Goal: Task Accomplishment & Management: Complete application form

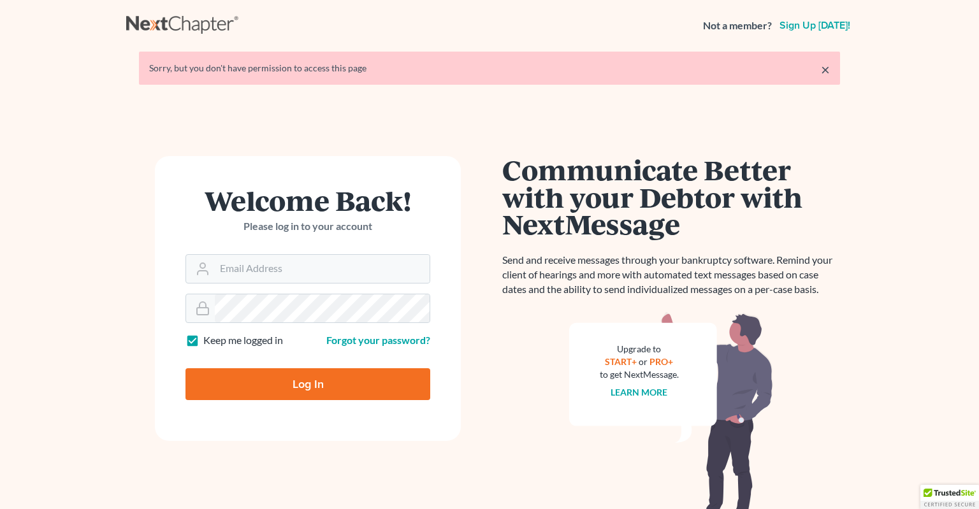
type input "info@klplawfirm.net"
click at [279, 376] on input "Log In" at bounding box center [307, 384] width 245 height 32
type input "Thinking..."
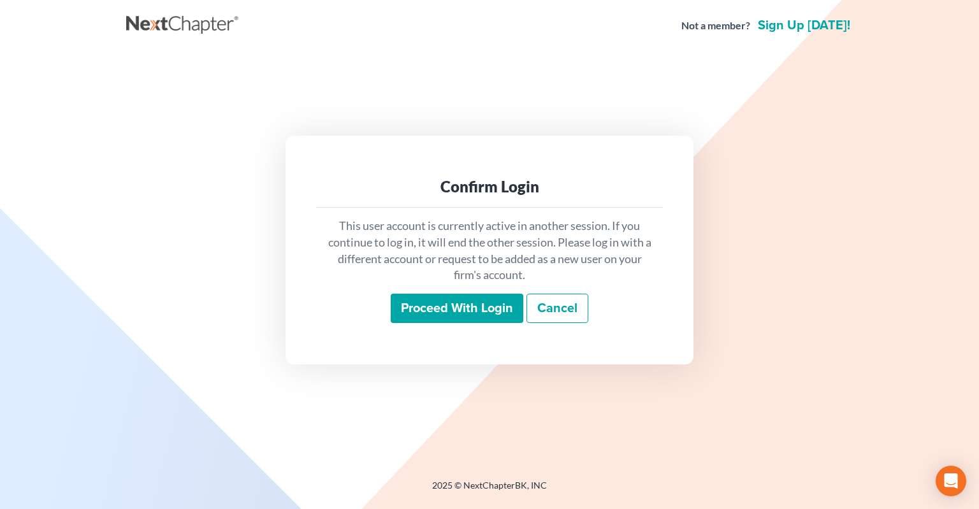
click at [438, 312] on input "Proceed with login" at bounding box center [457, 308] width 133 height 29
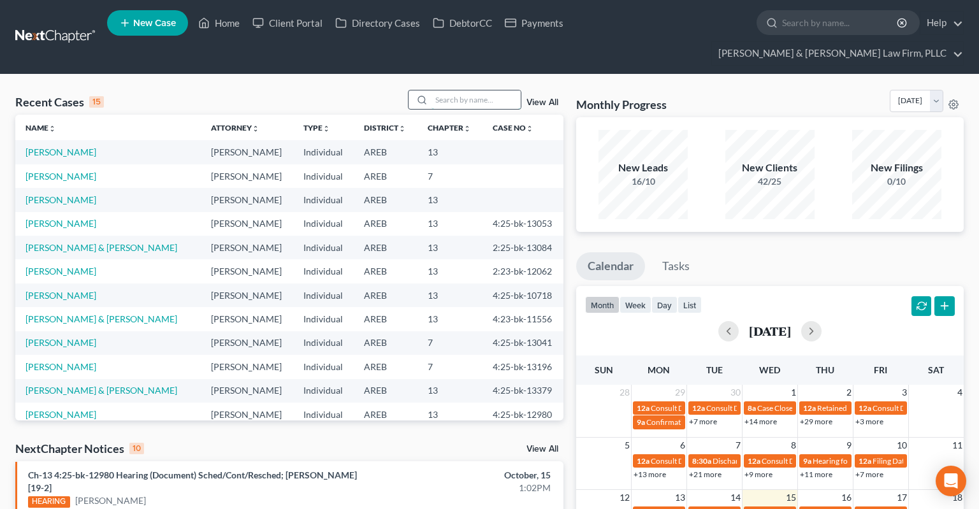
click at [463, 90] on input "search" at bounding box center [475, 99] width 89 height 18
type input "eason"
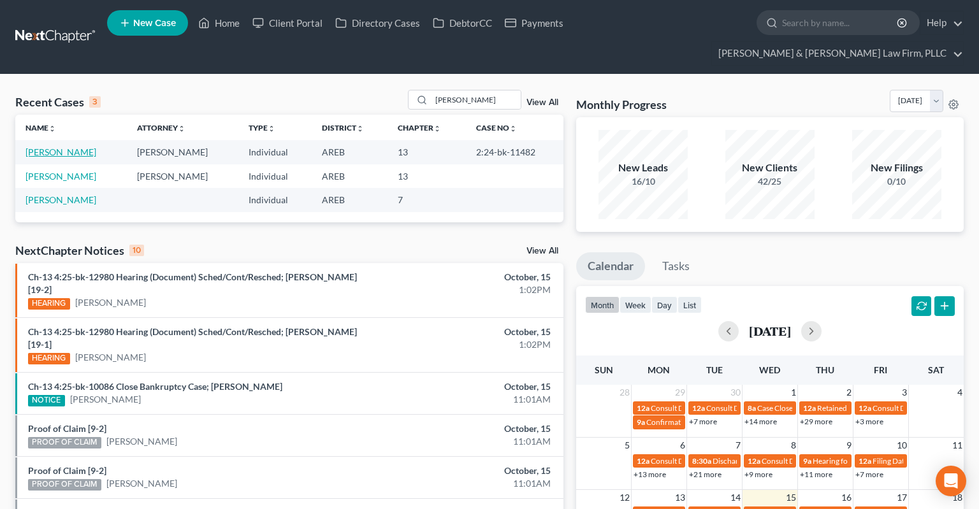
click at [57, 147] on link "Eason, Lavar" at bounding box center [60, 152] width 71 height 11
select select "2"
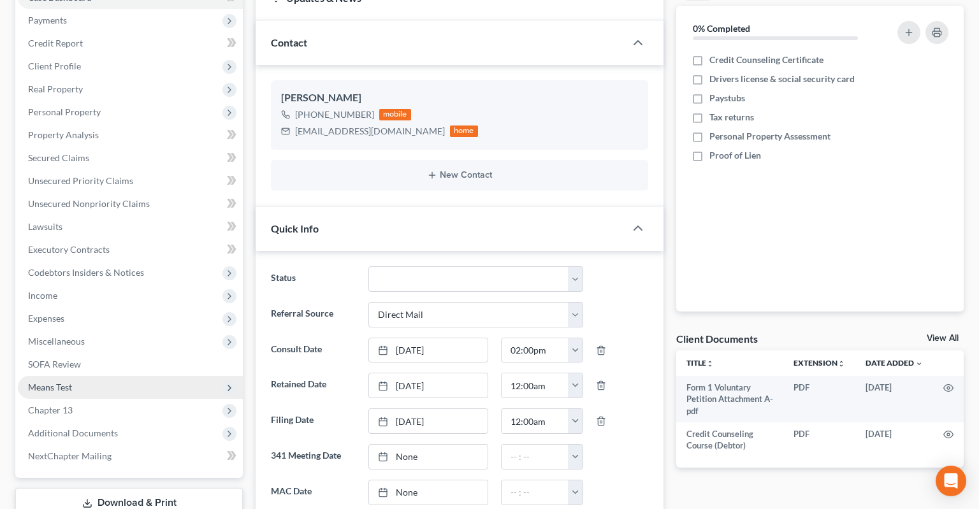
scroll to position [201, 0]
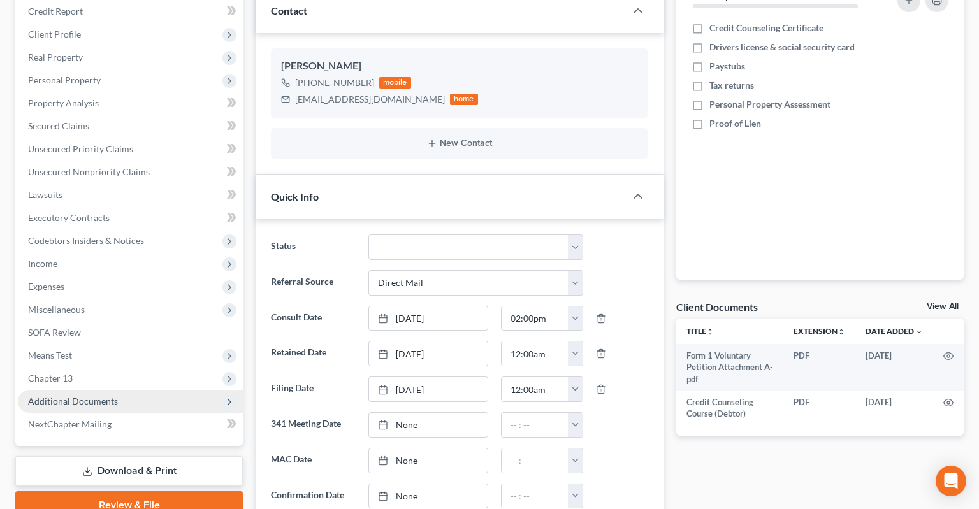
click at [127, 390] on span "Additional Documents" at bounding box center [130, 401] width 225 height 23
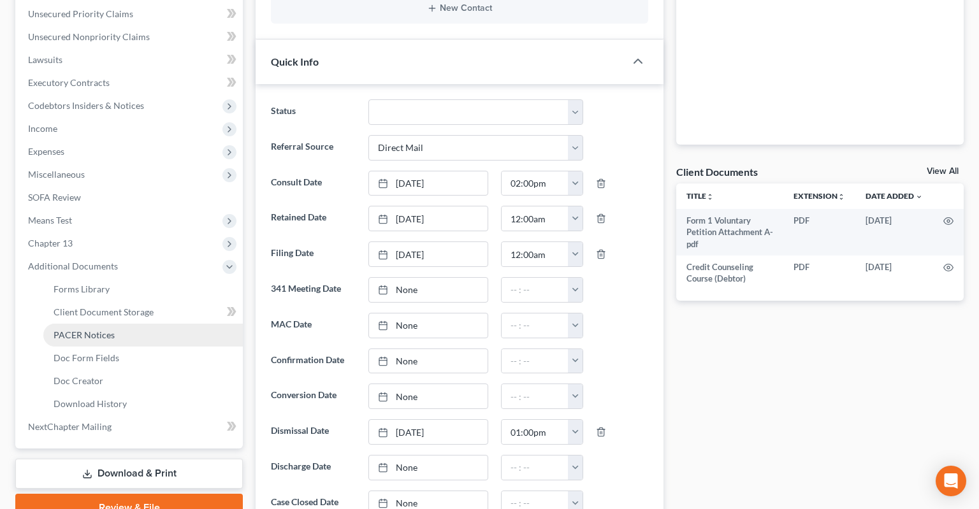
click at [133, 324] on link "PACER Notices" at bounding box center [142, 335] width 199 height 23
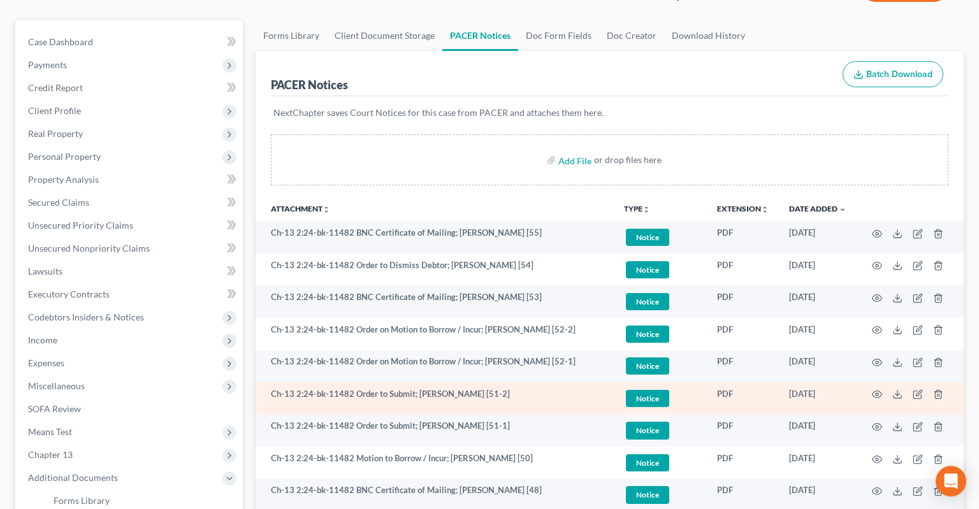
scroll to position [134, 0]
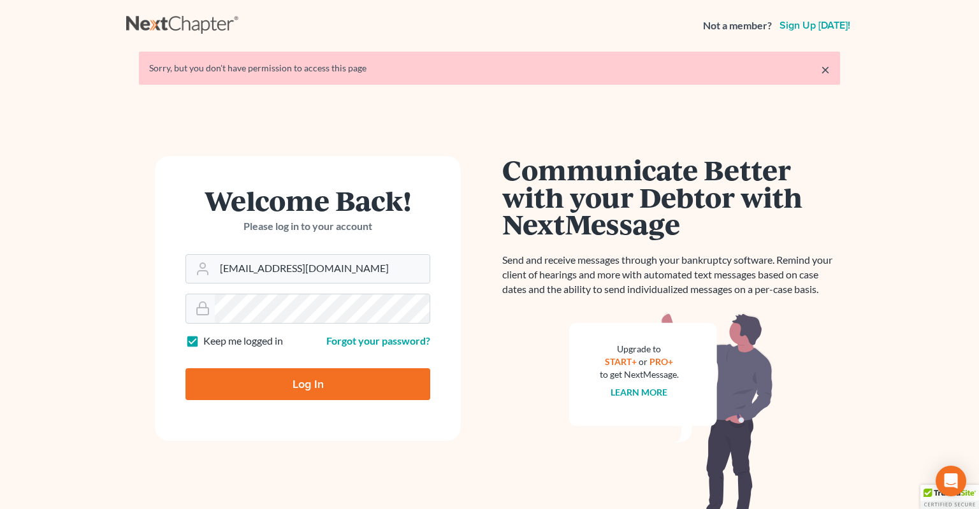
click at [322, 384] on input "Log In" at bounding box center [307, 384] width 245 height 32
type input "Thinking..."
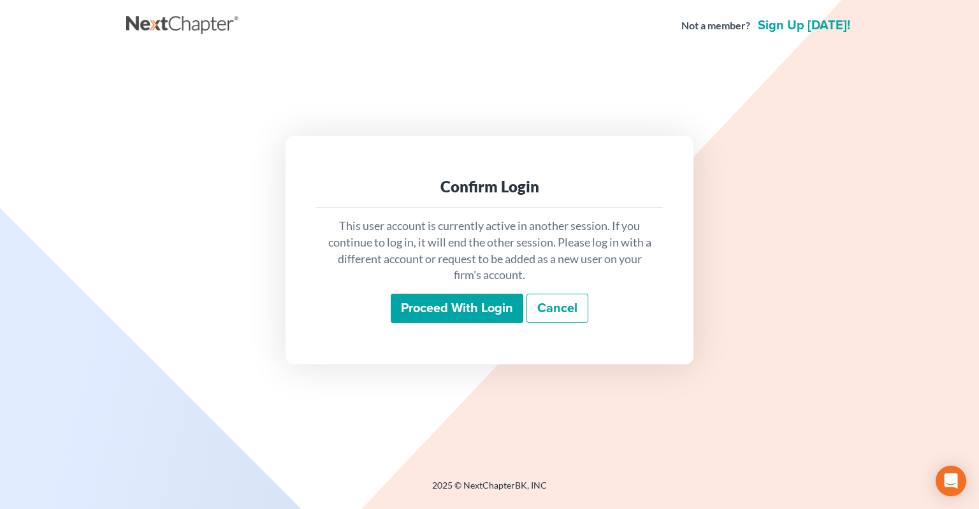
click at [489, 319] on input "Proceed with login" at bounding box center [457, 308] width 133 height 29
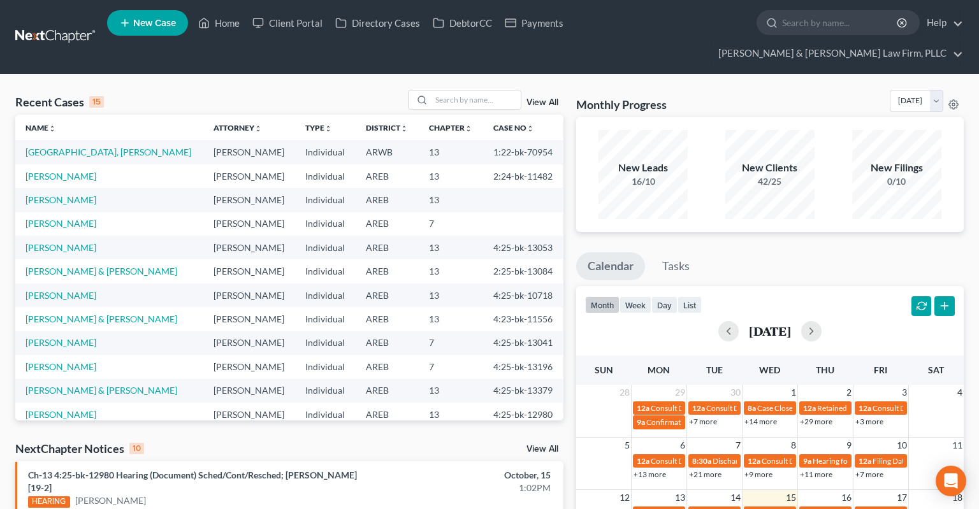
click at [151, 26] on span "New Case" at bounding box center [154, 23] width 43 height 10
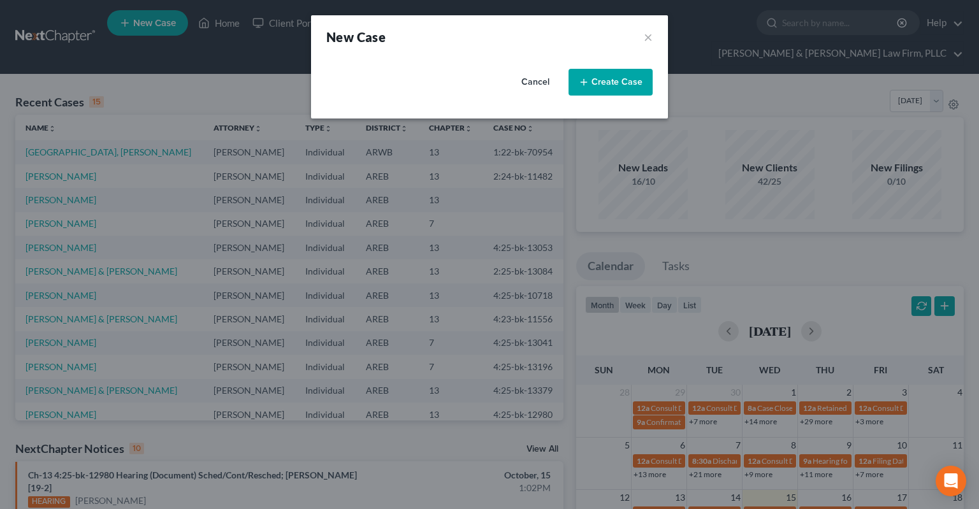
select select "5"
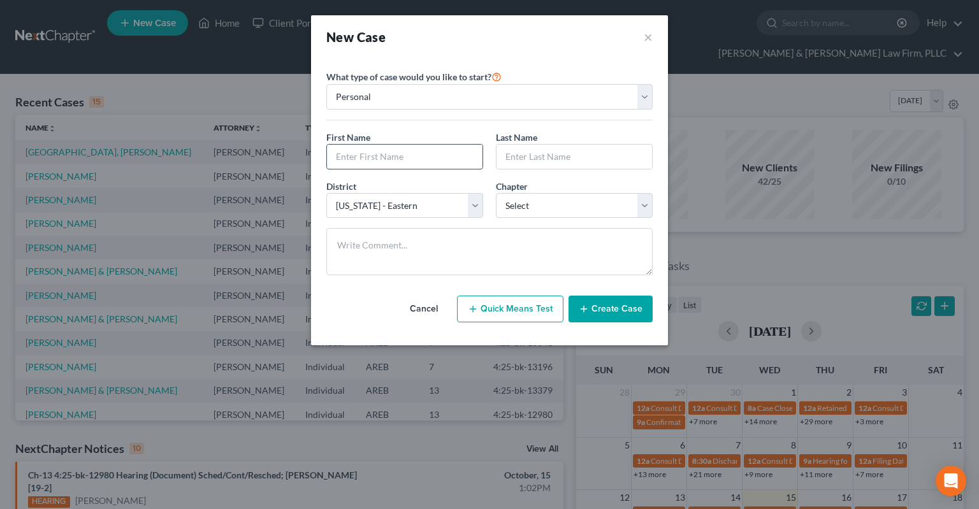
click at [360, 162] on input "text" at bounding box center [404, 157] width 155 height 24
type input "[PERSON_NAME]"
type input "Brown"
select select "0"
click option "7" at bounding box center [0, 0] width 0 height 0
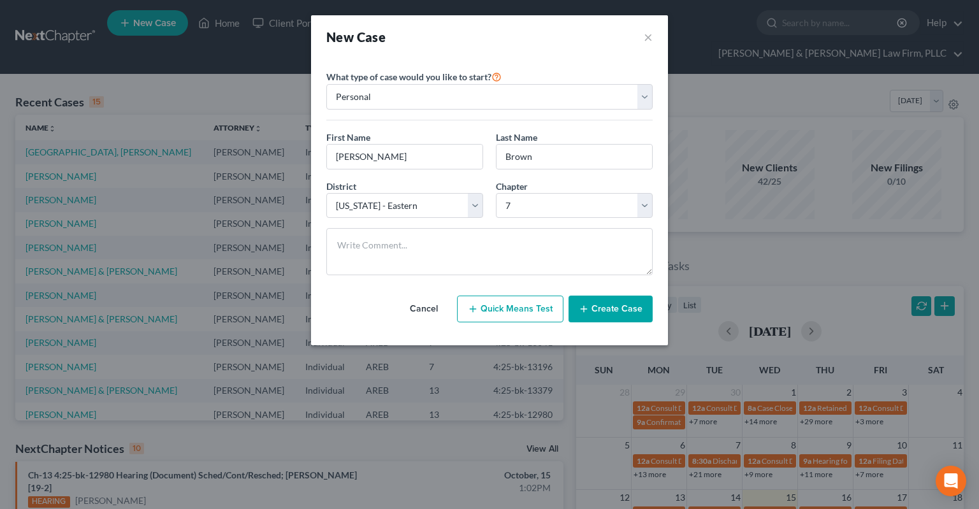
drag, startPoint x: 608, startPoint y: 314, endPoint x: 605, endPoint y: 307, distance: 7.7
click at [608, 313] on button "Create Case" at bounding box center [610, 309] width 84 height 27
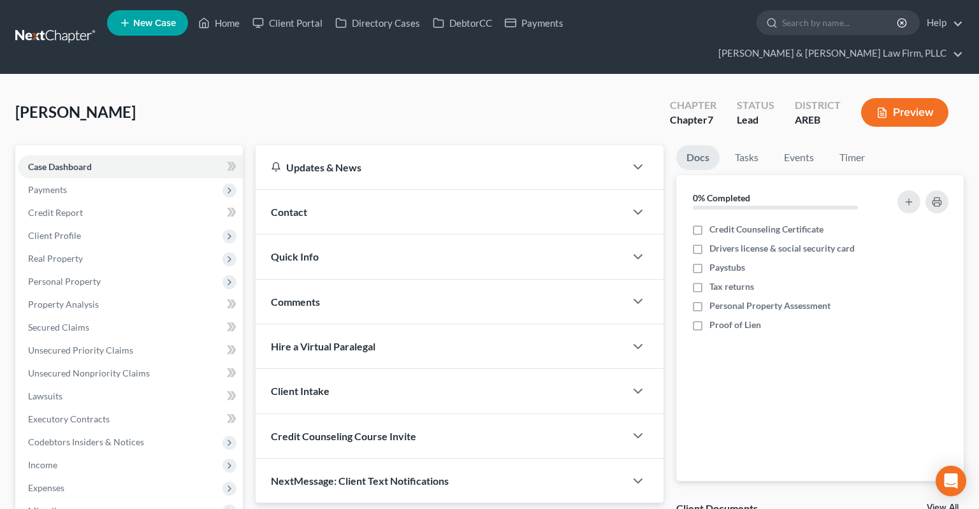
click at [338, 197] on div "Contact" at bounding box center [439, 212] width 369 height 44
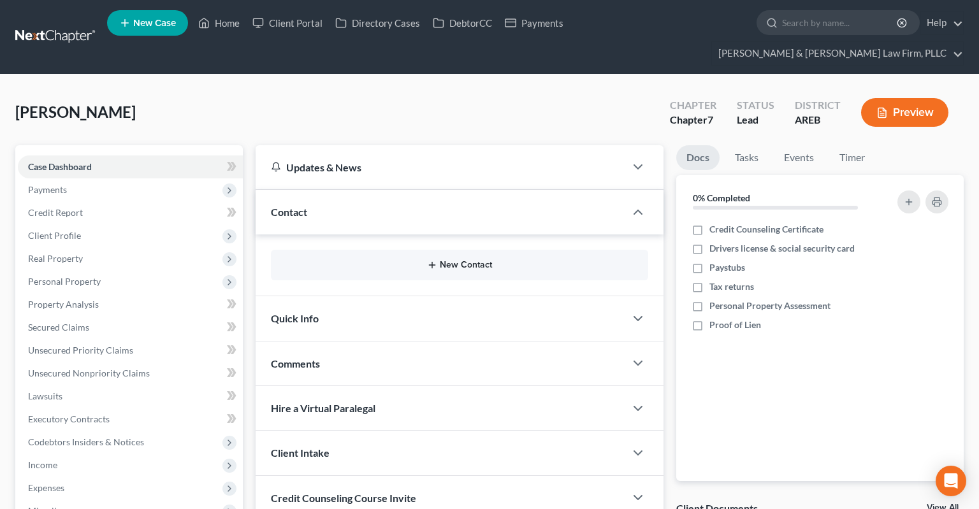
click at [481, 260] on button "New Contact" at bounding box center [459, 265] width 357 height 10
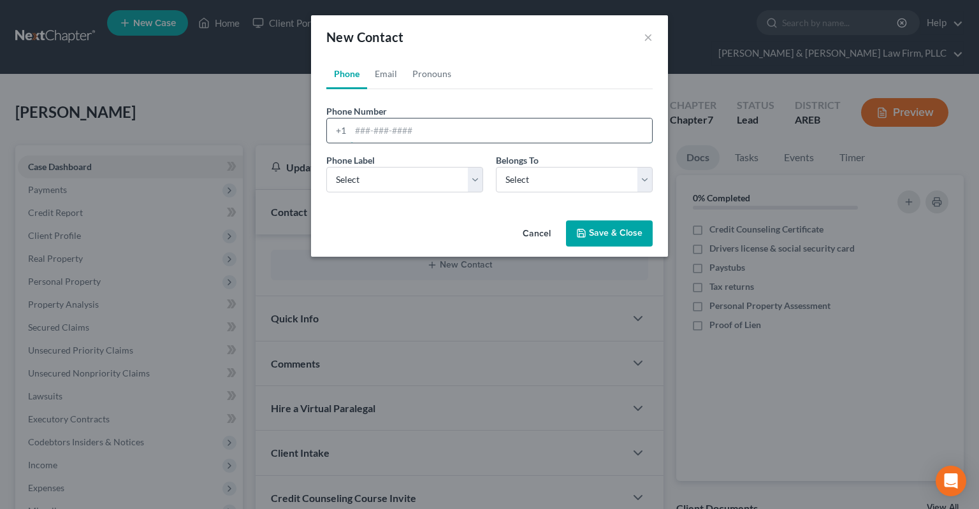
click at [485, 122] on input "tel" at bounding box center [500, 130] width 301 height 24
paste input "[PHONE_NUMBER]"
type input "[PHONE_NUMBER]"
click at [326, 167] on select "Select Mobile Home Work Other" at bounding box center [404, 179] width 157 height 25
select select "0"
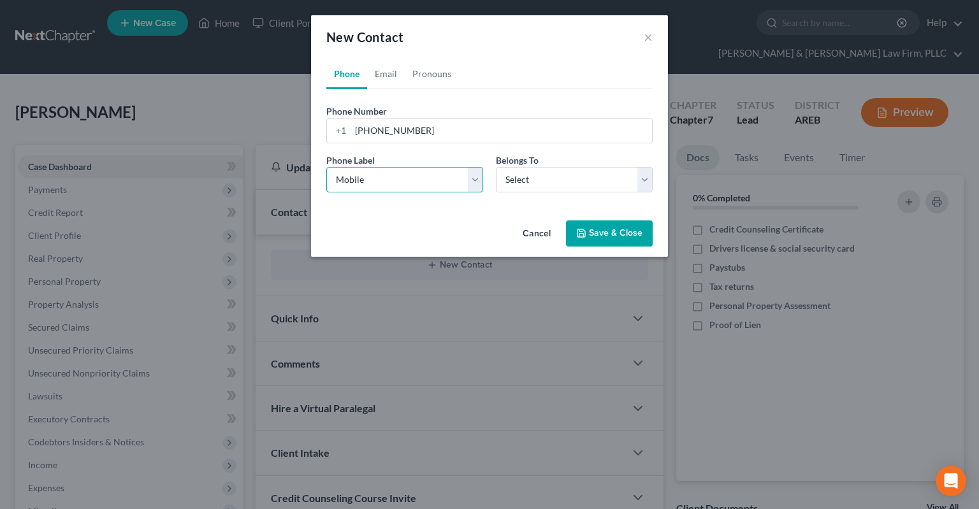
click option "Mobile" at bounding box center [0, 0] width 0 height 0
click at [496, 167] on select "Select Client Other" at bounding box center [574, 179] width 157 height 25
select select "0"
click option "Client" at bounding box center [0, 0] width 0 height 0
select select "0"
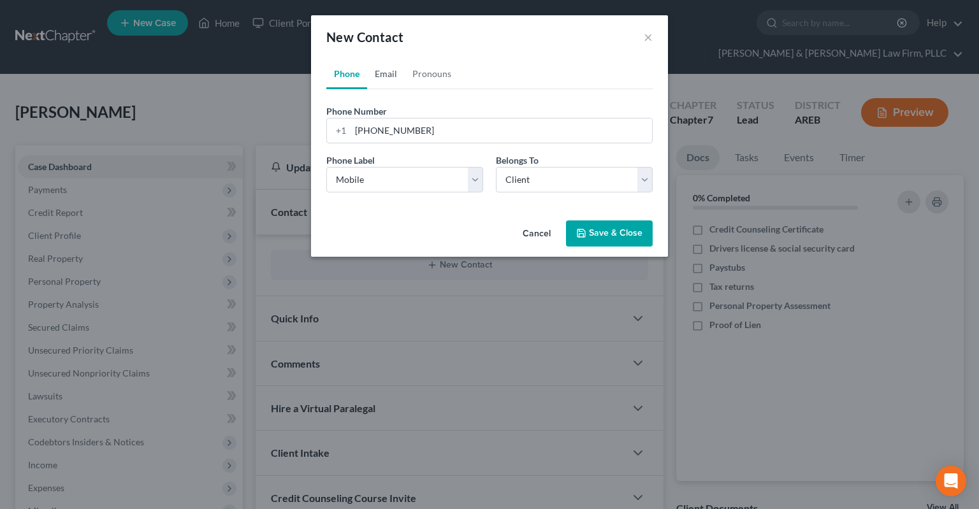
click at [388, 72] on link "Email" at bounding box center [386, 74] width 38 height 31
click at [431, 142] on input "email" at bounding box center [500, 130] width 301 height 24
click at [432, 136] on input "email" at bounding box center [500, 130] width 301 height 24
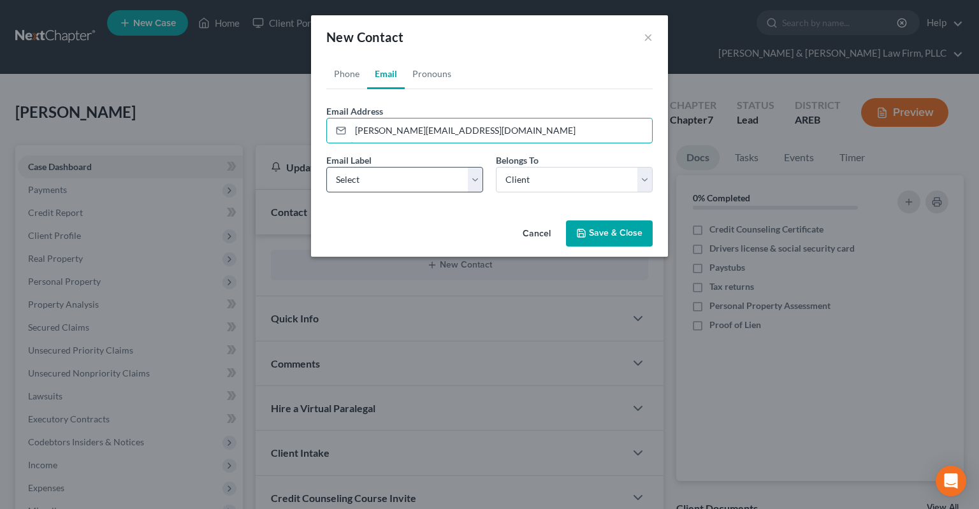
type input "[PERSON_NAME][EMAIL_ADDRESS][DOMAIN_NAME]"
click at [326, 167] on select "Select Home Work Other" at bounding box center [404, 179] width 157 height 25
select select "0"
click option "Home" at bounding box center [0, 0] width 0 height 0
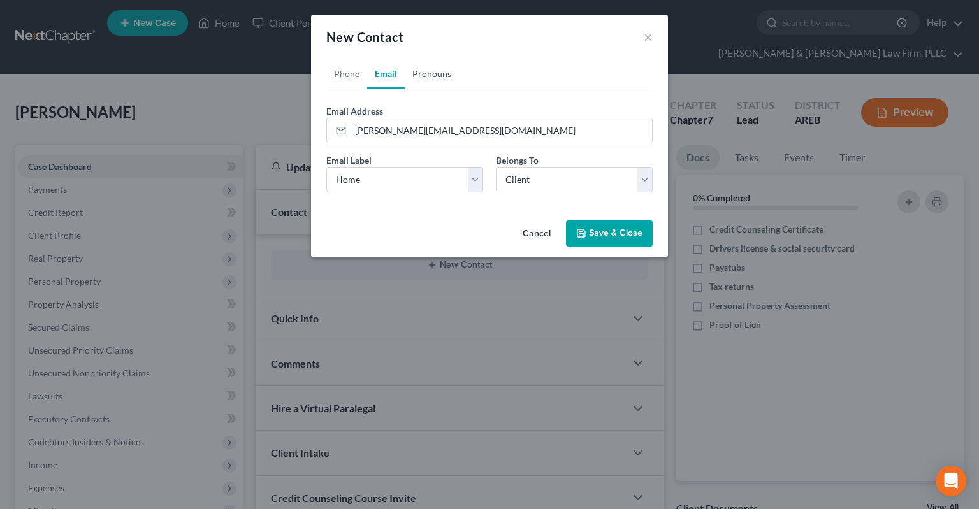
click at [436, 84] on link "Pronouns" at bounding box center [432, 74] width 54 height 31
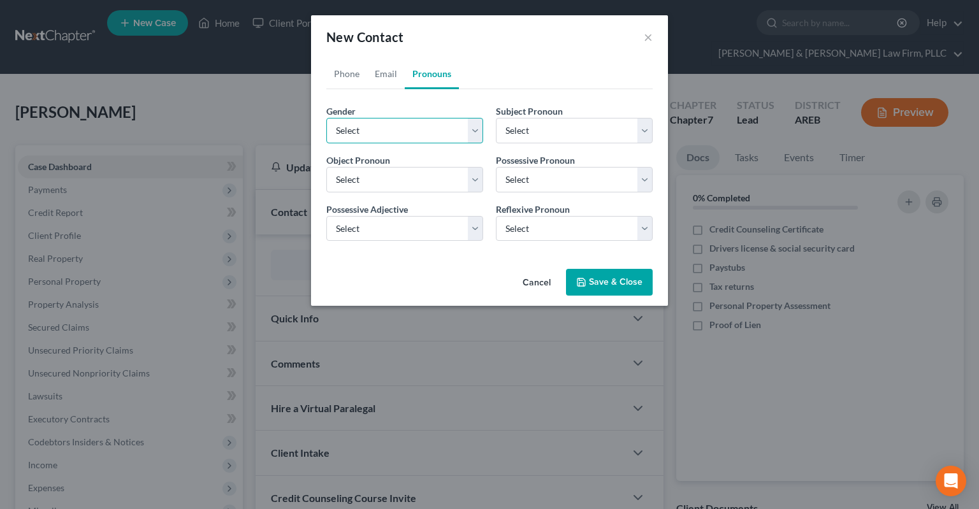
click at [326, 118] on select "Select [DEMOGRAPHIC_DATA] [DEMOGRAPHIC_DATA] [DEMOGRAPHIC_DATA] More Than One P…" at bounding box center [404, 130] width 157 height 25
select select "1"
click option "[DEMOGRAPHIC_DATA]" at bounding box center [0, 0] width 0 height 0
select select "1"
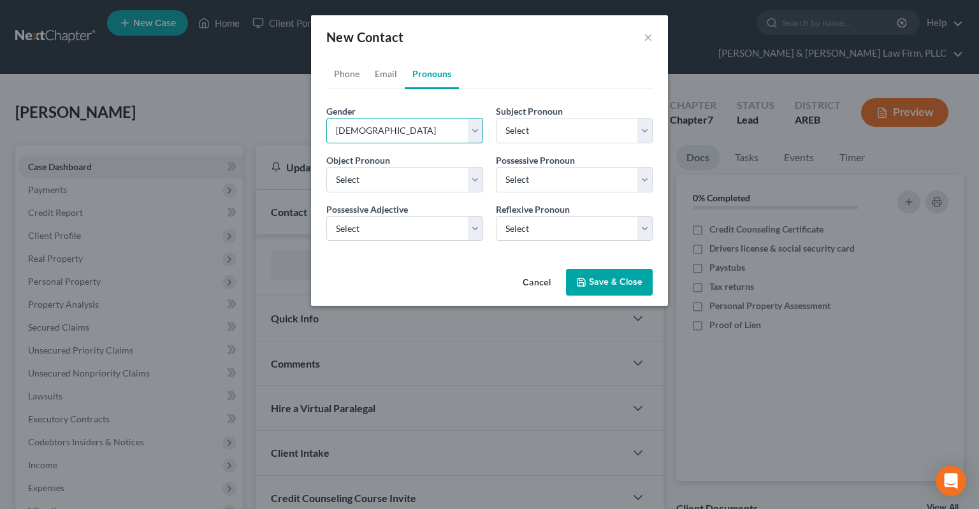
select select "1"
click at [586, 285] on icon "button" at bounding box center [581, 282] width 10 height 10
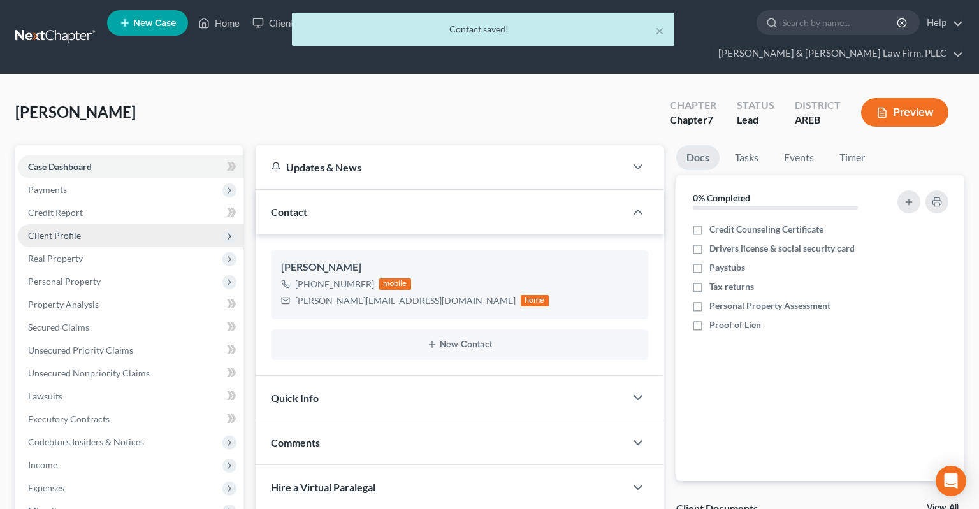
click at [145, 224] on span "Client Profile" at bounding box center [130, 235] width 225 height 23
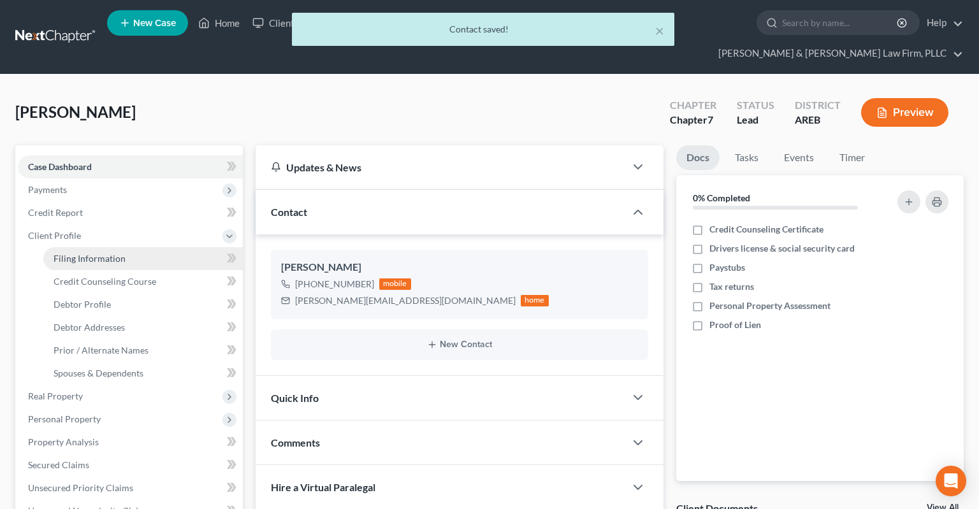
click at [192, 247] on link "Filing Information" at bounding box center [142, 258] width 199 height 23
select select "1"
select select "0"
select select "5"
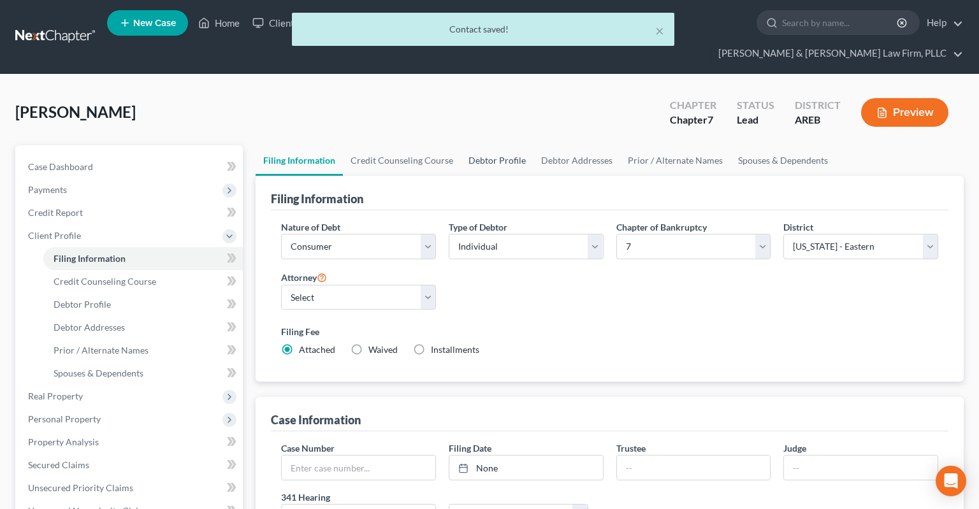
click at [482, 145] on link "Debtor Profile" at bounding box center [497, 160] width 73 height 31
select select "0"
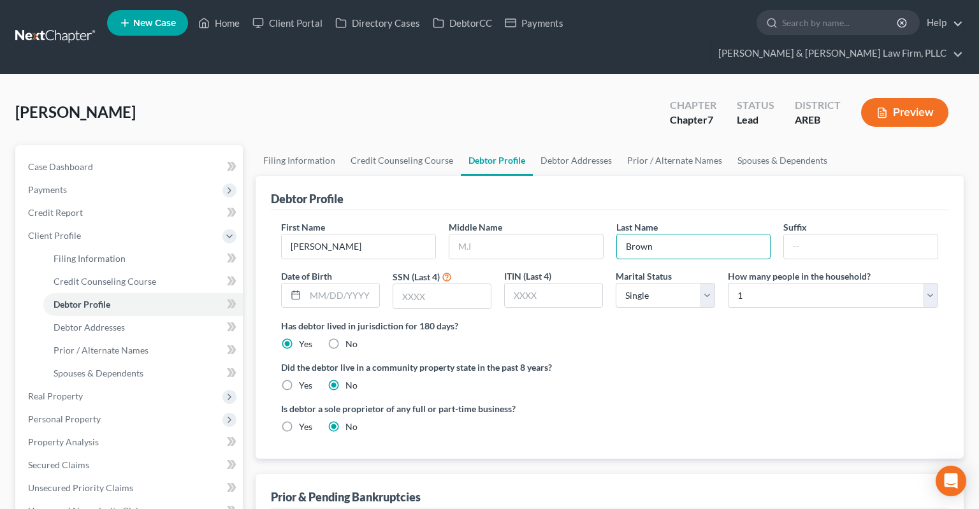
drag, startPoint x: 658, startPoint y: 225, endPoint x: 447, endPoint y: 228, distance: 210.9
click at [617, 234] on input "Brown" at bounding box center [694, 246] width 154 height 24
type input "Broon"
click at [136, 155] on link "Case Dashboard" at bounding box center [130, 166] width 225 height 23
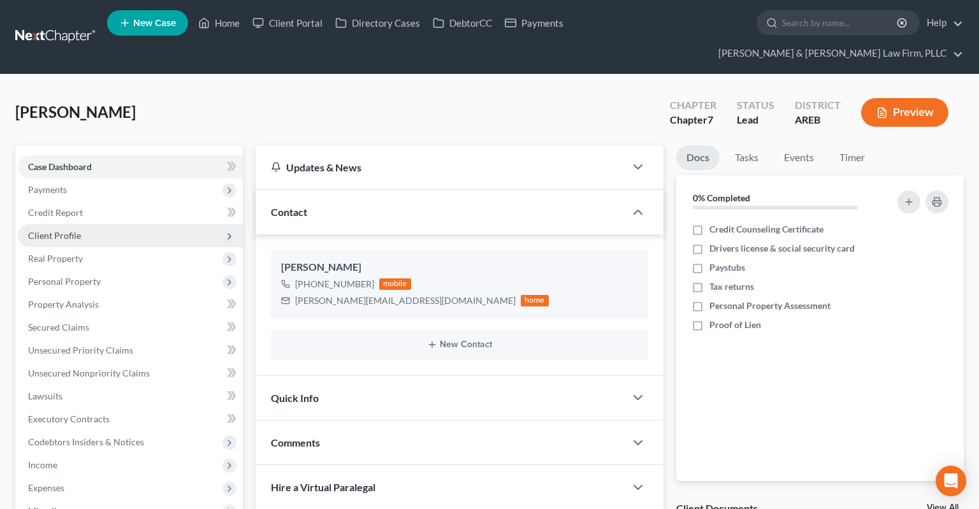
click at [96, 224] on span "Client Profile" at bounding box center [130, 235] width 225 height 23
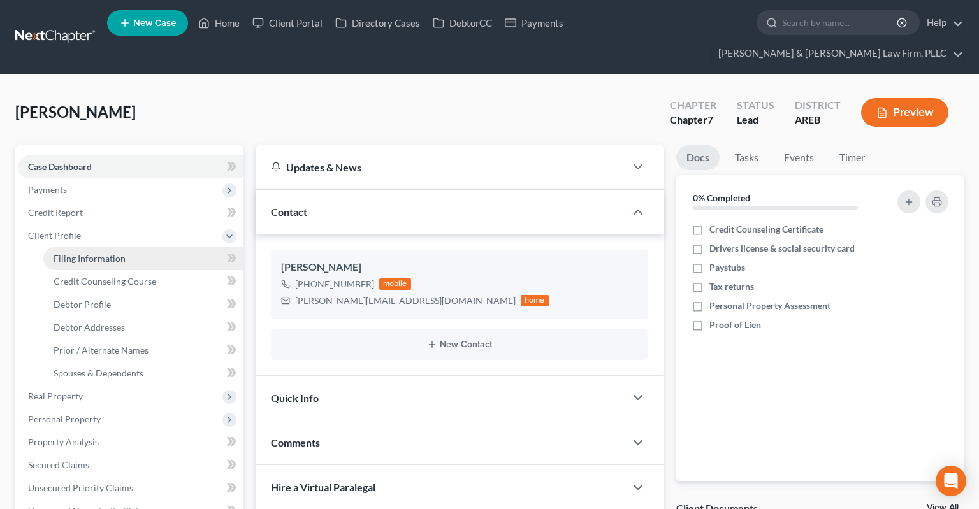
click at [118, 253] on span "Filing Information" at bounding box center [90, 258] width 72 height 11
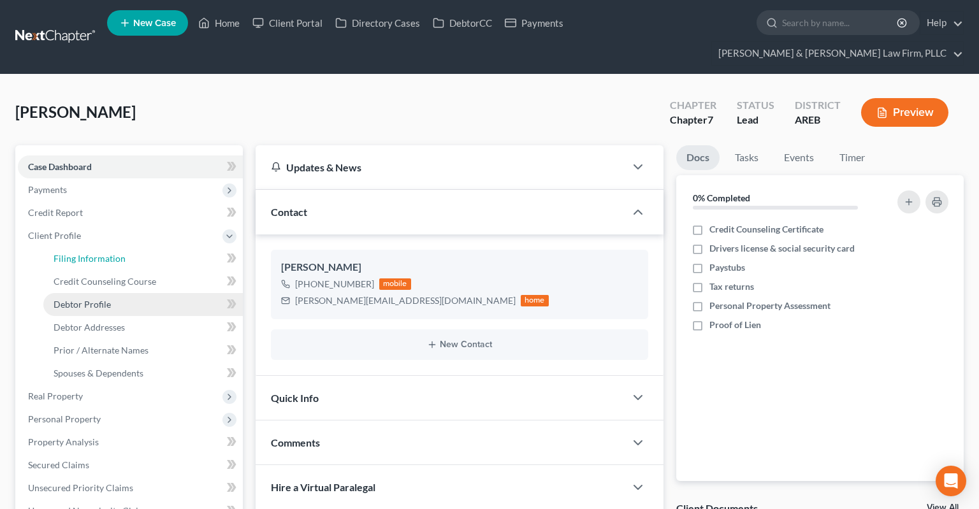
select select "1"
select select "0"
select select "5"
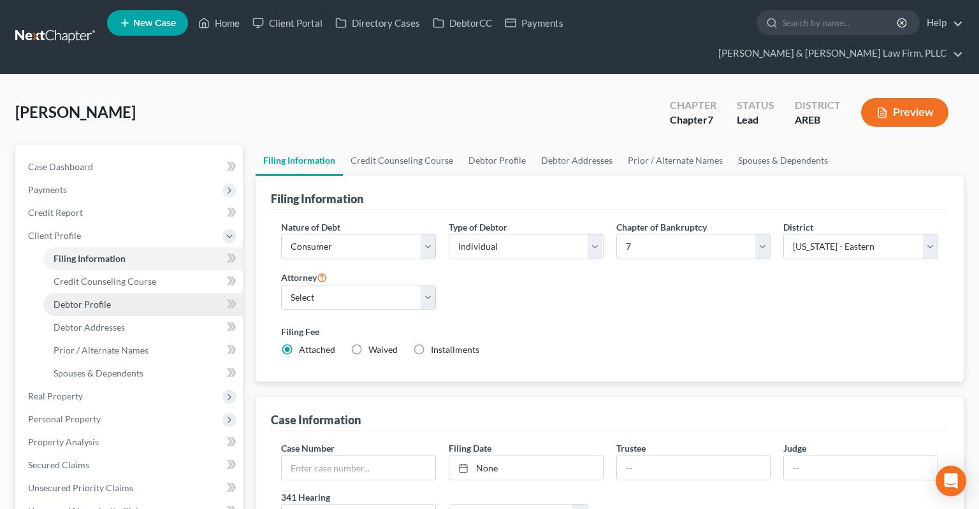
click at [122, 293] on link "Debtor Profile" at bounding box center [142, 304] width 199 height 23
select select "0"
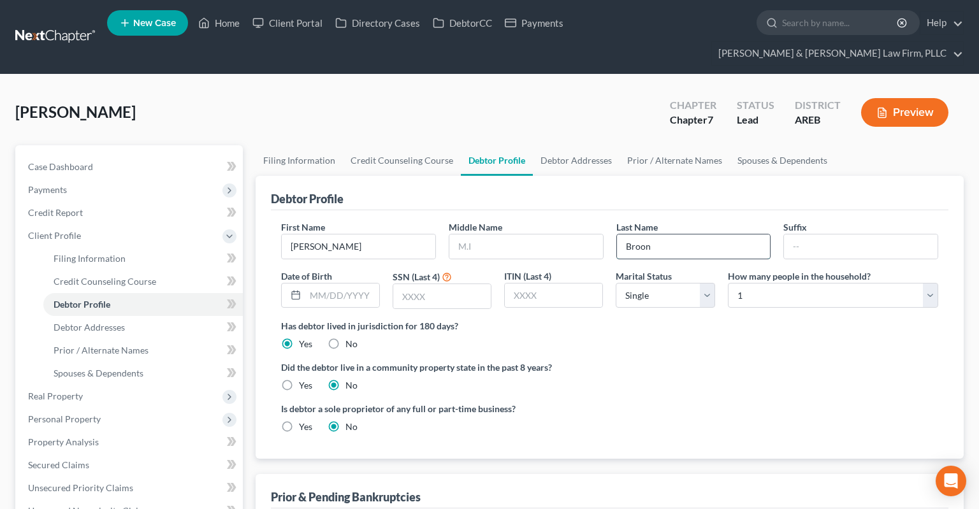
click at [709, 234] on input "Broon" at bounding box center [694, 246] width 154 height 24
type input "Broom"
click at [220, 28] on link "Home" at bounding box center [219, 22] width 54 height 23
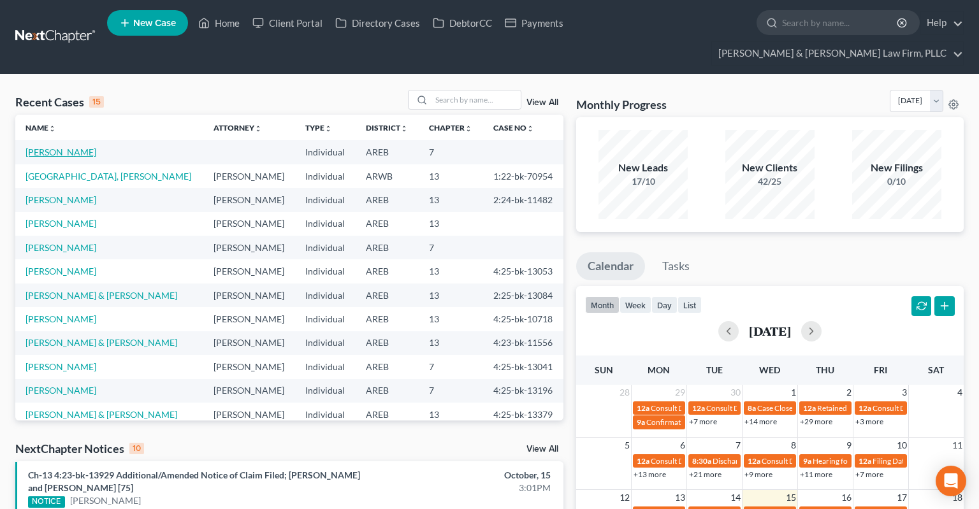
click at [82, 147] on link "[PERSON_NAME]" at bounding box center [60, 152] width 71 height 11
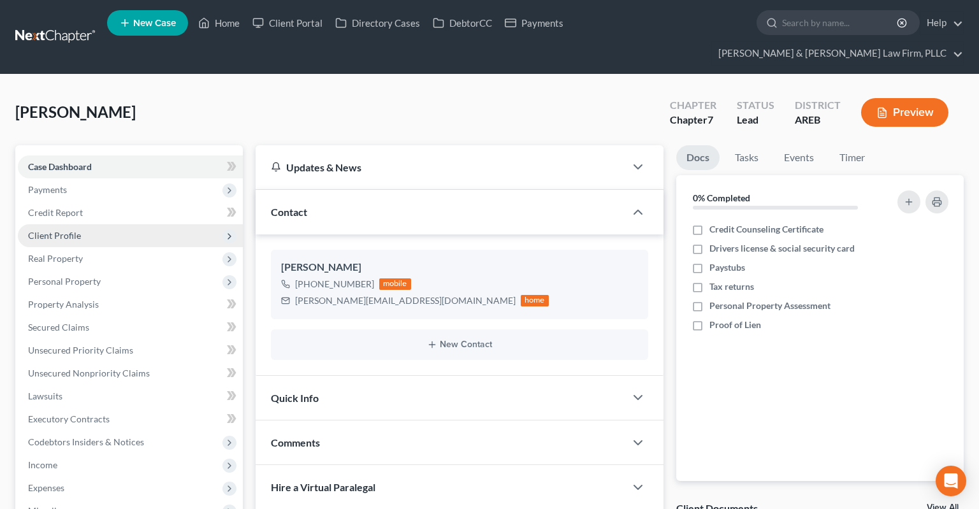
click at [124, 224] on span "Client Profile" at bounding box center [130, 235] width 225 height 23
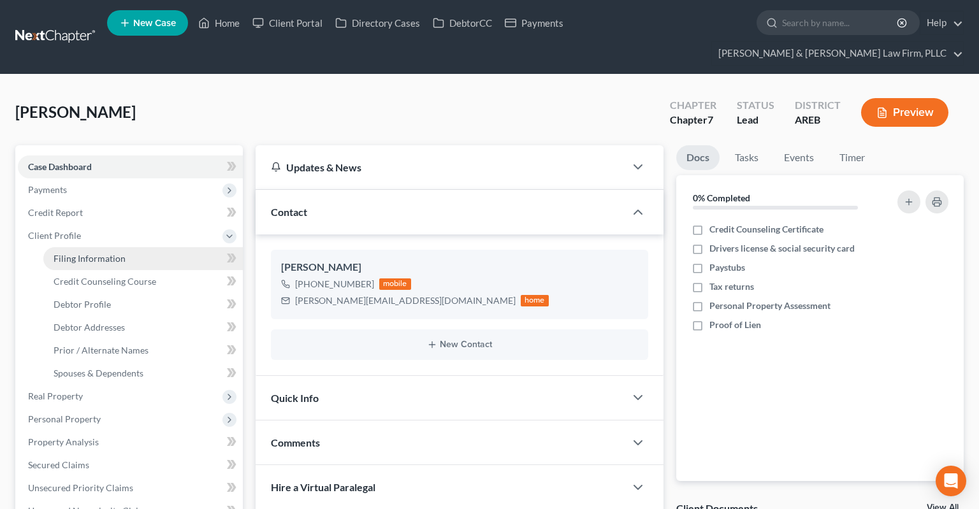
click at [185, 247] on link "Filing Information" at bounding box center [142, 258] width 199 height 23
select select "1"
select select "0"
select select "5"
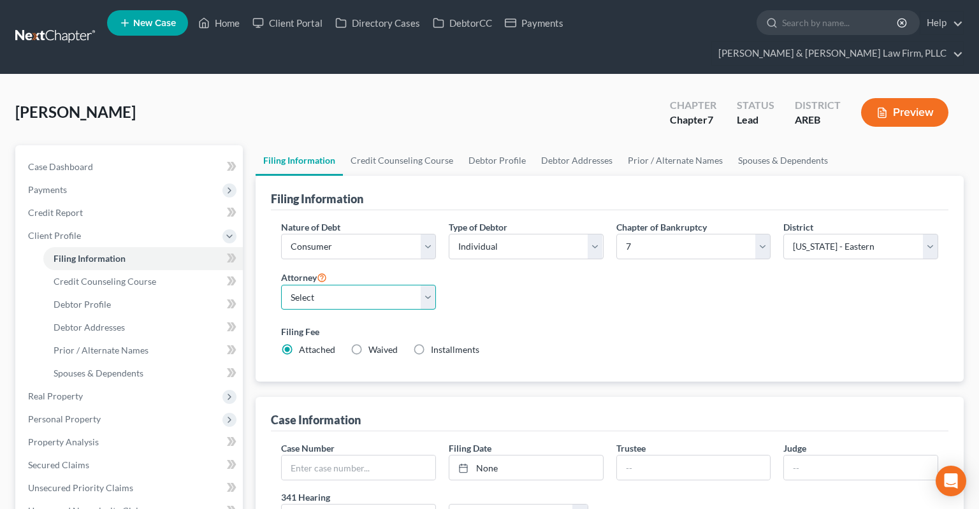
click at [281, 285] on select "Select [PERSON_NAME] - AREB [PERSON_NAME] - ARWB [PERSON_NAME] - AREB [PERSON_N…" at bounding box center [358, 297] width 155 height 25
select select "2"
click option "[PERSON_NAME] - AREB" at bounding box center [0, 0] width 0 height 0
click at [535, 278] on div "Nature of Debt Select Business Consumer Other Nature of Business Select Clearin…" at bounding box center [610, 293] width 670 height 147
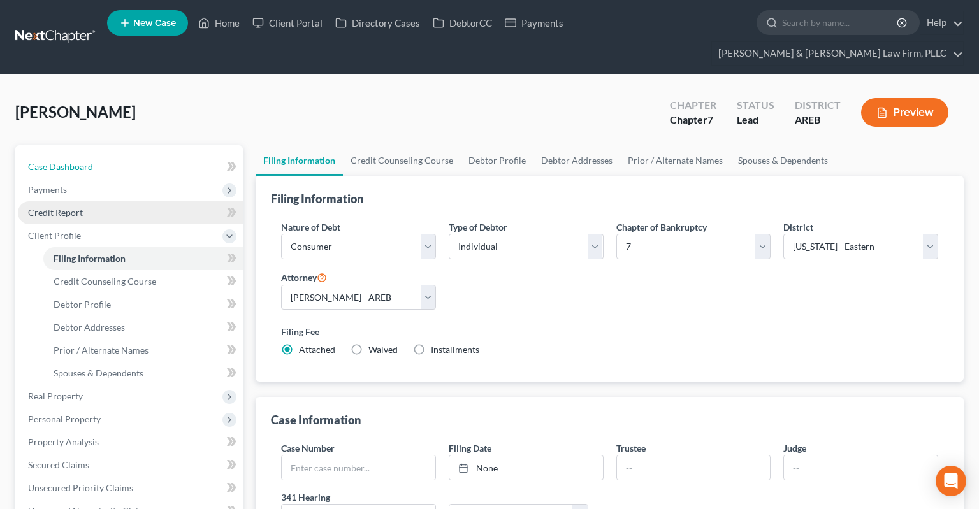
drag, startPoint x: 82, startPoint y: 141, endPoint x: 92, endPoint y: 185, distance: 45.6
click at [83, 161] on span "Case Dashboard" at bounding box center [60, 166] width 65 height 11
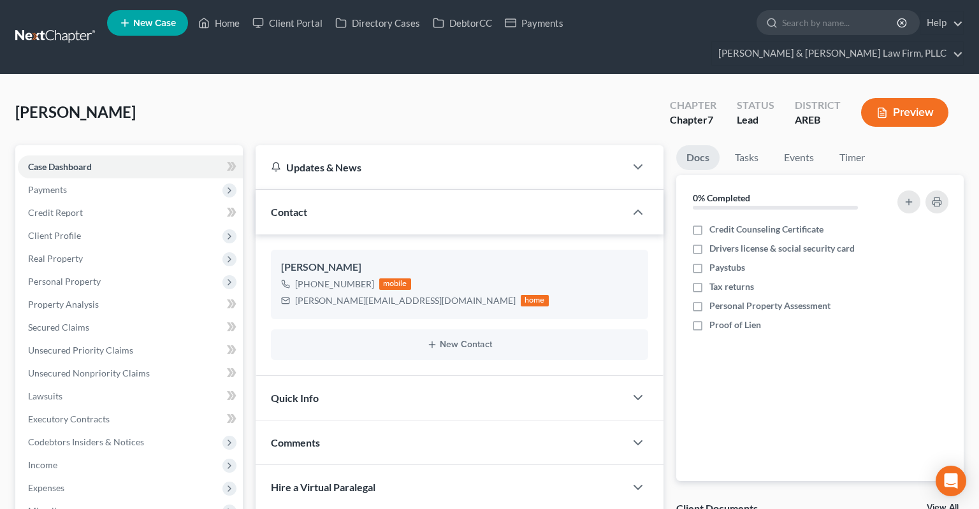
scroll to position [212, 0]
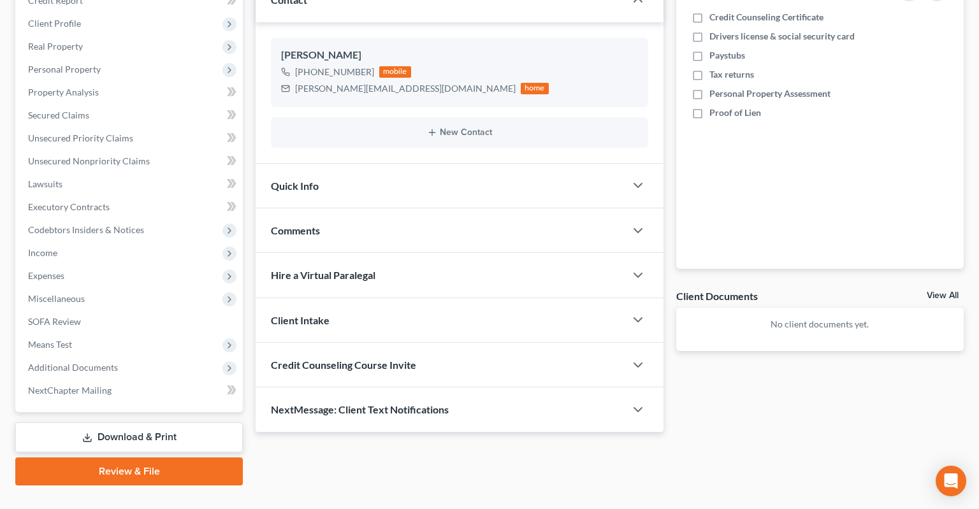
click at [457, 174] on div "Quick Info" at bounding box center [439, 186] width 369 height 44
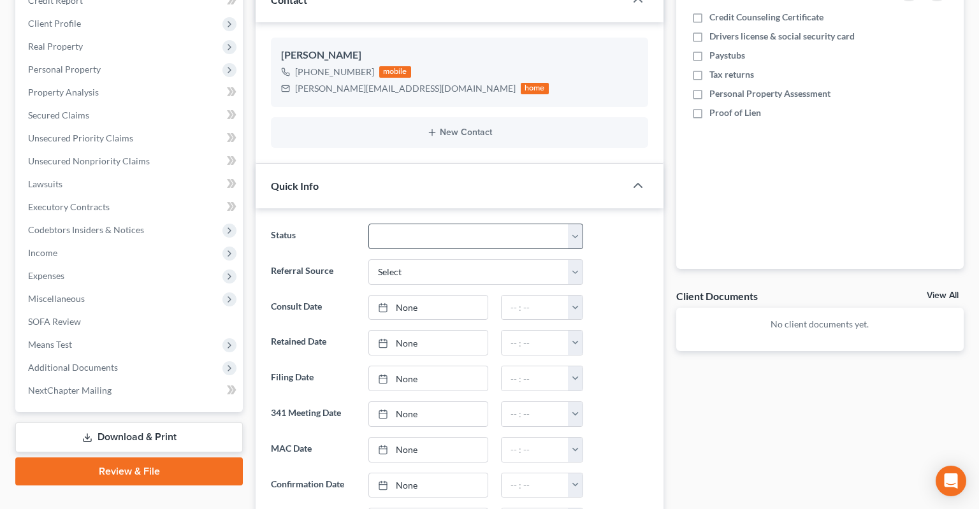
click at [454, 208] on div "Status Awaiting 341 Chapter 7 - Attended Meeting Confirmed Discharged Dismissed…" at bounding box center [459, 436] width 408 height 457
click at [368, 224] on select "Awaiting 341 Chapter 7 - Attended Meeting Confirmed Discharged Dismissed New Co…" at bounding box center [475, 236] width 215 height 25
select select "5"
click option "New Consult" at bounding box center [0, 0] width 0 height 0
click at [368, 259] on select "Select Word Of Mouth Previous Clients Direct Mail Website Google Search Modern …" at bounding box center [475, 271] width 215 height 25
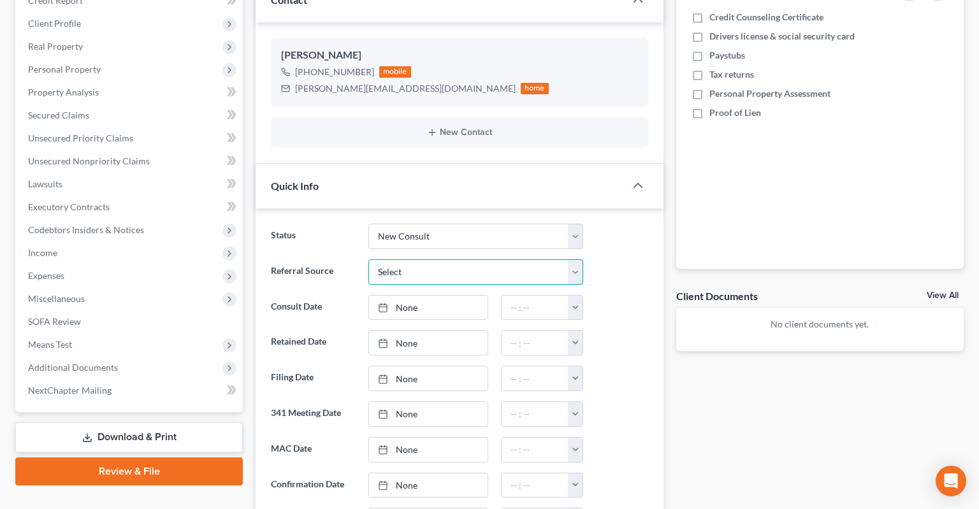
select select "6"
click option "Other (specify)" at bounding box center [0, 0] width 0 height 0
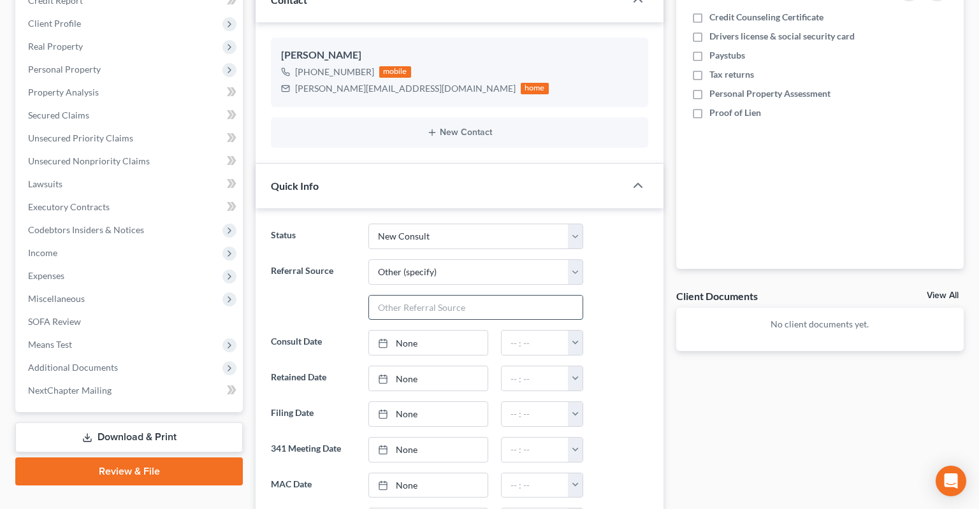
click at [471, 296] on input "text" at bounding box center [475, 308] width 213 height 24
type input "Referral from [PERSON_NAME]"
click at [457, 331] on link "None" at bounding box center [428, 343] width 118 height 24
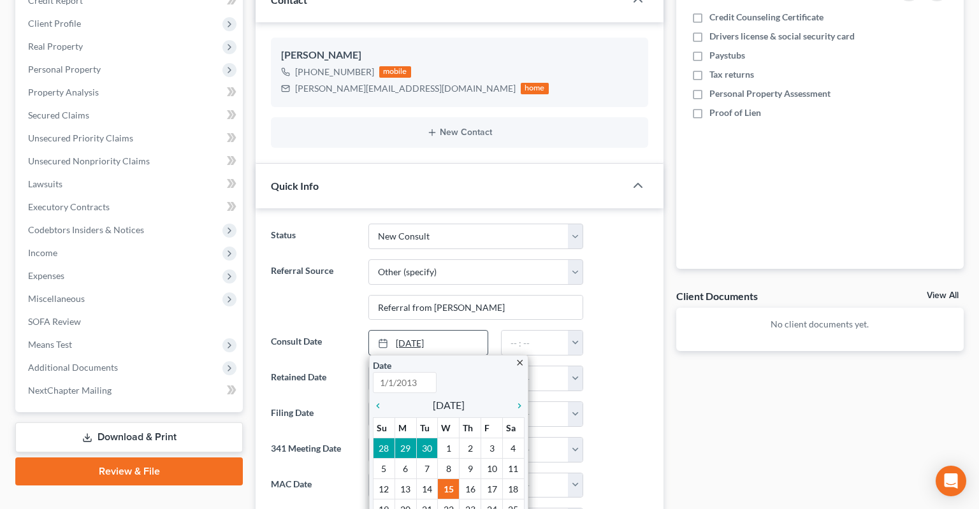
type input "[DATE]"
click at [542, 331] on input "text" at bounding box center [534, 343] width 67 height 24
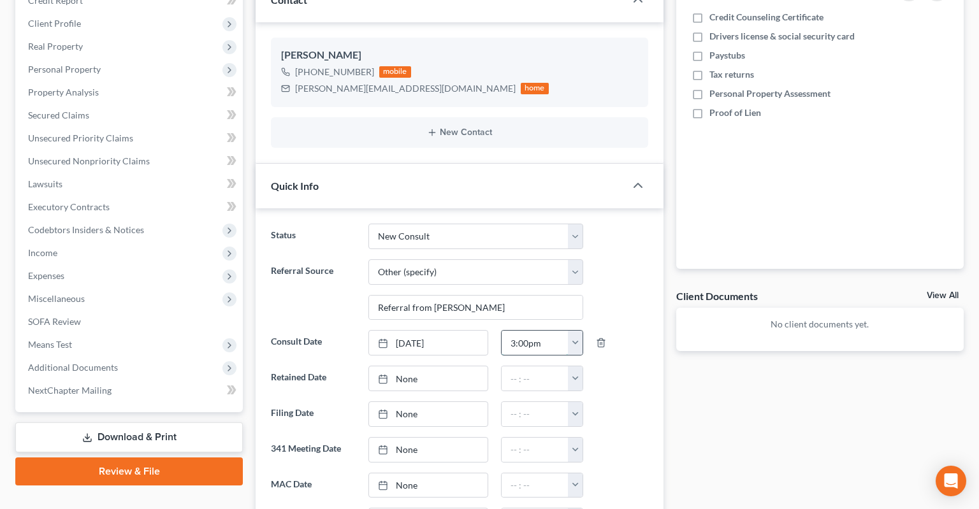
type input "3:00pm"
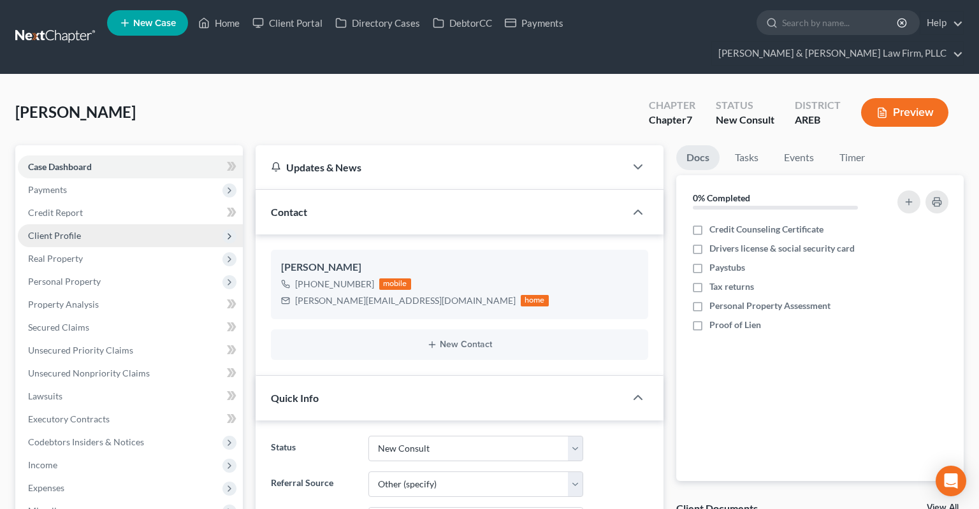
click at [139, 224] on span "Client Profile" at bounding box center [130, 235] width 225 height 23
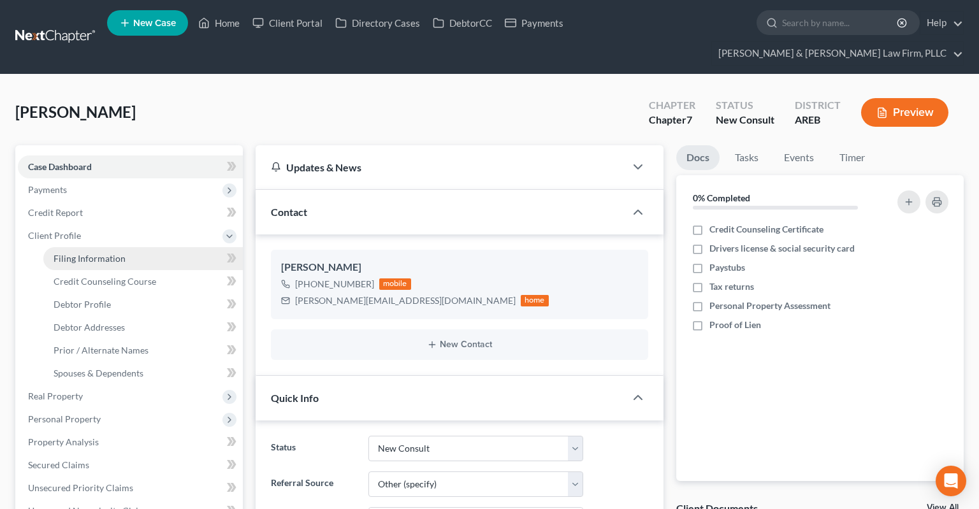
click at [141, 247] on link "Filing Information" at bounding box center [142, 258] width 199 height 23
select select "1"
select select "0"
select select "5"
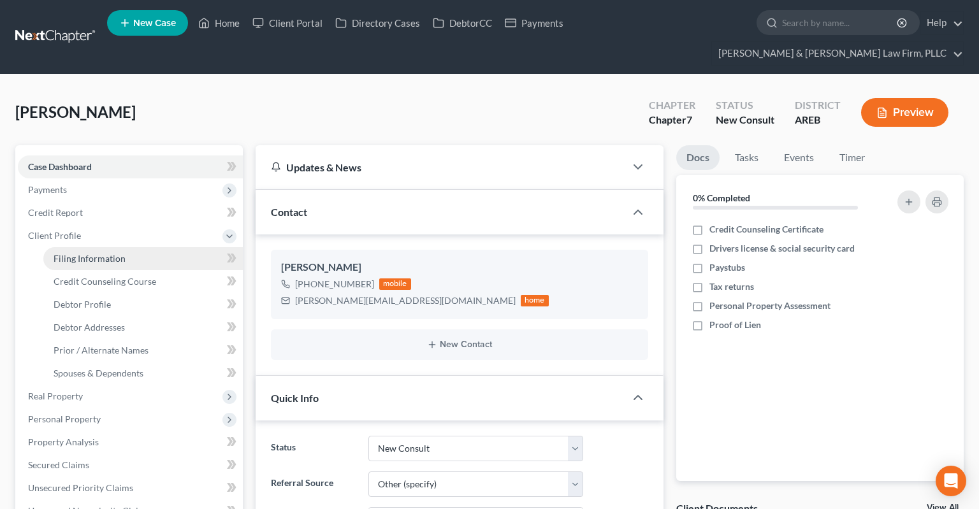
select select "2"
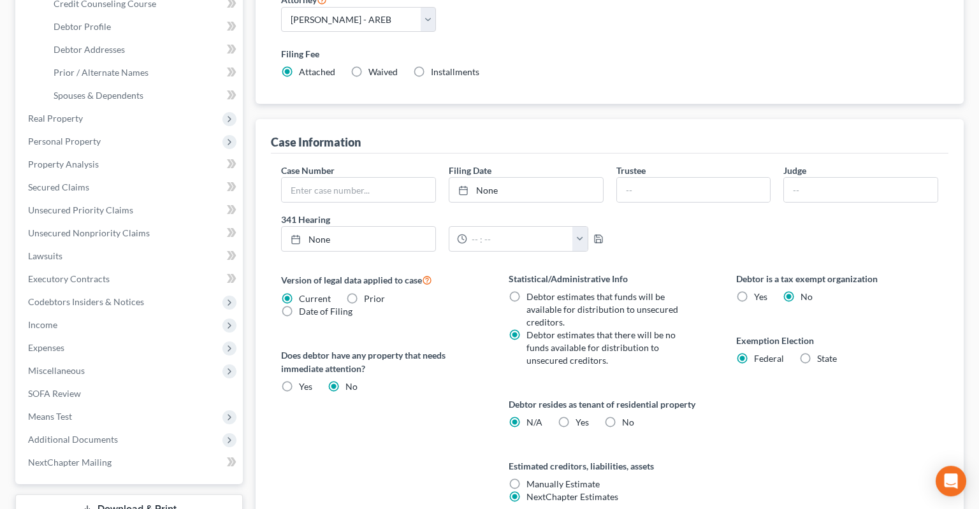
scroll to position [336, 0]
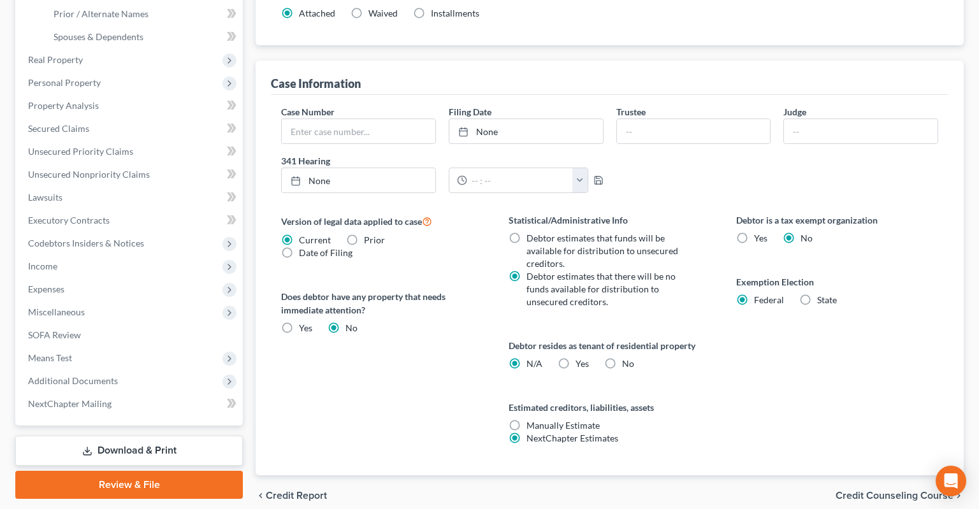
click at [622, 357] on label "No" at bounding box center [628, 363] width 12 height 13
click at [627, 357] on input "No" at bounding box center [631, 361] width 8 height 8
radio input "true"
radio input "false"
click at [686, 341] on div "Debtor resides as tenant of residential property N/A Yes Yes No" at bounding box center [609, 354] width 202 height 31
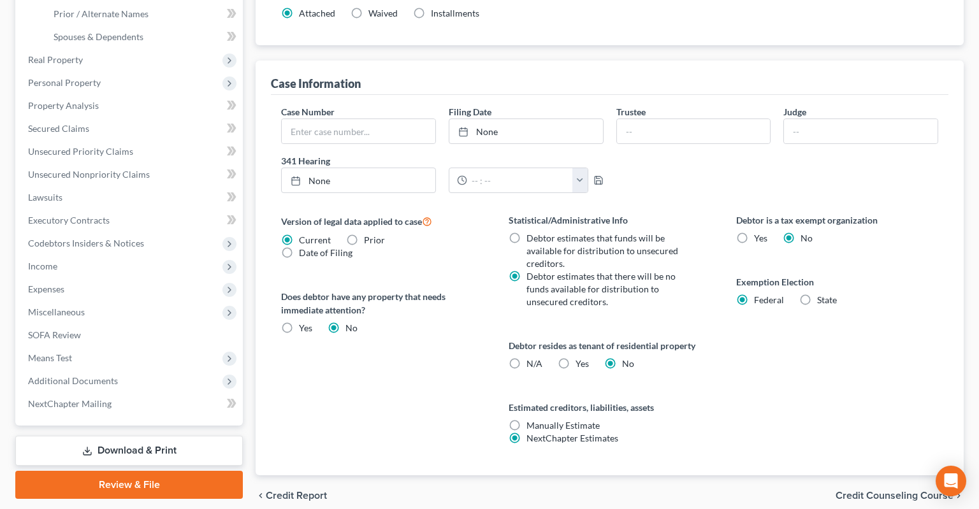
scroll to position [0, 0]
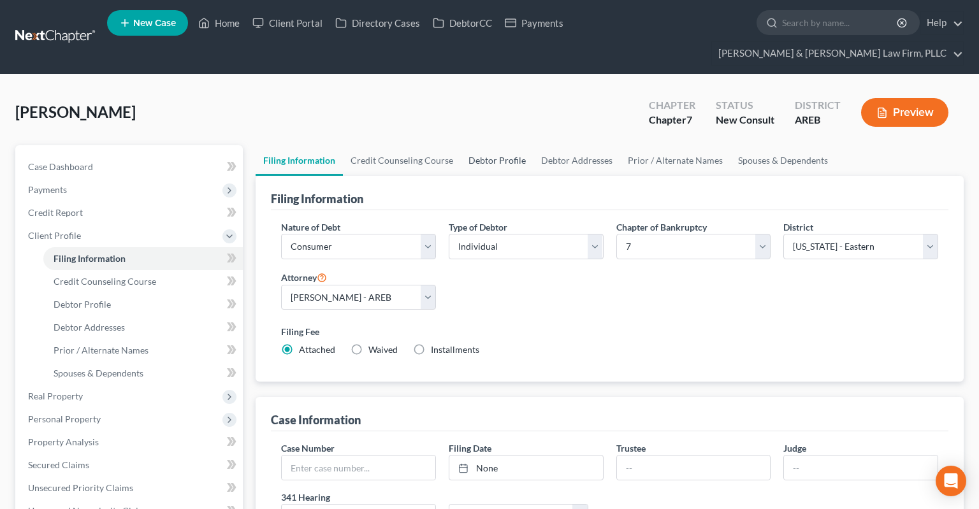
click at [508, 145] on link "Debtor Profile" at bounding box center [497, 160] width 73 height 31
select select "0"
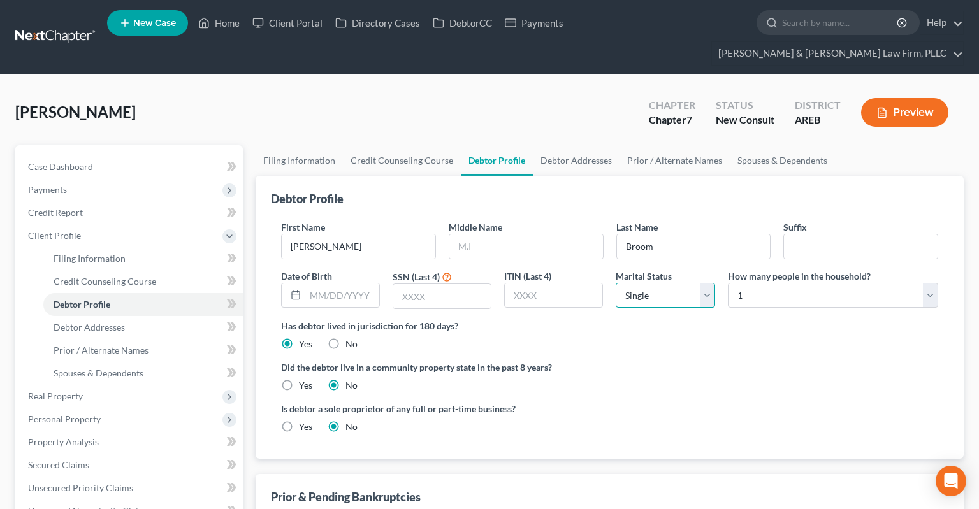
click at [615, 283] on select "Select Single Married Separated Divorced Widowed" at bounding box center [664, 295] width 99 height 25
click option "Separated" at bounding box center [0, 0] width 0 height 0
click at [615, 283] on select "Select Single Married Separated Divorced Widowed" at bounding box center [664, 295] width 99 height 25
select select "3"
click option "Divorced" at bounding box center [0, 0] width 0 height 0
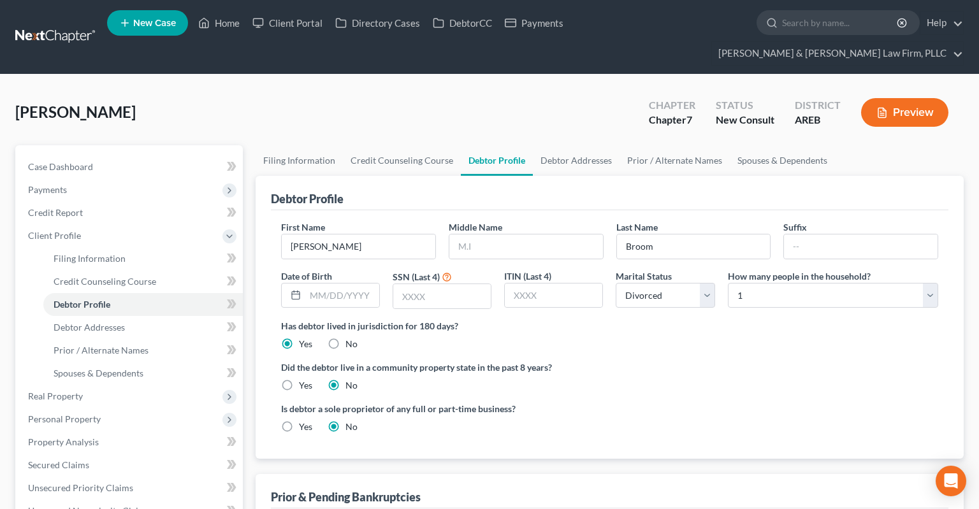
click at [710, 361] on label "Did the debtor live in a community property state in the past 8 years?" at bounding box center [609, 367] width 657 height 13
click at [615, 283] on select "Select Single Married Separated Divorced Widowed" at bounding box center [664, 295] width 99 height 25
click at [670, 283] on select "Select Single Married Separated Divorced Widowed" at bounding box center [664, 295] width 99 height 25
click at [615, 283] on select "Select Single Married Separated Divorced Widowed" at bounding box center [664, 295] width 99 height 25
click at [755, 322] on div "Has debtor lived in jurisdiction for 180 days? Yes No Debtor must reside in jur…" at bounding box center [609, 334] width 657 height 31
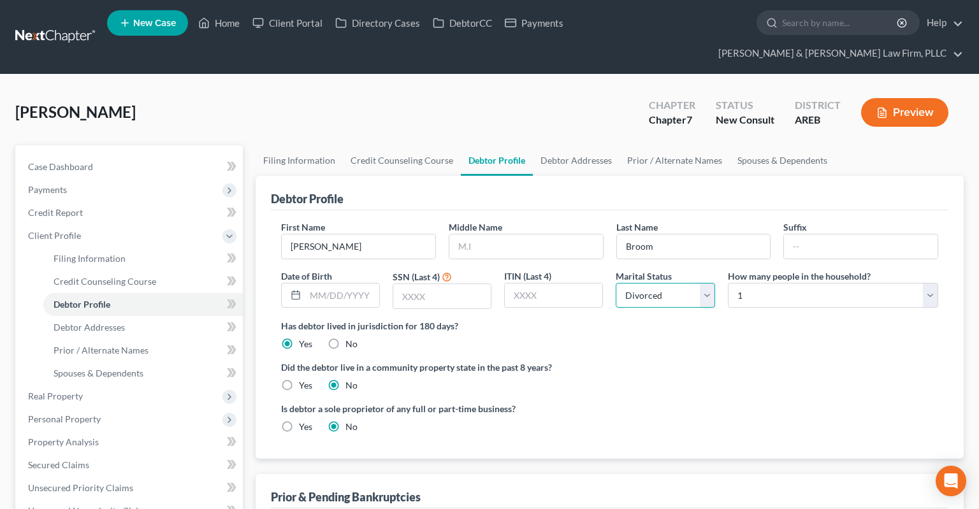
click at [615, 283] on select "Select Single Married Separated Divorced Widowed" at bounding box center [664, 295] width 99 height 25
drag, startPoint x: 659, startPoint y: 276, endPoint x: 754, endPoint y: 313, distance: 101.0
click at [740, 328] on ng-include "First Name [PERSON_NAME] Middle Name Last Name [PERSON_NAME] Suffix Date of Bir…" at bounding box center [609, 331] width 657 height 223
click at [753, 319] on div "Has debtor lived in jurisdiction for 180 days? Yes No Debtor must reside in jur…" at bounding box center [609, 334] width 657 height 31
click at [728, 283] on select "Select 1 2 3 4 5 6 7 8 9 10 11 12 13 14 15 16 17 18 19 20" at bounding box center [833, 295] width 210 height 25
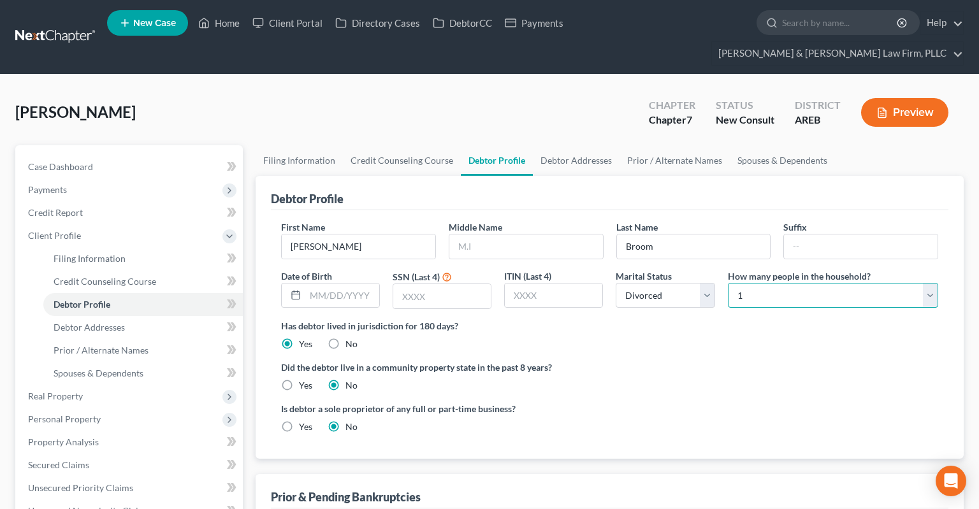
select select "5"
click option "6" at bounding box center [0, 0] width 0 height 0
click at [658, 323] on div "Has debtor lived in jurisdiction for 180 days? Yes No Debtor must reside in jur…" at bounding box center [609, 334] width 657 height 31
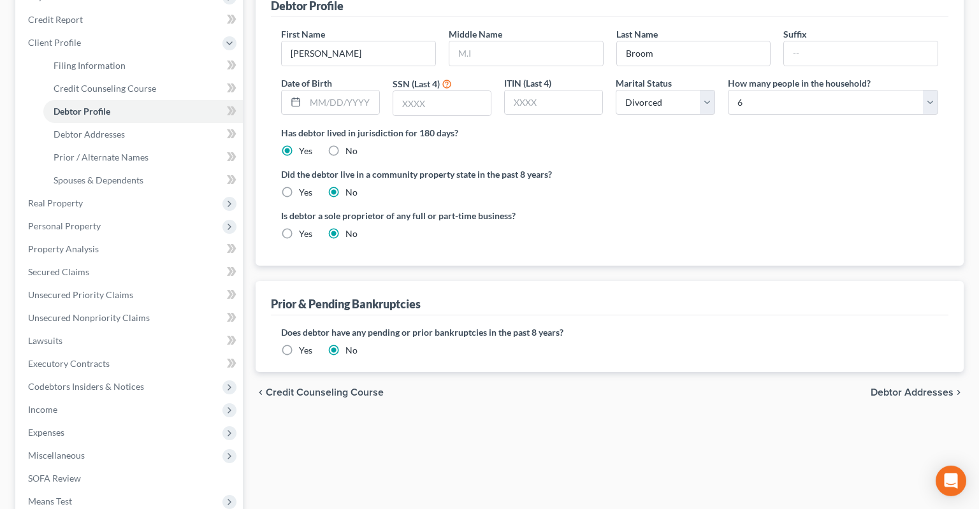
scroll to position [67, 0]
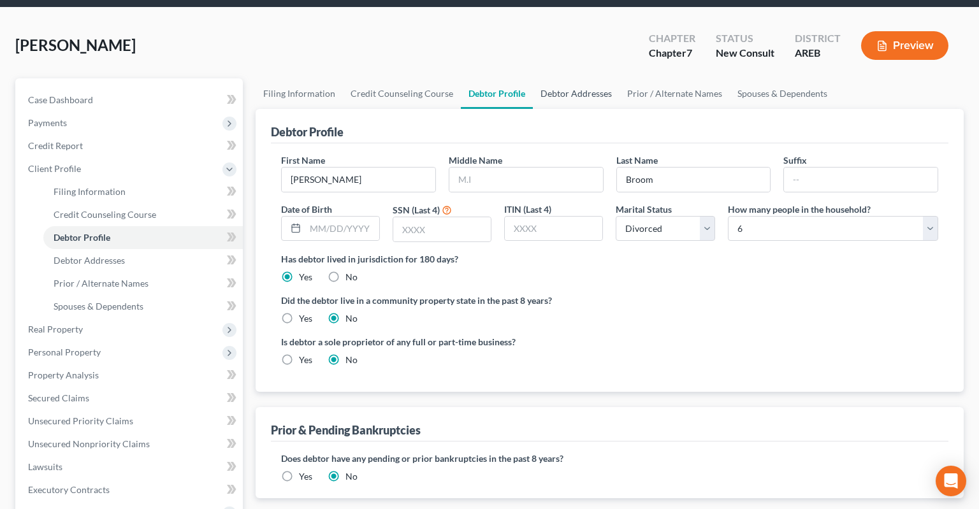
click at [580, 78] on link "Debtor Addresses" at bounding box center [576, 93] width 87 height 31
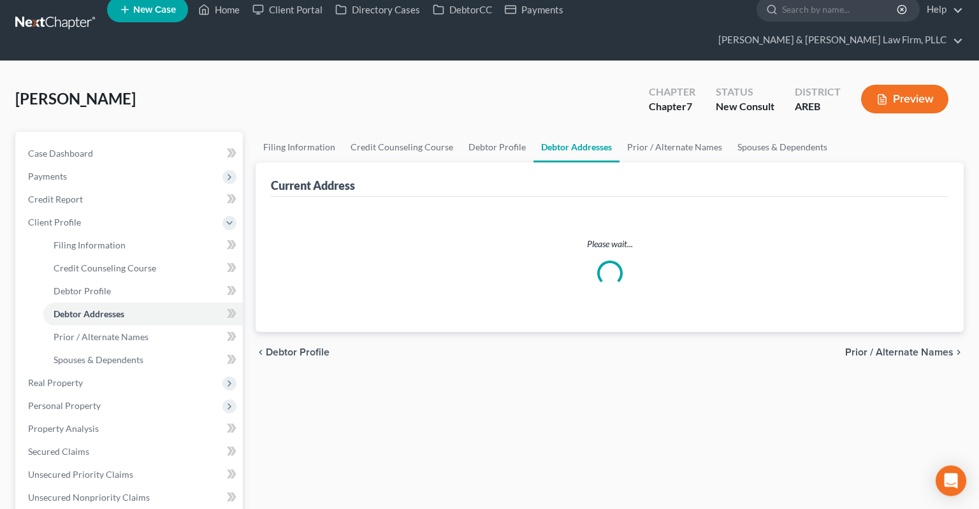
select select "0"
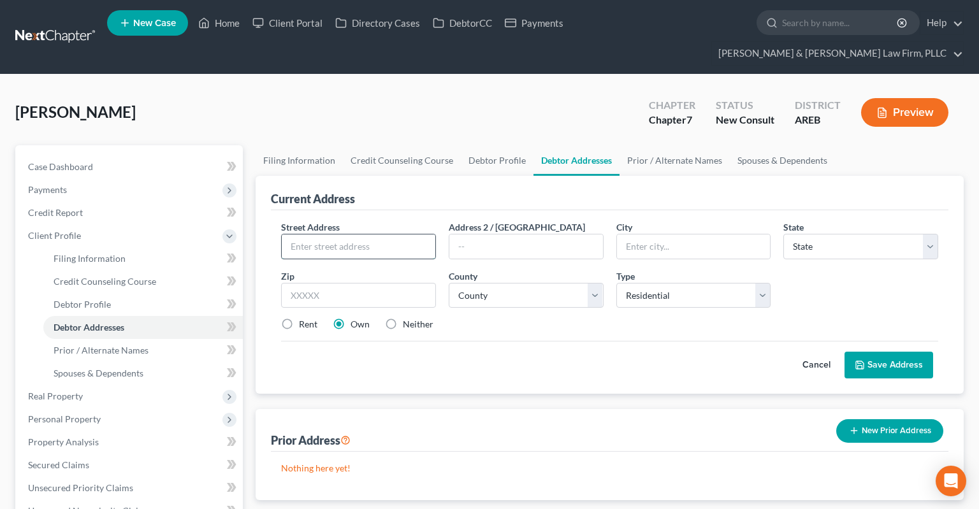
click at [405, 234] on input "text" at bounding box center [359, 246] width 154 height 24
type input "2804 [PERSON_NAME]"
type input "72019"
type input "[GEOGRAPHIC_DATA]"
select select "2"
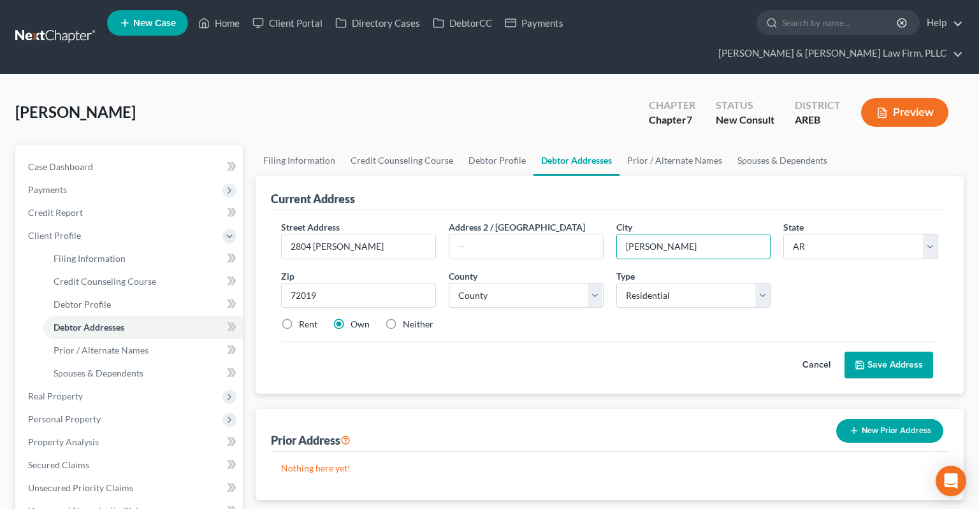
type input "[PERSON_NAME]"
select select "61"
drag, startPoint x: 763, startPoint y: 308, endPoint x: 746, endPoint y: 316, distance: 19.1
click at [762, 308] on div "Street Address * 2804 [PERSON_NAME] Address 2 / [GEOGRAPHIC_DATA] * [PERSON_NAM…" at bounding box center [610, 280] width 670 height 121
click at [901, 352] on button "Save Address" at bounding box center [888, 365] width 89 height 27
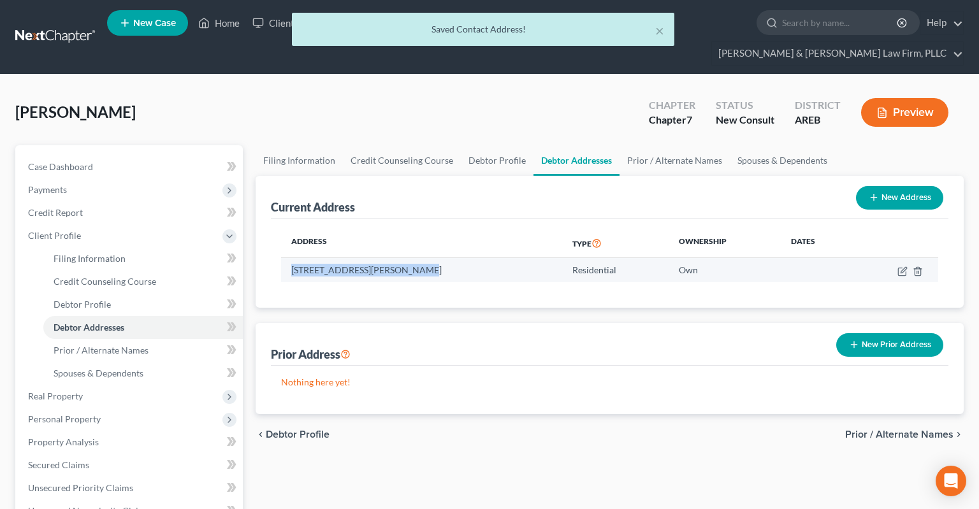
drag, startPoint x: 315, startPoint y: 248, endPoint x: 412, endPoint y: 253, distance: 96.3
click at [412, 258] on td "[STREET_ADDRESS][PERSON_NAME]" at bounding box center [421, 270] width 281 height 24
copy td "[STREET_ADDRESS][PERSON_NAME]"
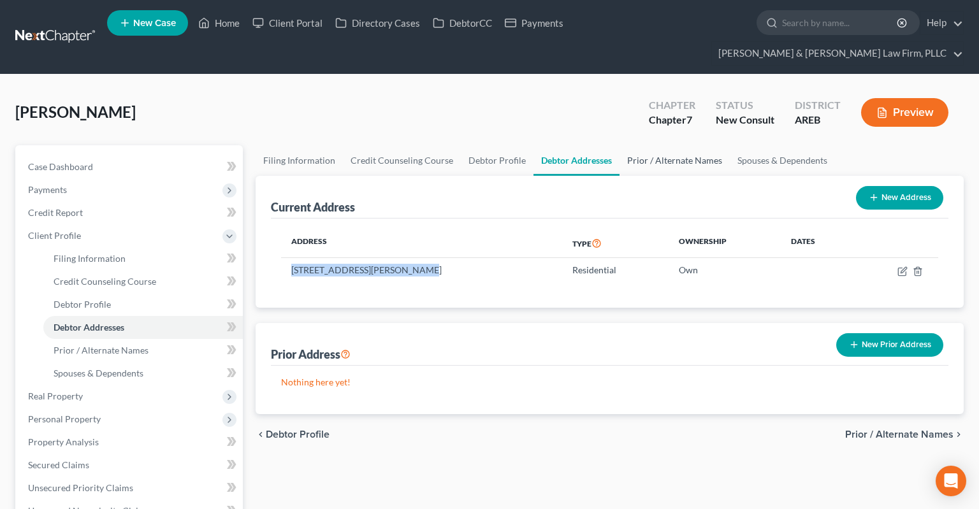
click at [668, 145] on link "Prior / Alternate Names" at bounding box center [674, 160] width 110 height 31
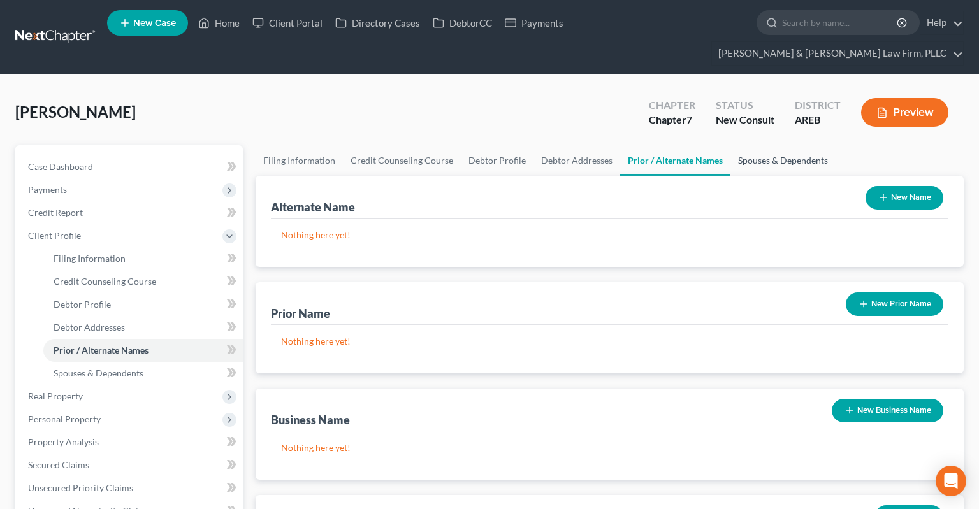
click at [759, 145] on link "Spouses & Dependents" at bounding box center [782, 160] width 105 height 31
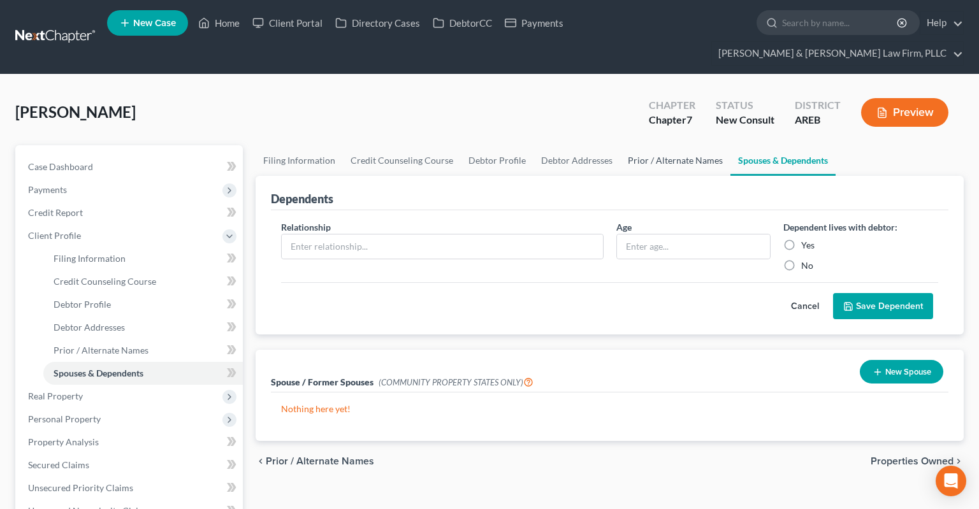
click at [699, 145] on link "Prior / Alternate Names" at bounding box center [675, 160] width 110 height 31
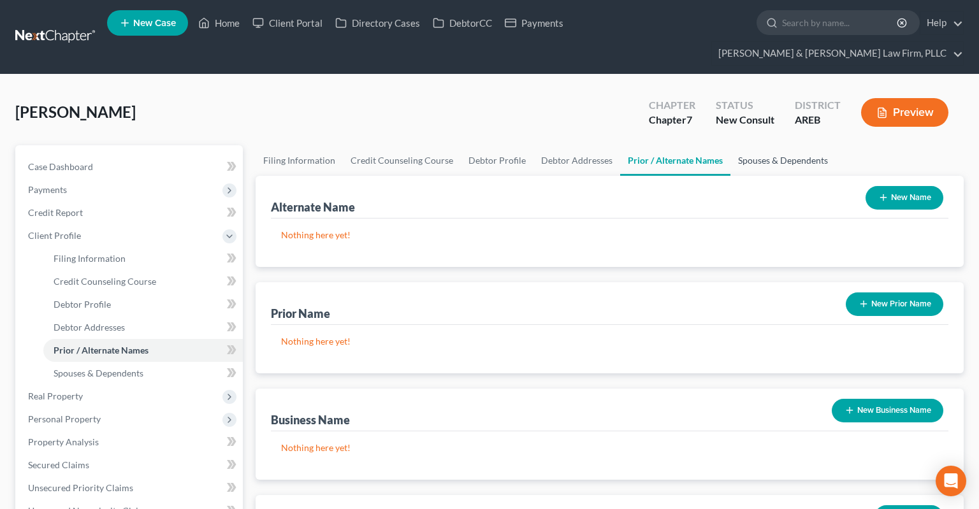
click at [799, 145] on link "Spouses & Dependents" at bounding box center [782, 160] width 105 height 31
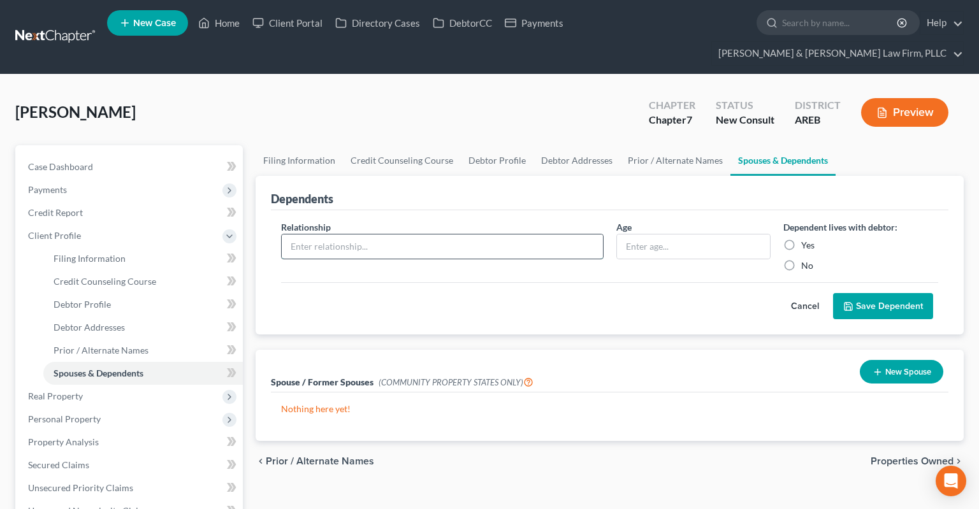
click at [574, 234] on input "text" at bounding box center [442, 246] width 321 height 24
paste input "Daughter"
type input "Daughter"
click at [656, 234] on input "text" at bounding box center [694, 246] width 154 height 24
type input "19 yrs"
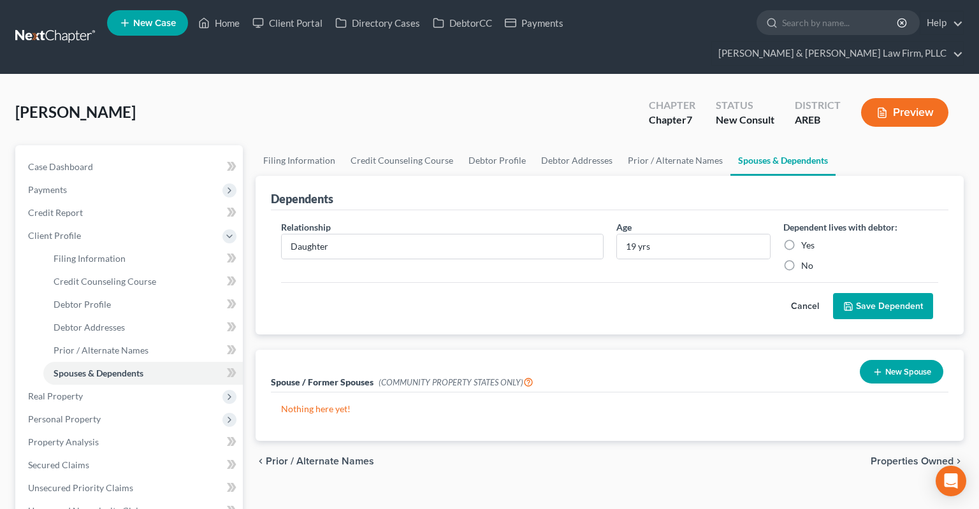
click at [877, 293] on button "Save Dependent" at bounding box center [883, 306] width 100 height 27
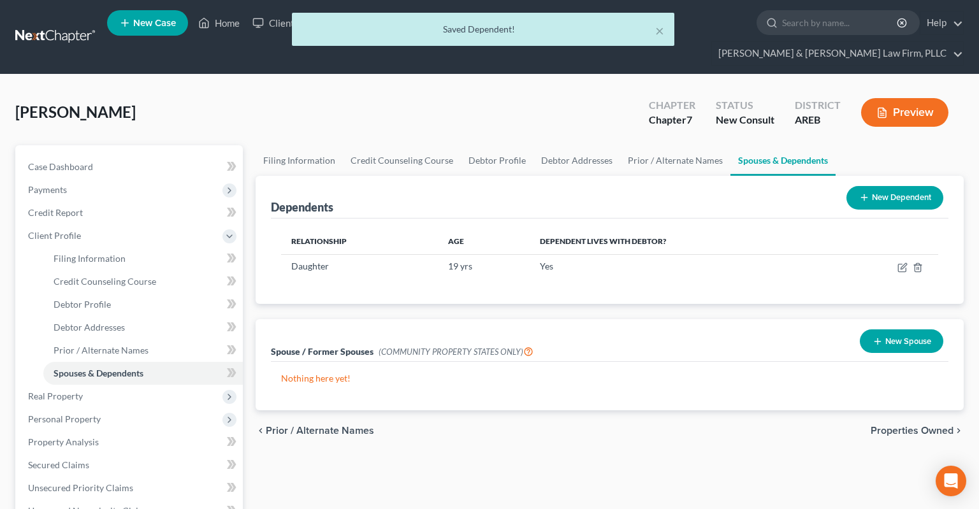
click at [878, 186] on button "New Dependent" at bounding box center [894, 198] width 97 height 24
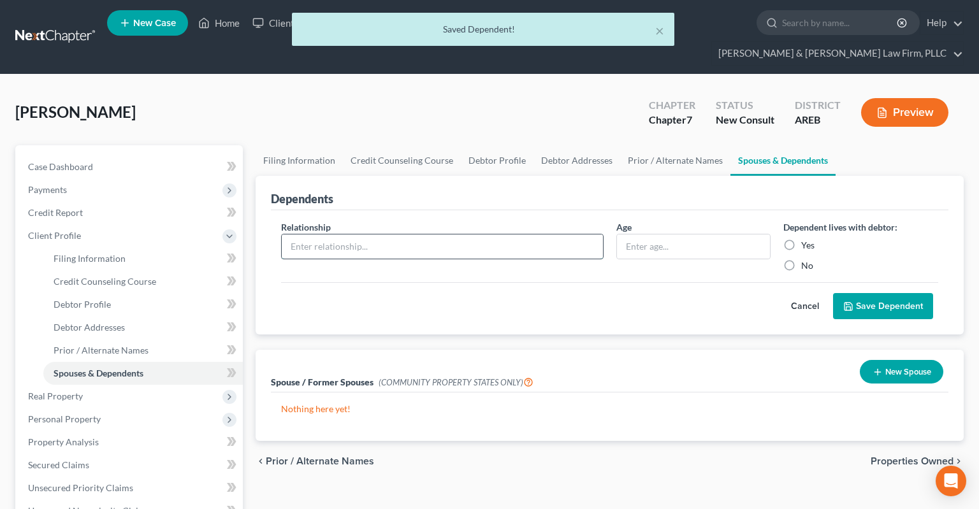
click at [376, 234] on input "text" at bounding box center [442, 246] width 321 height 24
paste input "Son"
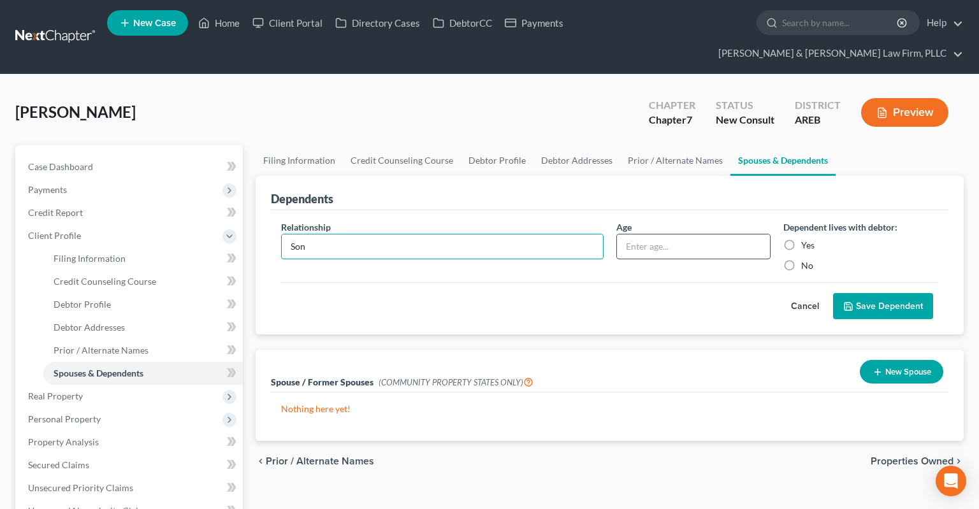
type input "Son"
click at [655, 234] on input "text" at bounding box center [694, 246] width 154 height 24
type input "18 yrs"
click at [870, 293] on button "Save Dependent" at bounding box center [883, 306] width 100 height 27
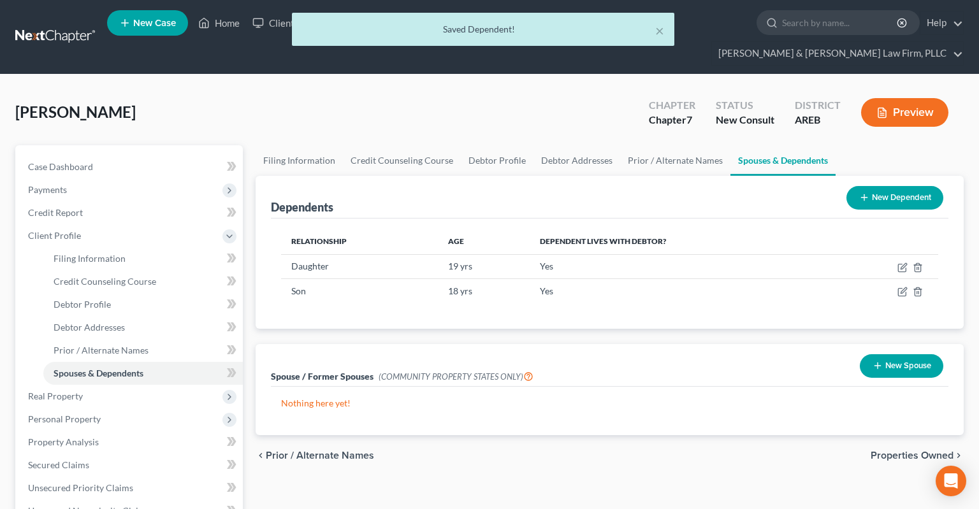
click at [873, 186] on button "New Dependent" at bounding box center [894, 198] width 97 height 24
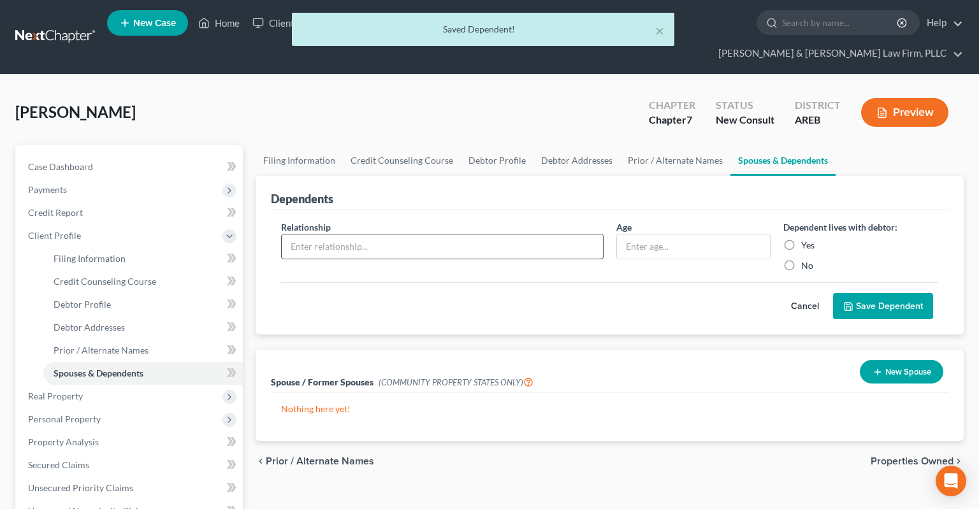
click at [585, 234] on input "text" at bounding box center [442, 246] width 321 height 24
paste input "Daughter"
type input "Daughter"
click at [686, 234] on input "text" at bounding box center [694, 246] width 154 height 24
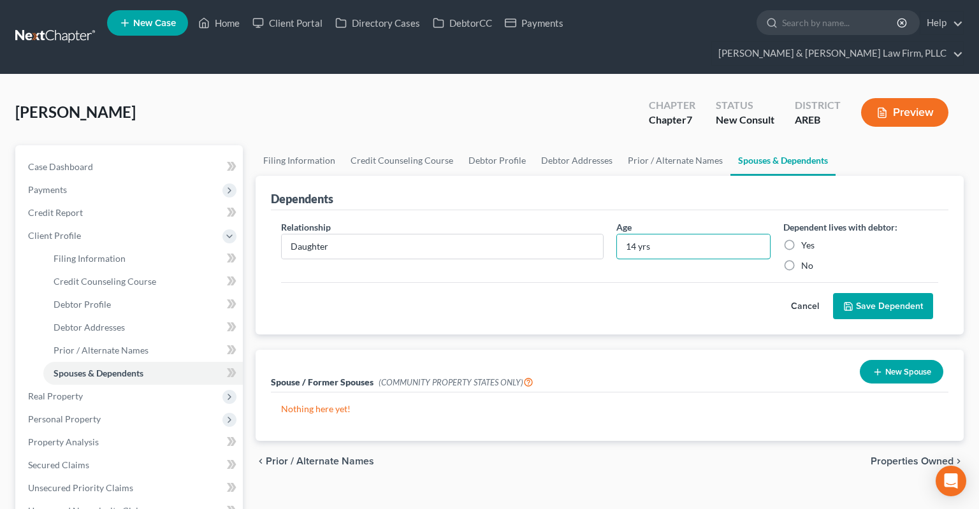
type input "14 yrs"
click at [852, 303] on icon "submit" at bounding box center [848, 307] width 8 height 8
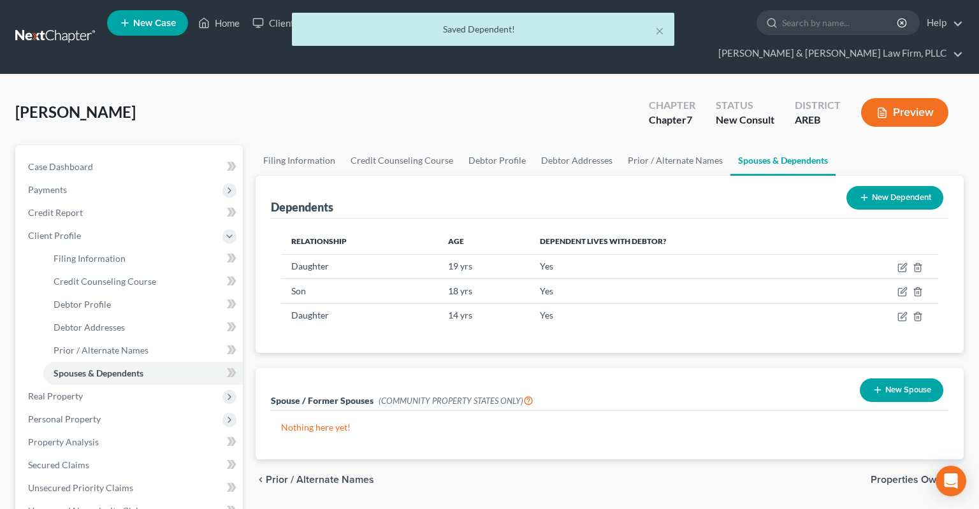
click at [866, 192] on icon at bounding box center [864, 197] width 10 height 10
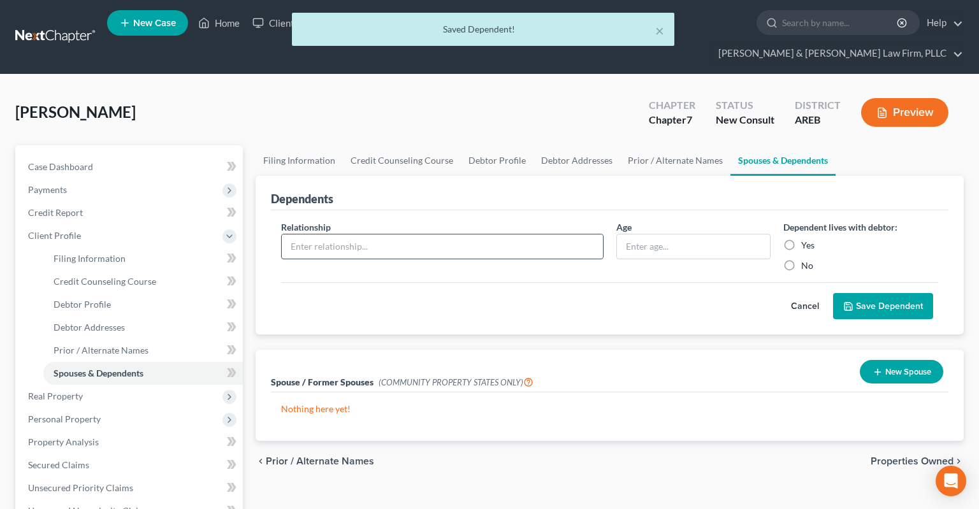
click at [398, 234] on input "text" at bounding box center [442, 246] width 321 height 24
paste input "Daughter"
type input "Daughter"
click at [673, 234] on input "text" at bounding box center [694, 246] width 154 height 24
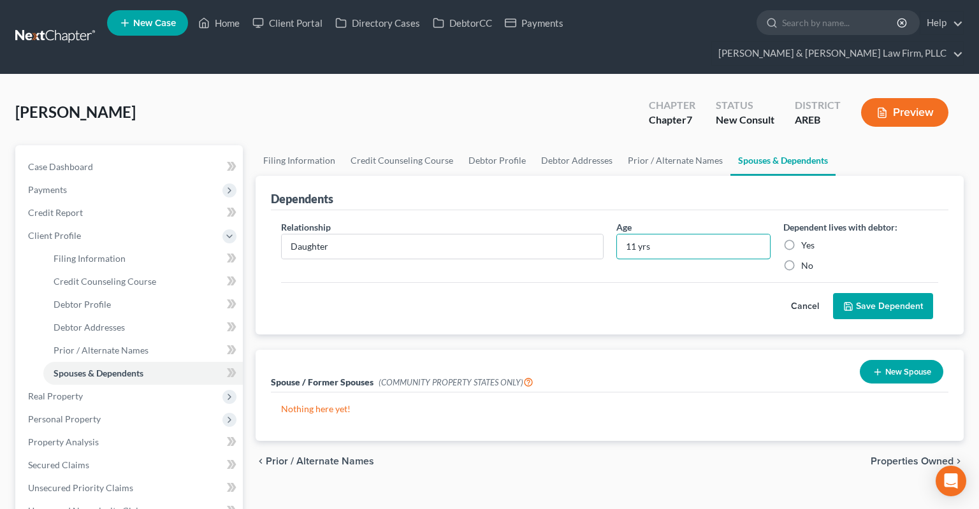
type input "11 yrs"
click at [908, 293] on button "Save Dependent" at bounding box center [883, 306] width 100 height 27
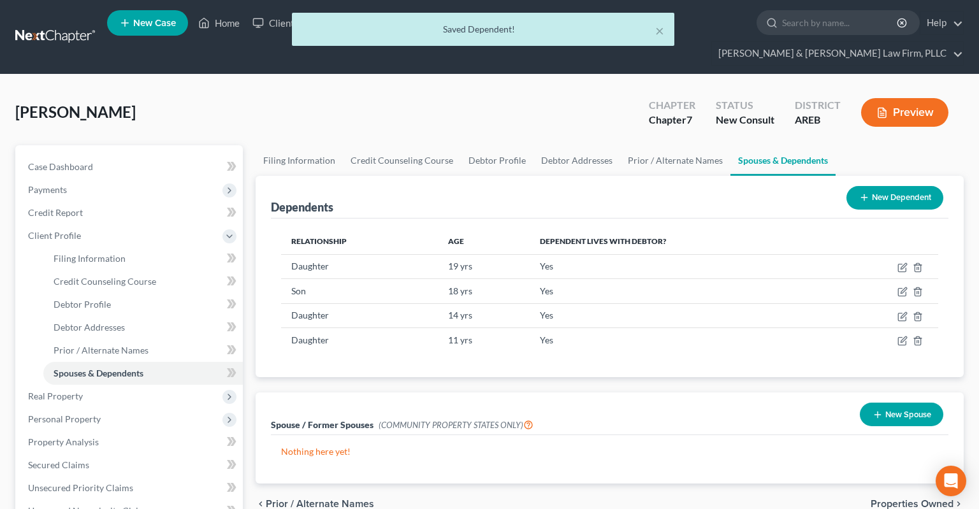
click at [864, 192] on icon at bounding box center [864, 197] width 10 height 10
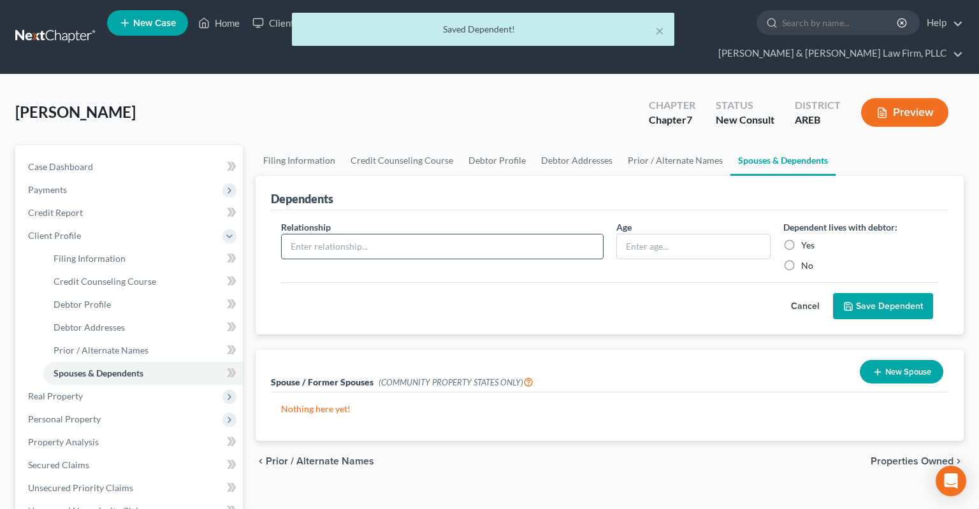
click at [516, 234] on input "text" at bounding box center [442, 246] width 321 height 24
paste input "Son"
type input "Son"
click at [683, 234] on input "text" at bounding box center [694, 246] width 154 height 24
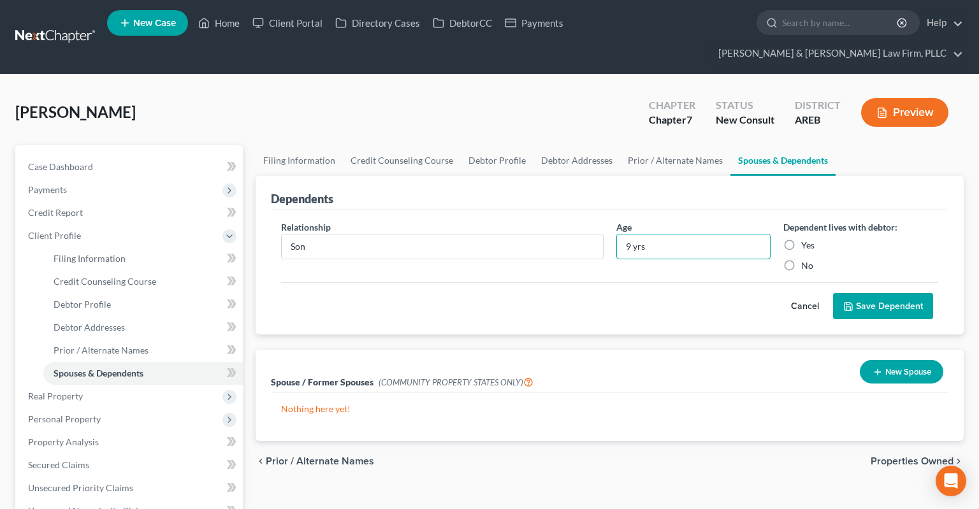
type input "9 yrs"
click at [891, 293] on button "Save Dependent" at bounding box center [883, 306] width 100 height 27
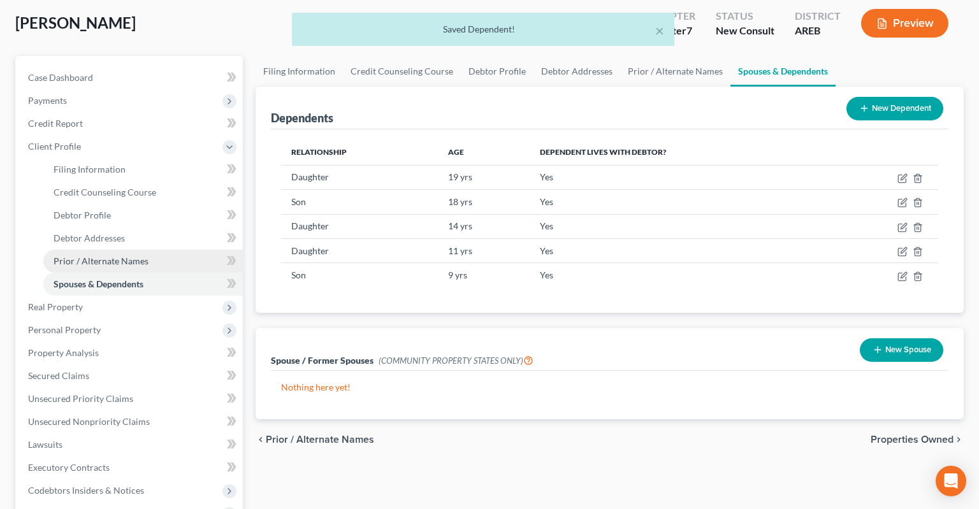
scroll to position [134, 0]
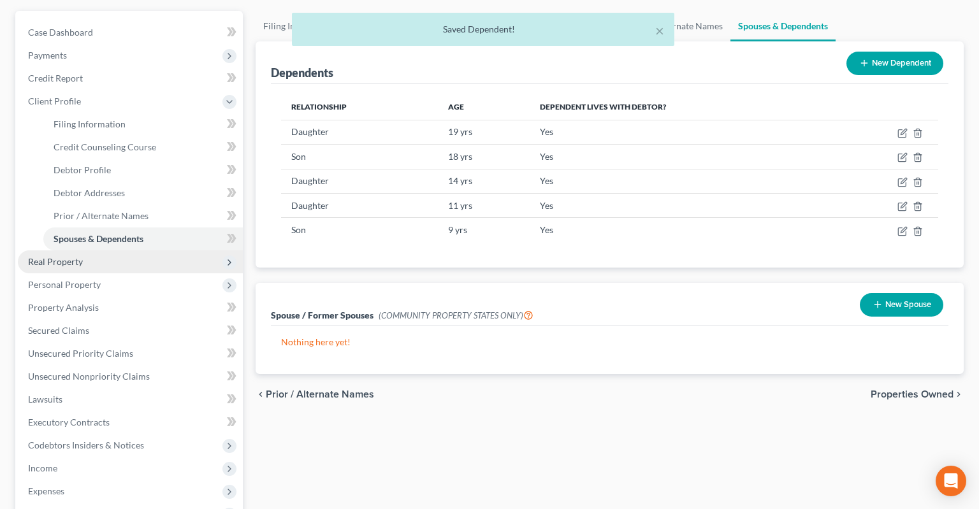
click at [120, 250] on span "Real Property" at bounding box center [130, 261] width 225 height 23
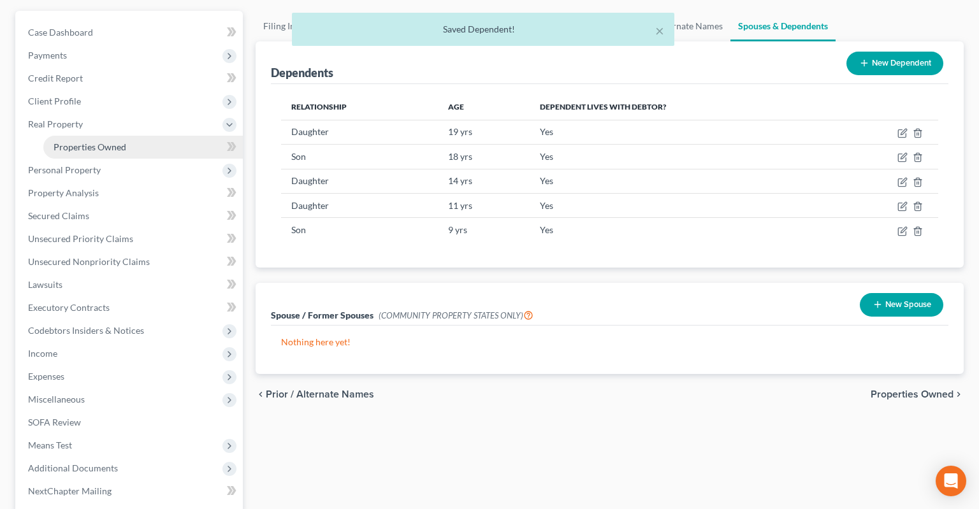
click at [116, 141] on span "Properties Owned" at bounding box center [90, 146] width 73 height 11
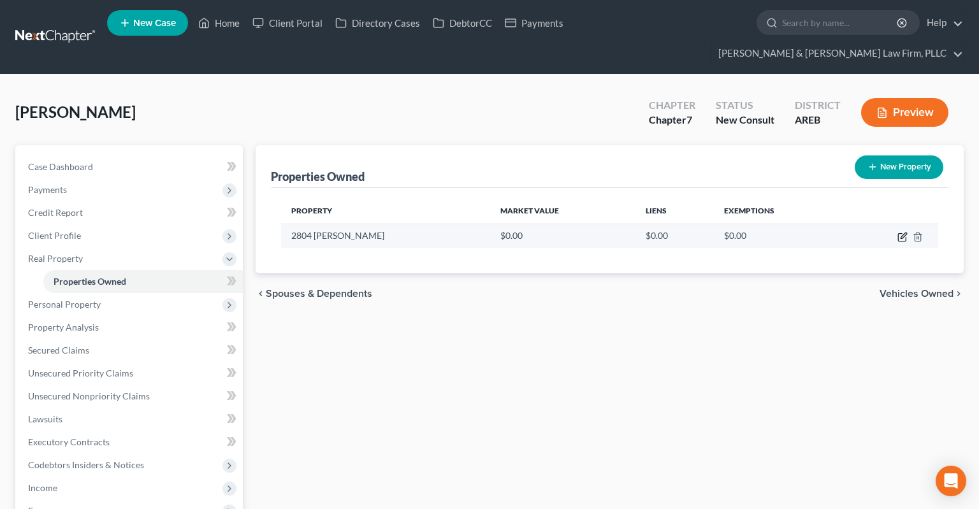
click at [902, 232] on icon "button" at bounding box center [902, 237] width 10 height 10
select select "2"
select select "61"
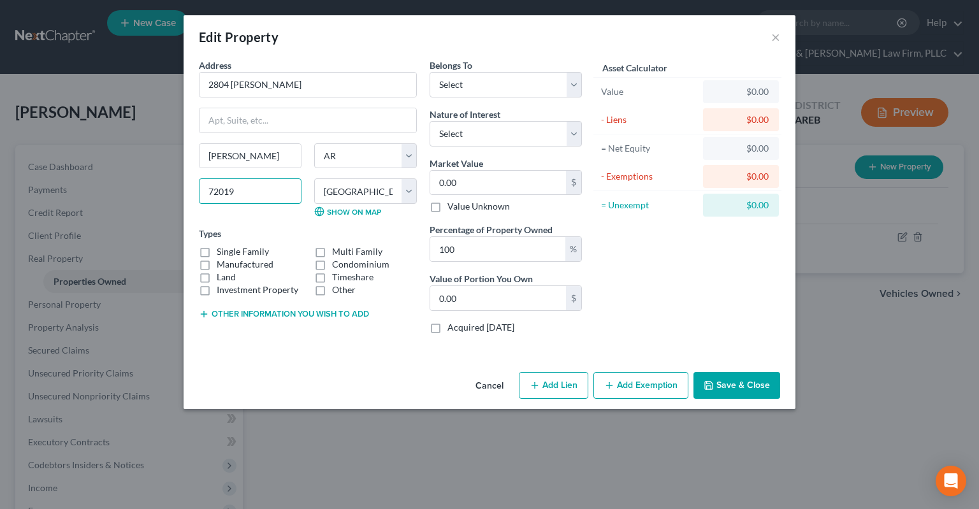
click at [268, 193] on input "72019" at bounding box center [250, 190] width 103 height 25
type input "72015"
click at [755, 385] on button "Save & Close" at bounding box center [736, 385] width 87 height 27
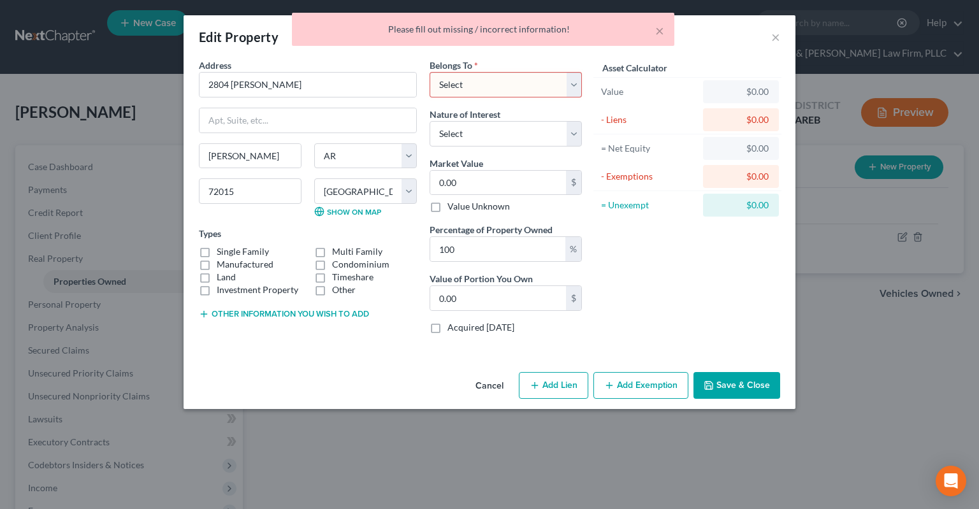
click at [429, 72] on select "Select Debtor 1 Only Debtor 2 Only Debtor 1 And Debtor 2 Only At Least One Of T…" at bounding box center [505, 84] width 152 height 25
select select "0"
click option "Debtor 1 Only" at bounding box center [0, 0] width 0 height 0
click at [737, 379] on button "Save & Close" at bounding box center [736, 385] width 87 height 27
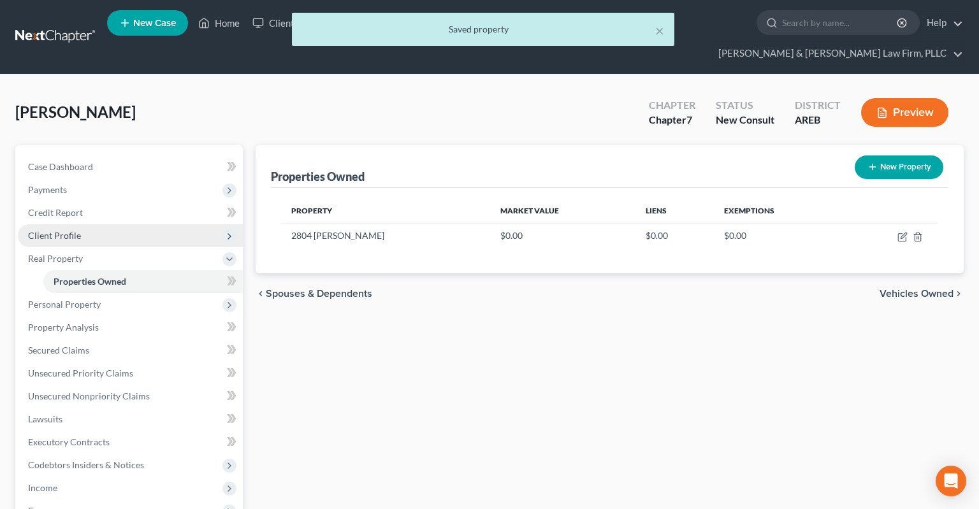
click at [94, 224] on span "Client Profile" at bounding box center [130, 235] width 225 height 23
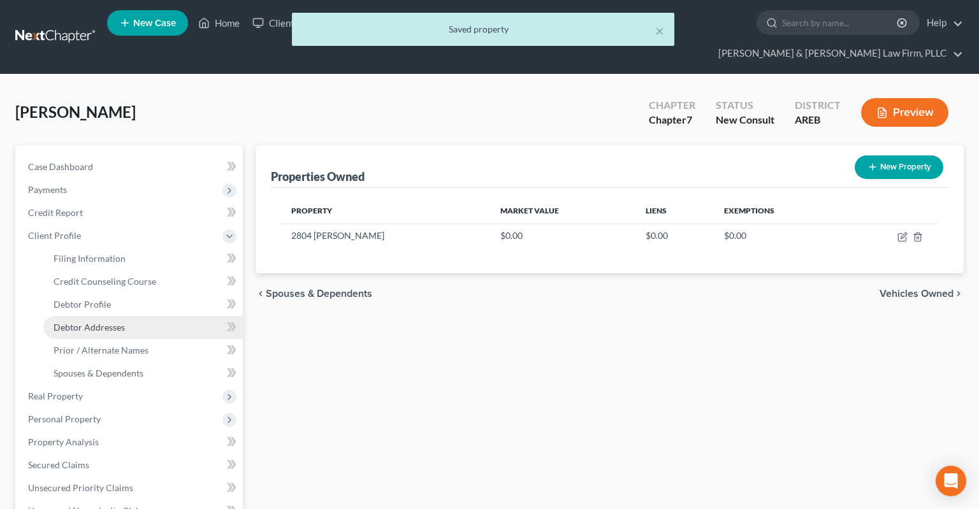
click at [107, 316] on link "Debtor Addresses" at bounding box center [142, 327] width 199 height 23
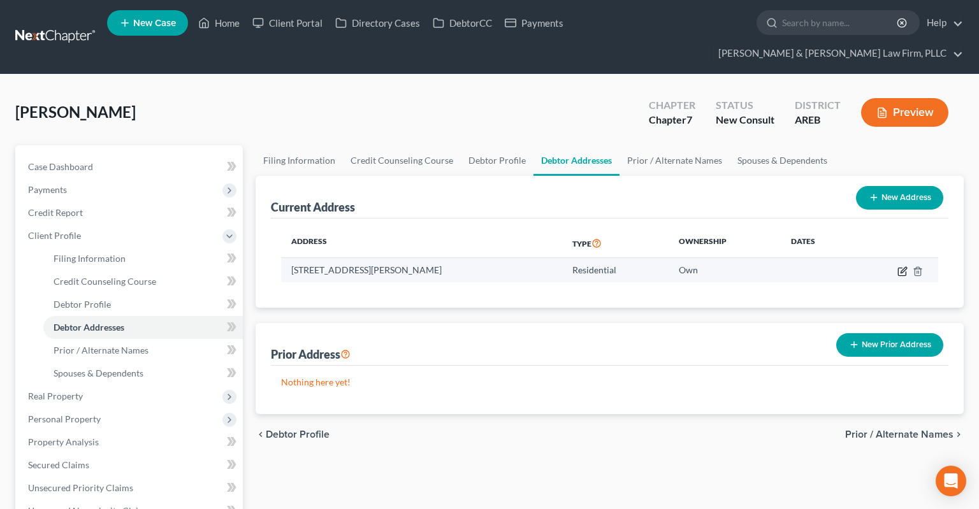
click at [904, 266] on icon "button" at bounding box center [902, 271] width 10 height 10
select select "2"
select select "61"
select select "0"
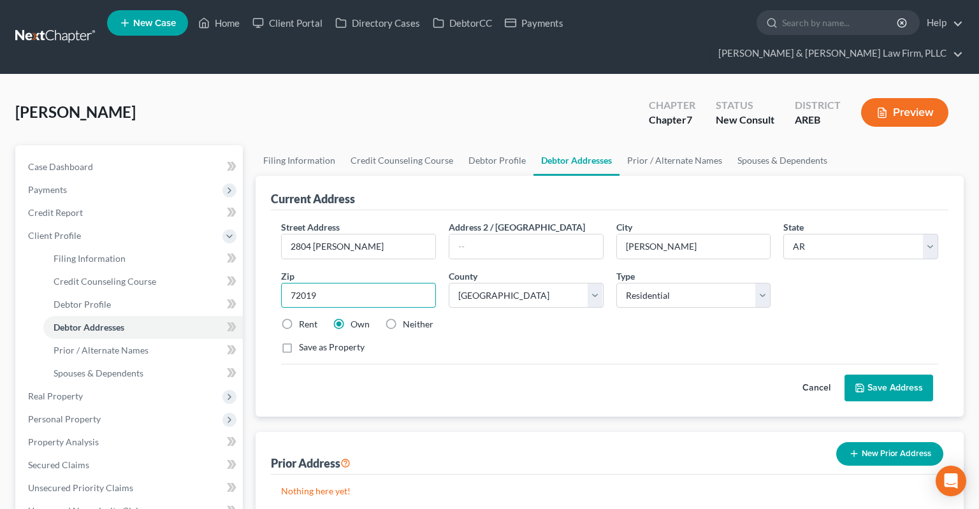
click at [405, 283] on input "72019" at bounding box center [358, 295] width 155 height 25
type input "72015"
click at [874, 375] on button "Save Address" at bounding box center [888, 388] width 89 height 27
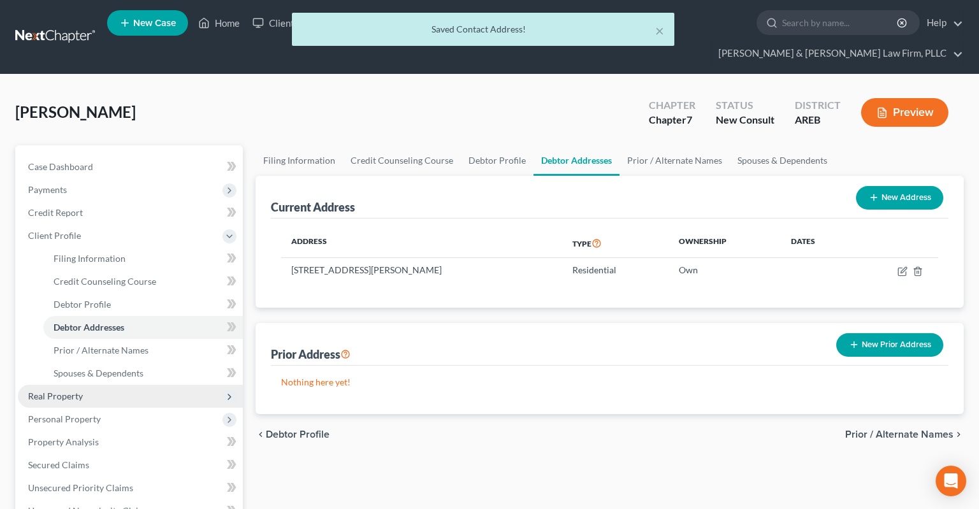
click at [112, 385] on span "Real Property" at bounding box center [130, 396] width 225 height 23
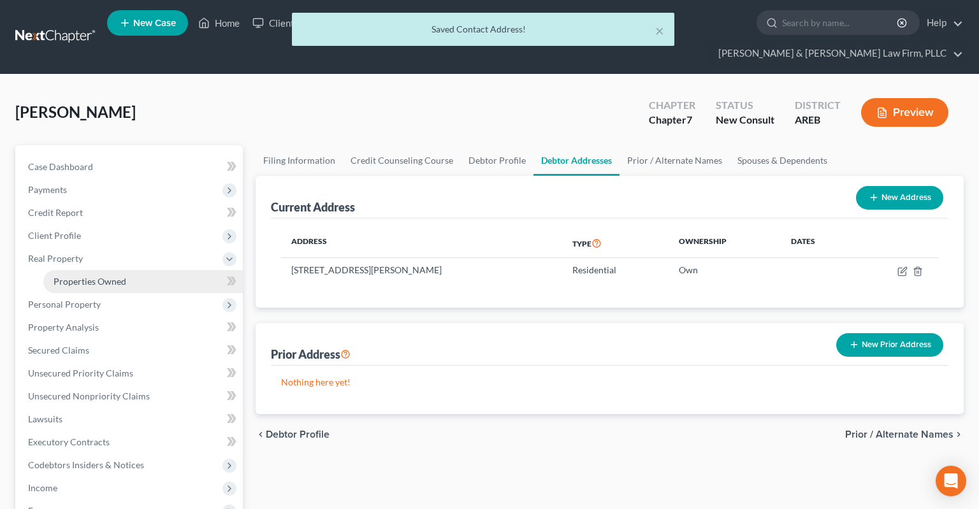
click at [138, 270] on link "Properties Owned" at bounding box center [142, 281] width 199 height 23
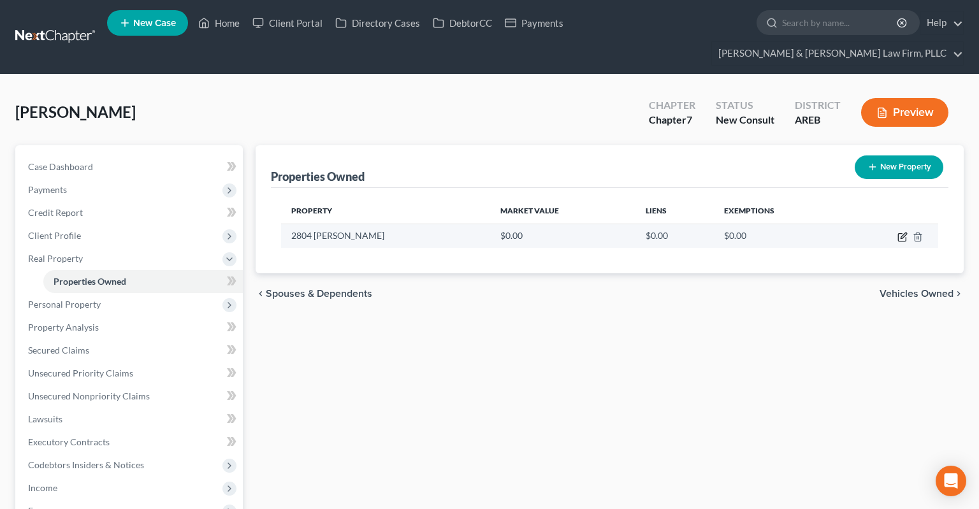
click at [903, 232] on icon "button" at bounding box center [902, 237] width 10 height 10
select select "2"
select select "61"
select select "0"
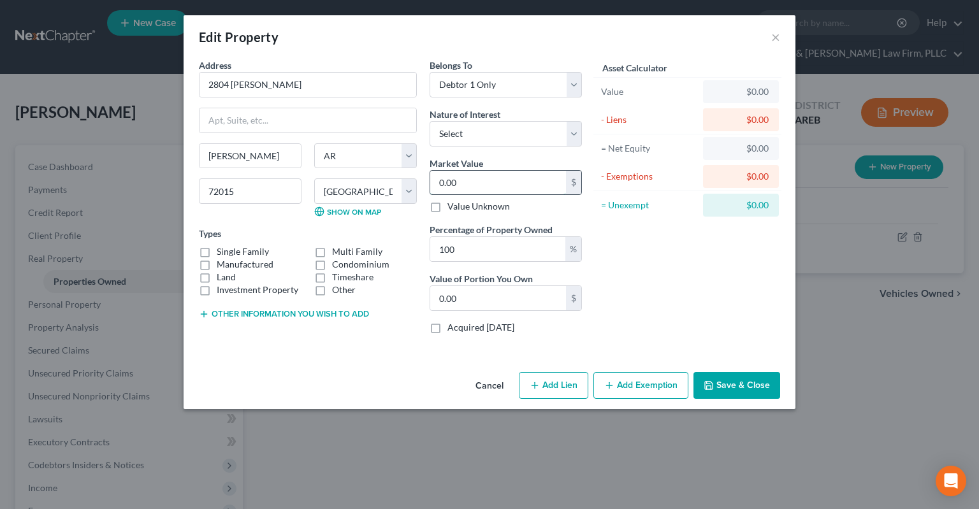
click at [483, 184] on input "0.00" at bounding box center [498, 183] width 136 height 24
type input "2"
type input "2.00"
type input "26"
type input "26.00"
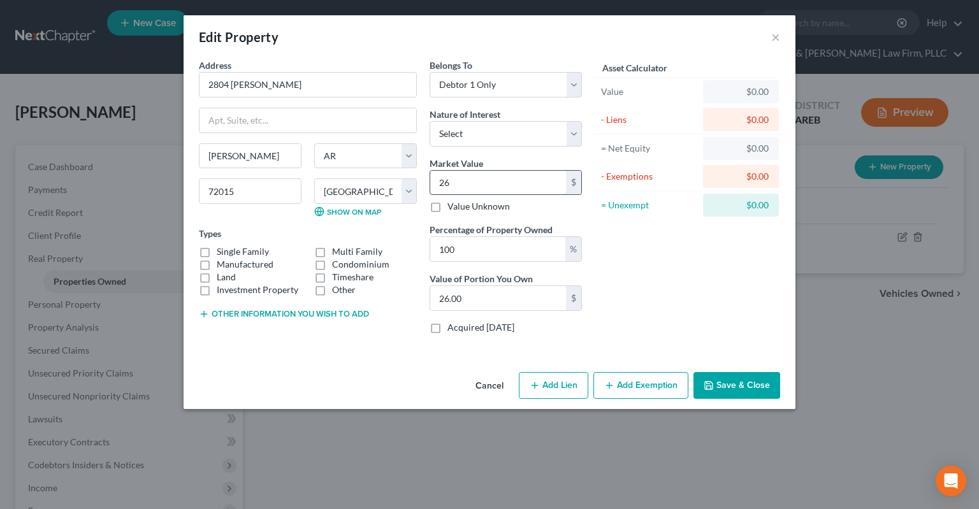
type input "260"
type input "260.00"
type input "2600"
type input "2,600.00"
type input "2,6000"
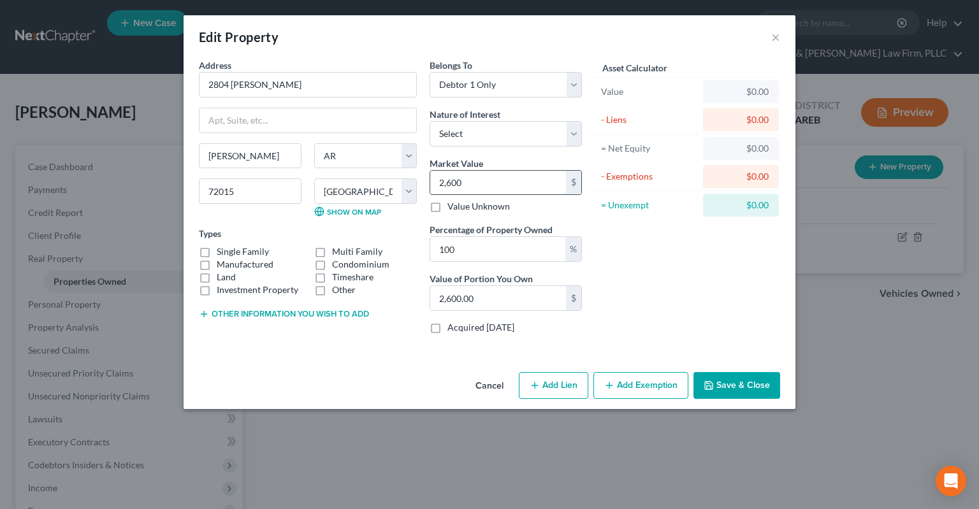
type input "26,000.00"
type input "26,0000"
type input "260,000.00"
type input "260,000"
click at [217, 253] on label "Single Family" at bounding box center [243, 251] width 52 height 13
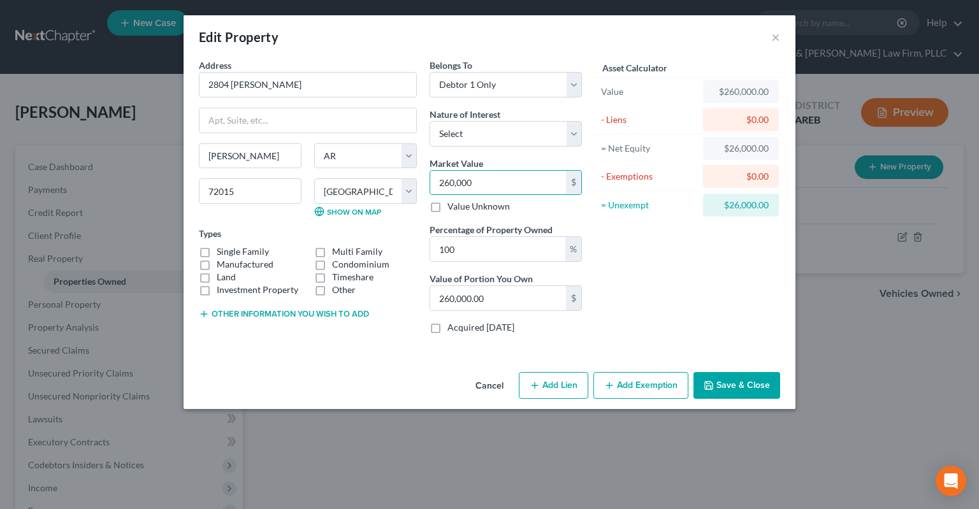
click at [222, 253] on input "Single Family" at bounding box center [226, 249] width 8 height 8
checkbox input "true"
click at [217, 276] on label "Land" at bounding box center [226, 277] width 19 height 13
click at [222, 276] on input "Land" at bounding box center [226, 275] width 8 height 8
checkbox input "true"
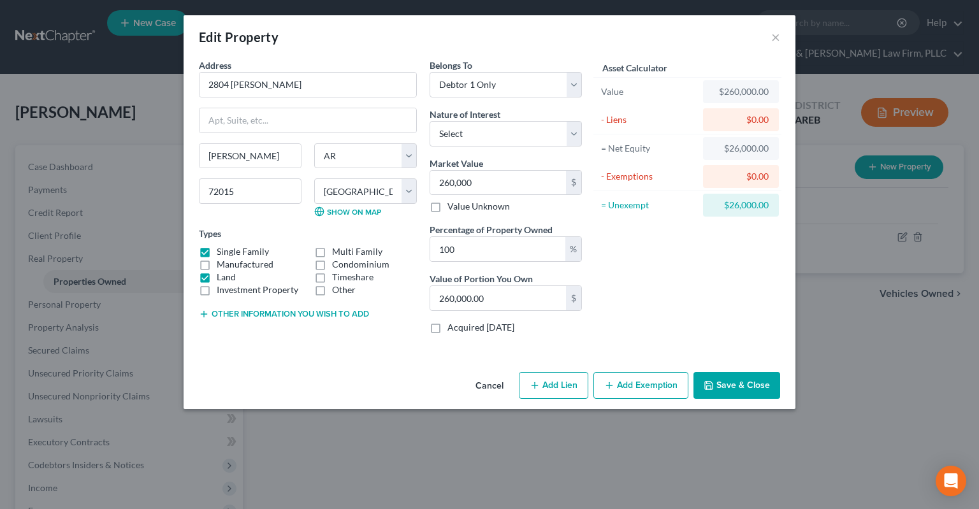
click at [557, 383] on button "Add Lien" at bounding box center [553, 385] width 69 height 27
select select "0"
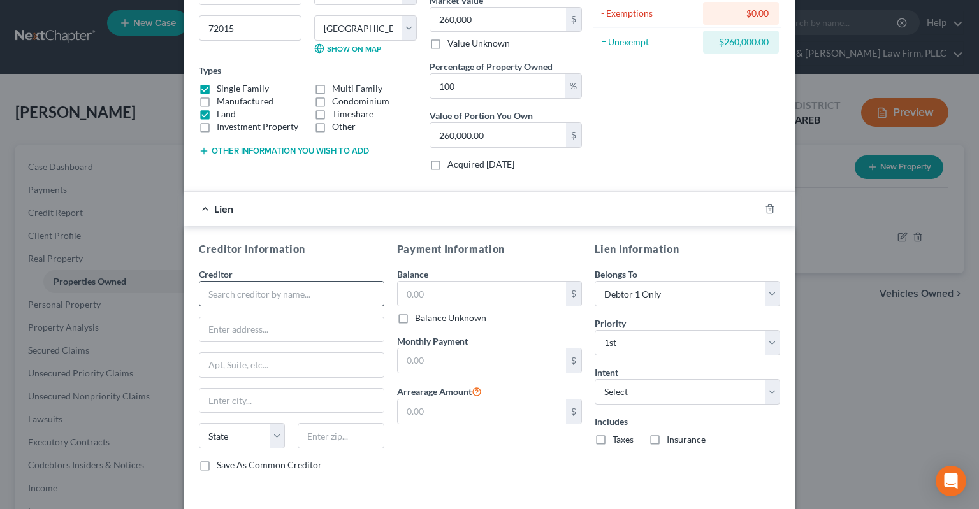
scroll to position [213, 0]
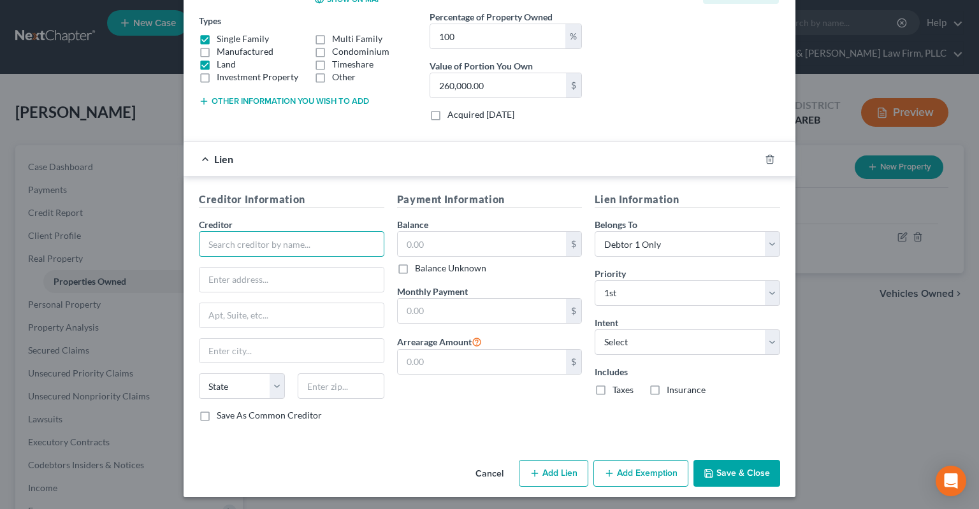
click at [312, 243] on input "text" at bounding box center [291, 243] width 185 height 25
type input "Arvest"
click at [412, 234] on input "text" at bounding box center [482, 244] width 169 height 24
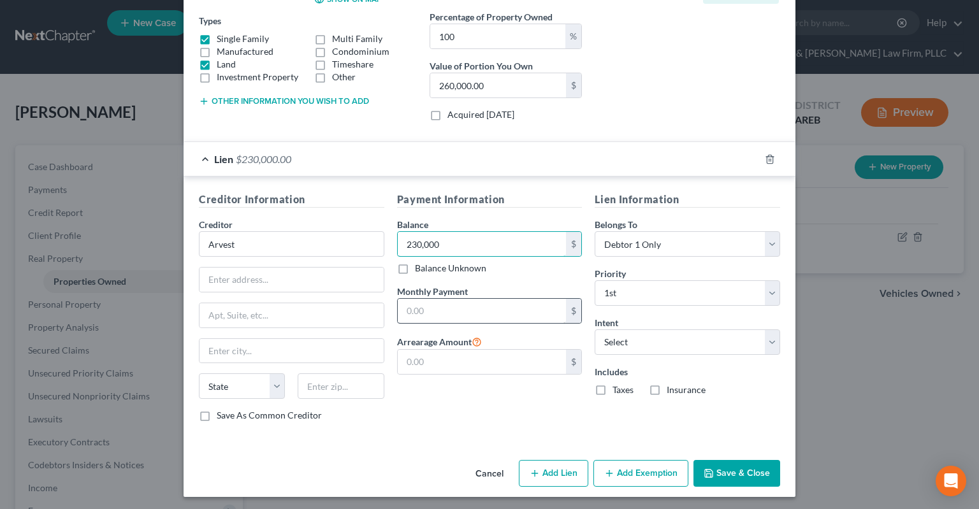
type input "230,000"
click at [495, 317] on input "text" at bounding box center [482, 311] width 169 height 24
click at [641, 328] on div "Intent Select Surrender Redeem Reaffirm Avoid Other" at bounding box center [686, 335] width 185 height 39
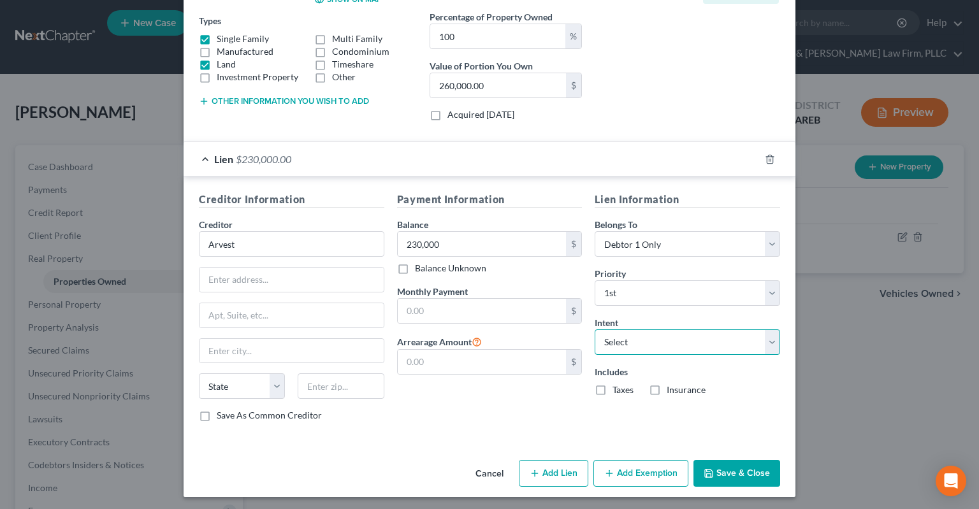
click at [594, 329] on select "Select Surrender Redeem Reaffirm Avoid Other" at bounding box center [686, 341] width 185 height 25
drag, startPoint x: 642, startPoint y: 343, endPoint x: 654, endPoint y: 104, distance: 238.6
click at [594, 329] on select "Select Surrender Redeem Reaffirm Avoid Other" at bounding box center [686, 341] width 185 height 25
select select "2"
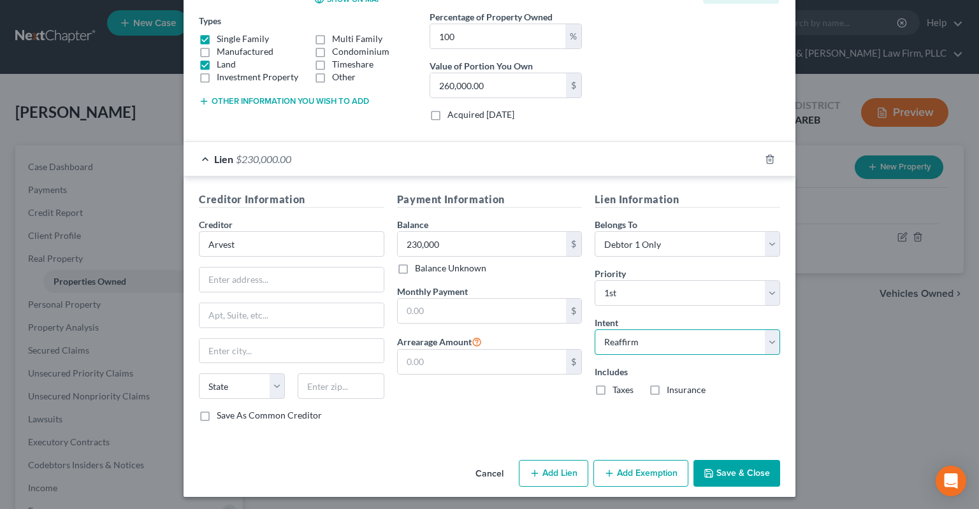
click option "Reaffirm" at bounding box center [0, 0] width 0 height 0
click at [459, 308] on input "text" at bounding box center [482, 311] width 169 height 24
click at [473, 238] on input "230,000" at bounding box center [482, 244] width 169 height 24
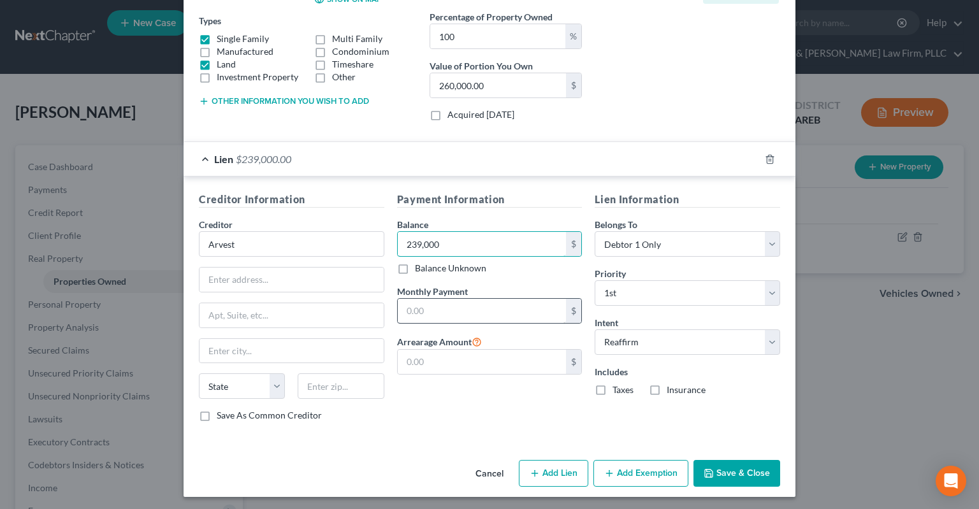
type input "239,000"
click at [465, 304] on input "text" at bounding box center [482, 311] width 169 height 24
type input "2,003.83"
click at [526, 370] on input "text" at bounding box center [482, 362] width 169 height 24
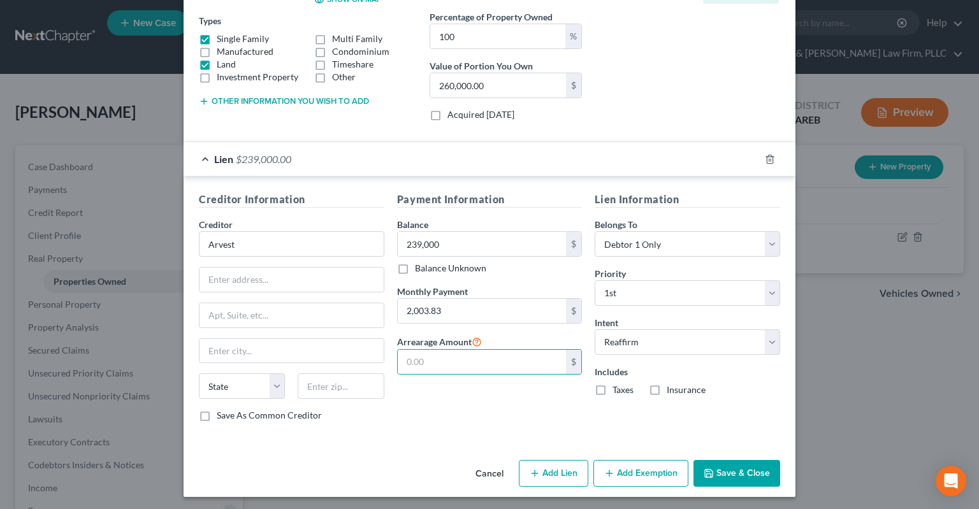
click at [515, 398] on div "Payment Information Balance 239,000.00 $ Balance Unknown Balance Undetermined 2…" at bounding box center [490, 312] width 198 height 240
click at [508, 371] on div "Payment Information Balance 239,000.00 $ Balance Unknown Balance Undetermined 2…" at bounding box center [490, 312] width 198 height 240
click at [508, 361] on input "text" at bounding box center [482, 362] width 169 height 24
click at [734, 467] on button "Save & Close" at bounding box center [736, 473] width 87 height 27
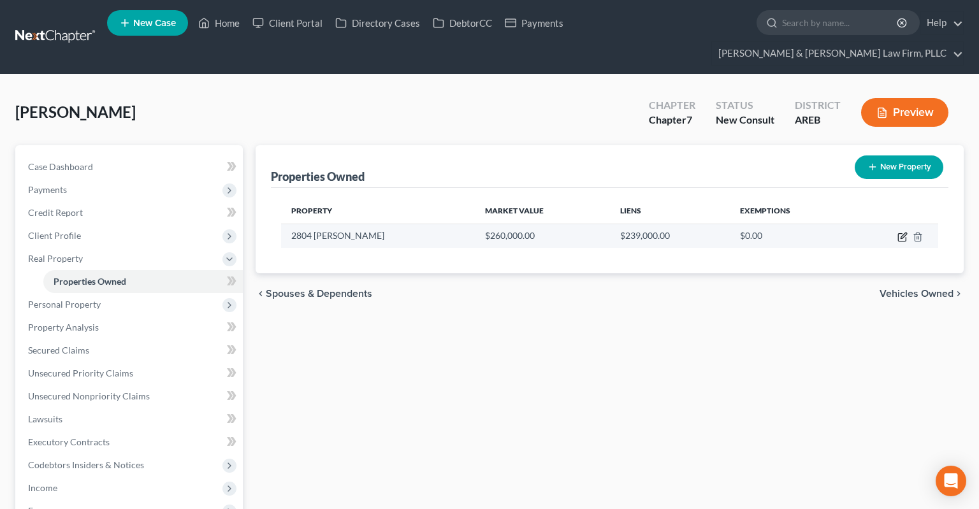
click at [906, 232] on icon "button" at bounding box center [902, 237] width 10 height 10
select select "2"
select select "61"
select select "0"
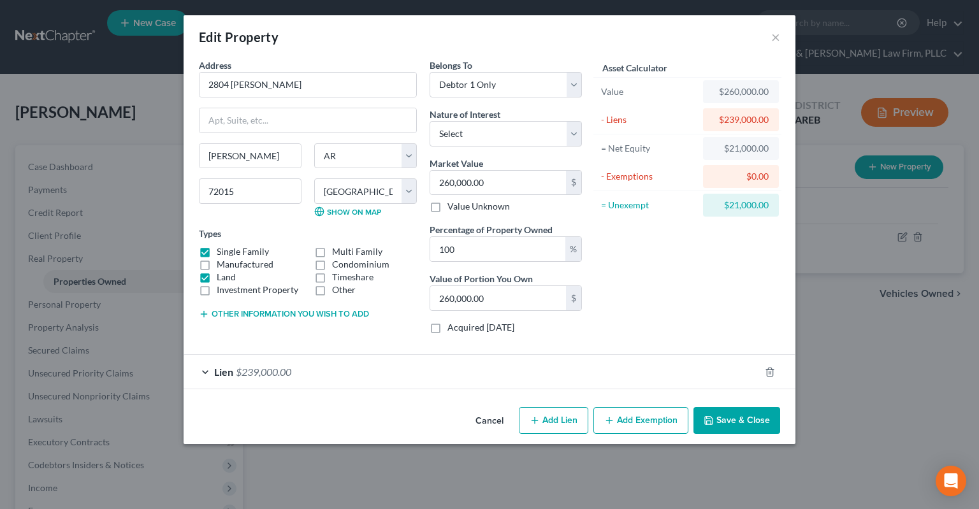
click at [655, 419] on button "Add Exemption" at bounding box center [640, 420] width 95 height 27
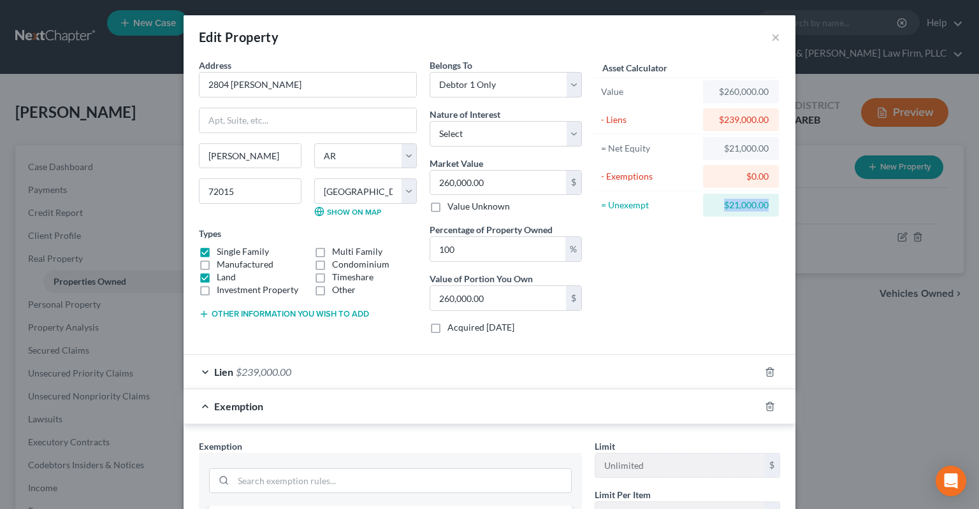
drag, startPoint x: 721, startPoint y: 207, endPoint x: 772, endPoint y: 204, distance: 51.1
click at [772, 204] on div "$21,000.00" at bounding box center [741, 205] width 76 height 23
copy div "$21,000.00"
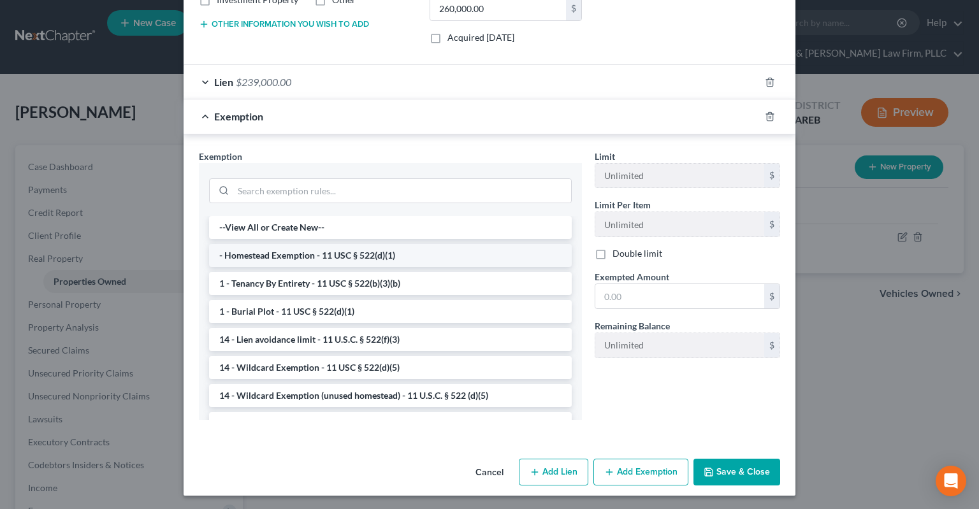
click at [399, 246] on li "- Homestead Exemption - 11 USC § 522(d)(1)" at bounding box center [390, 255] width 362 height 23
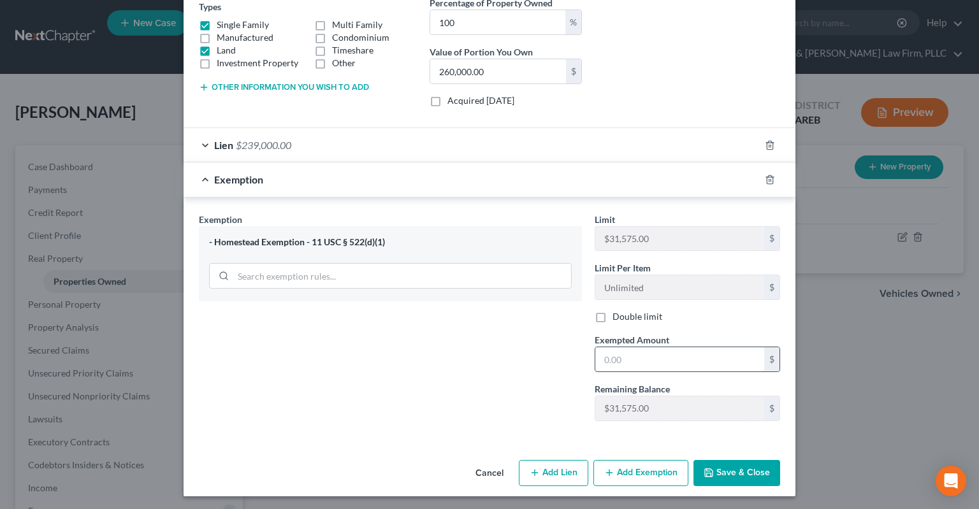
click at [657, 356] on input "text" at bounding box center [679, 359] width 169 height 24
paste input "$21,000.00"
type input "21,000.00"
click at [735, 470] on button "Save & Close" at bounding box center [736, 473] width 87 height 27
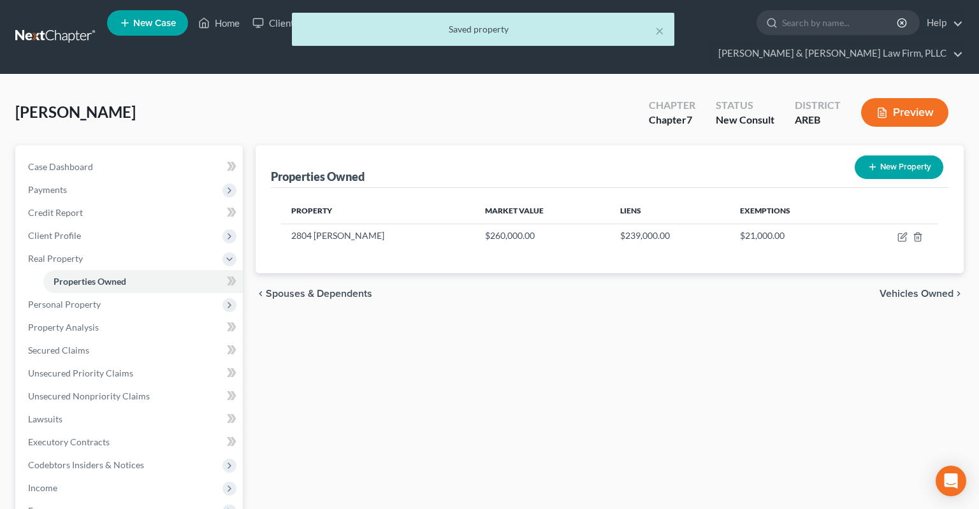
click at [682, 373] on div "Properties Owned New Property Property Market Value Liens Exemptions 2804 [PERS…" at bounding box center [609, 432] width 721 height 575
click at [129, 293] on span "Personal Property" at bounding box center [130, 304] width 225 height 23
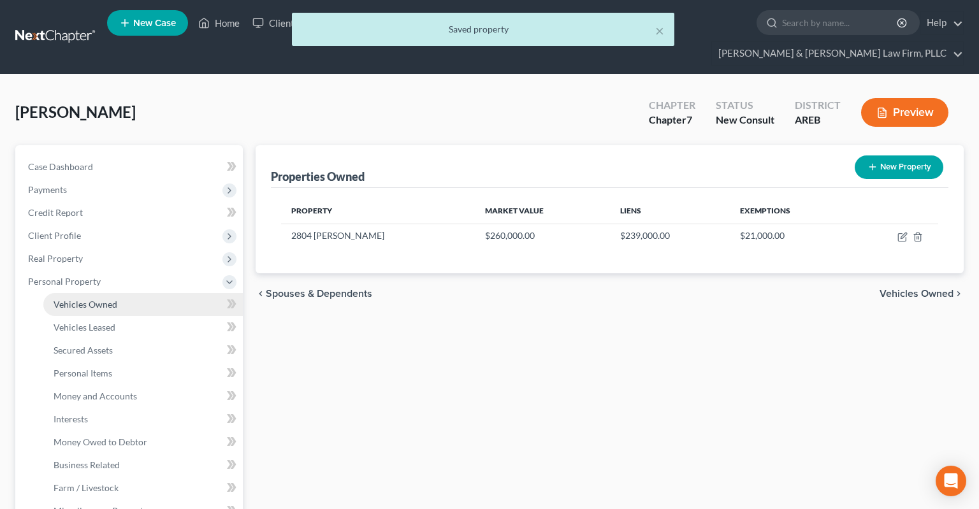
click at [145, 293] on link "Vehicles Owned" at bounding box center [142, 304] width 199 height 23
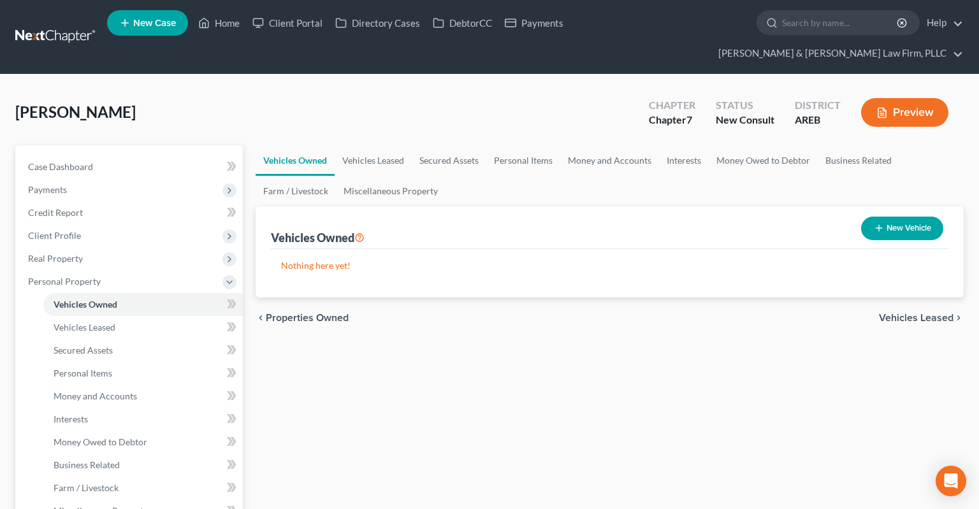
click at [903, 217] on button "New Vehicle" at bounding box center [902, 229] width 82 height 24
select select "0"
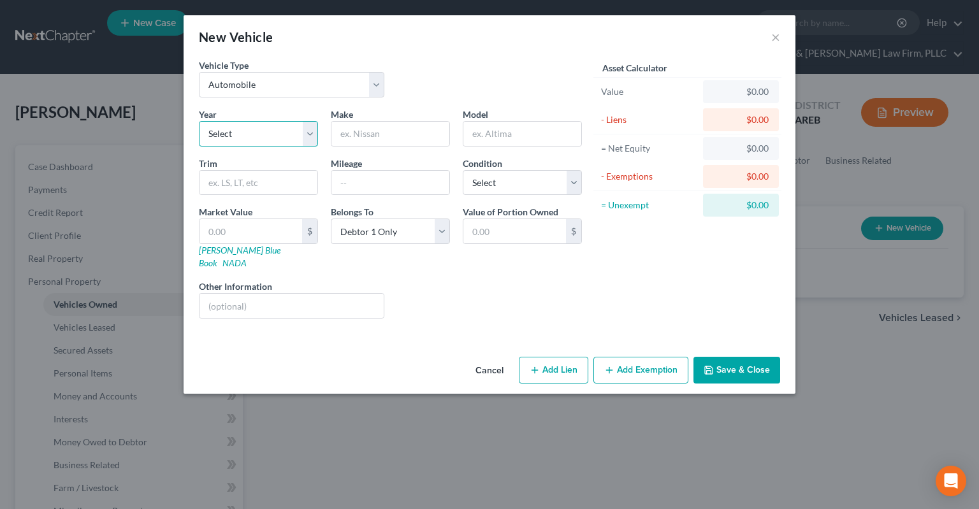
click at [199, 121] on select "Select 2026 2025 2024 2023 2022 2021 2020 2019 2018 2017 2016 2015 2014 2013 20…" at bounding box center [258, 133] width 119 height 25
click option "2025" at bounding box center [0, 0] width 0 height 0
click at [199, 121] on select "Select 2026 2025 2024 2023 2022 2021 2020 2019 2018 2017 2016 2015 2014 2013 20…" at bounding box center [258, 133] width 119 height 25
select select "2"
click option "2024" at bounding box center [0, 0] width 0 height 0
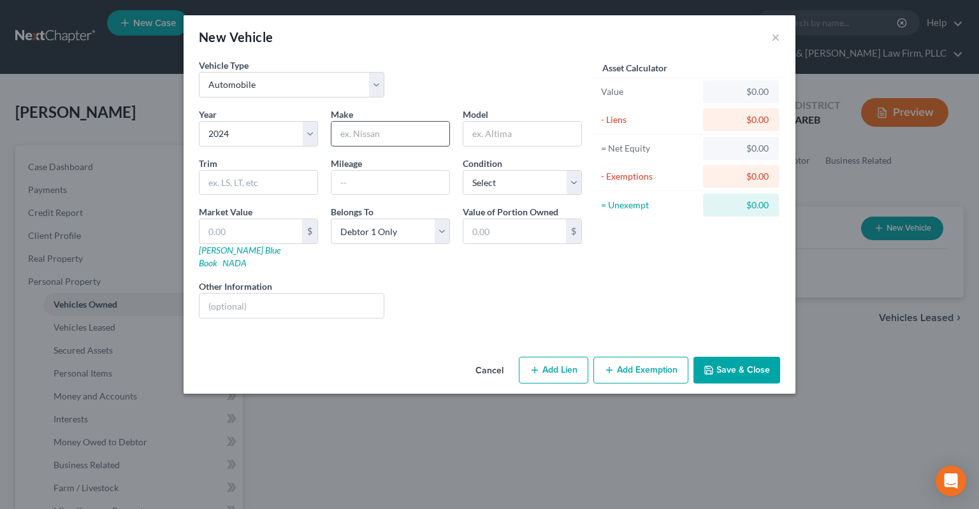
click at [369, 134] on input "text" at bounding box center [390, 134] width 118 height 24
type input "Buick"
type input "Enclave"
click at [392, 180] on input "text" at bounding box center [390, 183] width 118 height 24
click at [331, 171] on input "30693" at bounding box center [390, 183] width 118 height 24
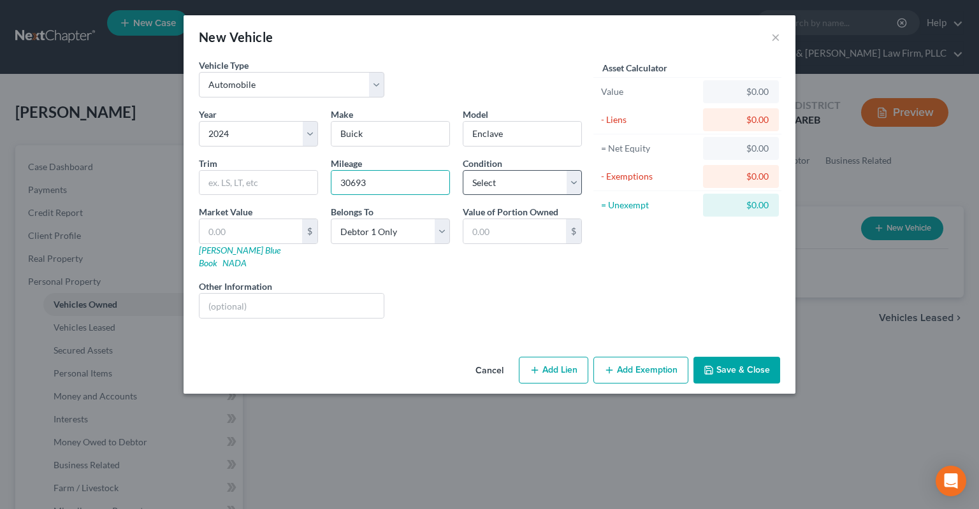
type input "30693"
click at [463, 170] on select "Select Excellent Very Good Good Fair Poor" at bounding box center [522, 182] width 119 height 25
select select "2"
click option "Good" at bounding box center [0, 0] width 0 height 0
drag, startPoint x: 258, startPoint y: 233, endPoint x: 275, endPoint y: 248, distance: 23.0
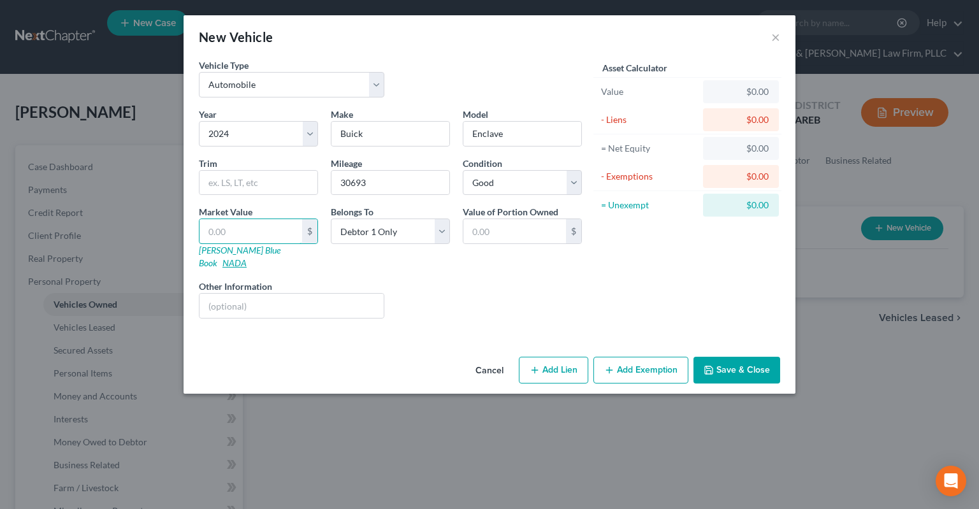
click at [258, 234] on input "text" at bounding box center [250, 231] width 103 height 24
paste input "$33,675"
type input "$33,675"
type input "33,675.00"
type input "33,675"
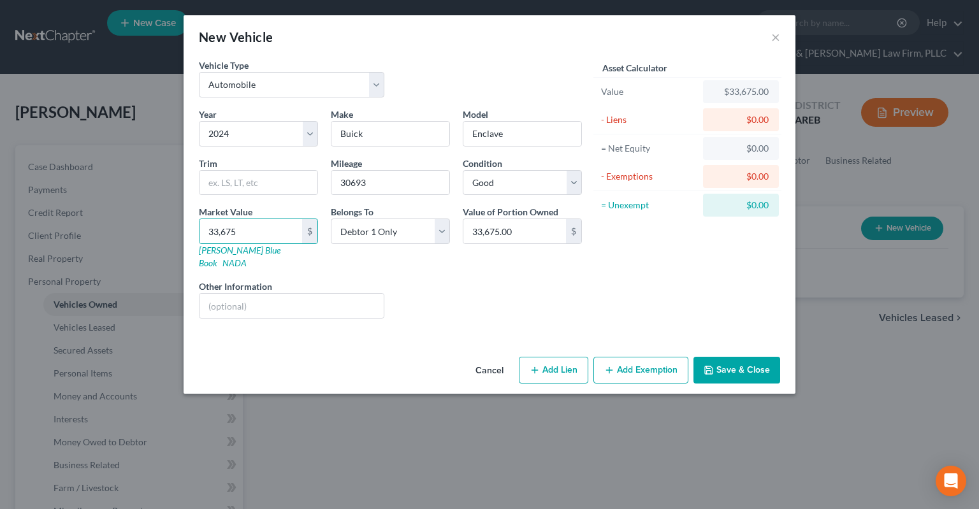
click at [558, 357] on button "Add Lien" at bounding box center [553, 370] width 69 height 27
select select "0"
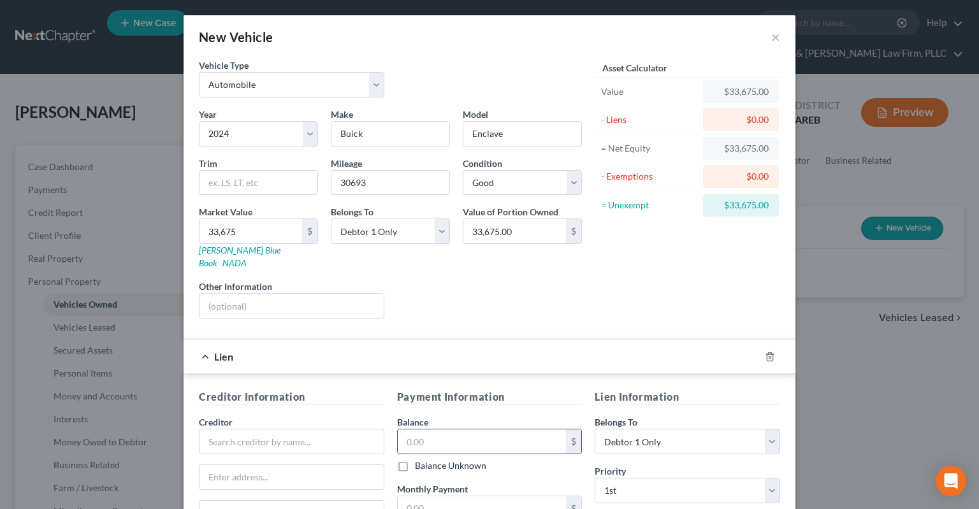
click at [465, 429] on input "text" at bounding box center [482, 441] width 169 height 24
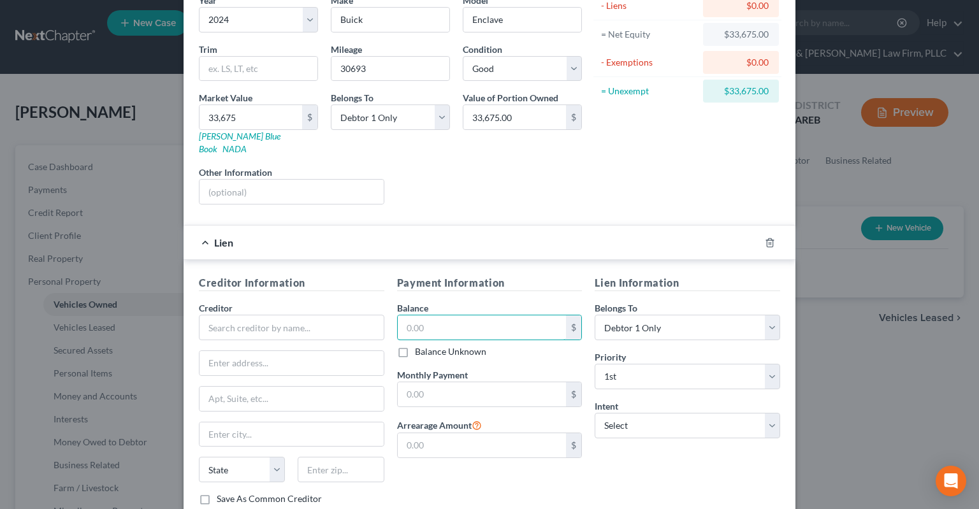
scroll to position [185, 0]
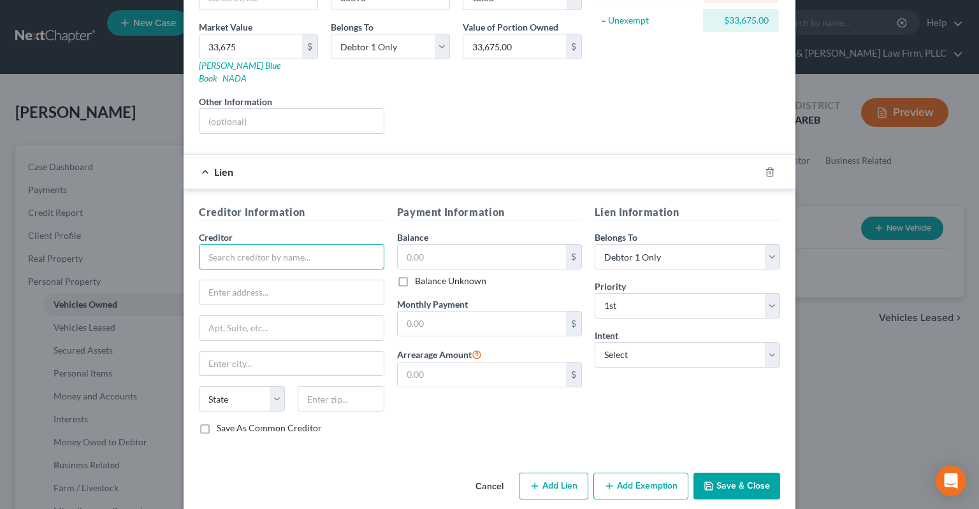
click at [322, 248] on input "text" at bounding box center [291, 256] width 185 height 25
type input "GM Financial"
click at [438, 245] on input "text" at bounding box center [482, 257] width 169 height 24
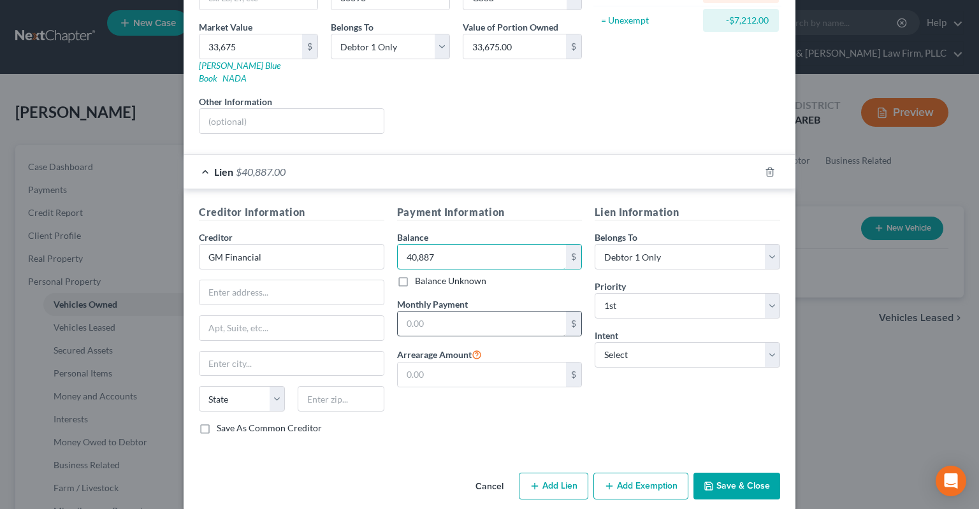
type input "40,887"
click at [445, 312] on input "text" at bounding box center [482, 324] width 169 height 24
type input "789"
click at [594, 342] on select "Select Surrender Redeem Reaffirm Avoid Other" at bounding box center [686, 354] width 185 height 25
select select "2"
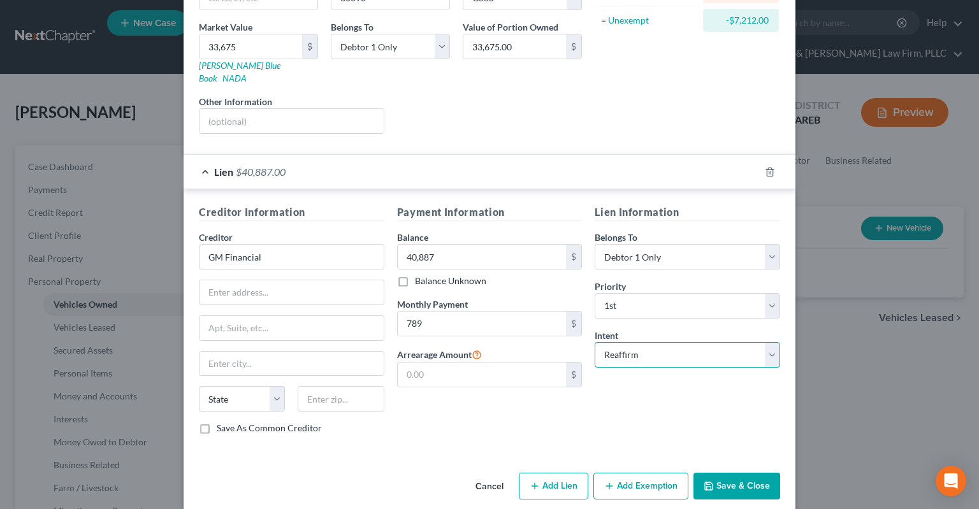
click option "Reaffirm" at bounding box center [0, 0] width 0 height 0
click at [739, 473] on button "Save & Close" at bounding box center [736, 486] width 87 height 27
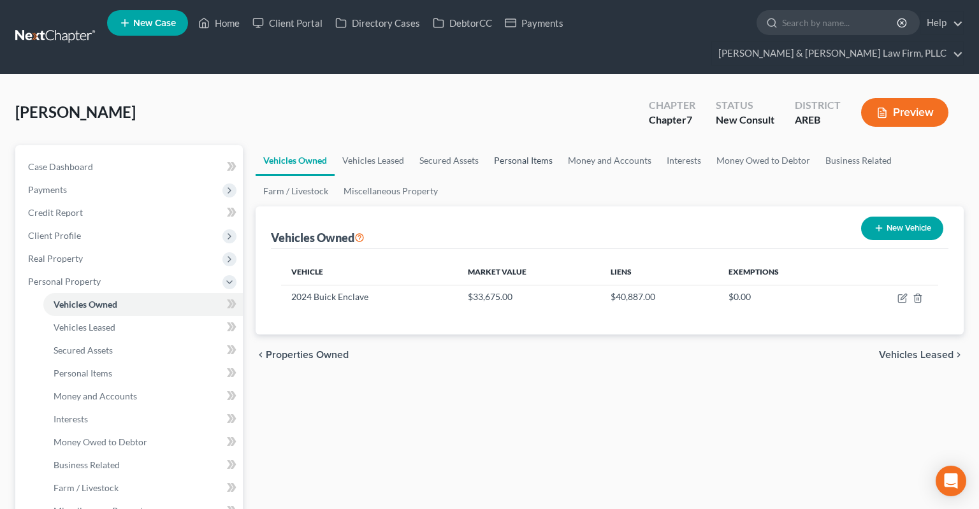
click at [531, 145] on link "Personal Items" at bounding box center [523, 160] width 74 height 31
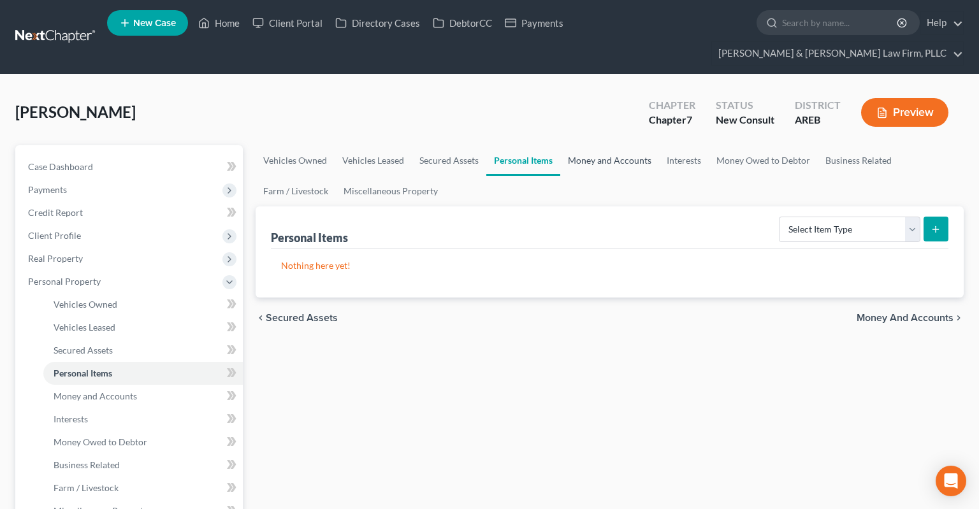
click at [599, 146] on link "Money and Accounts" at bounding box center [609, 160] width 99 height 31
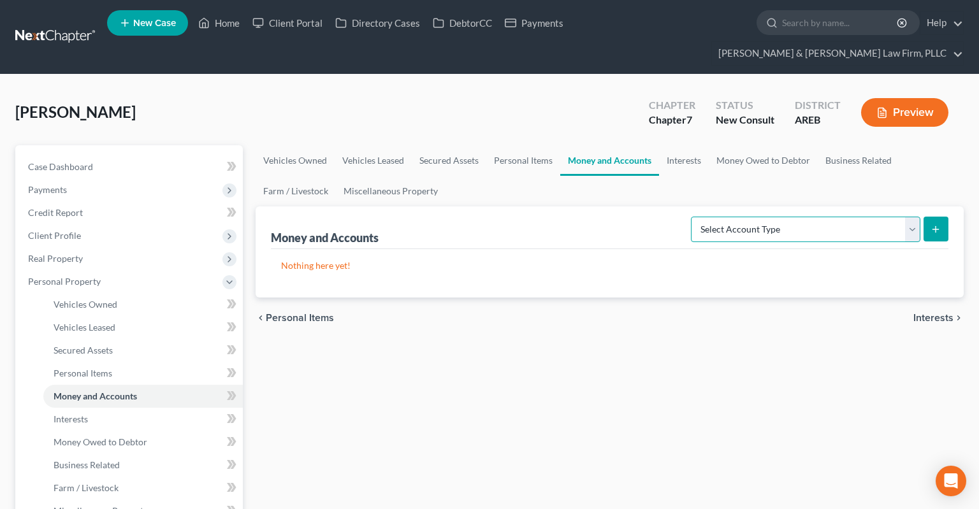
click at [691, 217] on select "Select Account Type Brokerage Cash on Hand Certificates of Deposit Checking Acc…" at bounding box center [805, 229] width 229 height 25
select select "checking"
click option "Checking Account" at bounding box center [0, 0] width 0 height 0
click at [943, 217] on button "submit" at bounding box center [935, 229] width 25 height 25
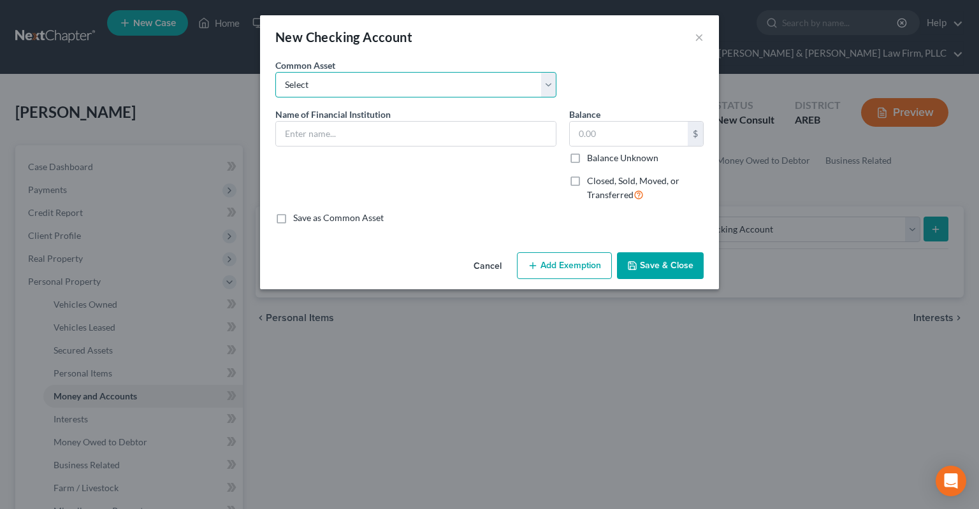
click at [275, 72] on select "Select Checking account" at bounding box center [415, 84] width 281 height 25
select select "0"
click option "Checking account" at bounding box center [0, 0] width 0 height 0
type input "Checking account"
click at [644, 144] on input "text" at bounding box center [629, 134] width 118 height 24
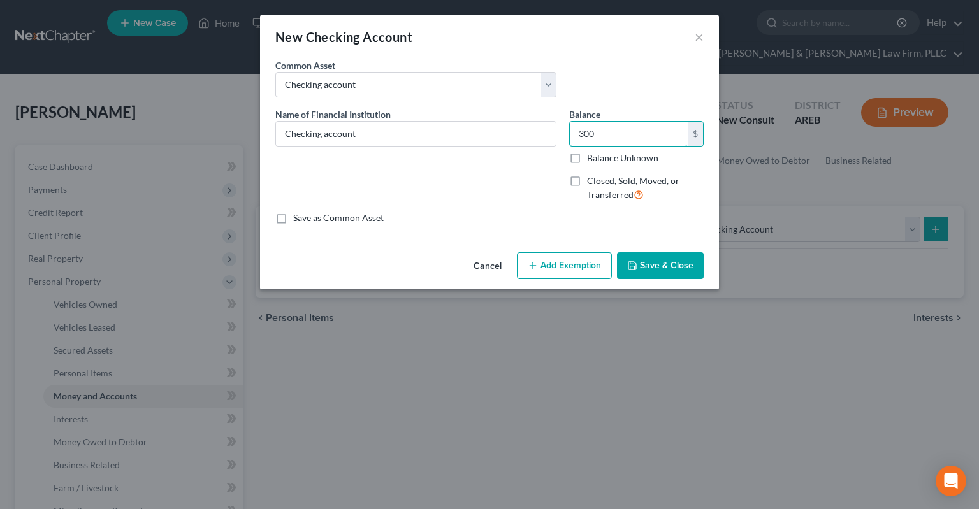
type input "300"
click at [633, 264] on polyline "button" at bounding box center [631, 263] width 3 height 2
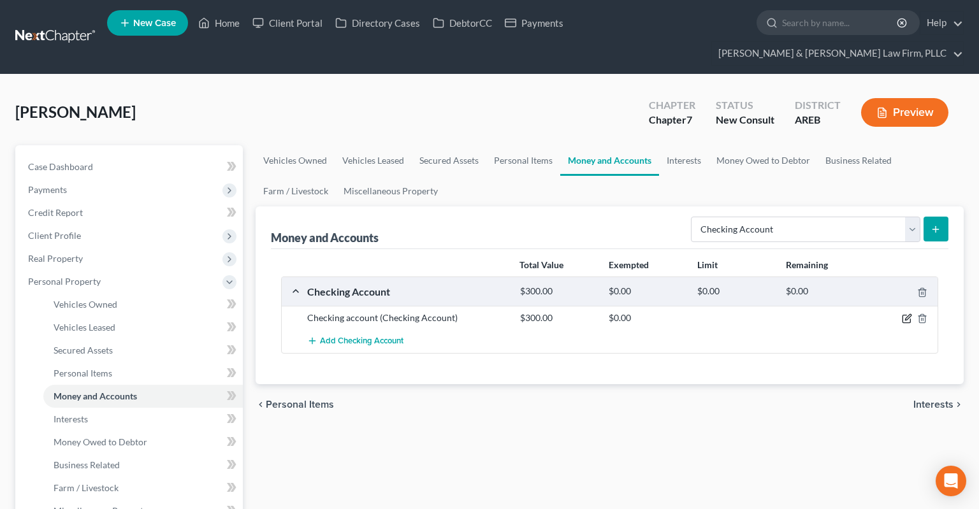
click at [909, 313] on icon "button" at bounding box center [906, 318] width 10 height 10
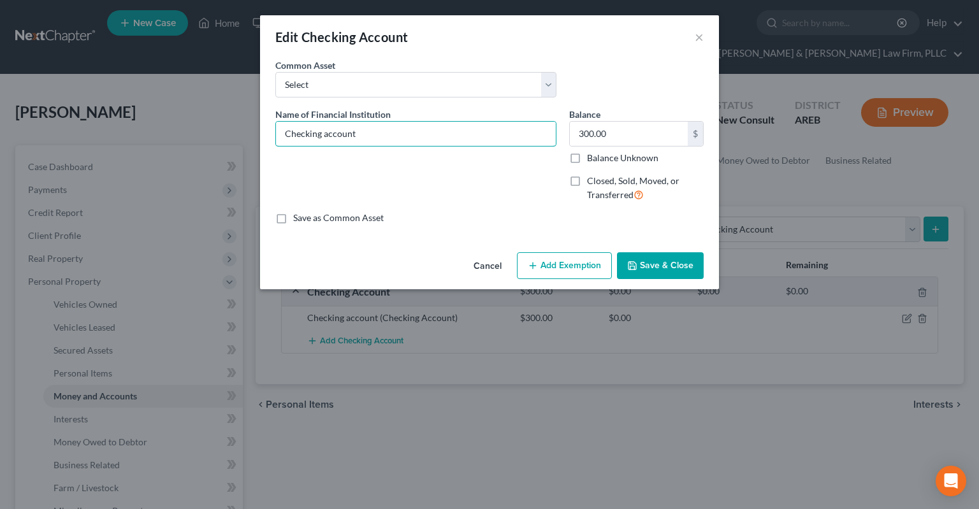
drag, startPoint x: 406, startPoint y: 127, endPoint x: 169, endPoint y: 118, distance: 237.8
click at [276, 122] on input "Checking account" at bounding box center [416, 134] width 280 height 24
type input "Arvest"
drag, startPoint x: 627, startPoint y: 266, endPoint x: 638, endPoint y: 264, distance: 11.5
click at [628, 264] on button "Save & Close" at bounding box center [660, 265] width 87 height 27
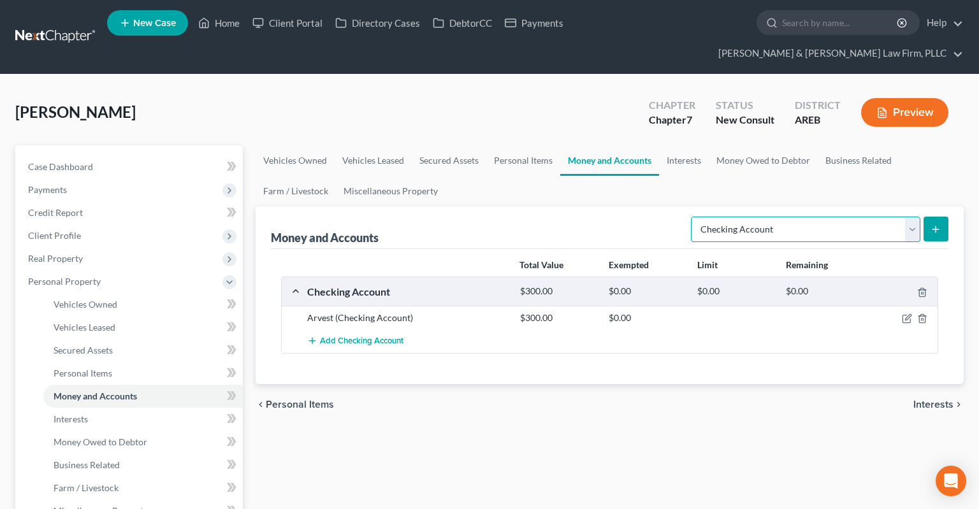
click at [691, 217] on select "Select Account Type Brokerage Cash on Hand Certificates of Deposit Checking Acc…" at bounding box center [805, 229] width 229 height 25
select select "savings"
click option "Savings Account" at bounding box center [0, 0] width 0 height 0
click at [936, 217] on button "submit" at bounding box center [935, 229] width 25 height 25
click at [539, 149] on link "Personal Items" at bounding box center [523, 160] width 74 height 31
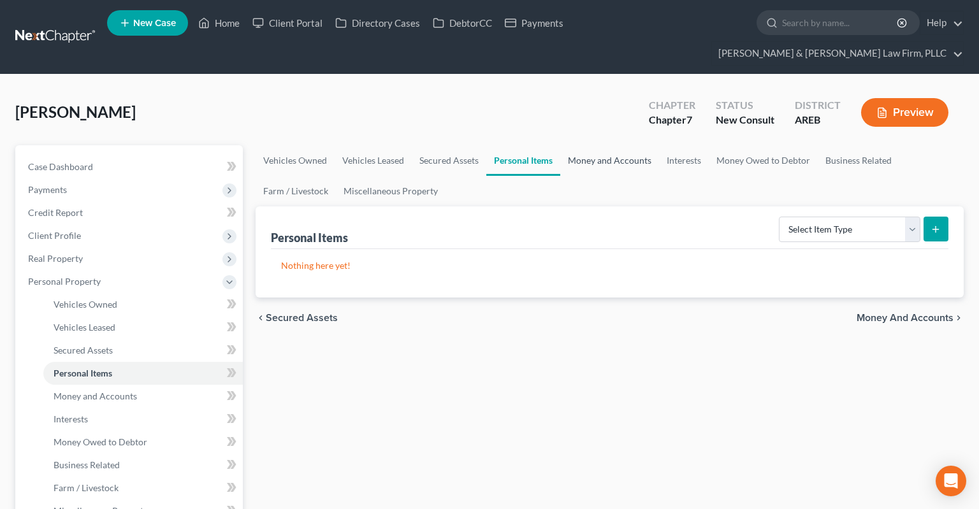
click at [592, 145] on link "Money and Accounts" at bounding box center [609, 160] width 99 height 31
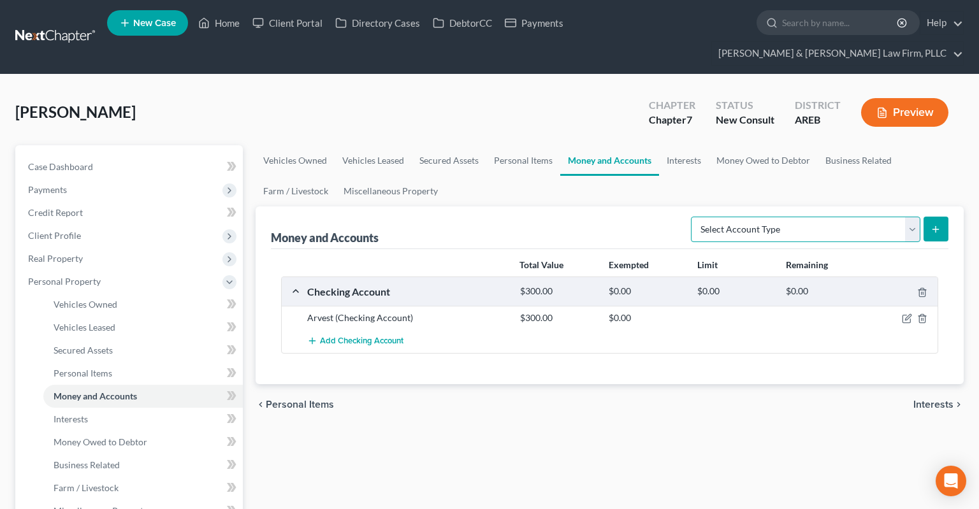
click at [691, 217] on select "Select Account Type Brokerage Cash on Hand Certificates of Deposit Checking Acc…" at bounding box center [805, 229] width 229 height 25
select select "savings"
click option "Savings Account" at bounding box center [0, 0] width 0 height 0
click at [936, 217] on button "submit" at bounding box center [935, 229] width 25 height 25
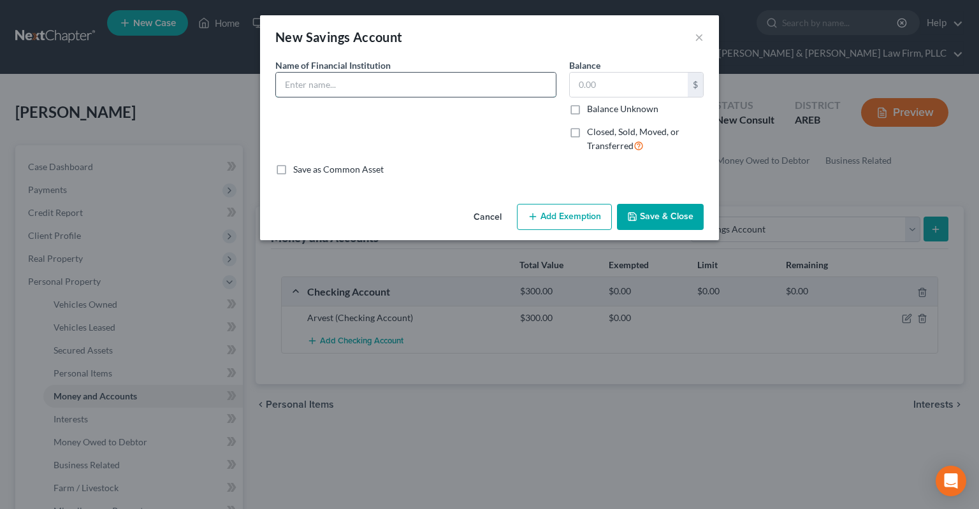
click at [462, 88] on input "text" at bounding box center [416, 85] width 280 height 24
type input "R"
type input "Arvest (son's account, set up when he was a minor, all money is son's)"
click at [659, 212] on button "Save & Close" at bounding box center [660, 217] width 87 height 27
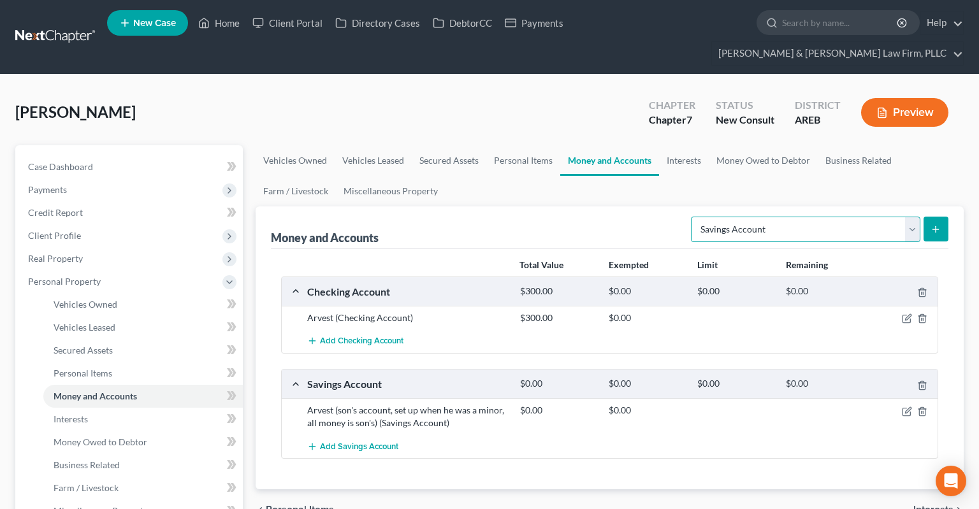
click at [691, 217] on select "Select Account Type Brokerage Cash on Hand Certificates of Deposit Checking Acc…" at bounding box center [805, 229] width 229 height 25
click at [397, 336] on span "Add Checking Account" at bounding box center [361, 341] width 83 height 10
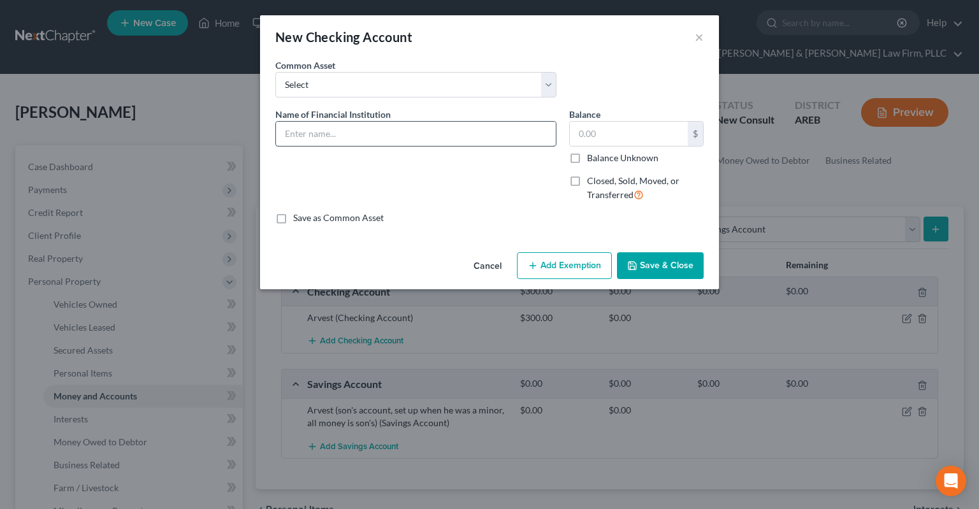
drag, startPoint x: 387, startPoint y: 147, endPoint x: 384, endPoint y: 136, distance: 11.3
click at [384, 136] on div "Name of Financial Institution *" at bounding box center [416, 160] width 294 height 104
click at [384, 134] on input "text" at bounding box center [416, 134] width 280 height 24
type input "Cash App"
click at [651, 279] on div "Cancel Add Exemption Save & Close" at bounding box center [489, 268] width 459 height 42
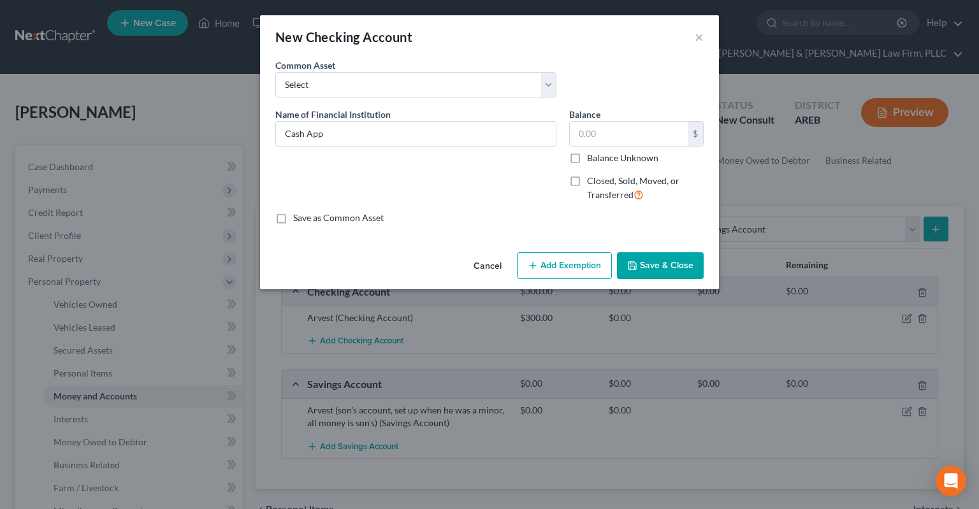
click at [652, 270] on button "Save & Close" at bounding box center [660, 265] width 87 height 27
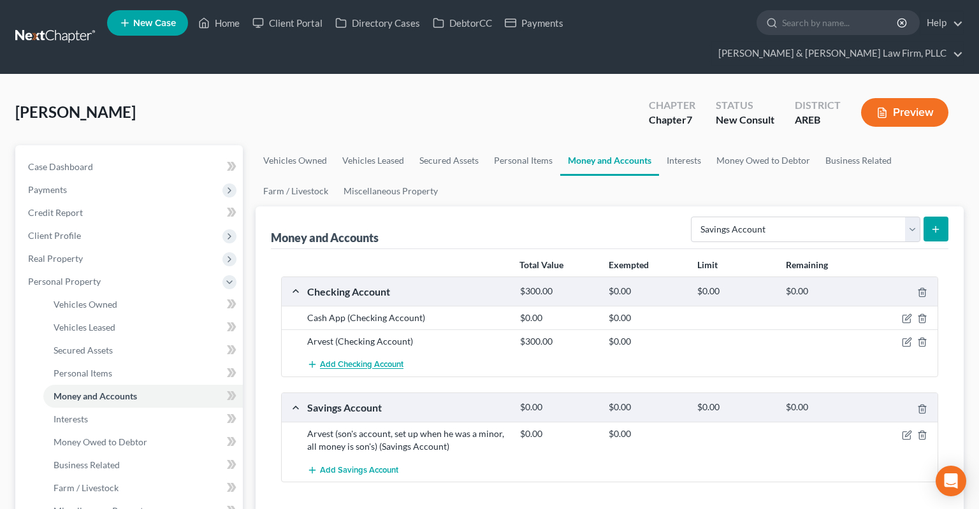
click at [363, 360] on span "Add Checking Account" at bounding box center [361, 365] width 83 height 10
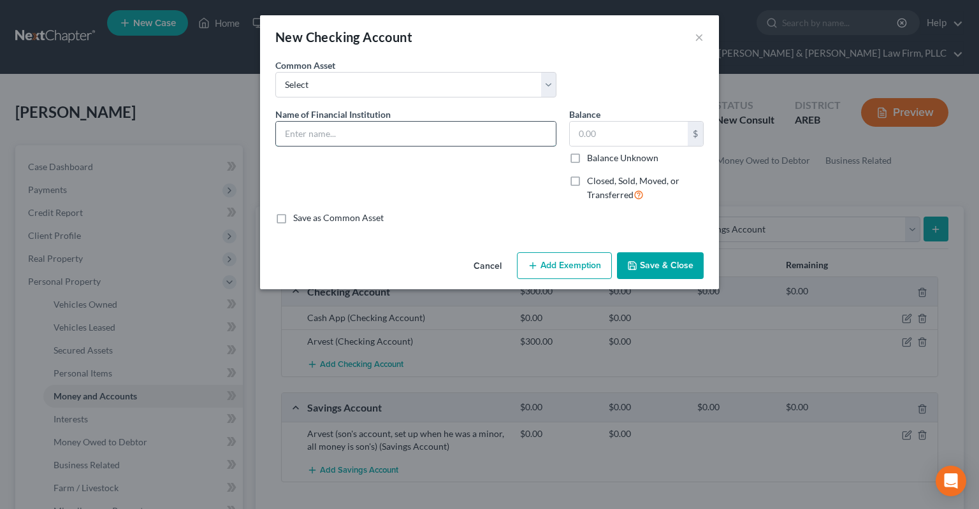
click at [370, 133] on input "text" at bounding box center [416, 134] width 280 height 24
type input "Cash App"
drag, startPoint x: 643, startPoint y: 275, endPoint x: 653, endPoint y: 275, distance: 9.6
click at [645, 275] on button "Save & Close" at bounding box center [660, 265] width 87 height 27
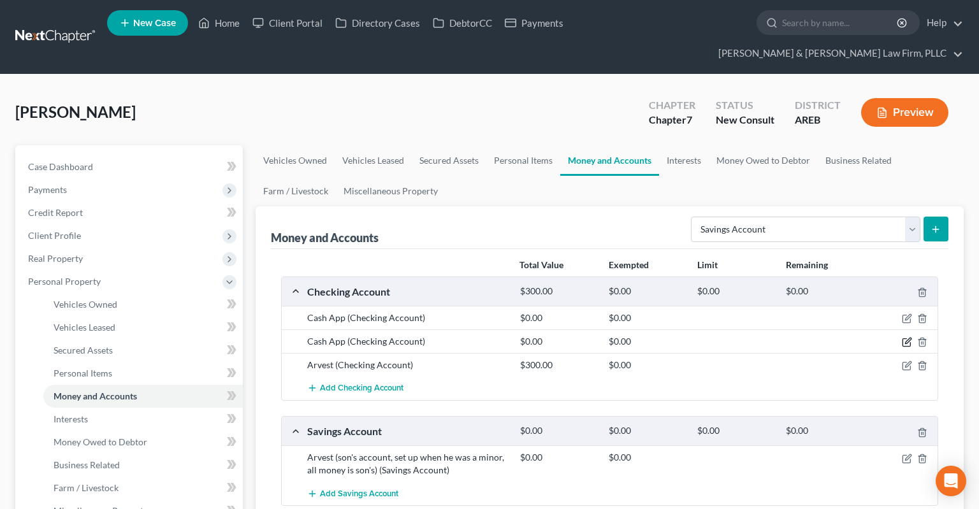
click at [902, 337] on icon "button" at bounding box center [906, 342] width 10 height 10
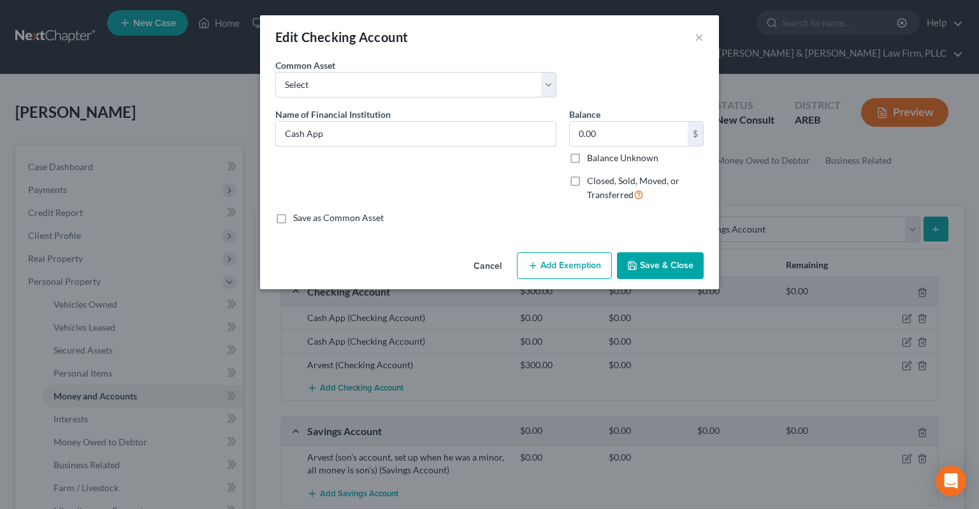
drag, startPoint x: 294, startPoint y: 134, endPoint x: 143, endPoint y: 131, distance: 151.7
click at [276, 132] on input "Cash App" at bounding box center [416, 134] width 280 height 24
type input "Venmo"
click at [640, 266] on button "Save & Close" at bounding box center [660, 265] width 87 height 27
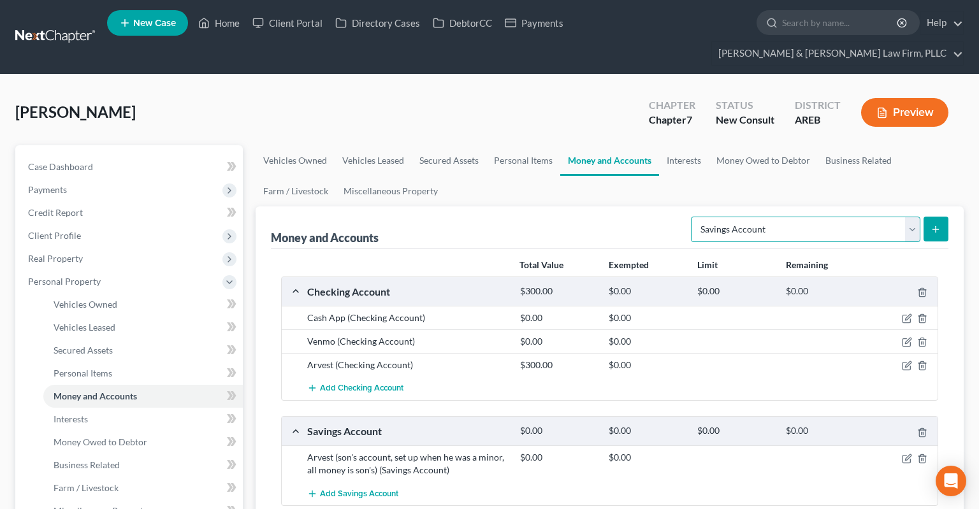
click at [691, 217] on select "Select Account Type Brokerage Cash on Hand Certificates of Deposit Checking Acc…" at bounding box center [805, 229] width 229 height 25
click at [729, 217] on select "Select Account Type Brokerage Cash on Hand Certificates of Deposit Checking Acc…" at bounding box center [805, 229] width 229 height 25
click at [690, 145] on link "Interests" at bounding box center [684, 160] width 50 height 31
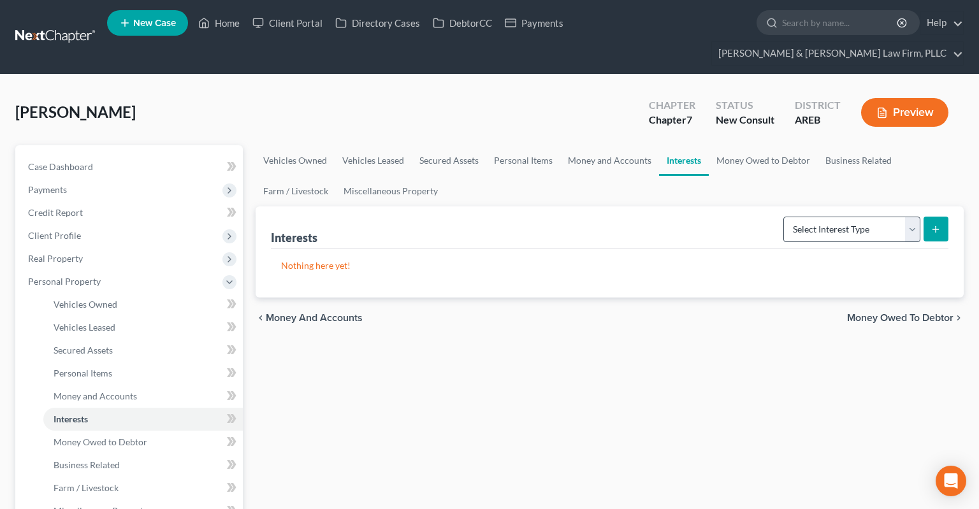
drag, startPoint x: 814, startPoint y: 220, endPoint x: 819, endPoint y: 215, distance: 7.2
click at [819, 218] on div "Select Interest Type 401K Annuity Bond Education IRA Government Bond Government…" at bounding box center [863, 229] width 170 height 34
click at [783, 217] on select "Select Interest Type 401K Annuity Bond Education IRA Government Bond Government…" at bounding box center [851, 229] width 137 height 25
select select "401k"
click option "401K" at bounding box center [0, 0] width 0 height 0
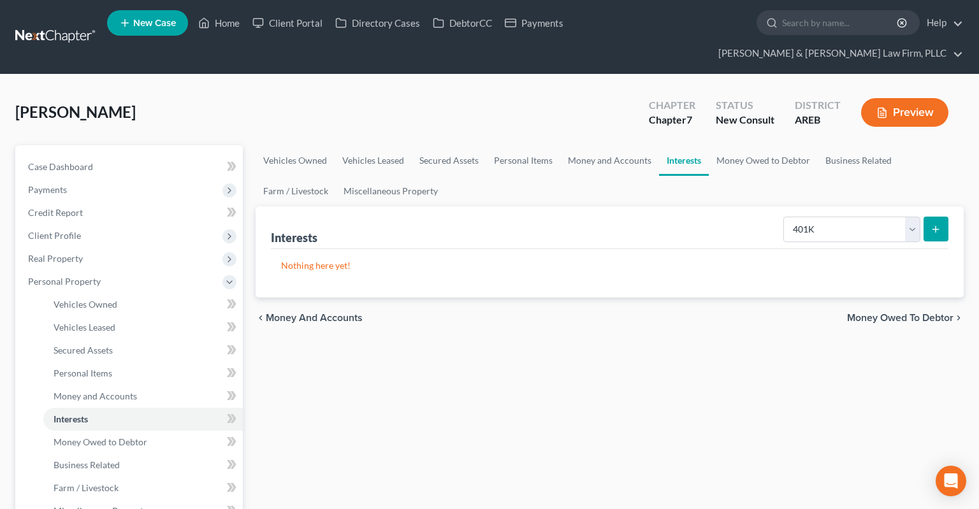
drag, startPoint x: 922, startPoint y: 206, endPoint x: 929, endPoint y: 206, distance: 7.0
click at [928, 217] on form "Select Interest Type 401K Annuity Bond Education IRA Government Bond Government…" at bounding box center [865, 230] width 165 height 26
click at [929, 217] on button "submit" at bounding box center [935, 229] width 25 height 25
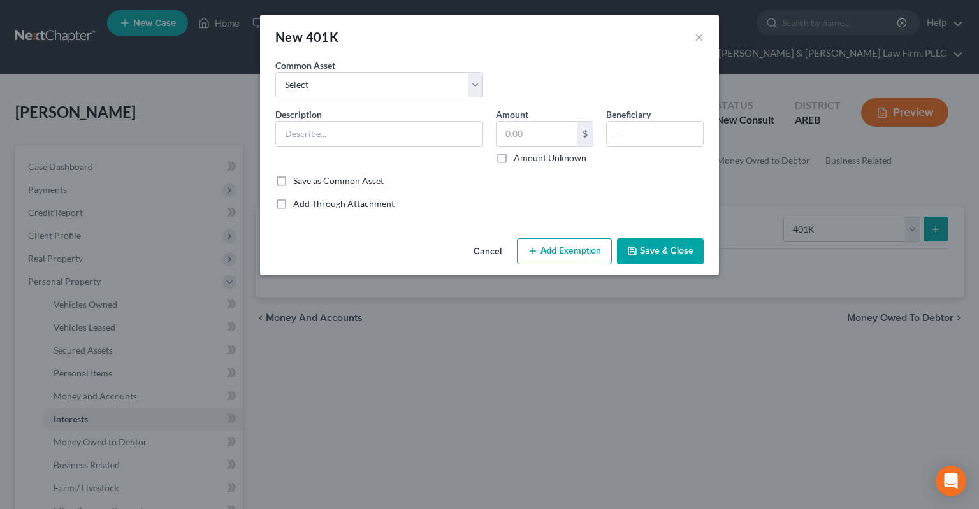
click at [406, 70] on div "Common Asset Select 401k through work" at bounding box center [379, 78] width 220 height 39
click at [275, 72] on select "Select 401k through work" at bounding box center [379, 84] width 208 height 25
select select "0"
click option "401k through work" at bounding box center [0, 0] width 0 height 0
click at [304, 129] on input "401k through work" at bounding box center [379, 134] width 206 height 24
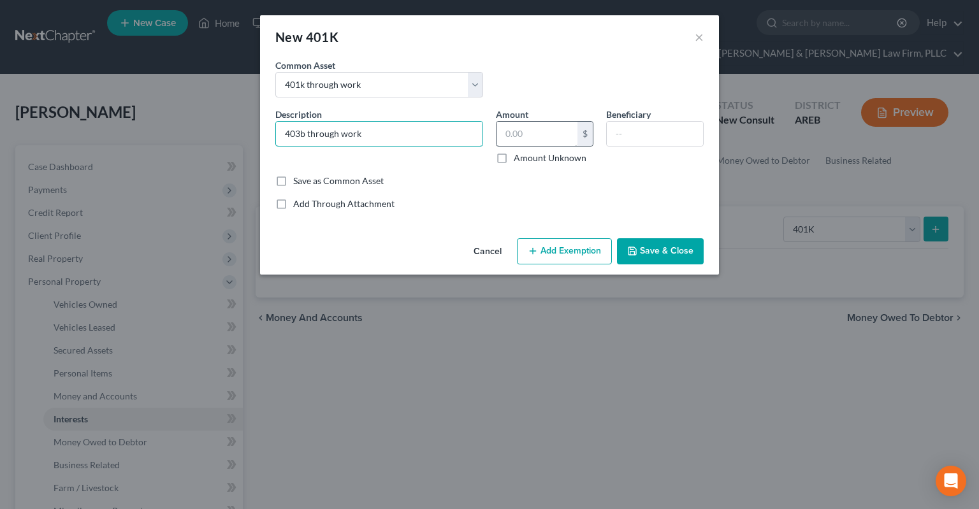
type input "403b through work"
click at [550, 138] on input "text" at bounding box center [536, 134] width 81 height 24
type input "7,800"
click at [640, 253] on button "Save & Close" at bounding box center [660, 251] width 87 height 27
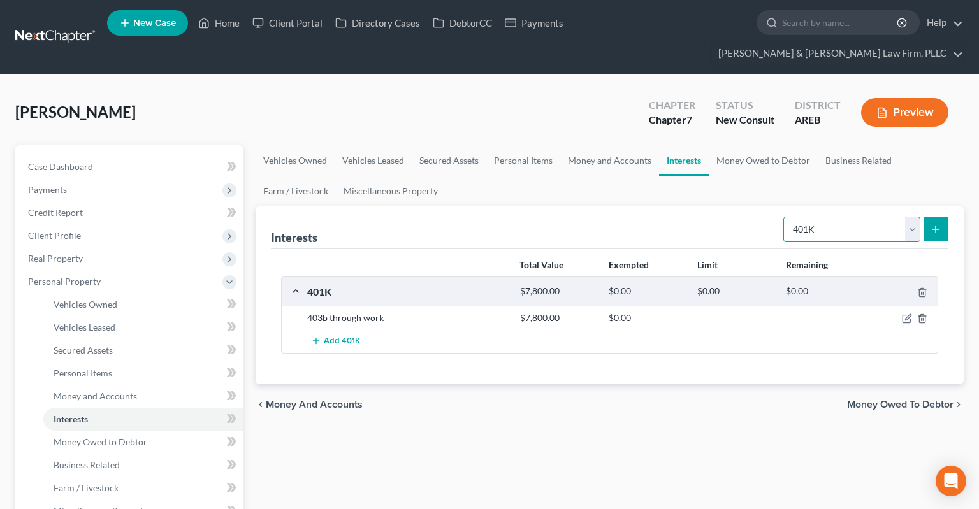
click at [783, 217] on select "Select Interest Type 401K Annuity Bond Education IRA Government Bond Government…" at bounding box center [851, 229] width 137 height 25
select select "pension_plan"
click option "Pension Plan" at bounding box center [0, 0] width 0 height 0
click at [946, 217] on button "submit" at bounding box center [935, 229] width 25 height 25
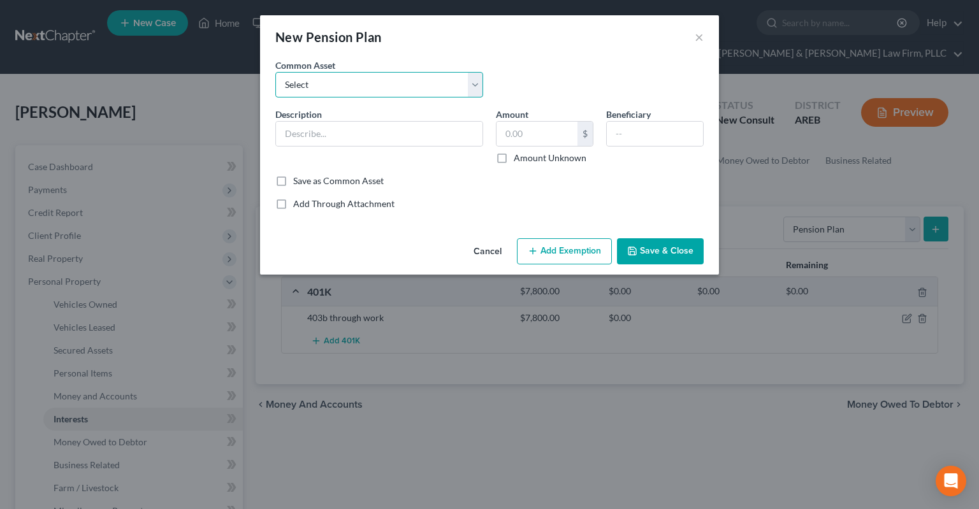
click at [275, 72] on select "Select Pension" at bounding box center [379, 84] width 208 height 25
drag, startPoint x: 385, startPoint y: 90, endPoint x: 515, endPoint y: 65, distance: 132.4
click at [515, 64] on div "Common Asset Select Pension" at bounding box center [489, 83] width 441 height 49
click at [378, 125] on input "text" at bounding box center [379, 134] width 206 height 24
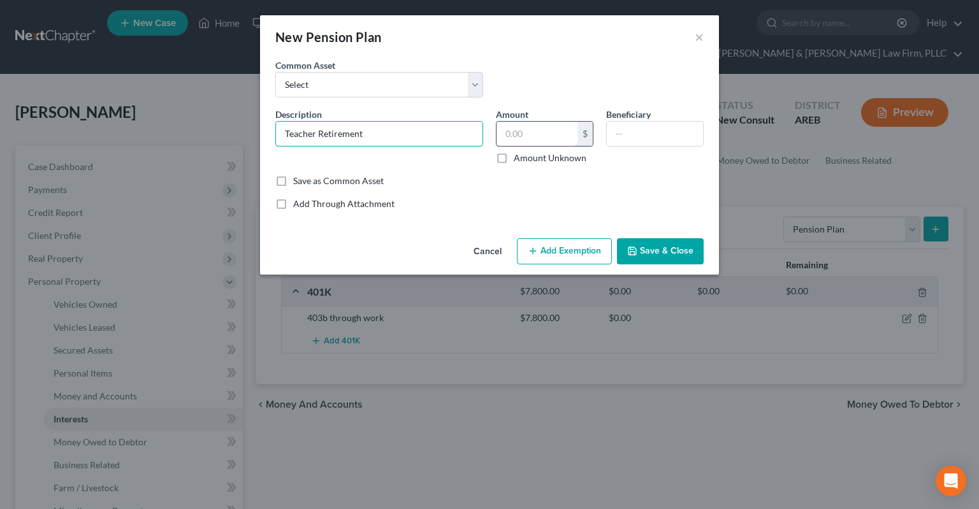
type input "Teacher Retirement"
click at [545, 143] on input "text" at bounding box center [536, 134] width 81 height 24
type input "0"
click at [680, 261] on button "Save & Close" at bounding box center [660, 251] width 87 height 27
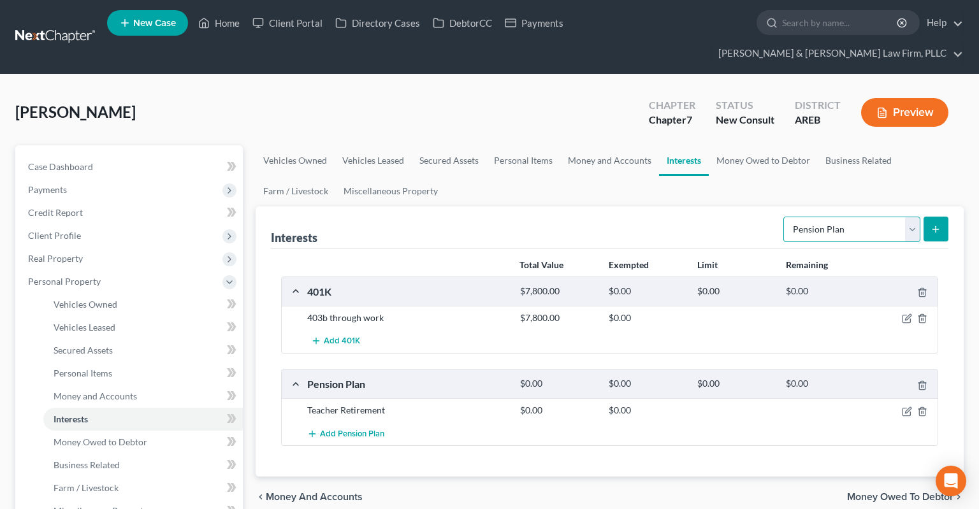
click at [783, 217] on select "Select Interest Type 401K Annuity Bond Education IRA Government Bond Government…" at bounding box center [851, 229] width 137 height 25
select select "term_life_insurance"
click option "Term Life Insurance" at bounding box center [0, 0] width 0 height 0
click at [931, 224] on icon "submit" at bounding box center [935, 229] width 10 height 10
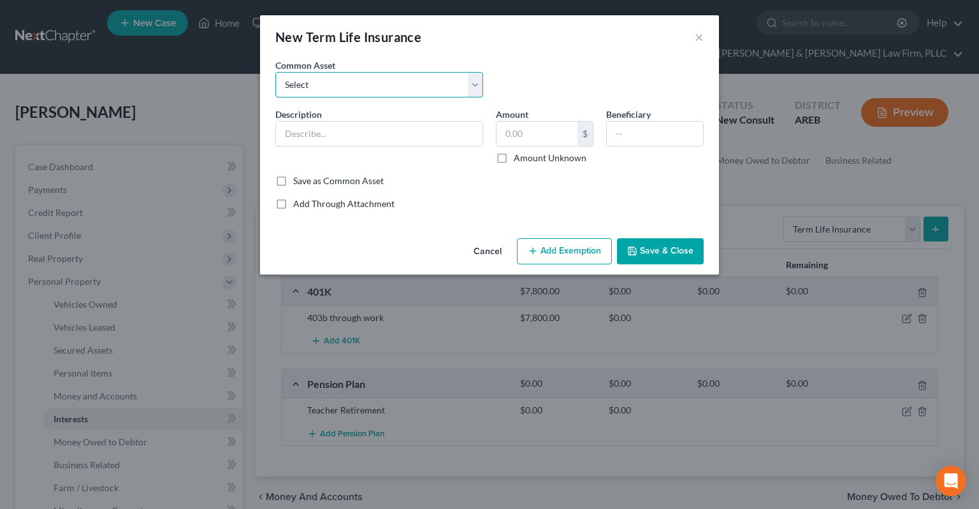
click at [275, 72] on select "Select Term life insurance" at bounding box center [379, 84] width 208 height 25
select select "0"
click option "Term life insurance" at bounding box center [0, 0] width 0 height 0
click at [420, 141] on input "Term life insurance" at bounding box center [379, 134] width 206 height 24
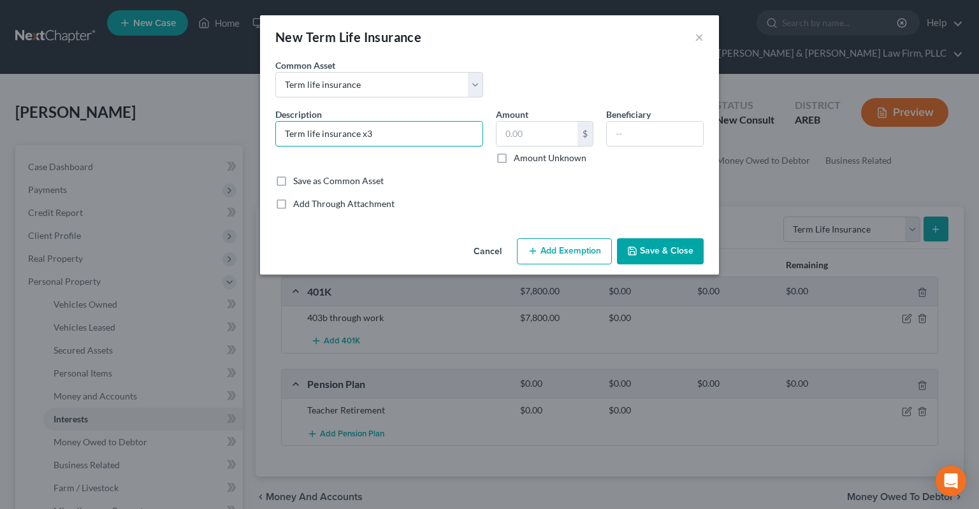
type input "Term life insurance x3"
click at [648, 252] on button "Save & Close" at bounding box center [660, 251] width 87 height 27
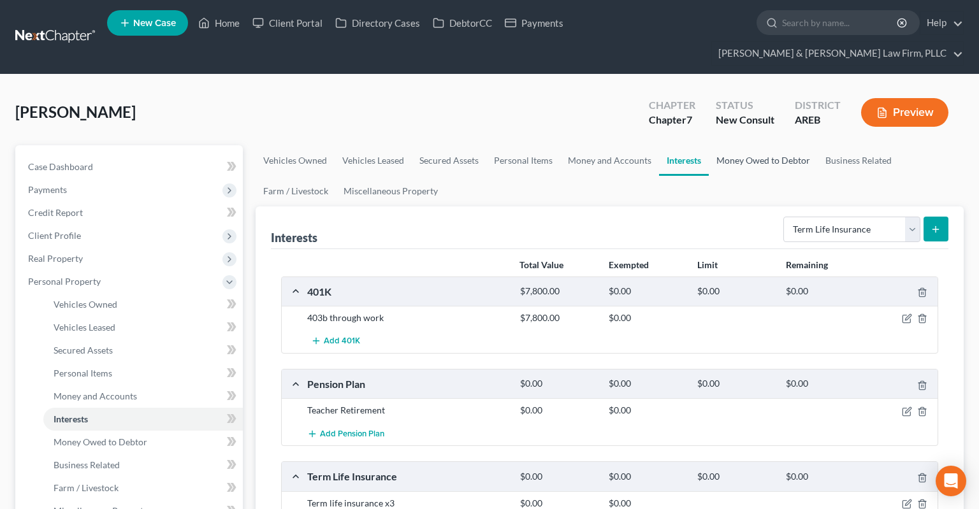
click at [738, 145] on link "Money Owed to Debtor" at bounding box center [762, 160] width 109 height 31
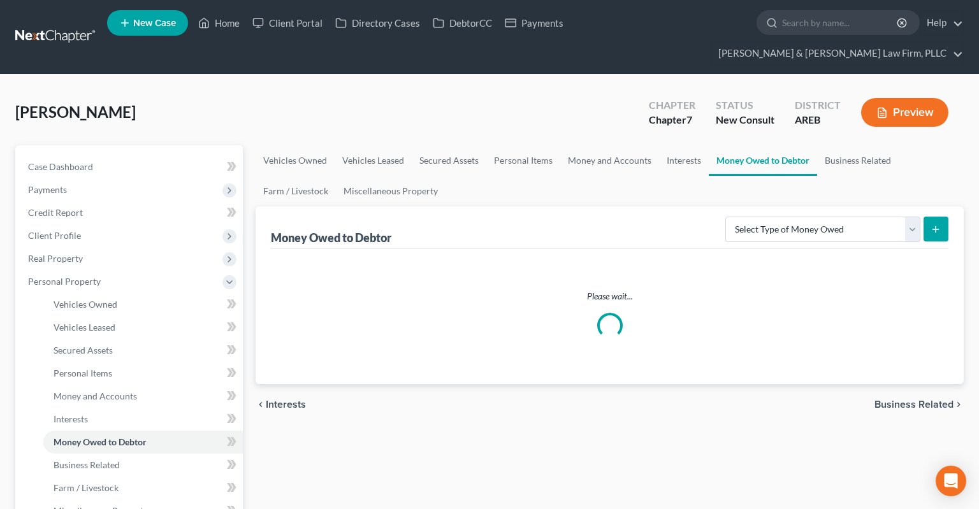
click at [842, 222] on div "Money Owed to Debtor Select Type of Money Owed Accounts Receivable Alimony Chil…" at bounding box center [609, 227] width 677 height 43
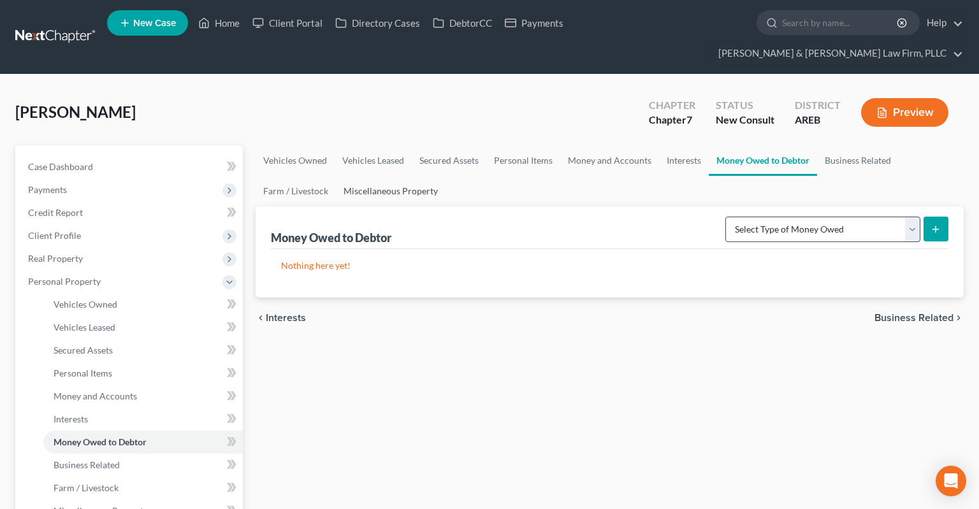
click at [425, 176] on link "Miscellaneous Property" at bounding box center [391, 191] width 110 height 31
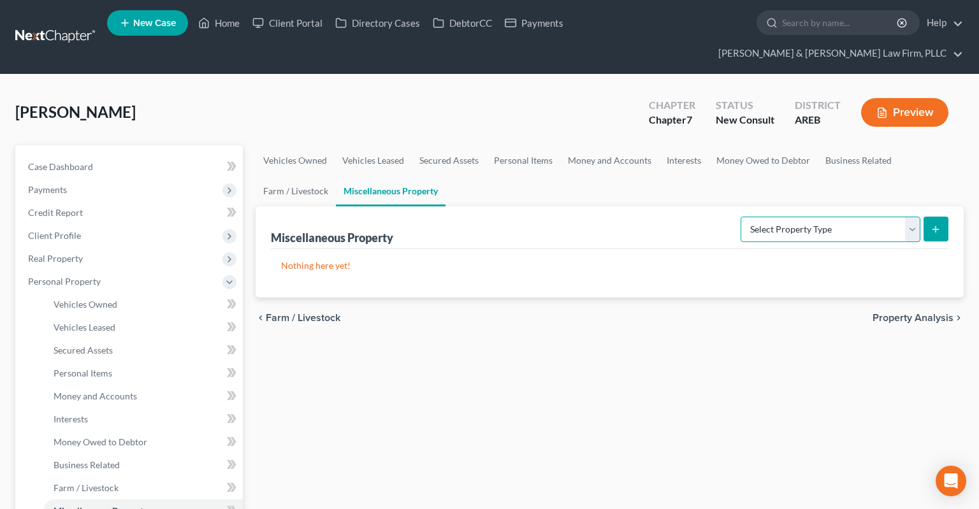
click at [740, 217] on select "Select Property Type Assigned for Creditor Benefit [DATE] Holding for Another N…" at bounding box center [830, 229] width 180 height 25
drag, startPoint x: 771, startPoint y: 200, endPoint x: 333, endPoint y: 385, distance: 475.9
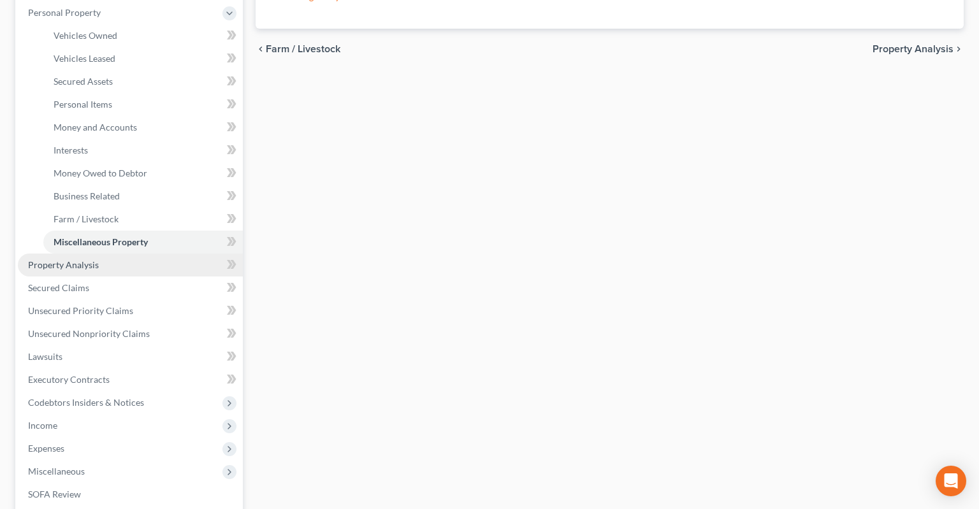
click at [108, 254] on link "Property Analysis" at bounding box center [130, 265] width 225 height 23
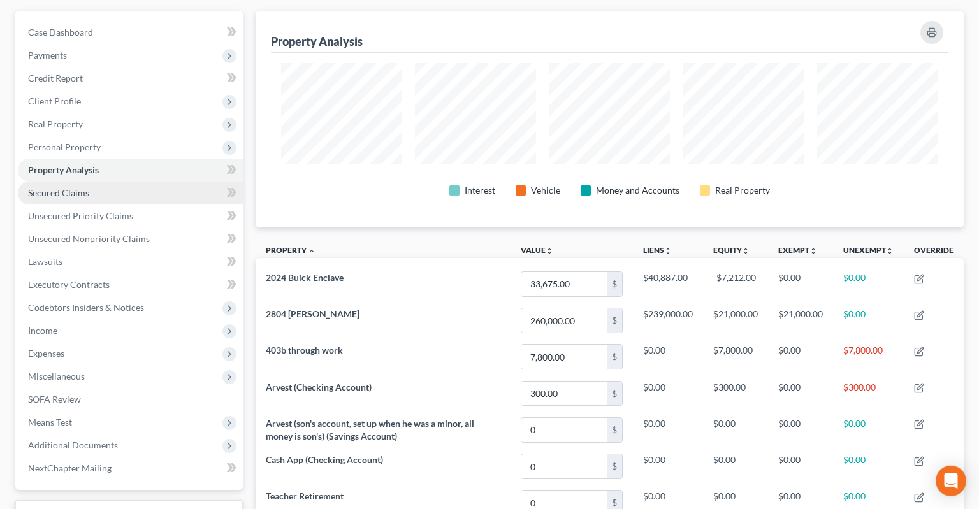
click at [148, 182] on link "Secured Claims" at bounding box center [130, 193] width 225 height 23
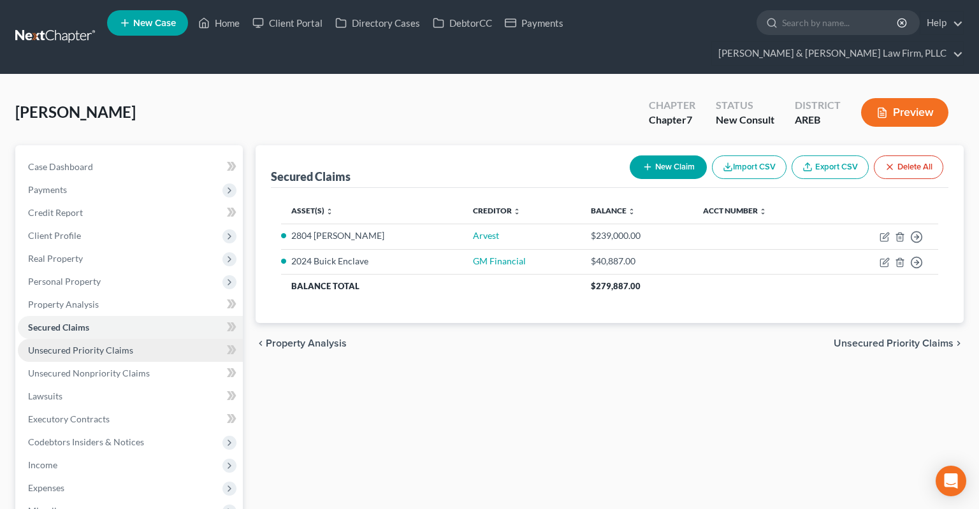
click at [137, 339] on link "Unsecured Priority Claims" at bounding box center [130, 350] width 225 height 23
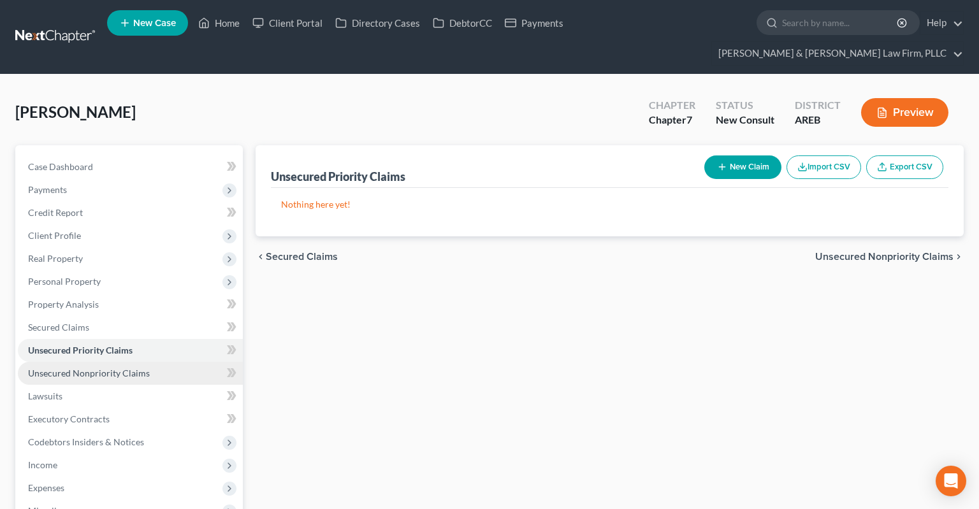
click at [111, 368] on span "Unsecured Nonpriority Claims" at bounding box center [89, 373] width 122 height 11
click at [131, 339] on link "Unsecured Priority Claims" at bounding box center [130, 350] width 225 height 23
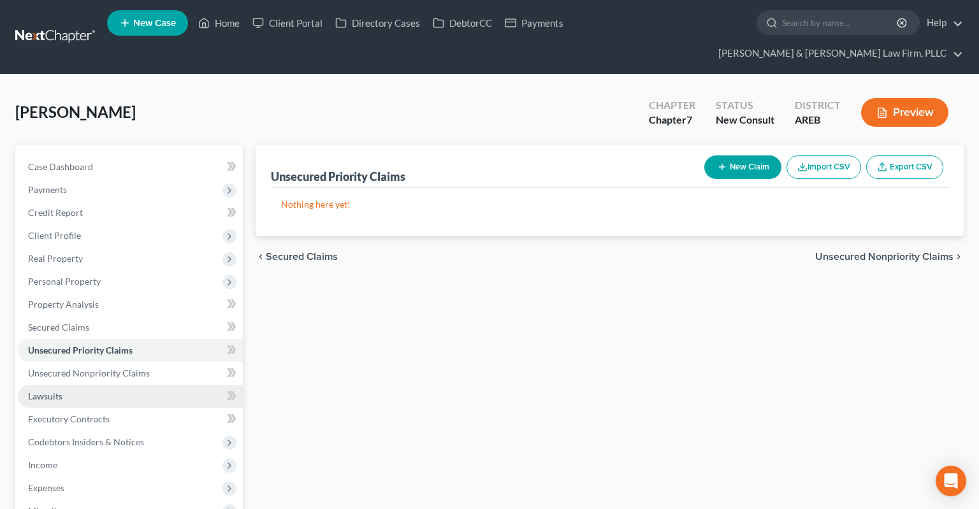
click at [135, 385] on link "Lawsuits" at bounding box center [130, 396] width 225 height 23
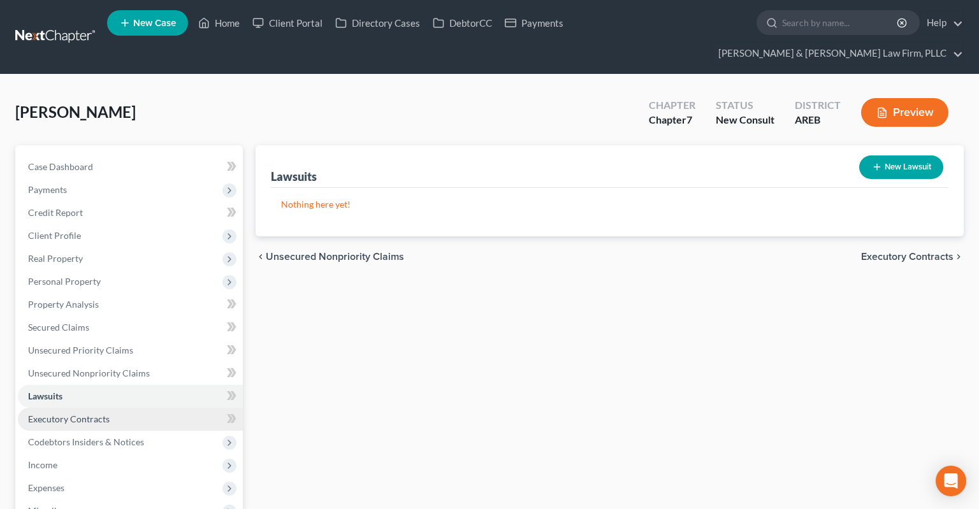
click at [124, 408] on link "Executory Contracts" at bounding box center [130, 419] width 225 height 23
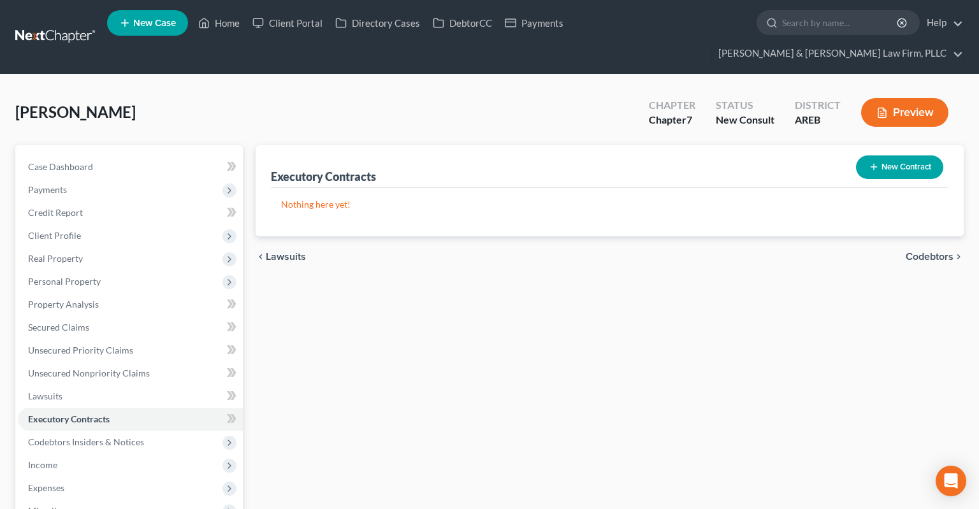
drag, startPoint x: 905, startPoint y: 144, endPoint x: 787, endPoint y: 182, distance: 123.7
click at [905, 155] on button "New Contract" at bounding box center [899, 167] width 87 height 24
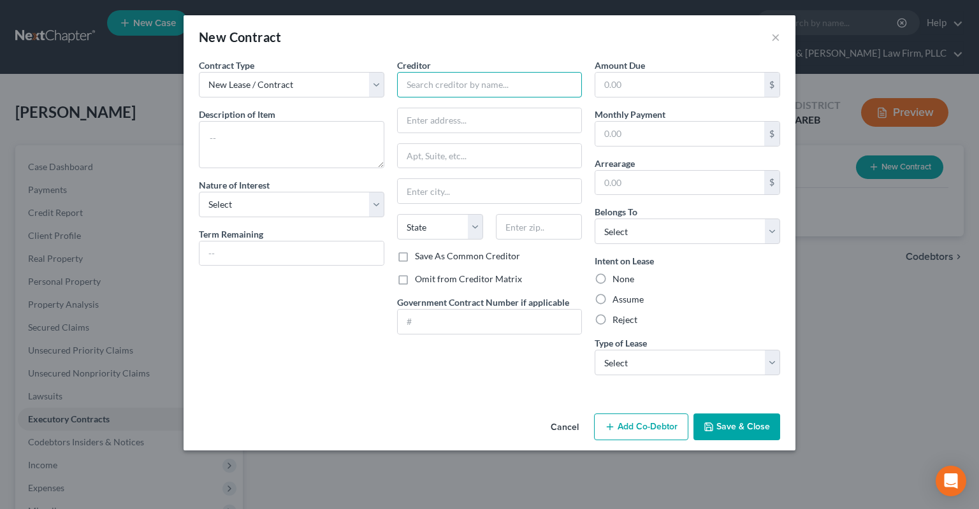
click at [424, 88] on input "text" at bounding box center [489, 84] width 185 height 25
type input "Alleviate"
click at [299, 136] on textarea at bounding box center [291, 144] width 185 height 47
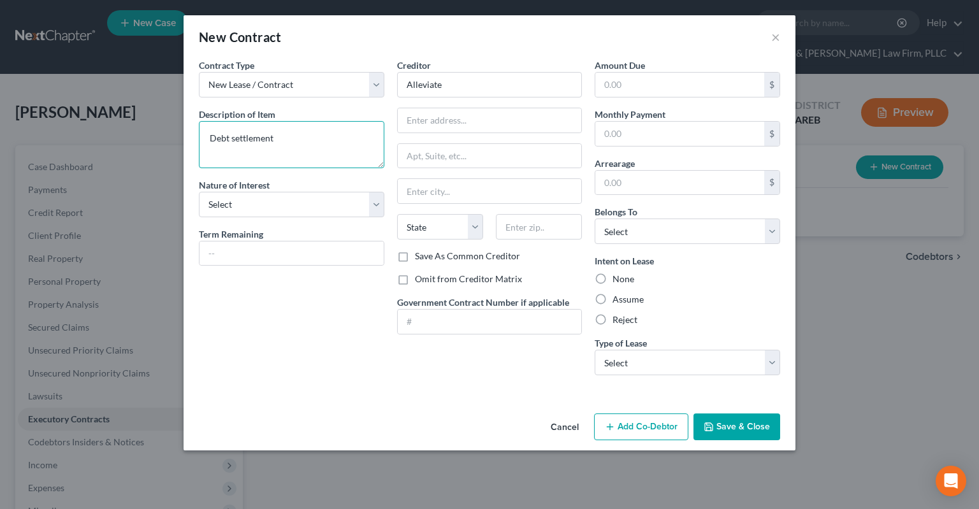
type textarea "Debt settlement"
click at [612, 323] on label "Reject" at bounding box center [624, 319] width 25 height 13
click at [617, 322] on input "Reject" at bounding box center [621, 317] width 8 height 8
radio input "true"
click at [594, 350] on select "Select Real Estate Car Other" at bounding box center [686, 362] width 185 height 25
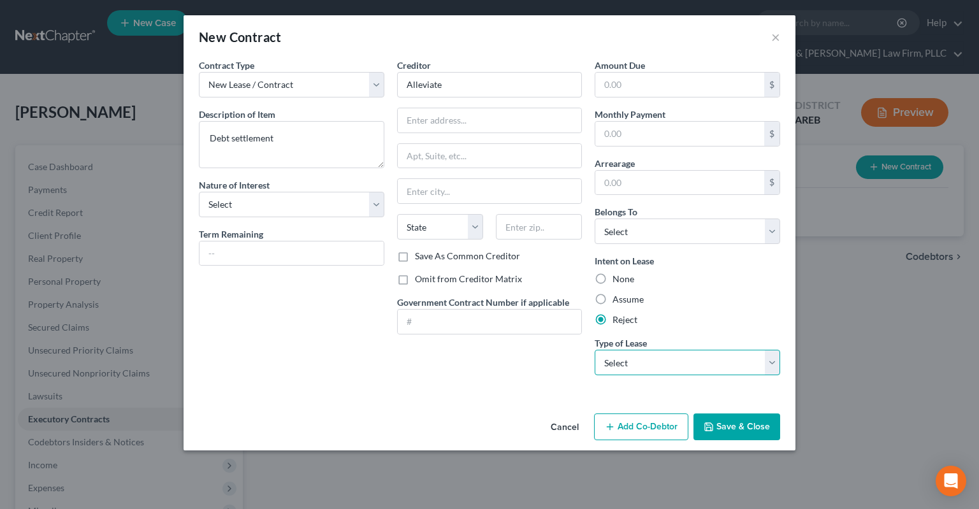
select select "2"
click option "Other" at bounding box center [0, 0] width 0 height 0
click at [594, 219] on select "Select Debtor 1 Only Debtor 2 Only Debtor 1 And Debtor 2 Only At Least One Of T…" at bounding box center [686, 231] width 185 height 25
select select "0"
click option "Debtor 1 Only" at bounding box center [0, 0] width 0 height 0
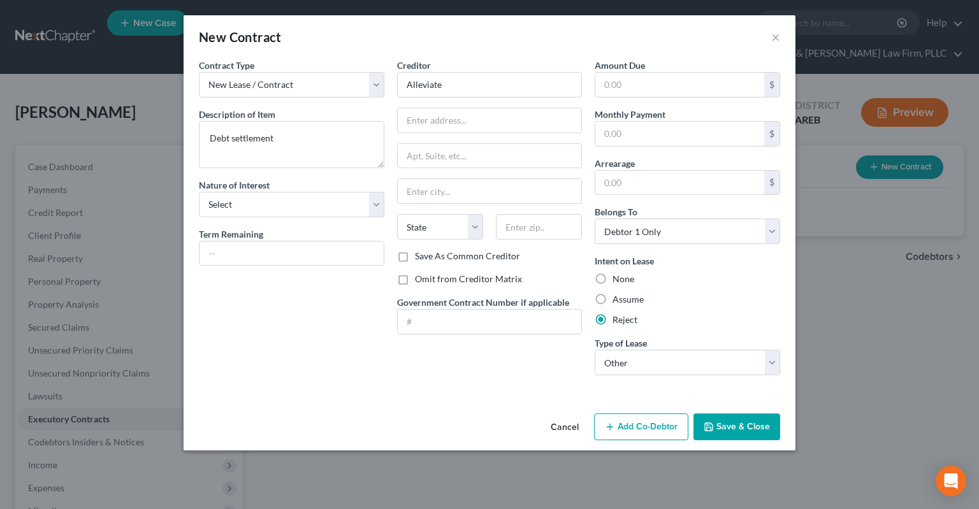
click at [738, 427] on button "Save & Close" at bounding box center [736, 426] width 87 height 27
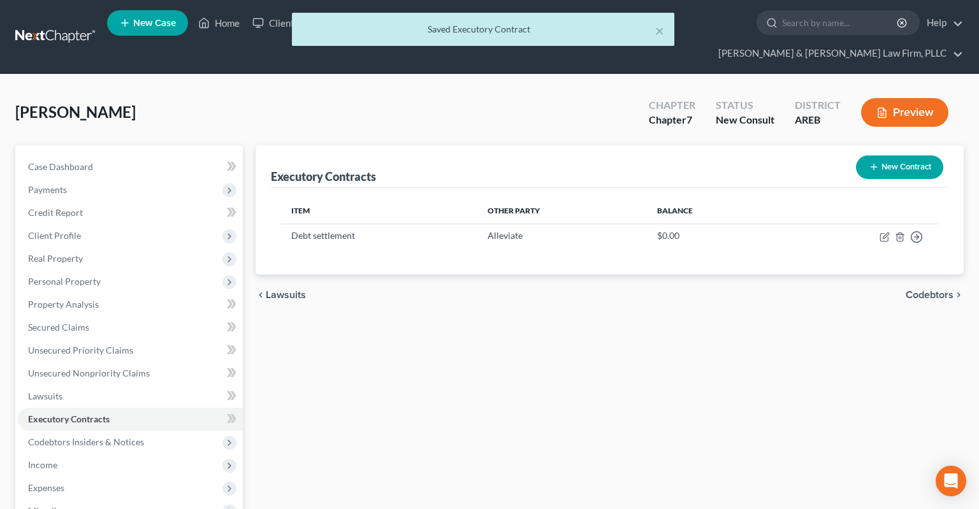
click at [403, 346] on div "Executory Contracts New Contract Item Other Party Balance Debt settlement Allev…" at bounding box center [609, 421] width 721 height 552
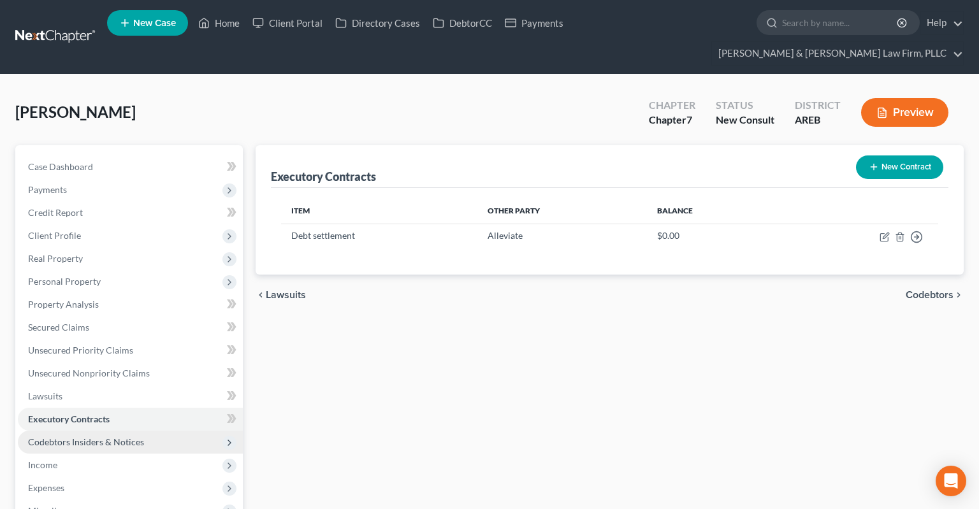
click at [132, 431] on span "Codebtors Insiders & Notices" at bounding box center [130, 442] width 225 height 23
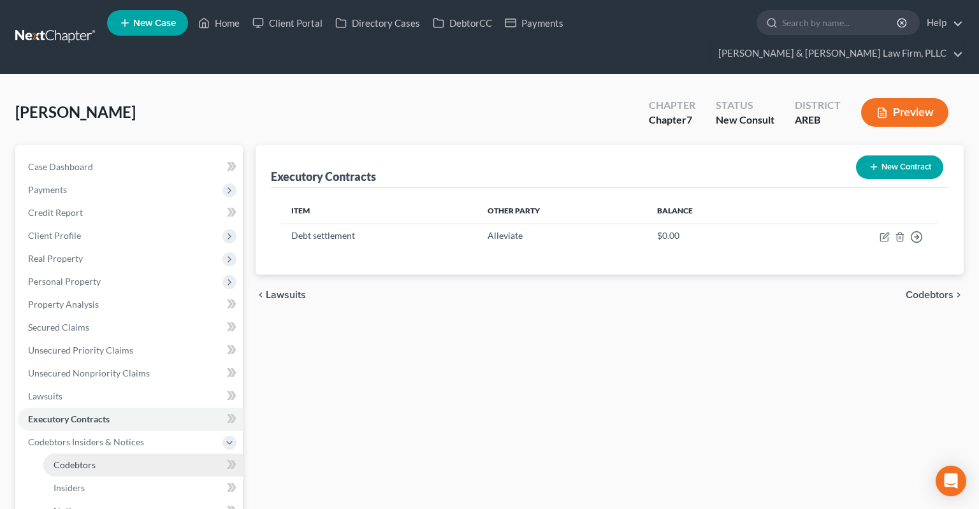
click at [89, 459] on span "Codebtors" at bounding box center [75, 464] width 42 height 11
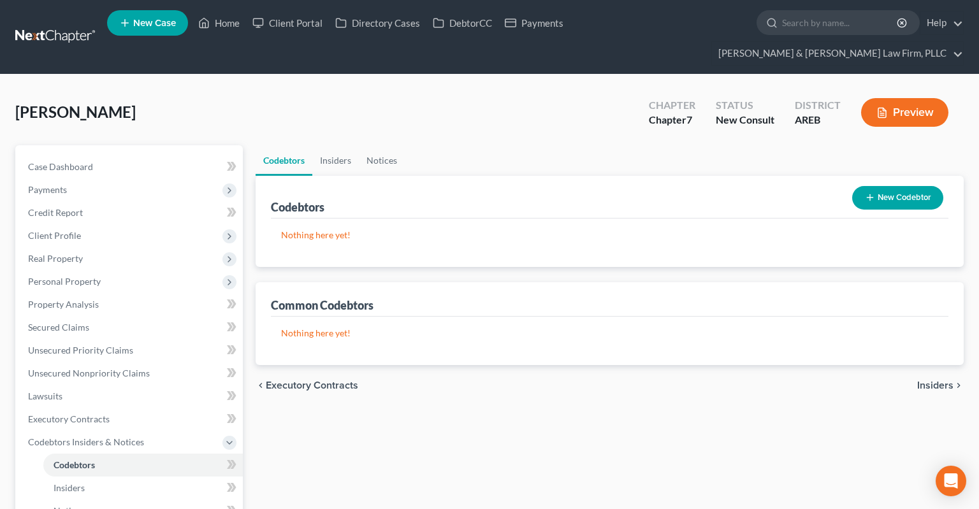
click at [470, 102] on div "[PERSON_NAME] Chapter Chapter 7 Status New Consult District AREB Preview" at bounding box center [489, 117] width 948 height 55
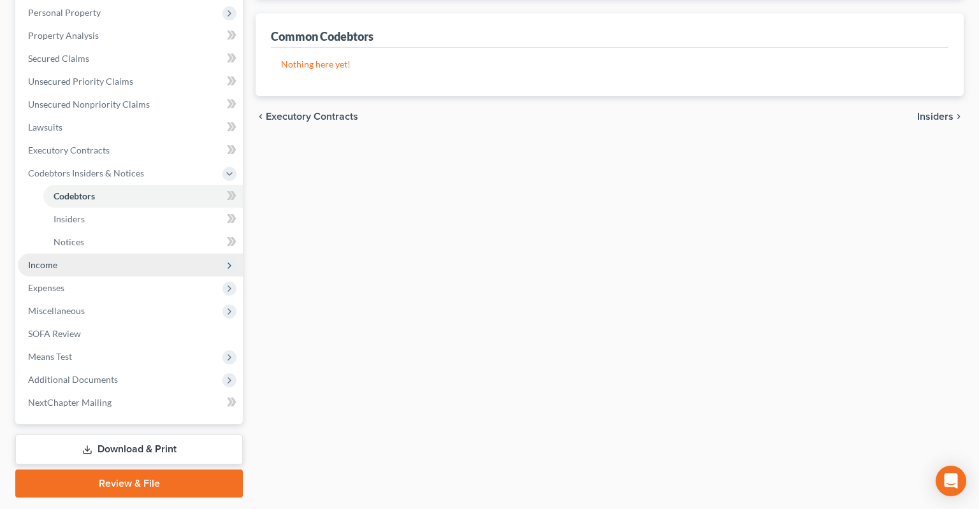
click at [160, 254] on span "Income" at bounding box center [130, 265] width 225 height 23
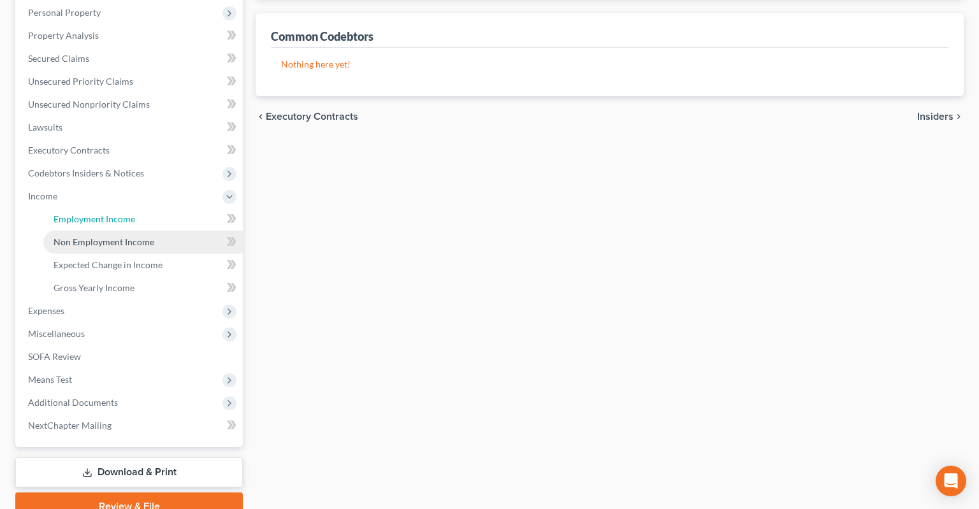
drag, startPoint x: 162, startPoint y: 199, endPoint x: 202, endPoint y: 208, distance: 41.0
click at [162, 208] on link "Employment Income" at bounding box center [142, 219] width 199 height 23
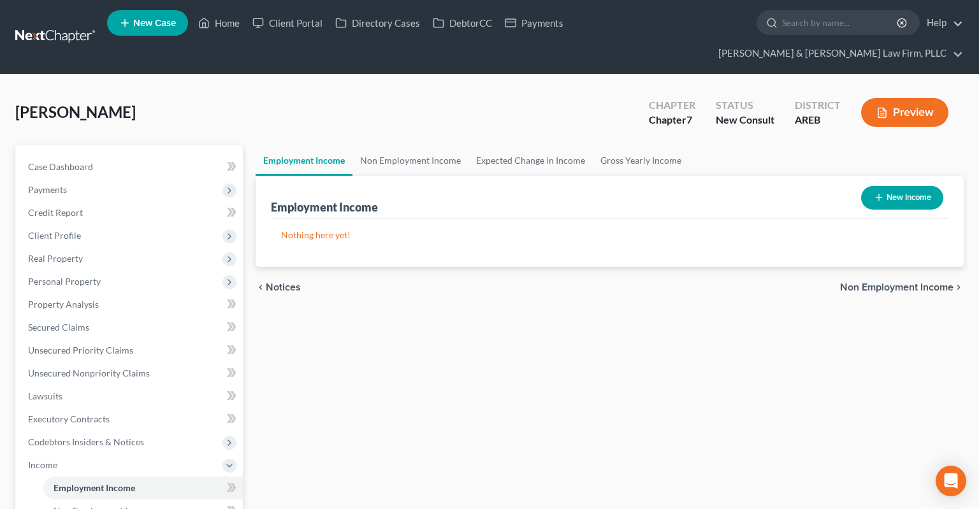
click at [893, 186] on button "New Income" at bounding box center [902, 198] width 82 height 24
select select "0"
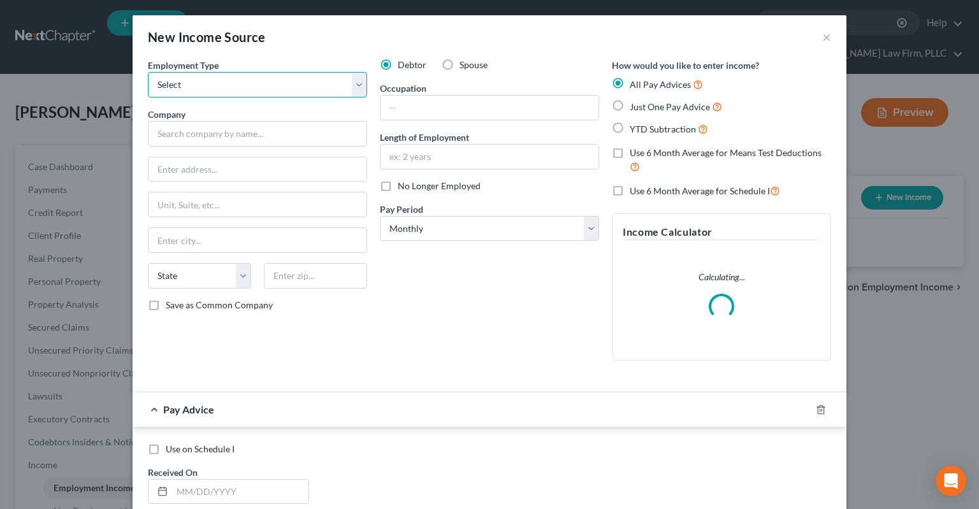
click at [148, 72] on select "Select Full or [DEMOGRAPHIC_DATA] Employment Self Employment" at bounding box center [257, 84] width 219 height 25
select select "0"
click option "Full or [DEMOGRAPHIC_DATA] Employment" at bounding box center [0, 0] width 0 height 0
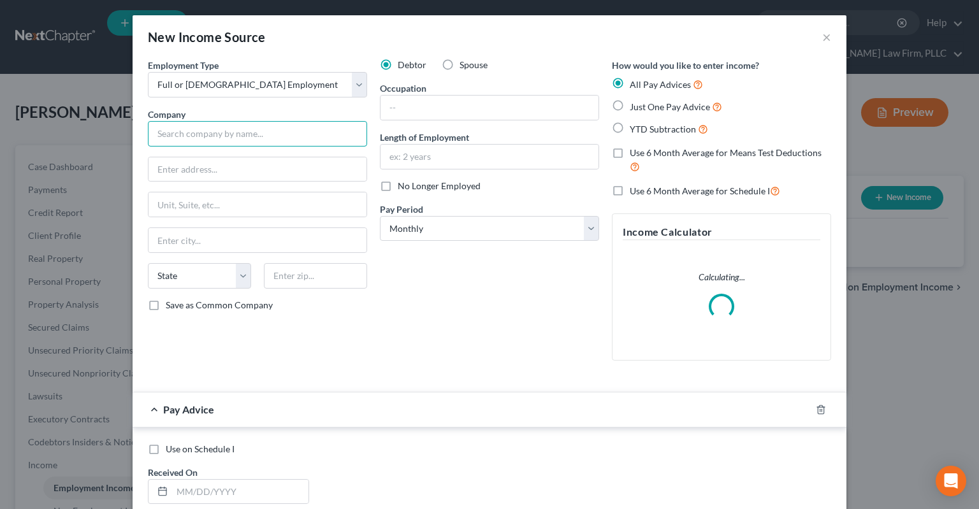
click at [254, 136] on input "text" at bounding box center [257, 133] width 219 height 25
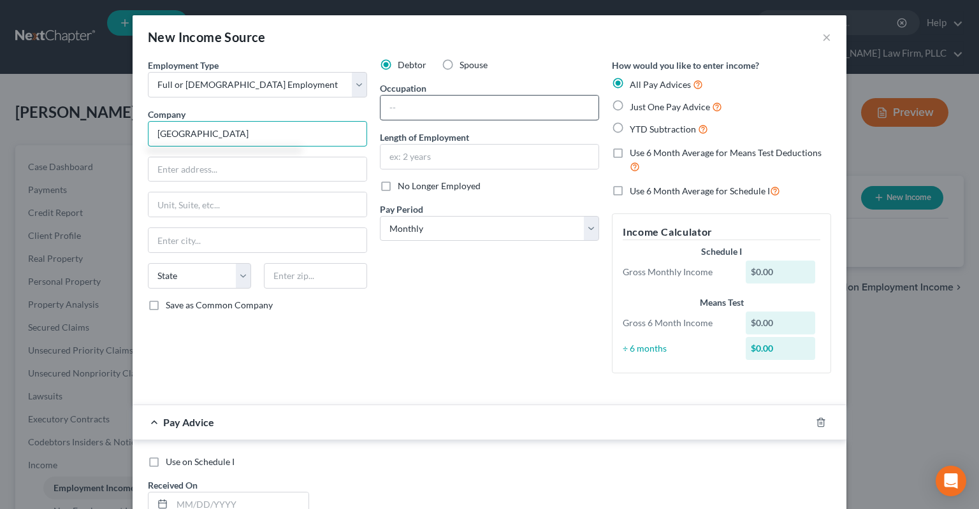
type input "[GEOGRAPHIC_DATA]"
click at [422, 109] on input "text" at bounding box center [489, 108] width 218 height 24
type input "5th grade teacher"
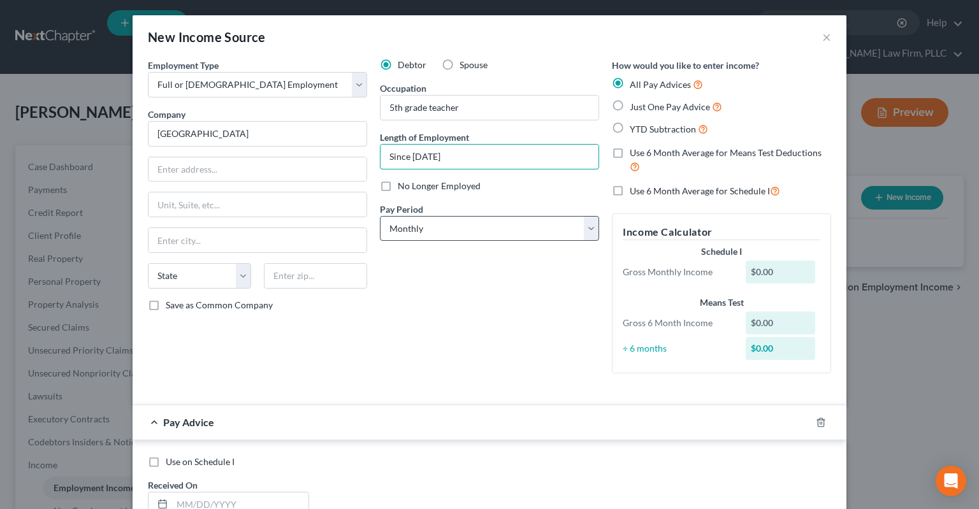
type input "Since [DATE]"
click at [380, 216] on select "Select Monthly Twice Monthly Every Other Week Weekly" at bounding box center [489, 228] width 219 height 25
drag, startPoint x: 455, startPoint y: 233, endPoint x: 447, endPoint y: 157, distance: 77.0
click at [447, 157] on input "Since [DATE]" at bounding box center [489, 157] width 218 height 24
click at [445, 157] on input "Since [DATE]" at bounding box center [489, 157] width 218 height 24
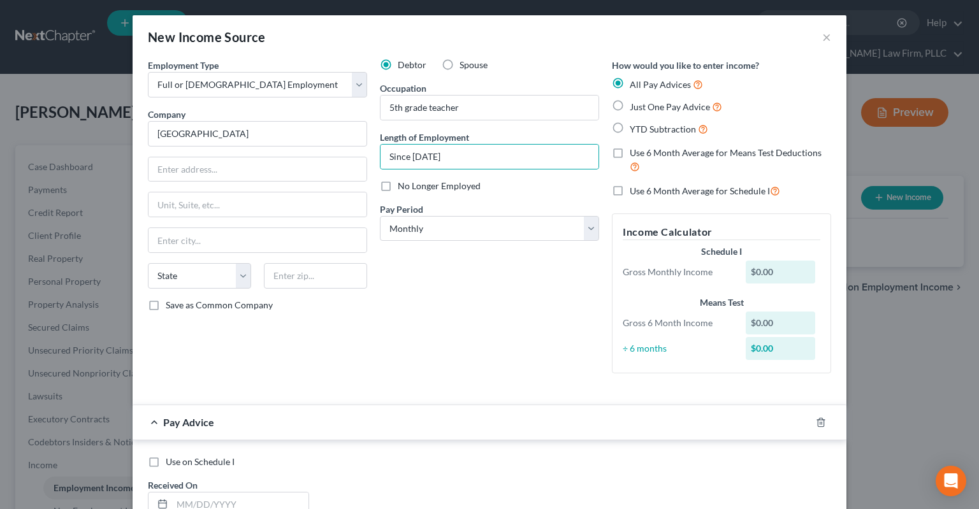
click at [637, 113] on div "All Pay Advices Just One Pay Advice YTD Subtraction" at bounding box center [721, 106] width 219 height 59
click at [629, 111] on label "Just One Pay Advice" at bounding box center [675, 106] width 92 height 15
click at [635, 108] on input "Just One Pay Advice" at bounding box center [639, 103] width 8 height 8
radio input "true"
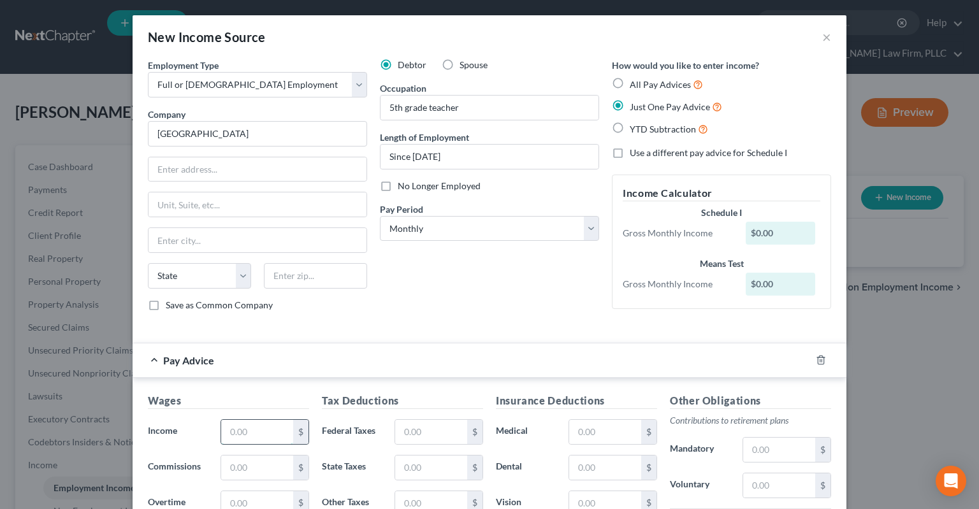
click at [264, 427] on input "text" at bounding box center [257, 432] width 72 height 24
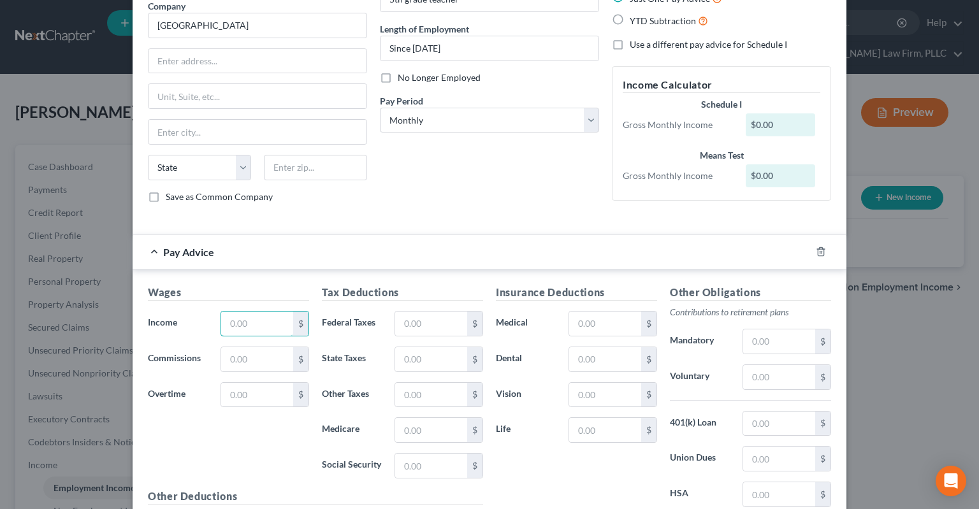
scroll to position [128, 0]
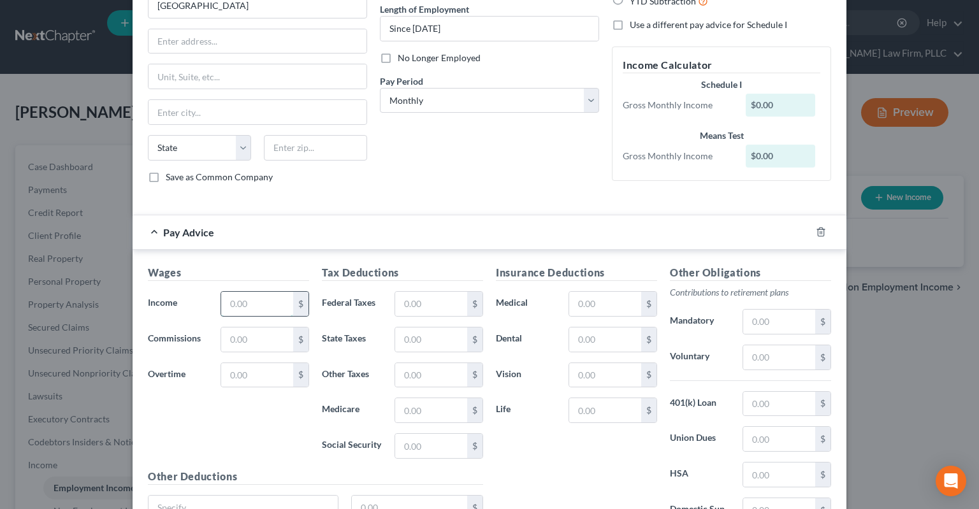
click at [263, 299] on input "text" at bounding box center [257, 304] width 72 height 24
click at [380, 88] on select "Select Monthly Twice Monthly Every Other Week Weekly" at bounding box center [489, 100] width 219 height 25
select select "1"
click option "Twice Monthly" at bounding box center [0, 0] width 0 height 0
click at [270, 312] on input "text" at bounding box center [257, 304] width 72 height 24
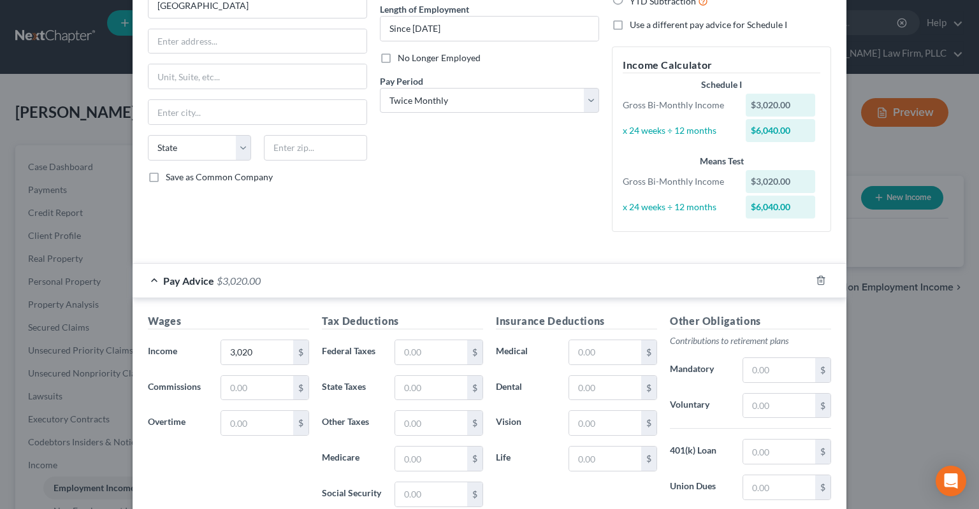
click at [176, 417] on label "Overtime" at bounding box center [177, 422] width 73 height 25
drag, startPoint x: 241, startPoint y: 355, endPoint x: 290, endPoint y: 348, distance: 49.5
click at [289, 353] on input "3,020" at bounding box center [257, 352] width 72 height 24
paste input ".835"
type input "3,020.83"
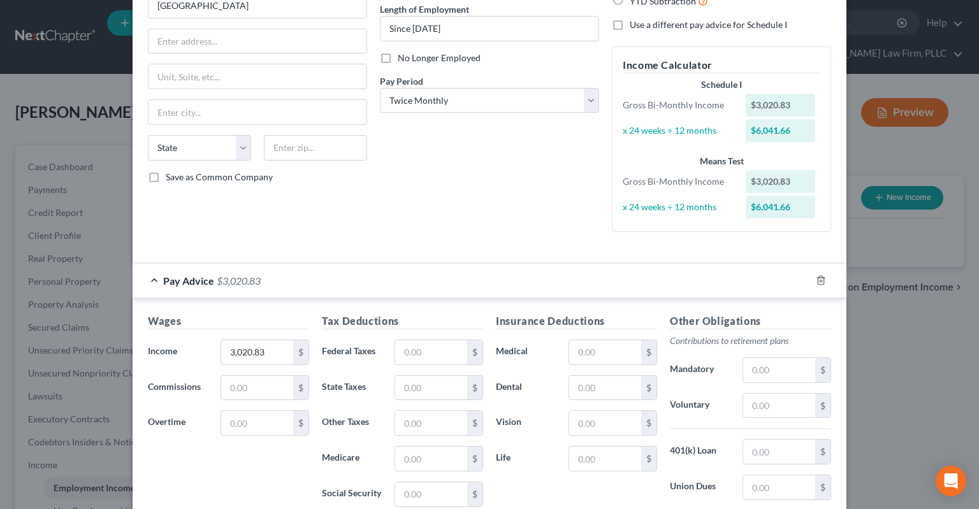
click at [513, 229] on div "Debtor Spouse Occupation 5th grade teacher Length of Employment Since [DATE] No…" at bounding box center [489, 87] width 232 height 312
click at [440, 347] on input "text" at bounding box center [431, 352] width 72 height 24
click at [470, 350] on div "$" at bounding box center [474, 352] width 15 height 24
click at [457, 352] on input "text" at bounding box center [431, 352] width 72 height 24
paste input "1,048.835"
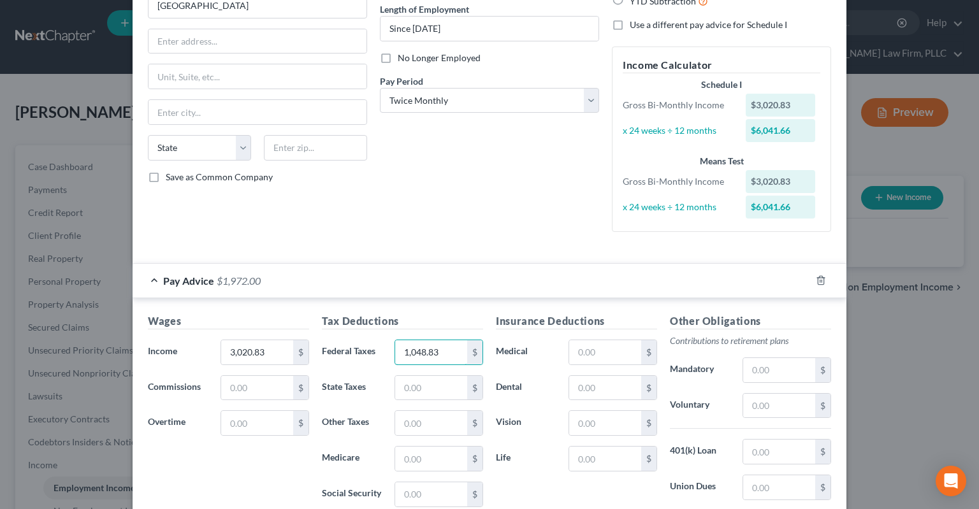
type input "1,048.83"
click at [492, 203] on div "Debtor Spouse Occupation 5th grade teacher Length of Employment Since [DATE] No…" at bounding box center [489, 87] width 232 height 312
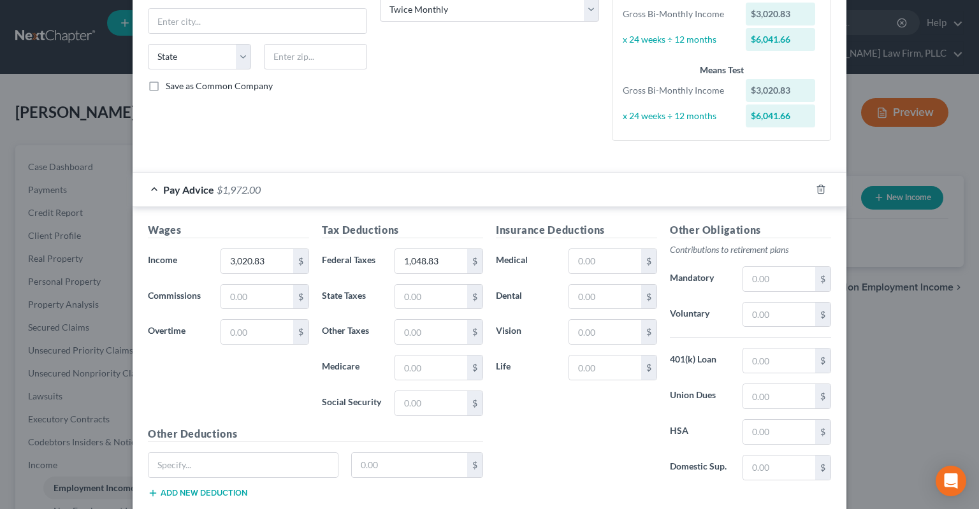
scroll to position [296, 0]
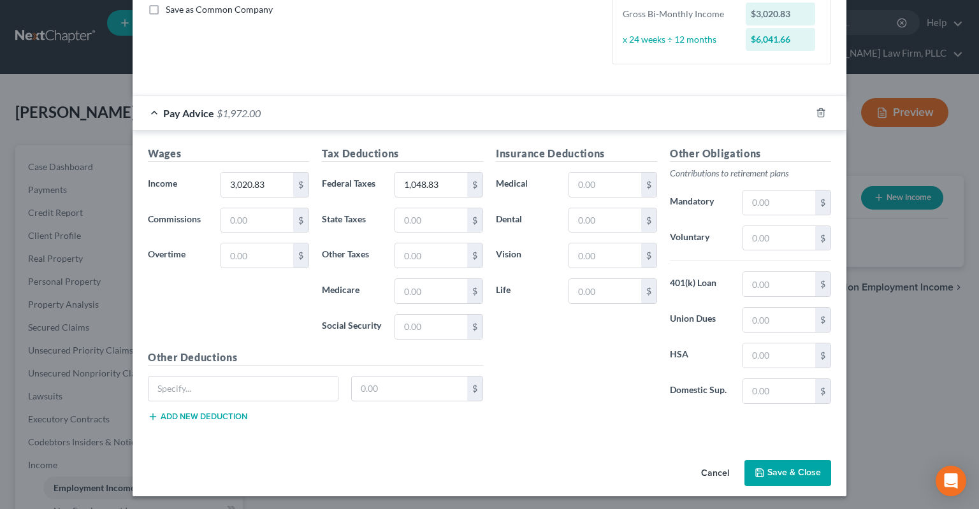
click at [787, 470] on button "Save & Close" at bounding box center [787, 473] width 87 height 27
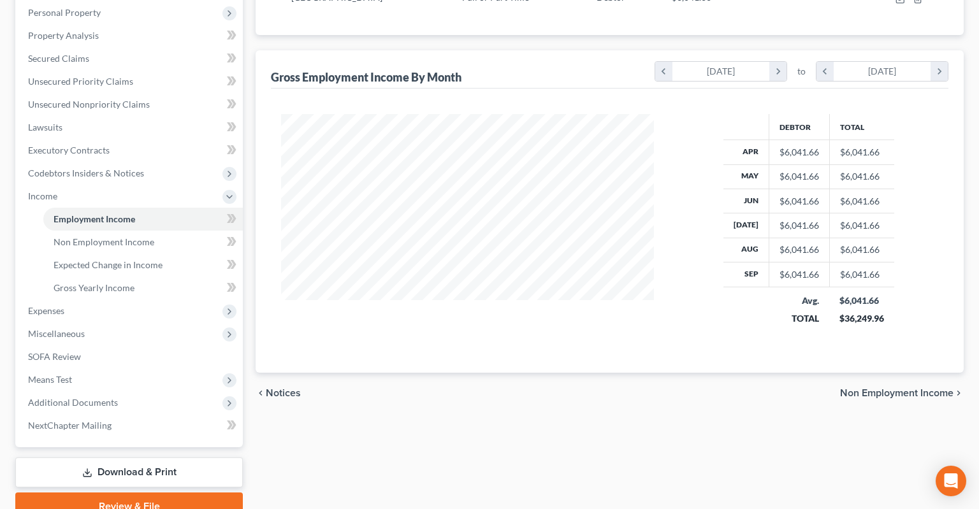
scroll to position [0, 0]
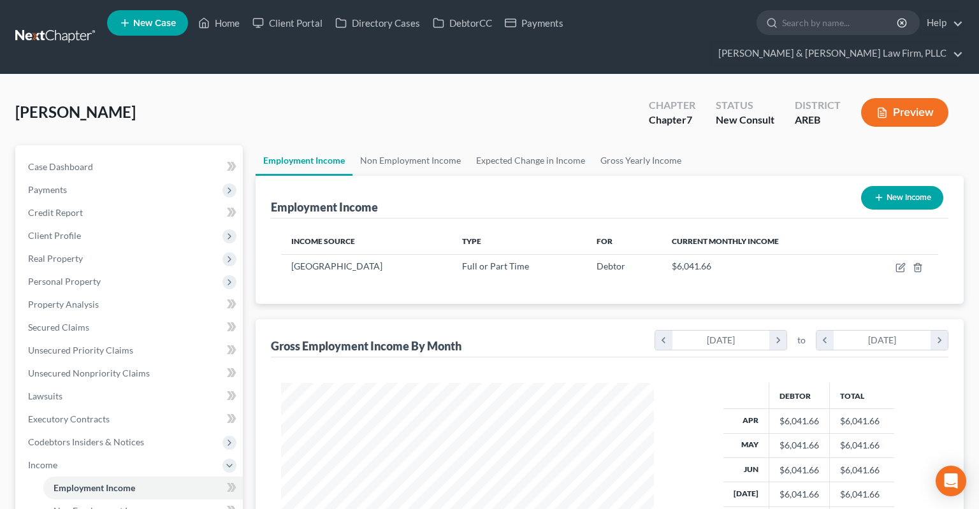
click at [881, 192] on icon "button" at bounding box center [878, 197] width 10 height 10
select select "0"
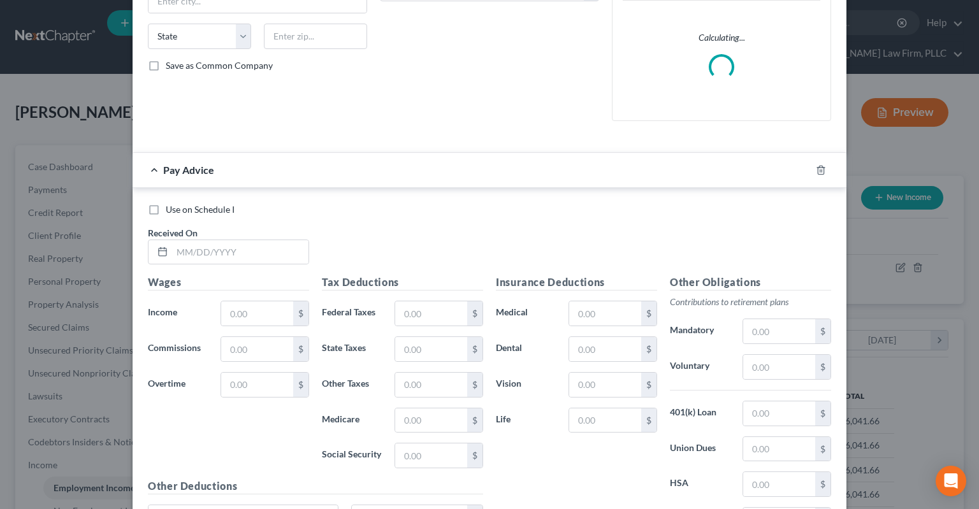
scroll to position [368, 0]
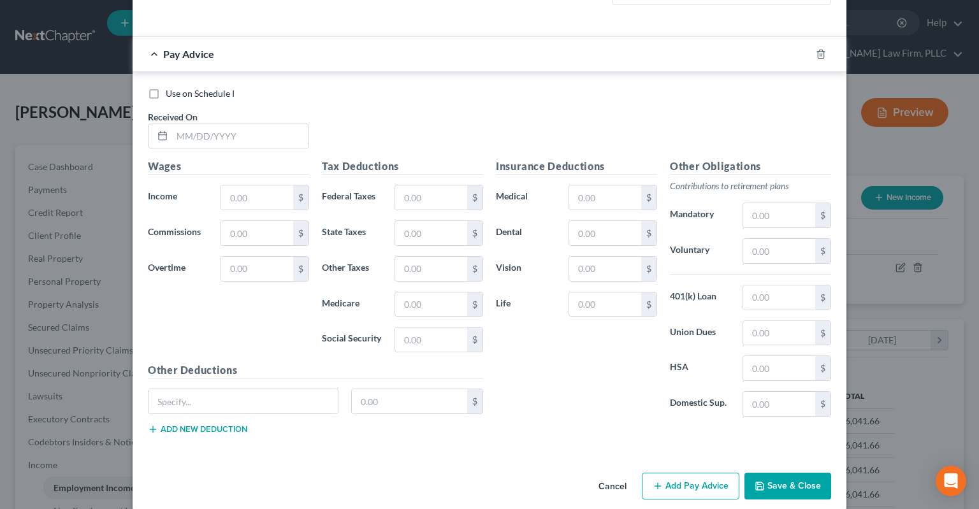
click at [619, 477] on button "Cancel" at bounding box center [612, 486] width 48 height 25
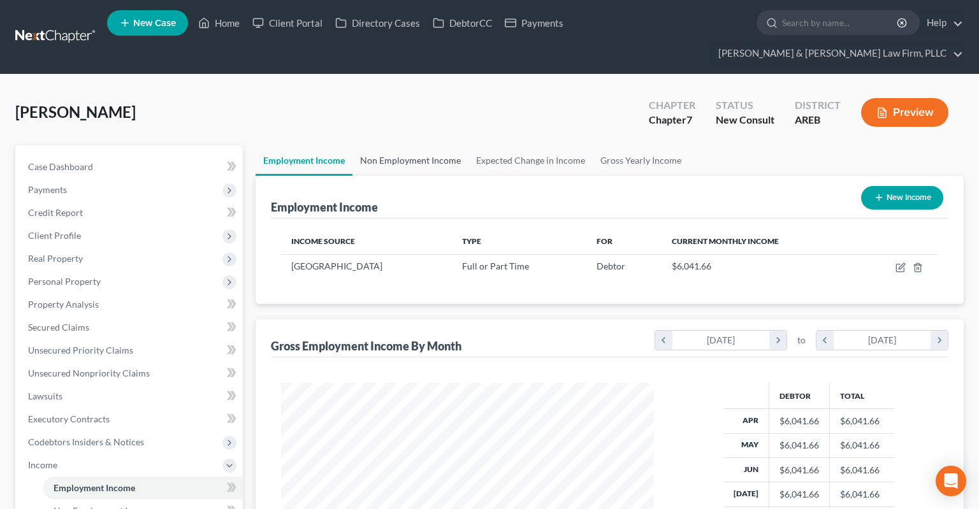
click at [391, 145] on link "Non Employment Income" at bounding box center [410, 160] width 116 height 31
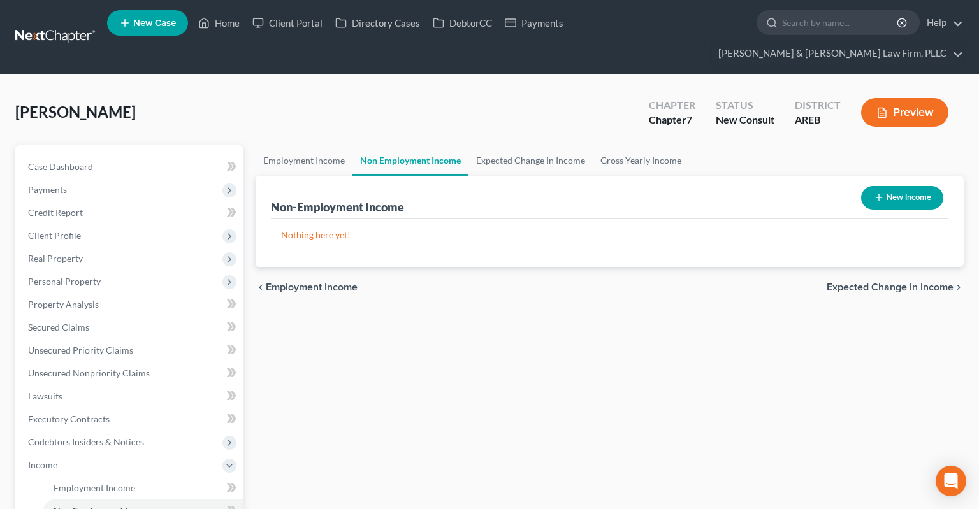
click at [898, 186] on button "New Income" at bounding box center [902, 198] width 82 height 24
select select "0"
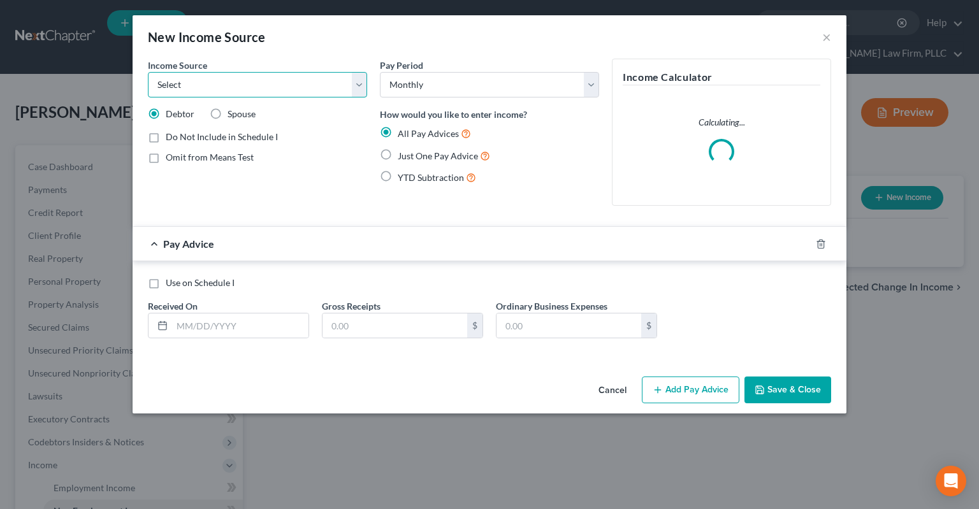
click at [148, 72] on select "Select Unemployment Disability (from employer) Pension Retirement Social Securi…" at bounding box center [257, 84] width 219 height 25
select select "13"
click option "Other Monthly Income" at bounding box center [0, 0] width 0 height 0
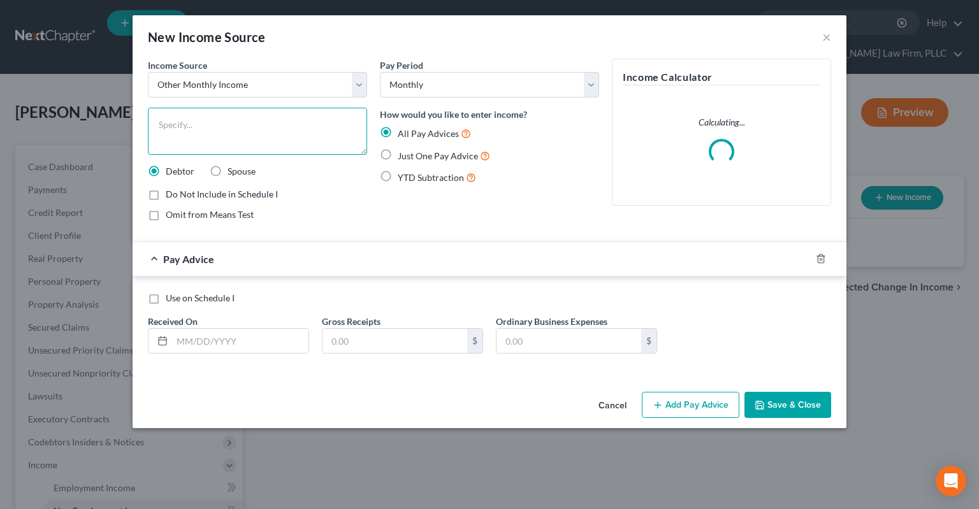
drag, startPoint x: 278, startPoint y: 136, endPoint x: 278, endPoint y: 129, distance: 7.0
click at [278, 134] on textarea at bounding box center [257, 131] width 219 height 47
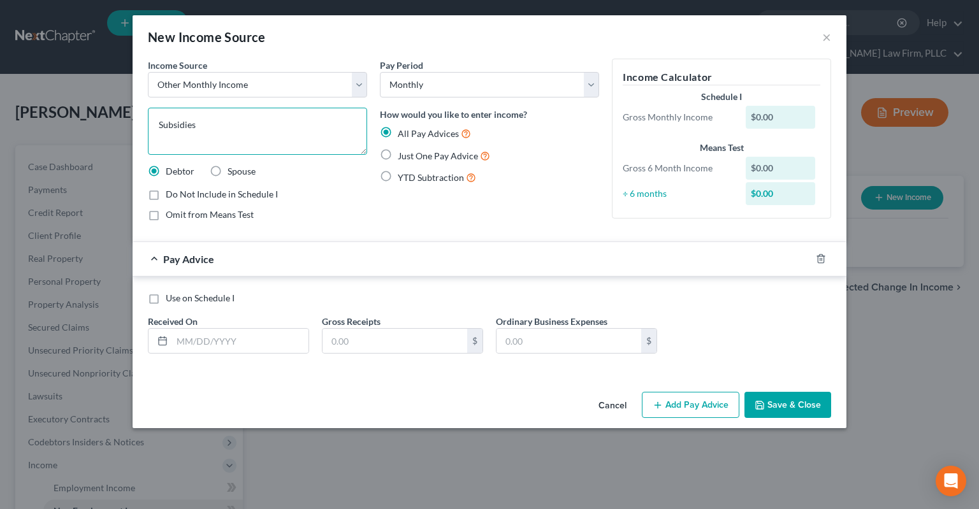
type textarea "Subsidies"
click at [437, 145] on div "All Pay Advices Just One Pay Advice YTD Subtraction" at bounding box center [489, 155] width 219 height 59
click at [430, 155] on span "Just One Pay Advice" at bounding box center [438, 155] width 80 height 11
click at [411, 155] on input "Just One Pay Advice" at bounding box center [407, 152] width 8 height 8
radio input "true"
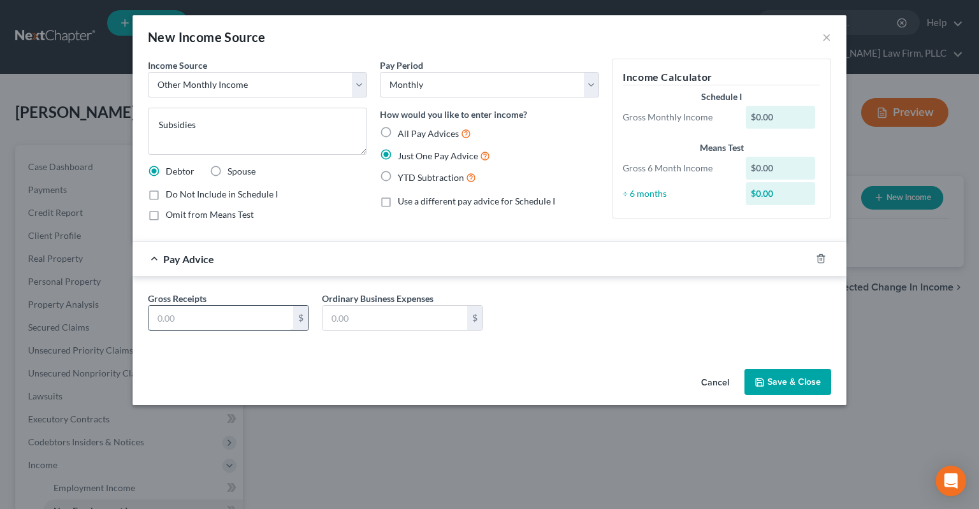
click at [252, 314] on input "text" at bounding box center [220, 318] width 145 height 24
click at [233, 319] on input "text" at bounding box center [220, 318] width 145 height 24
type input "1,230"
click at [356, 130] on textarea "Subsidies" at bounding box center [257, 131] width 219 height 47
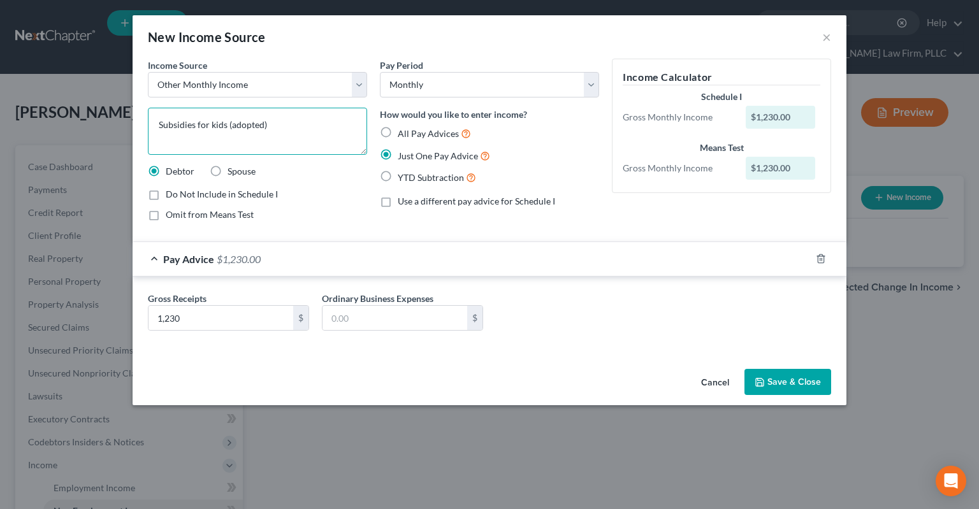
type textarea "Subsidies for kids (adopted)"
click at [781, 381] on button "Save & Close" at bounding box center [787, 382] width 87 height 27
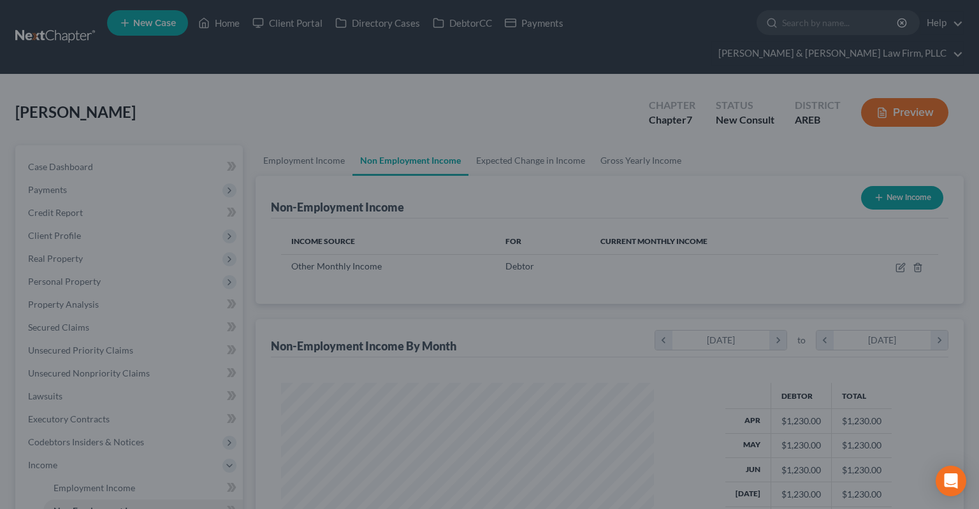
scroll to position [227, 398]
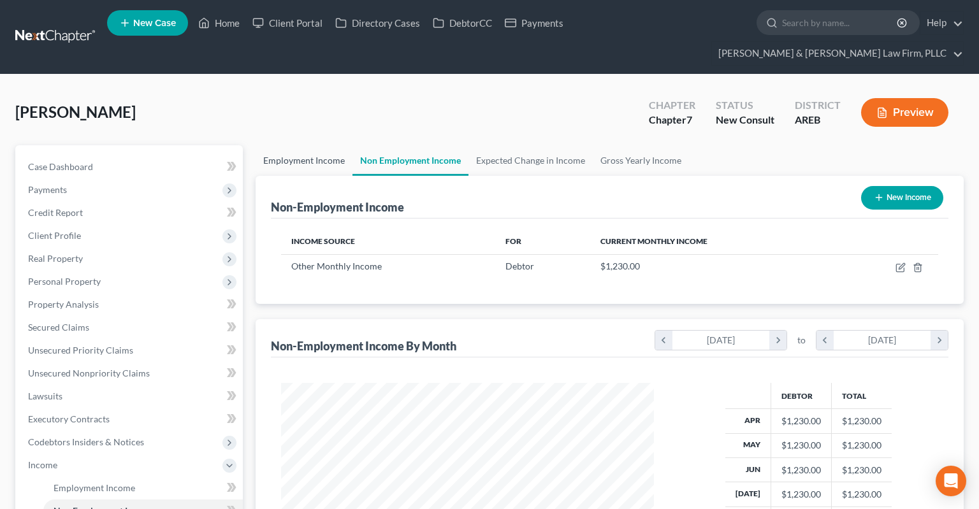
click at [330, 145] on link "Employment Income" at bounding box center [303, 160] width 97 height 31
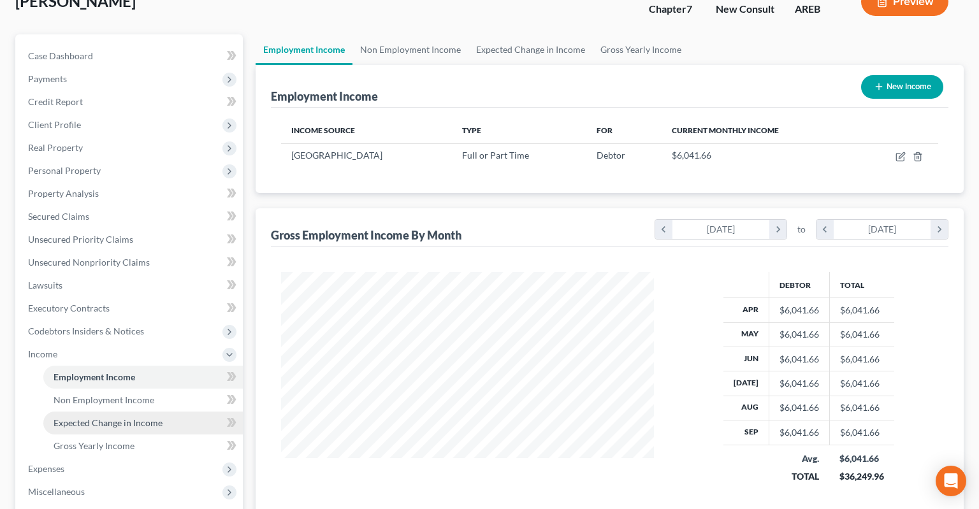
scroll to position [269, 0]
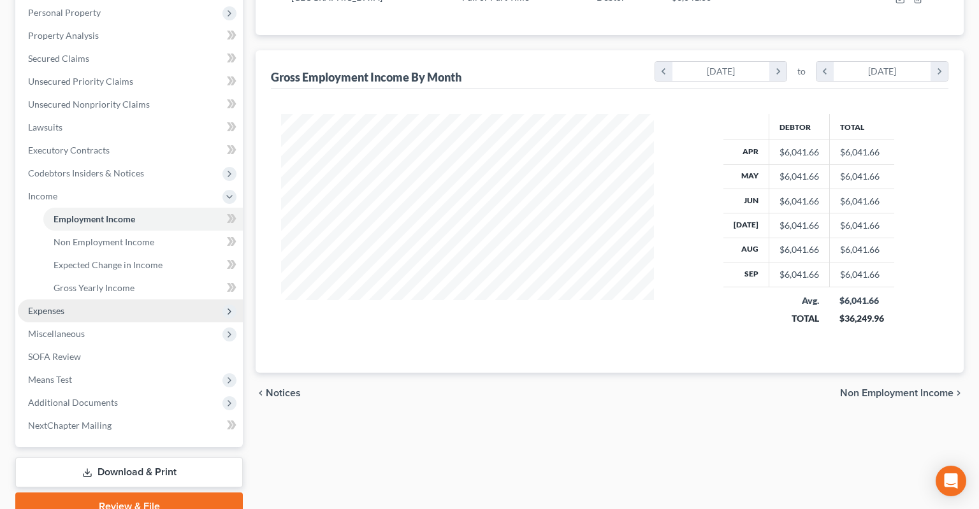
click at [83, 299] on span "Expenses" at bounding box center [130, 310] width 225 height 23
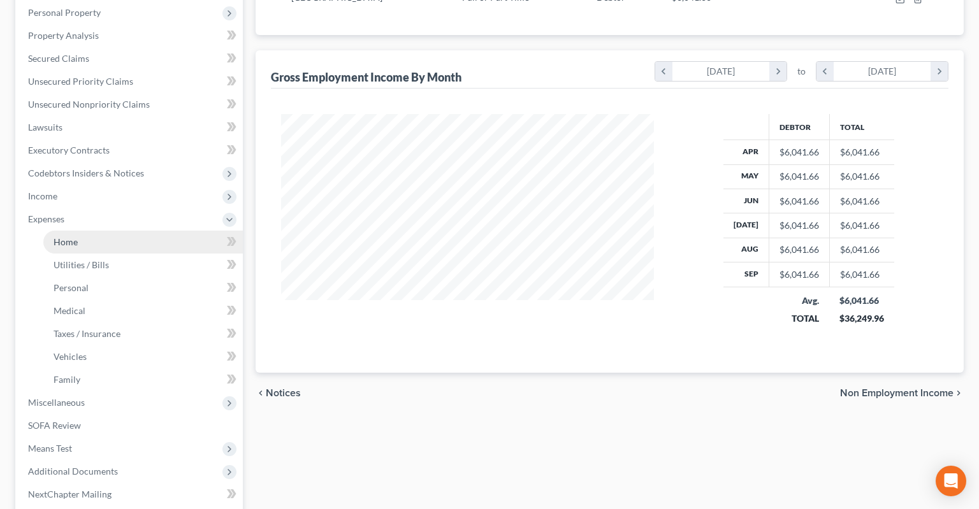
click at [124, 231] on link "Home" at bounding box center [142, 242] width 199 height 23
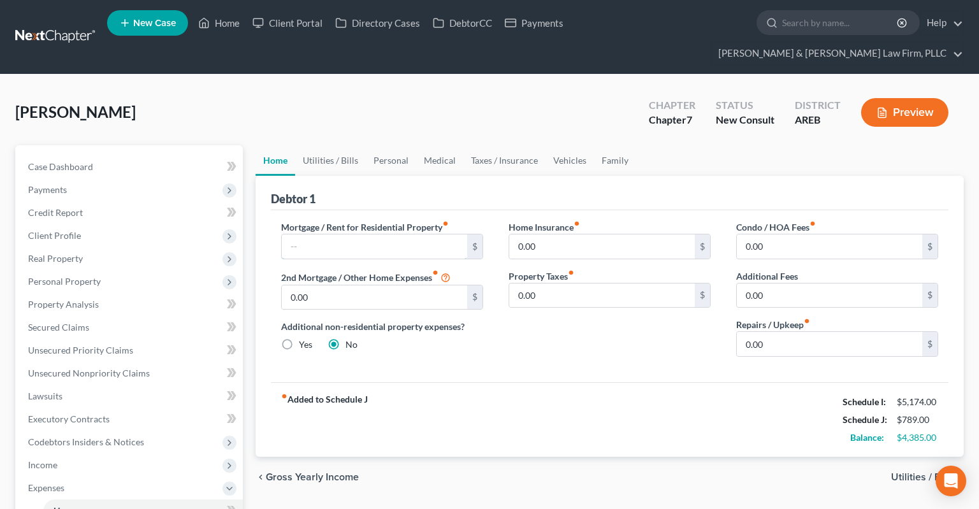
drag, startPoint x: 358, startPoint y: 220, endPoint x: 361, endPoint y: 205, distance: 15.5
click at [358, 234] on input "text" at bounding box center [374, 246] width 185 height 24
type input "2,003.81"
click at [334, 145] on link "Utilities / Bills" at bounding box center [330, 160] width 71 height 31
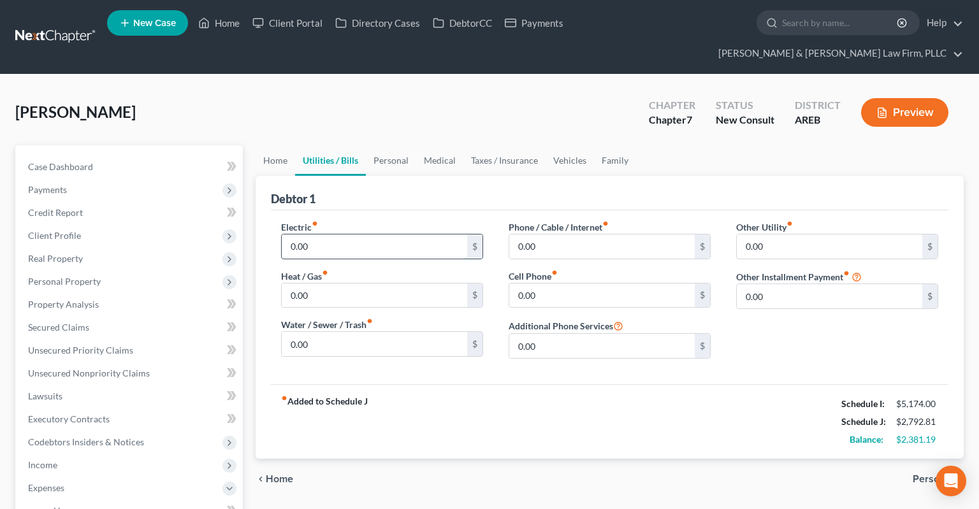
click at [353, 234] on input "0.00" at bounding box center [374, 246] width 185 height 24
drag, startPoint x: 324, startPoint y: 228, endPoint x: 224, endPoint y: 224, distance: 100.8
click at [282, 234] on input "0.00" at bounding box center [374, 246] width 185 height 24
type input "180"
click at [338, 283] on input "0.00" at bounding box center [374, 295] width 185 height 24
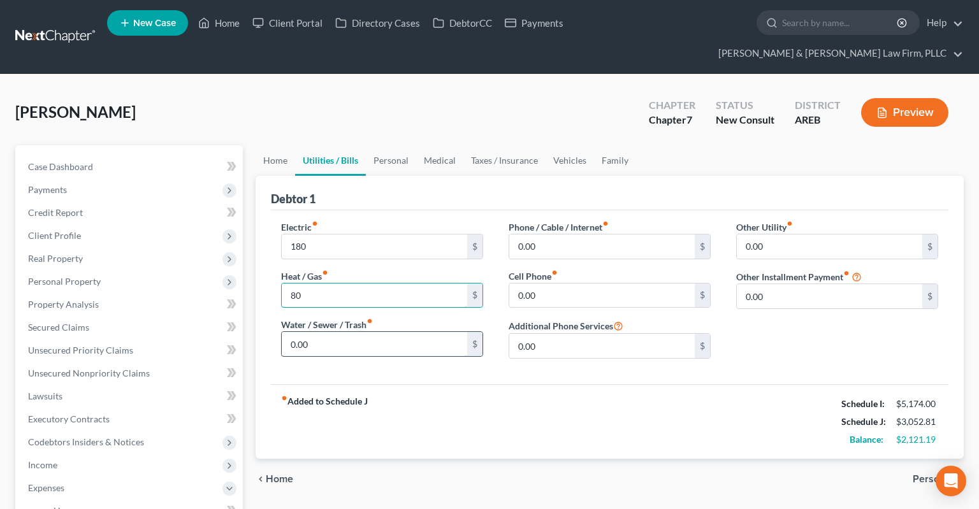
type input "80"
click at [340, 332] on input "0.00" at bounding box center [374, 344] width 185 height 24
drag, startPoint x: 394, startPoint y: 324, endPoint x: 223, endPoint y: 314, distance: 171.0
click at [282, 332] on input "90" at bounding box center [374, 344] width 185 height 24
type input "100"
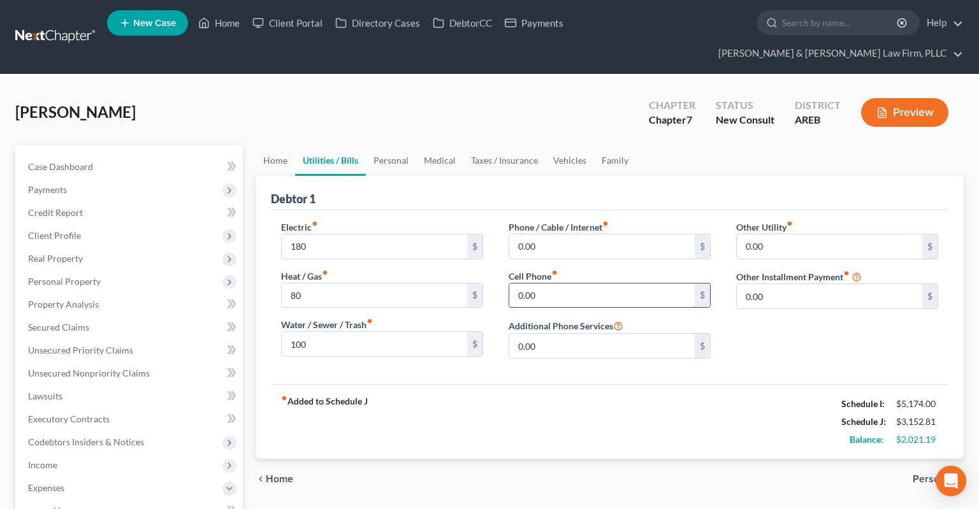
click at [560, 283] on input "0.00" at bounding box center [601, 295] width 185 height 24
type input "247"
click at [615, 234] on input "0.00" at bounding box center [601, 246] width 185 height 24
drag, startPoint x: 559, startPoint y: 268, endPoint x: 500, endPoint y: 269, distance: 58.6
click at [526, 283] on input "247" at bounding box center [601, 295] width 185 height 24
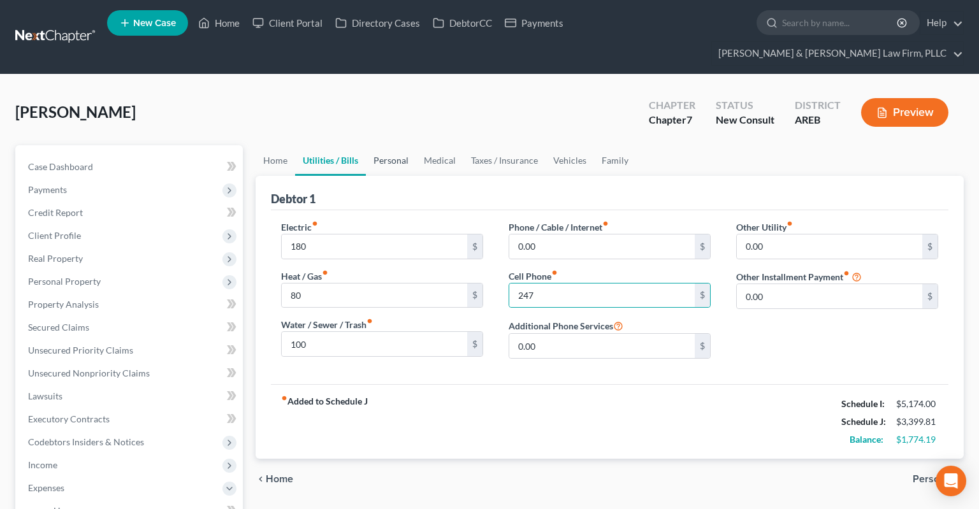
click at [379, 145] on link "Personal" at bounding box center [391, 160] width 50 height 31
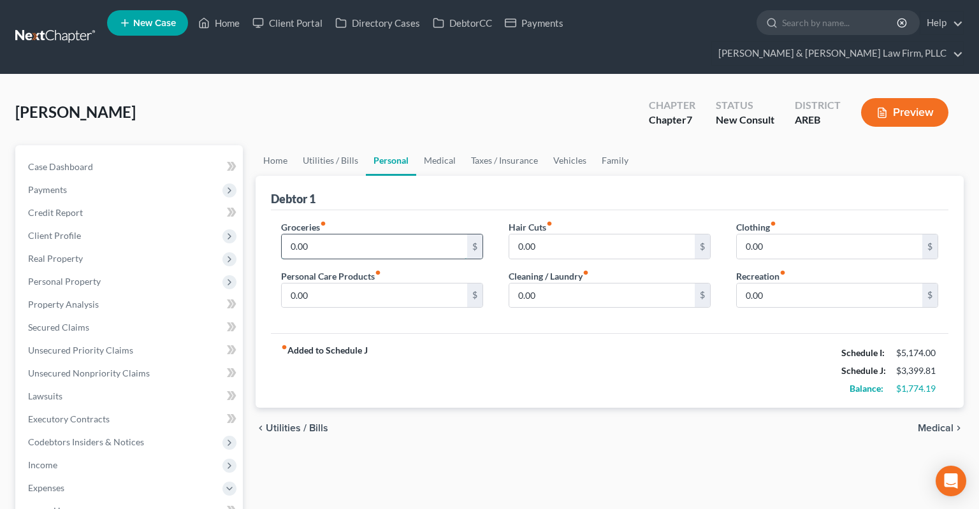
click at [396, 234] on input "0.00" at bounding box center [374, 246] width 185 height 24
click at [398, 234] on input "0.00" at bounding box center [374, 246] width 185 height 24
drag, startPoint x: 333, startPoint y: 213, endPoint x: 279, endPoint y: 210, distance: 53.6
click at [285, 234] on input "0.00" at bounding box center [374, 246] width 185 height 24
type input "700"
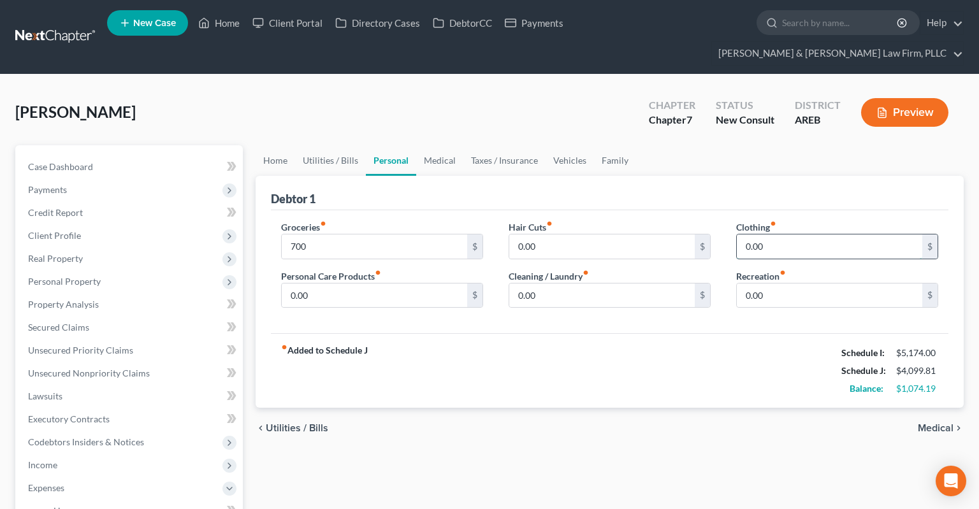
drag, startPoint x: 766, startPoint y: 226, endPoint x: 782, endPoint y: 225, distance: 16.6
click at [778, 234] on input "0.00" at bounding box center [828, 246] width 185 height 24
type input "250"
click at [410, 283] on input "0.00" at bounding box center [374, 295] width 185 height 24
type input "200"
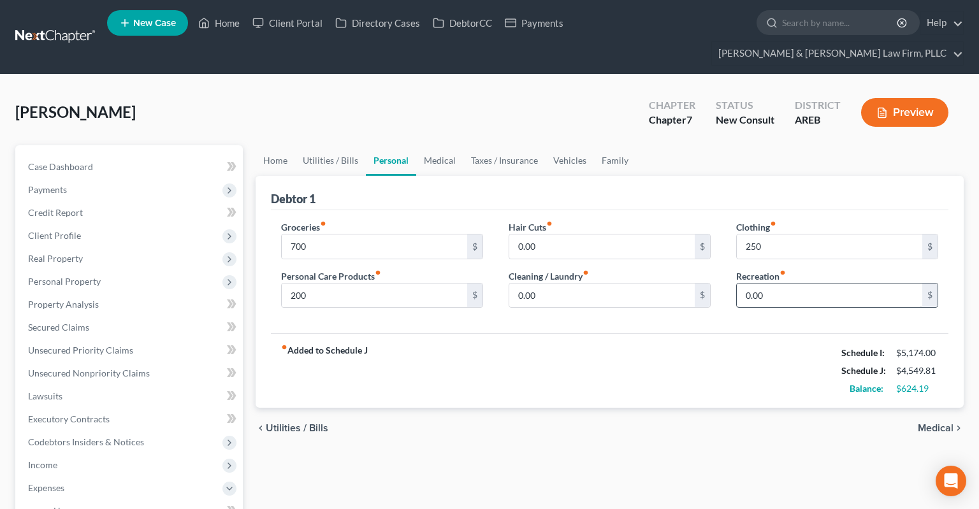
drag, startPoint x: 773, startPoint y: 284, endPoint x: 780, endPoint y: 276, distance: 10.4
click at [780, 278] on div "Clothing fiber_manual_record 250 $ Recreation fiber_manual_record 0.00 $" at bounding box center [836, 269] width 227 height 98
click at [780, 283] on input "0.00" at bounding box center [828, 295] width 185 height 24
type input "50"
click at [451, 145] on link "Medical" at bounding box center [439, 160] width 47 height 31
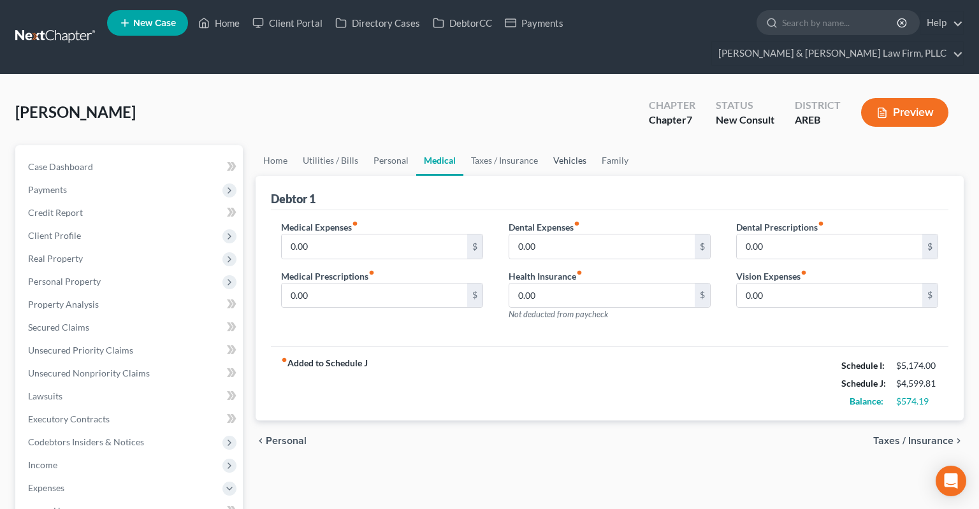
click at [552, 145] on link "Vehicles" at bounding box center [569, 160] width 48 height 31
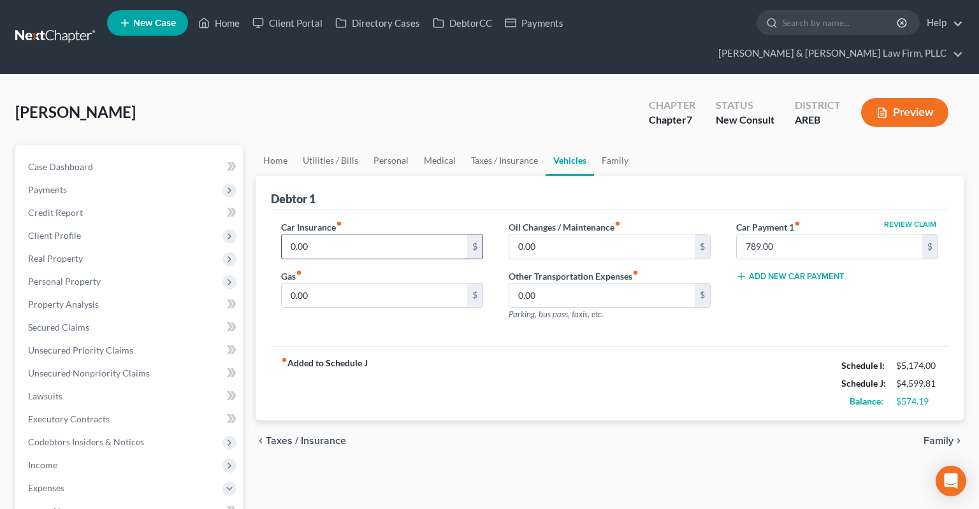
click at [392, 234] on input "0.00" at bounding box center [374, 246] width 185 height 24
type input "175"
drag, startPoint x: 431, startPoint y: 254, endPoint x: 424, endPoint y: 273, distance: 21.0
click at [425, 269] on div "Gas fiber_manual_record 0.00 $" at bounding box center [382, 288] width 202 height 39
click at [424, 283] on input "0.00" at bounding box center [374, 295] width 185 height 24
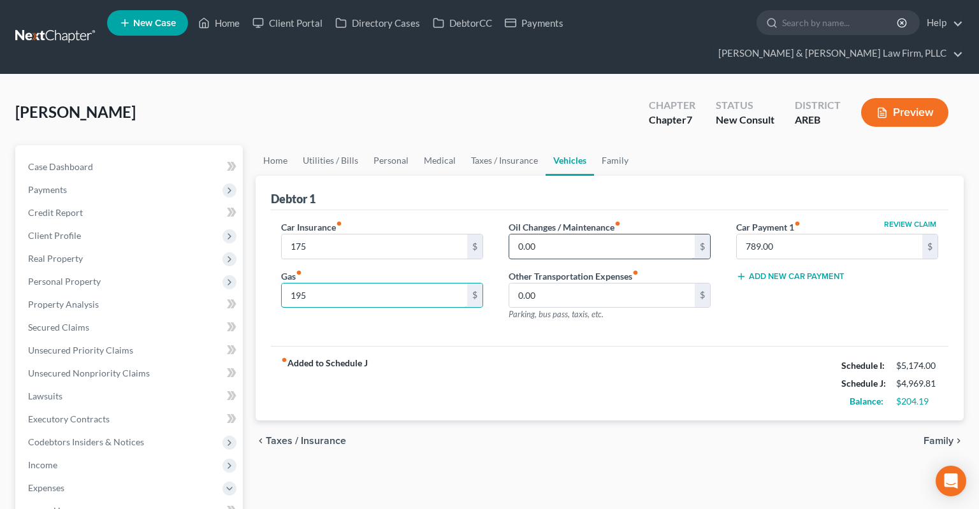
type input "195"
click at [552, 234] on input "0.00" at bounding box center [601, 246] width 185 height 24
type input "100"
click at [603, 145] on link "Family" at bounding box center [615, 160] width 42 height 31
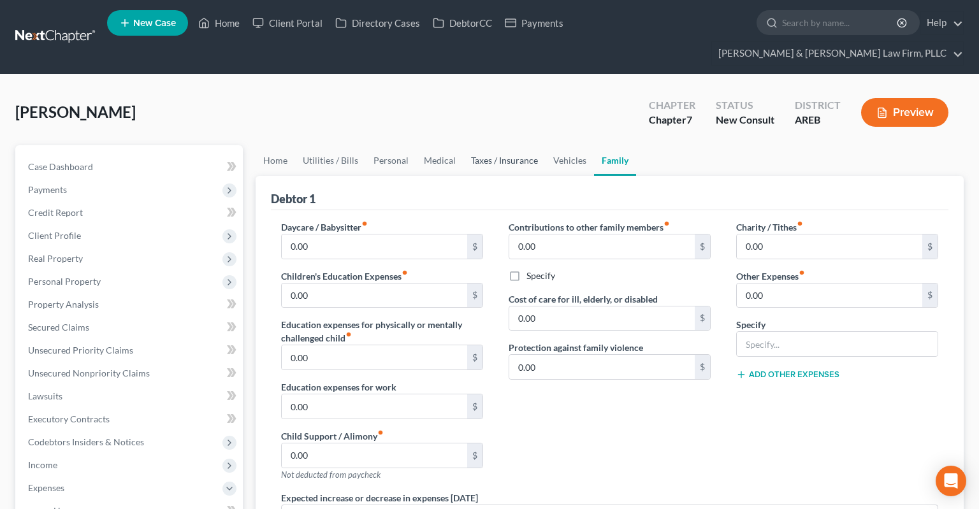
click at [533, 145] on link "Taxes / Insurance" at bounding box center [504, 160] width 82 height 31
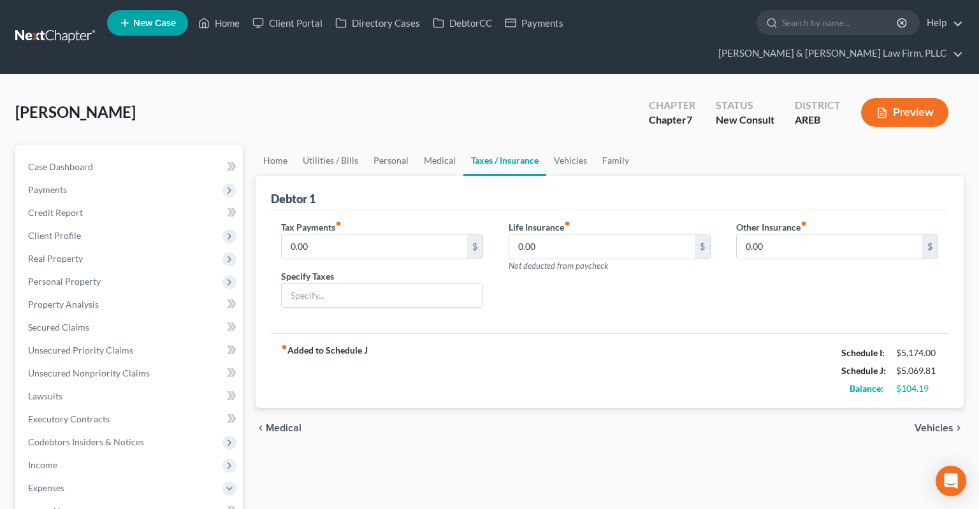
click at [477, 145] on link "Taxes / Insurance" at bounding box center [504, 160] width 83 height 31
click at [434, 145] on link "Medical" at bounding box center [439, 160] width 47 height 31
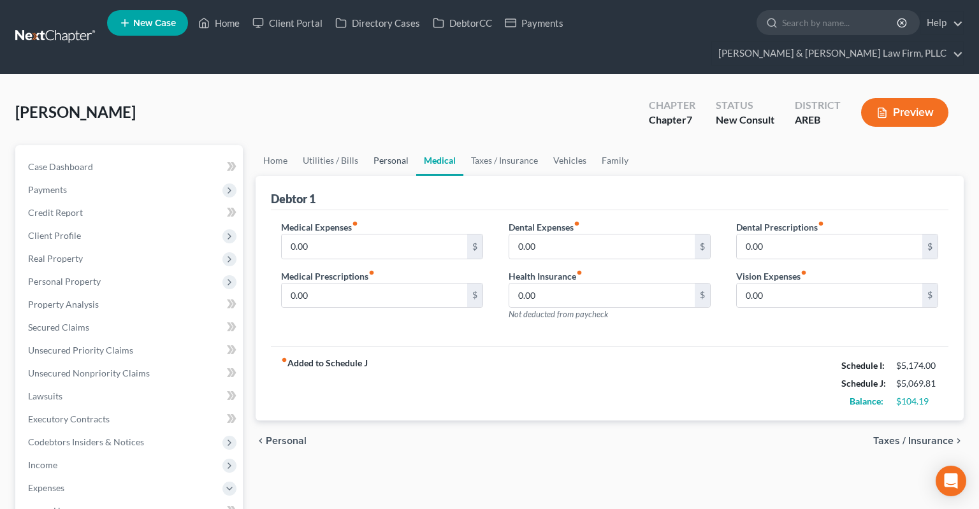
click at [387, 145] on link "Personal" at bounding box center [391, 160] width 50 height 31
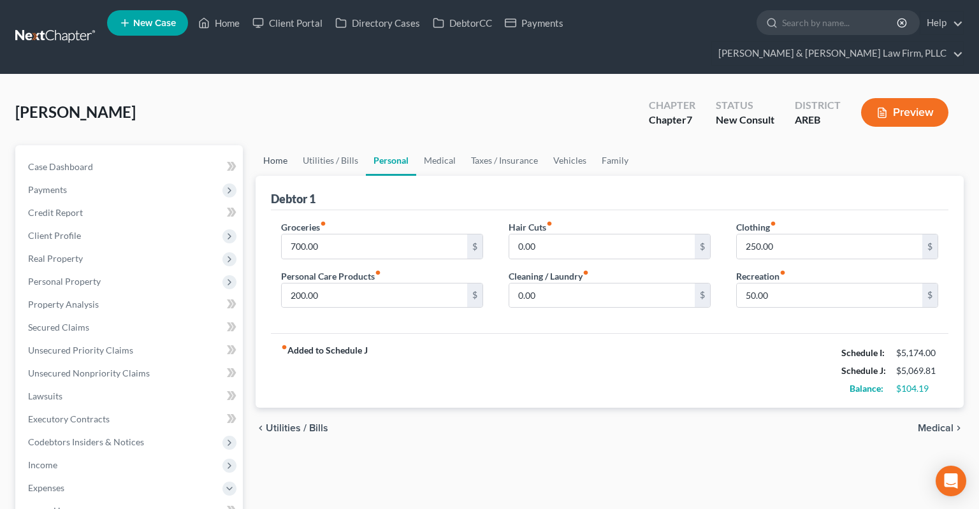
click at [282, 145] on link "Home" at bounding box center [274, 160] width 39 height 31
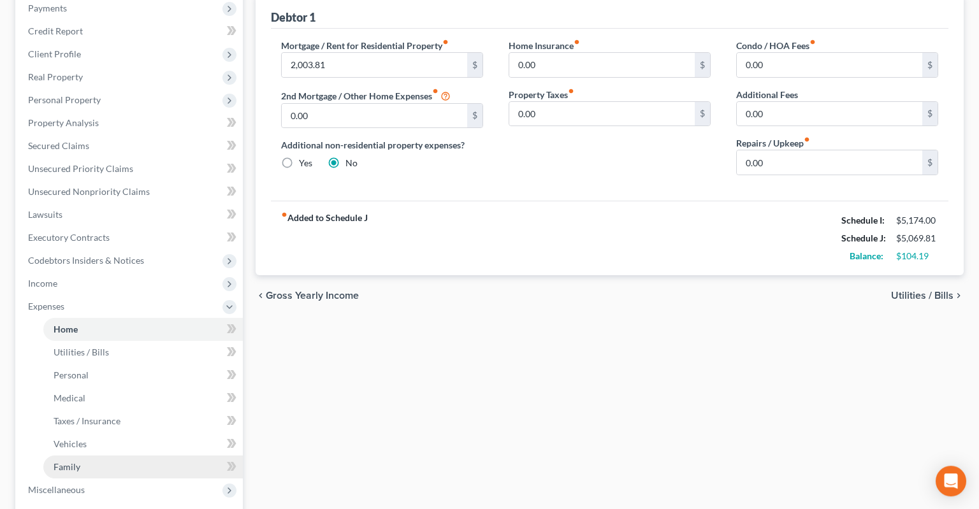
scroll to position [269, 0]
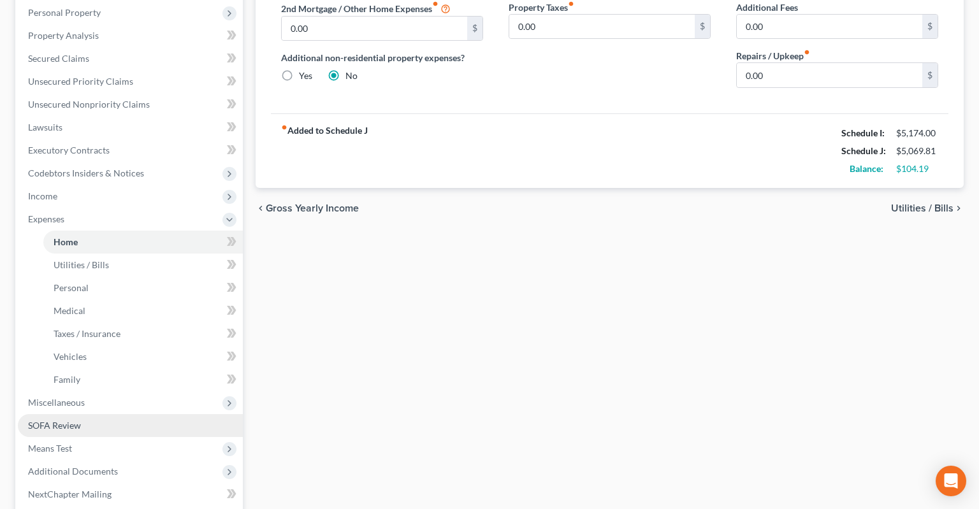
drag, startPoint x: 110, startPoint y: 422, endPoint x: 134, endPoint y: 410, distance: 26.5
click at [111, 437] on span "Means Test" at bounding box center [130, 448] width 225 height 23
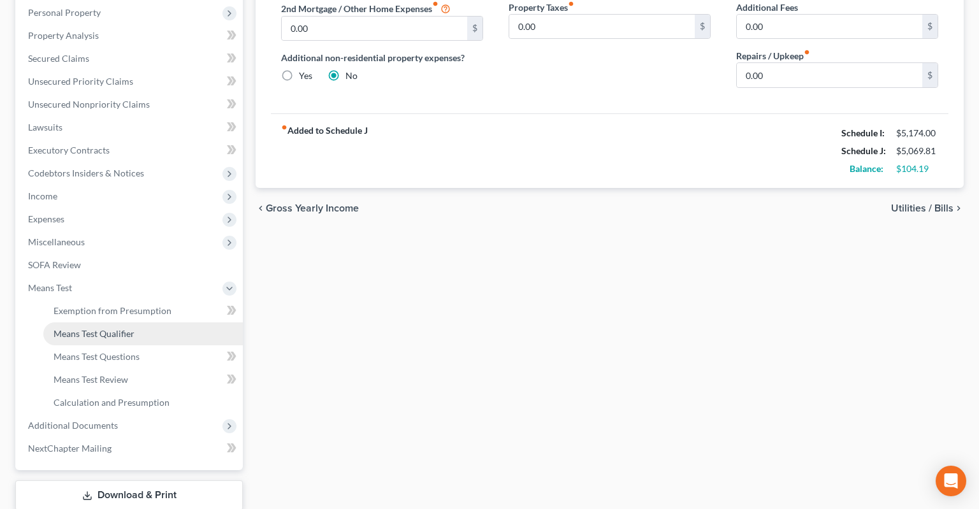
click at [141, 322] on link "Means Test Qualifier" at bounding box center [142, 333] width 199 height 23
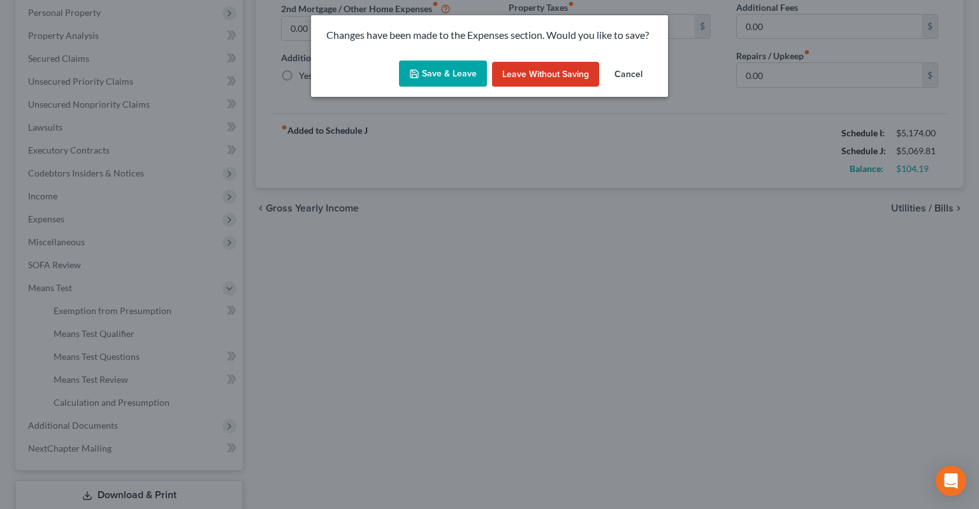
click at [456, 83] on button "Save & Leave" at bounding box center [443, 74] width 88 height 27
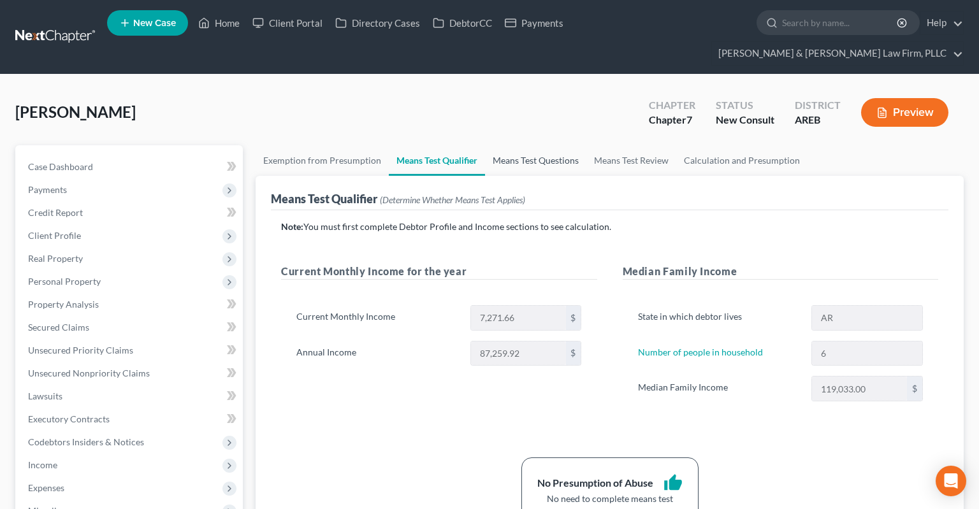
click at [539, 145] on link "Means Test Questions" at bounding box center [535, 160] width 101 height 31
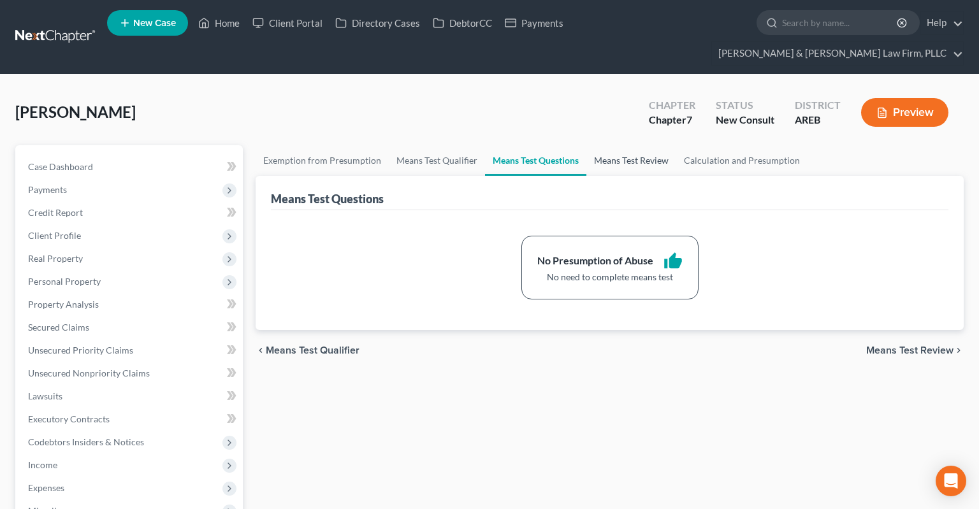
click at [619, 145] on link "Means Test Review" at bounding box center [631, 160] width 90 height 31
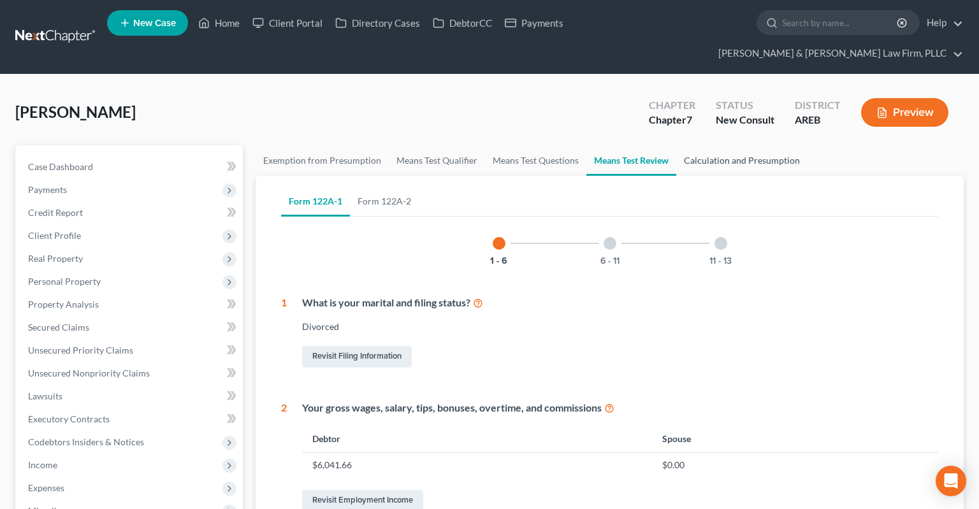
click at [705, 145] on link "Calculation and Presumption" at bounding box center [741, 160] width 131 height 31
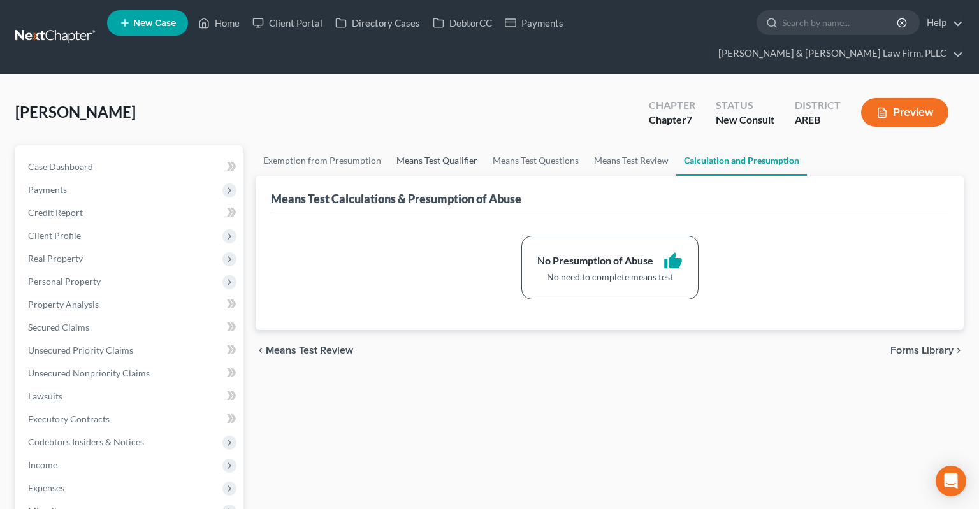
click at [445, 145] on link "Means Test Qualifier" at bounding box center [437, 160] width 96 height 31
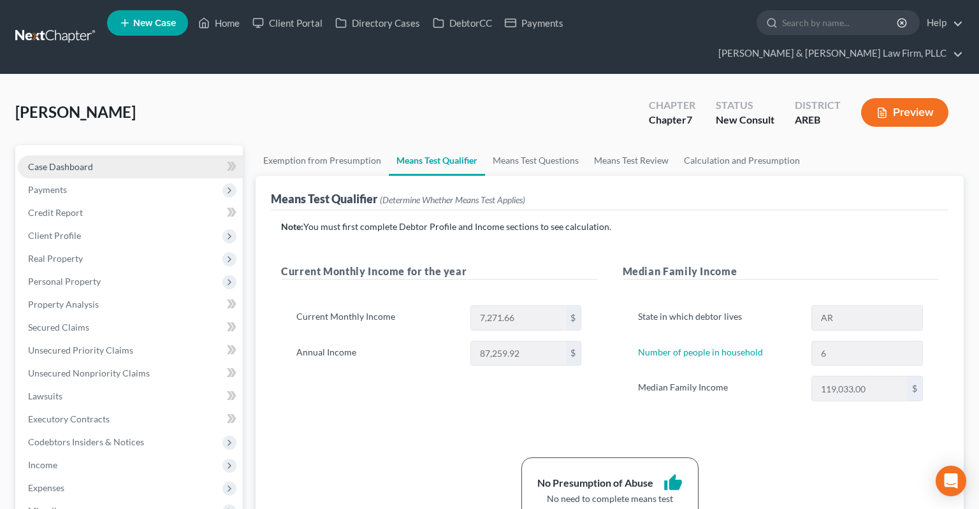
click at [127, 155] on link "Case Dashboard" at bounding box center [130, 166] width 225 height 23
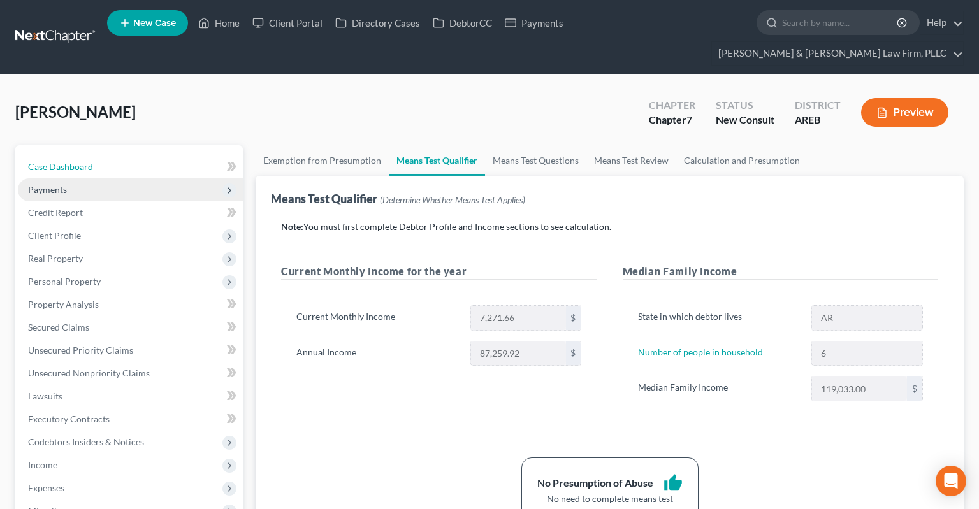
select select "6"
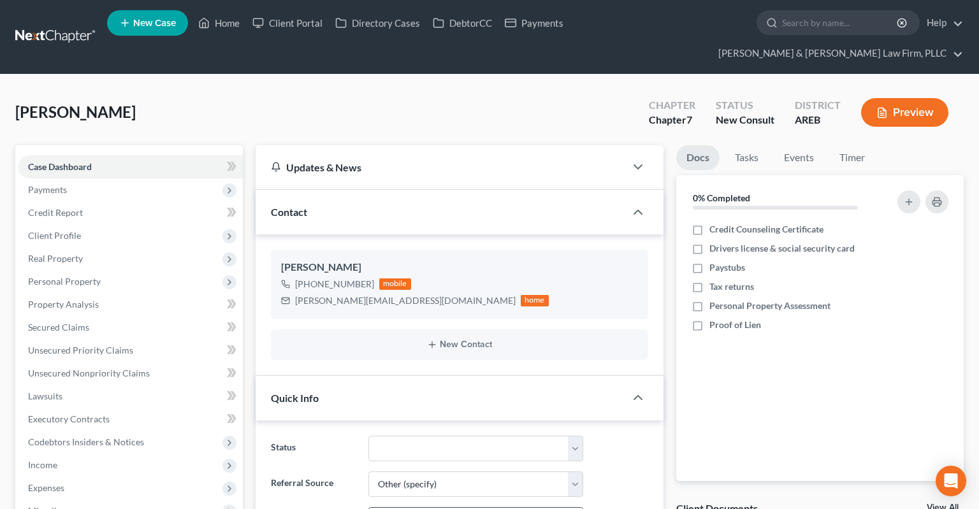
scroll to position [201, 0]
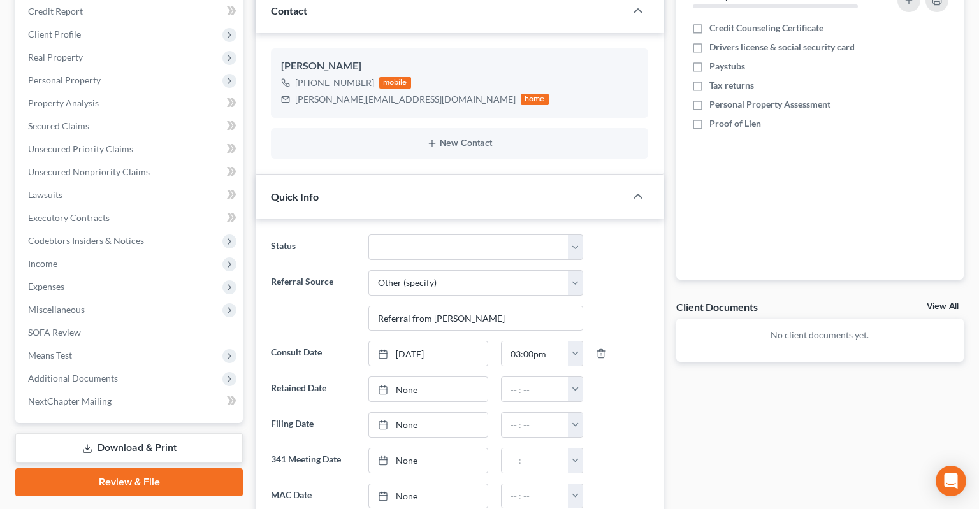
click at [628, 313] on ng-include "Status Awaiting 341 Chapter 7 - Attended Meeting Confirmed Discharged Dismissed…" at bounding box center [459, 460] width 377 height 452
click at [172, 275] on span "Expenses" at bounding box center [130, 286] width 225 height 23
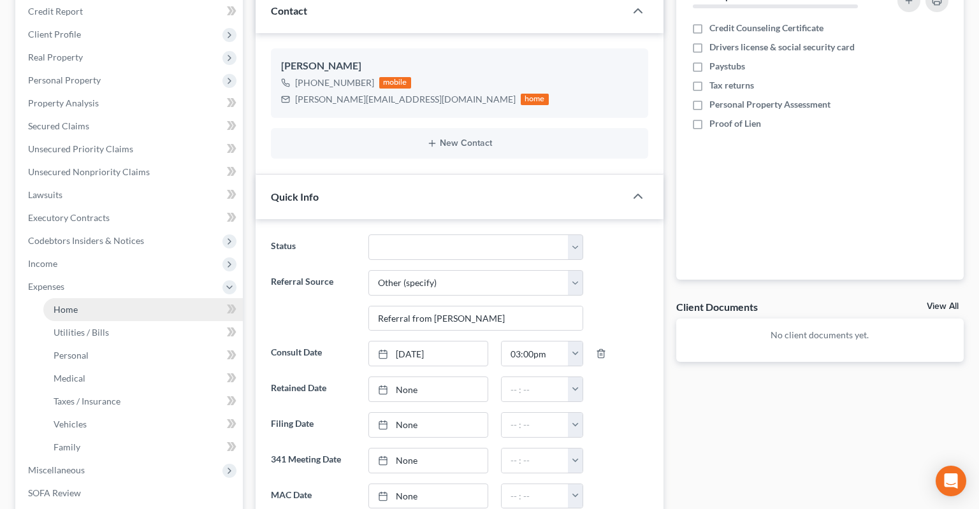
click at [156, 298] on link "Home" at bounding box center [142, 309] width 199 height 23
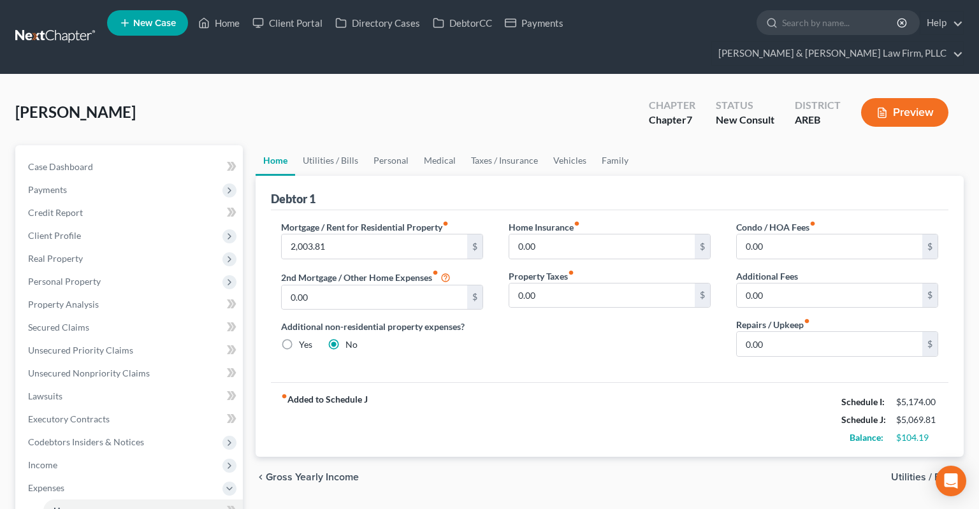
click at [129, 145] on div "Case Dashboard Payments Invoices Payments Payments Credit Report Client Profile…" at bounding box center [128, 465] width 227 height 640
click at [152, 155] on link "Case Dashboard" at bounding box center [130, 166] width 225 height 23
select select "5"
select select "6"
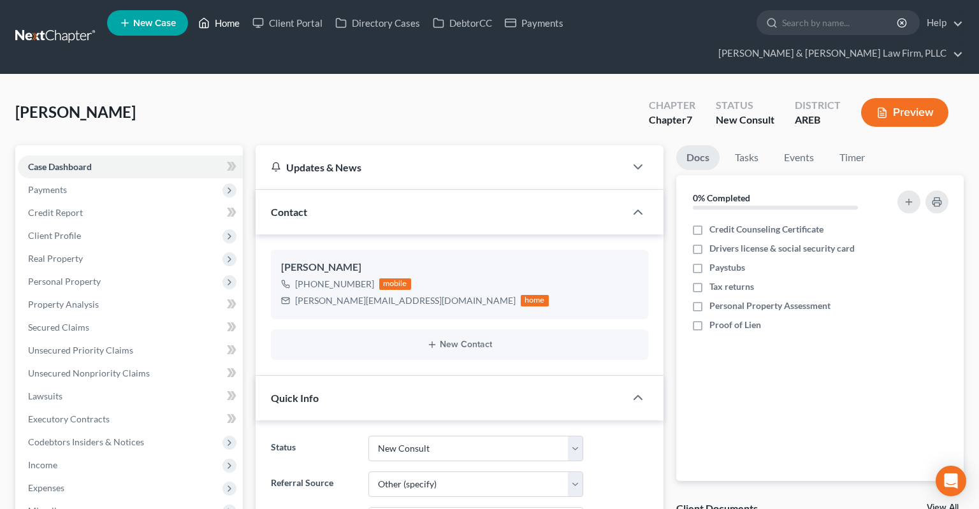
click at [231, 25] on link "Home" at bounding box center [219, 22] width 54 height 23
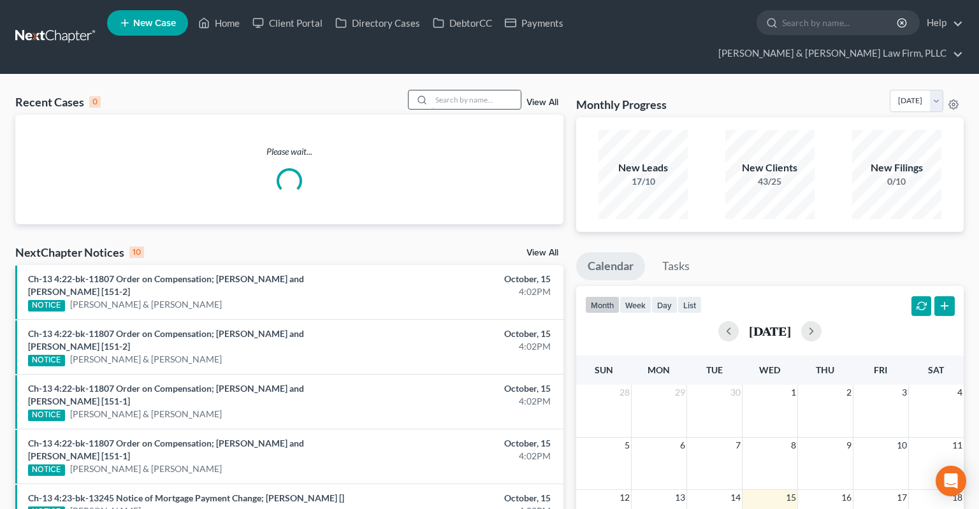
click at [455, 90] on input "search" at bounding box center [475, 99] width 89 height 18
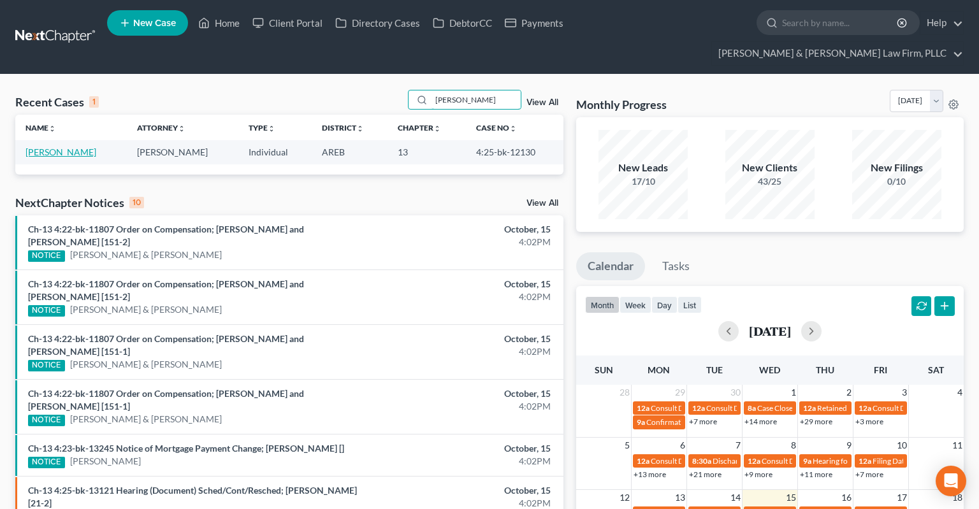
type input "[PERSON_NAME]"
click at [68, 147] on link "[PERSON_NAME]" at bounding box center [60, 152] width 71 height 11
select select "2"
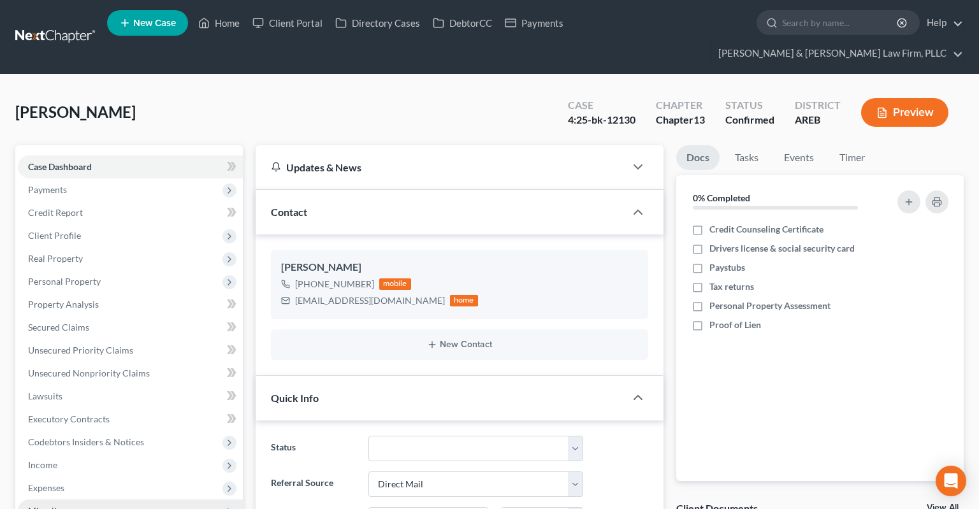
scroll to position [269, 0]
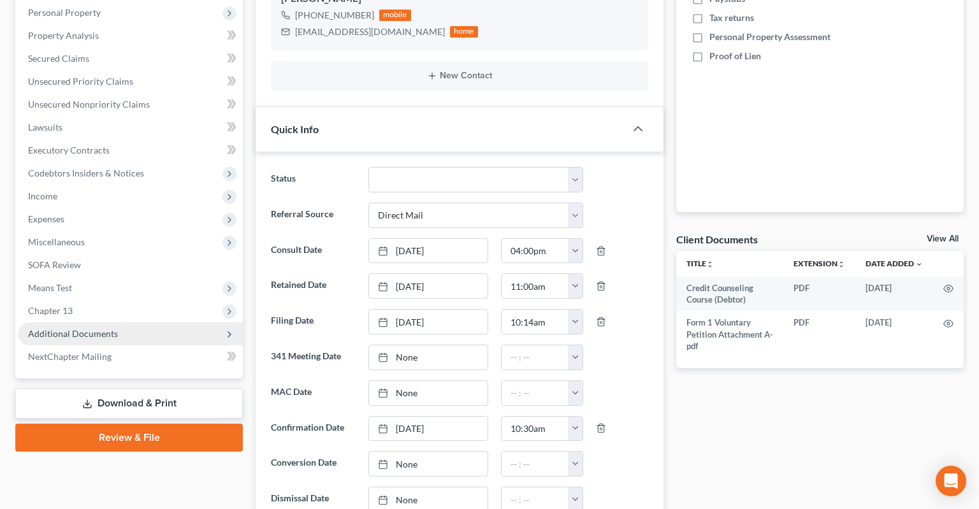
click at [142, 322] on span "Additional Documents" at bounding box center [130, 333] width 225 height 23
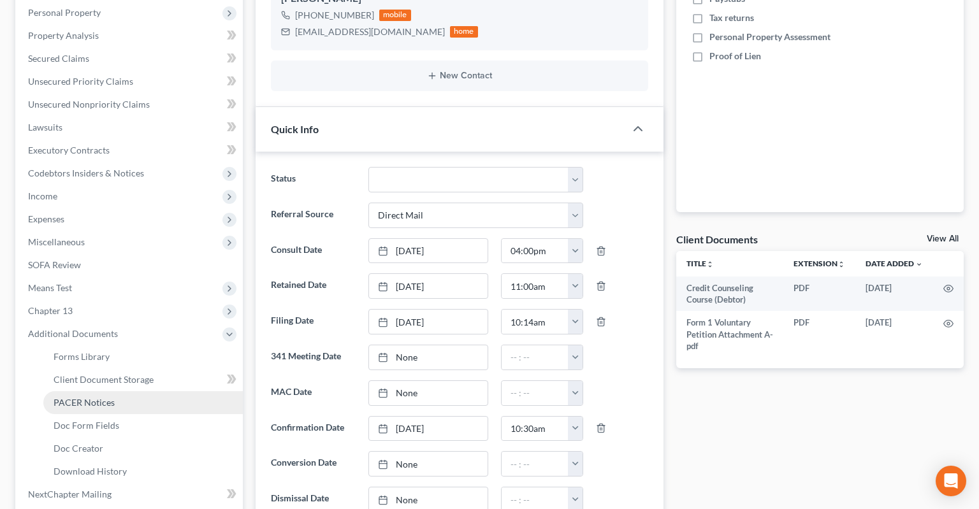
click at [162, 391] on link "PACER Notices" at bounding box center [142, 402] width 199 height 23
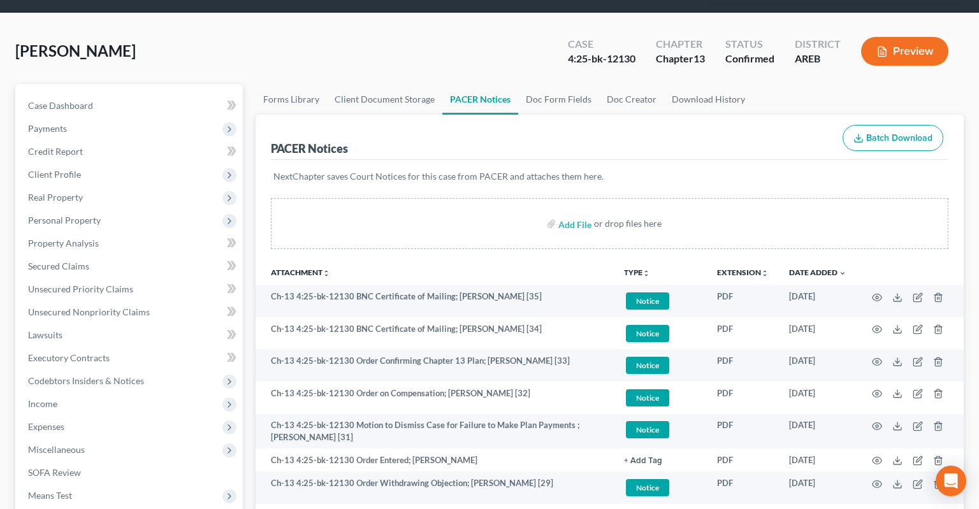
scroll to position [42, 0]
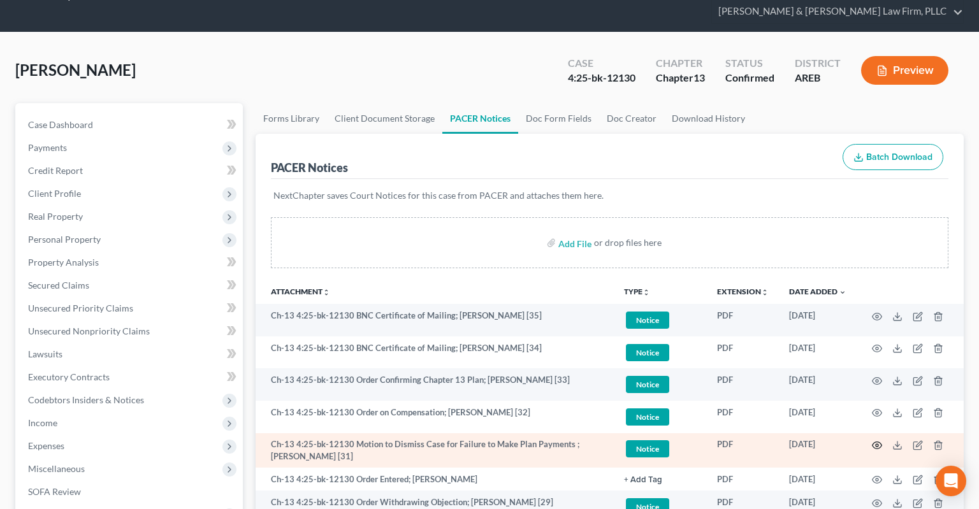
click at [878, 440] on icon "button" at bounding box center [876, 445] width 10 height 10
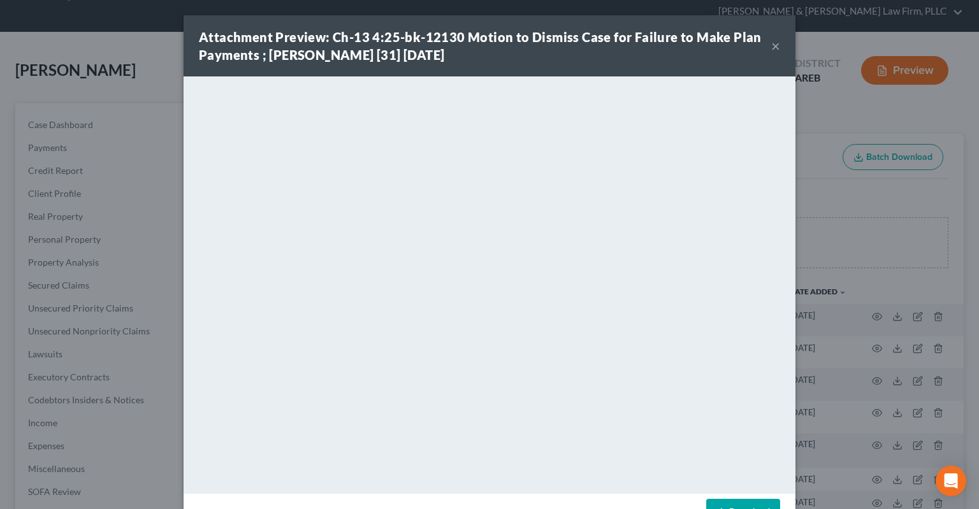
click at [778, 46] on button "×" at bounding box center [775, 45] width 9 height 15
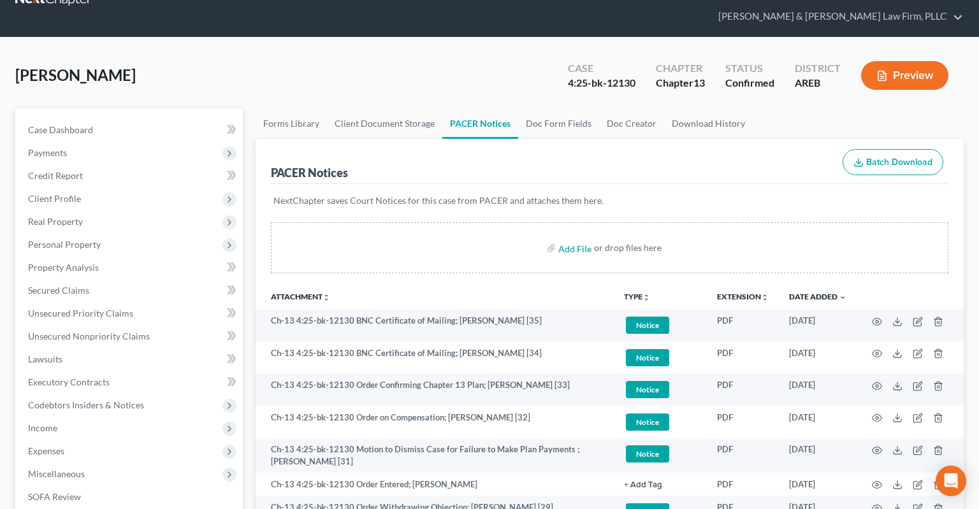
scroll to position [0, 0]
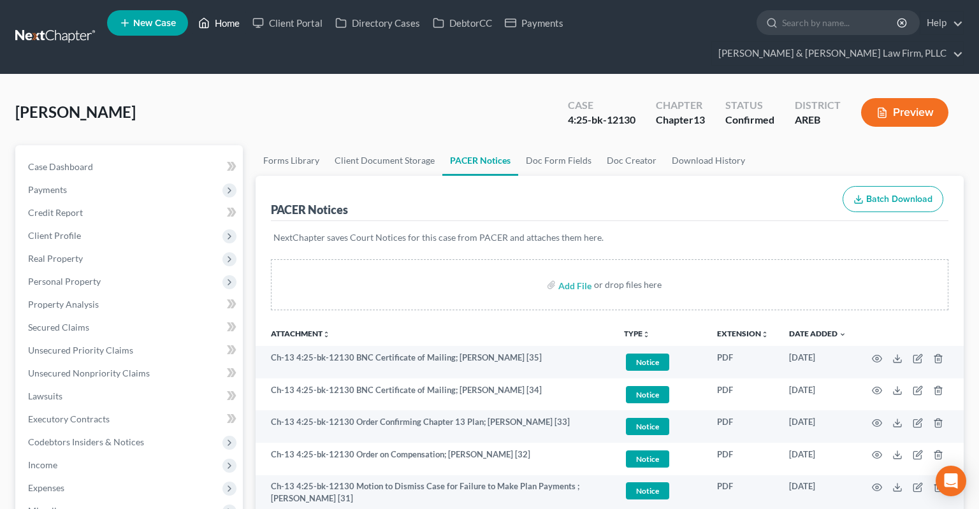
click at [212, 25] on link "Home" at bounding box center [219, 22] width 54 height 23
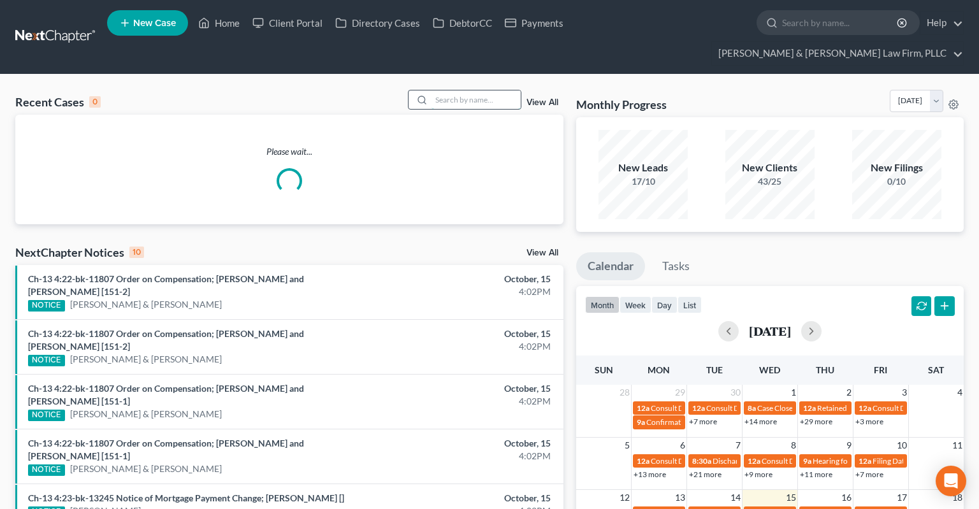
click at [475, 90] on input "search" at bounding box center [475, 99] width 89 height 18
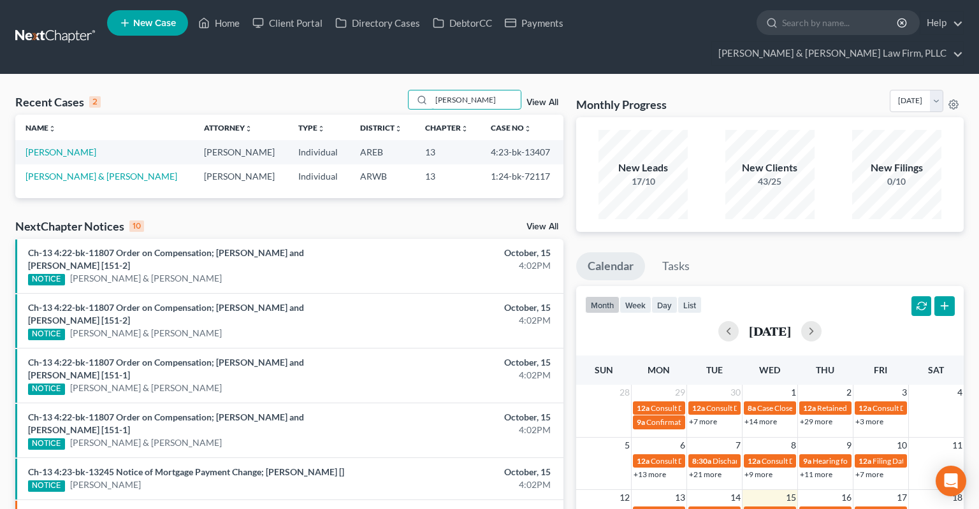
type input "[PERSON_NAME]"
click at [52, 147] on link "[PERSON_NAME]" at bounding box center [60, 152] width 71 height 11
select select "6"
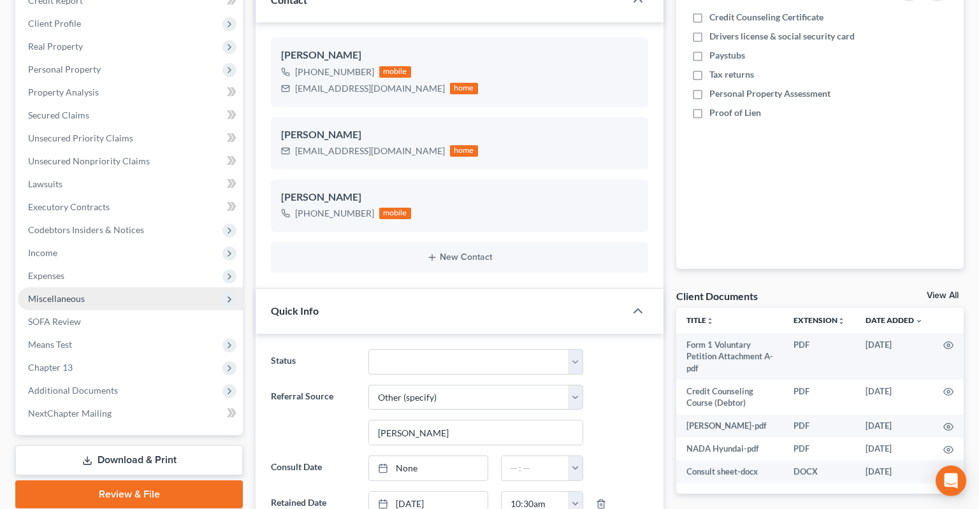
scroll to position [269, 0]
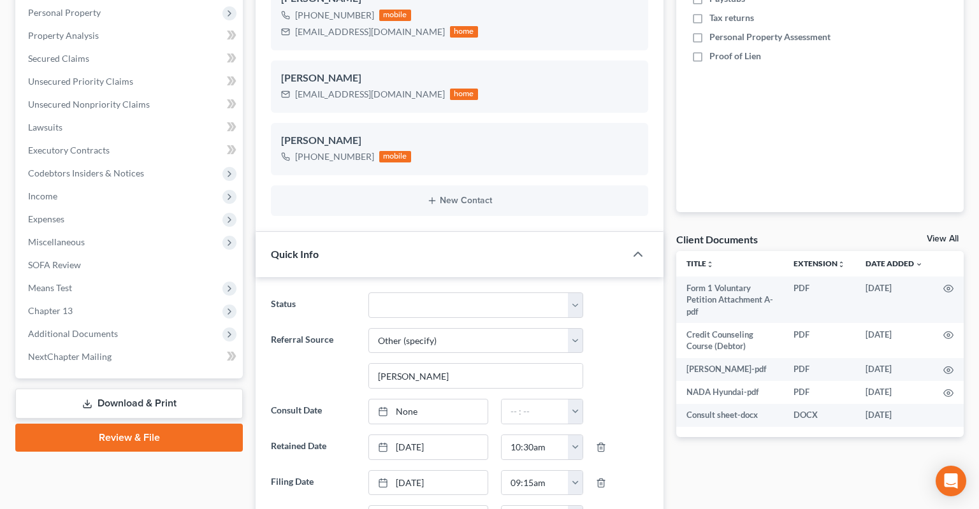
click at [163, 322] on span "Additional Documents" at bounding box center [130, 333] width 225 height 23
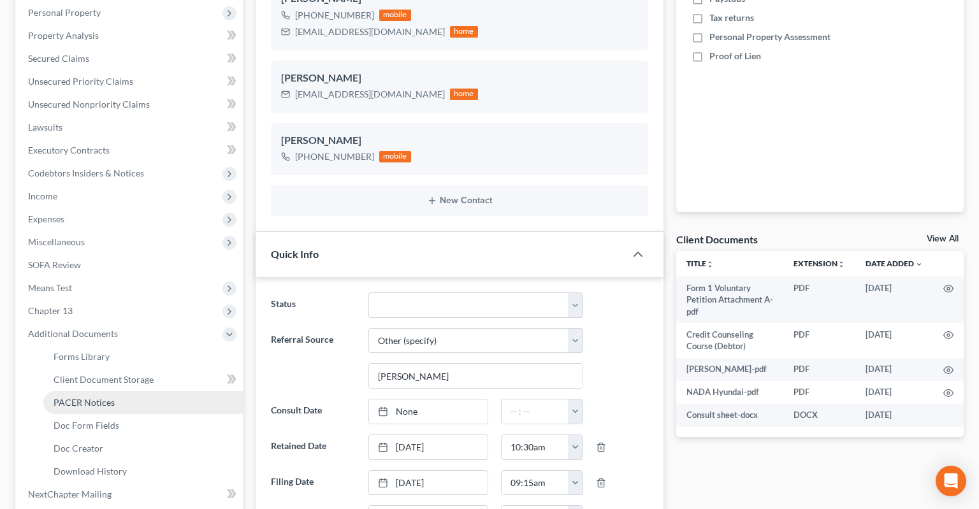
scroll to position [403, 0]
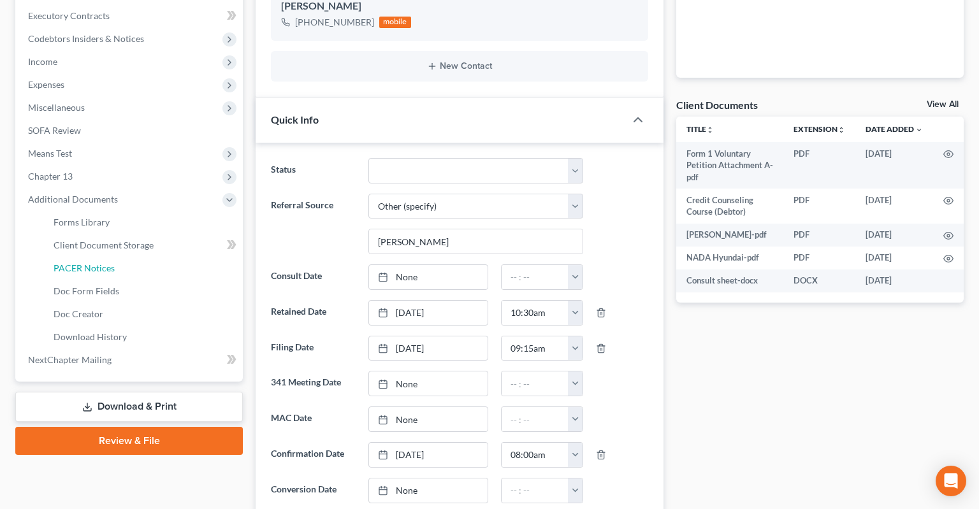
drag, startPoint x: 150, startPoint y: 249, endPoint x: 626, endPoint y: 210, distance: 476.8
click at [152, 257] on link "PACER Notices" at bounding box center [142, 268] width 199 height 23
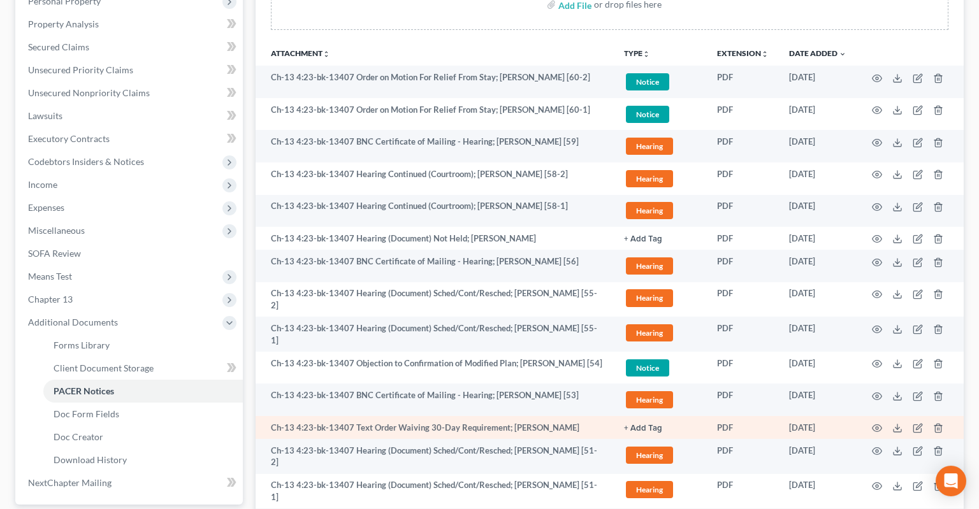
scroll to position [306, 0]
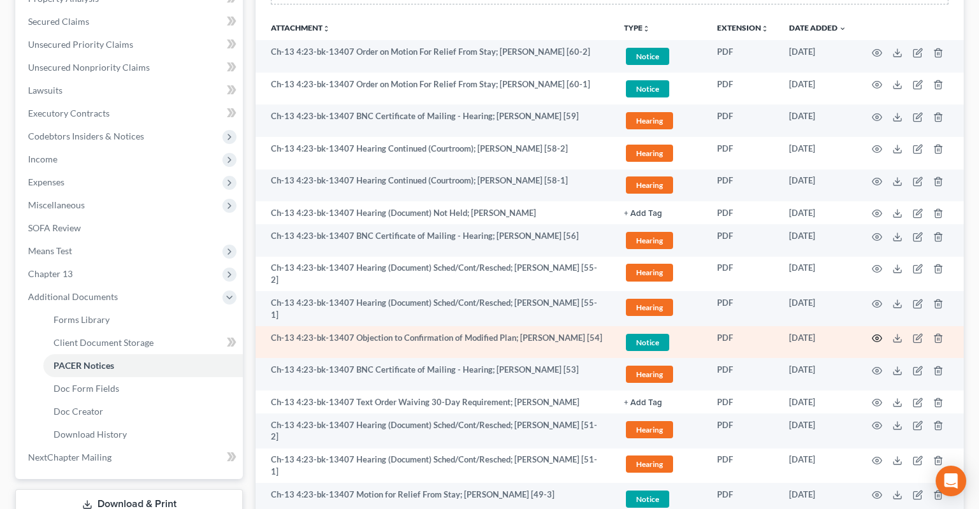
click at [877, 333] on icon "button" at bounding box center [876, 338] width 10 height 10
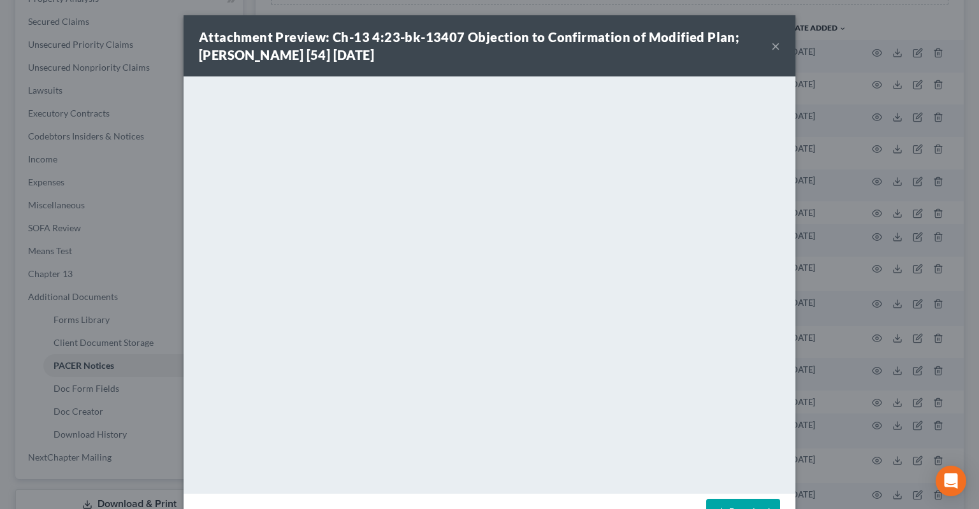
scroll to position [41, 0]
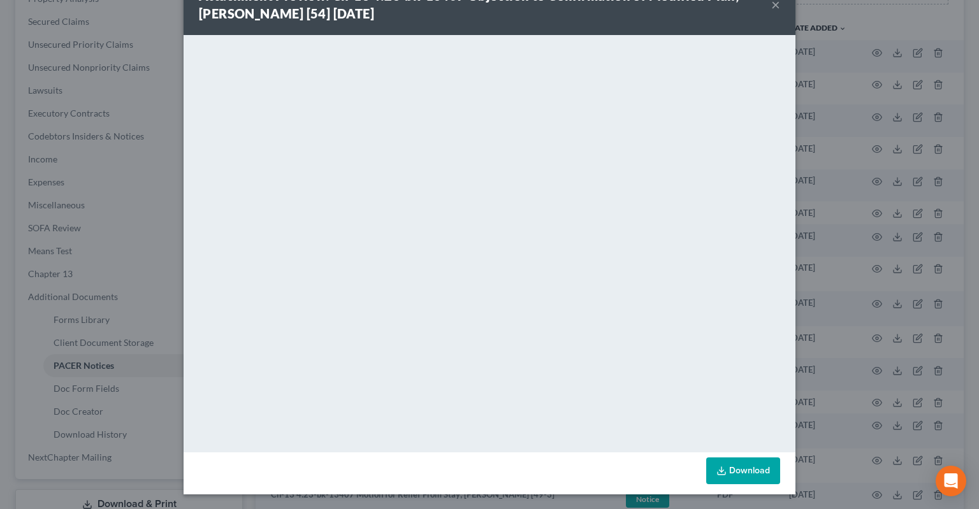
click at [763, 472] on link "Download" at bounding box center [743, 470] width 74 height 27
click at [771, 6] on div "Attachment Preview: Ch-13 4:23-bk-13407 Objection to Confirmation of Modified P…" at bounding box center [485, 5] width 572 height 36
click at [778, 6] on button "×" at bounding box center [775, 4] width 9 height 15
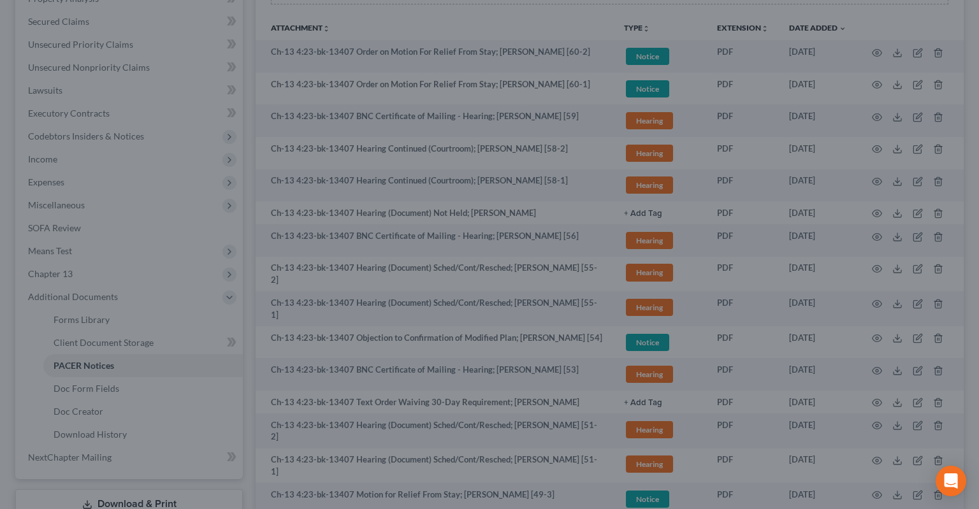
click at [770, 6] on div at bounding box center [489, 254] width 979 height 509
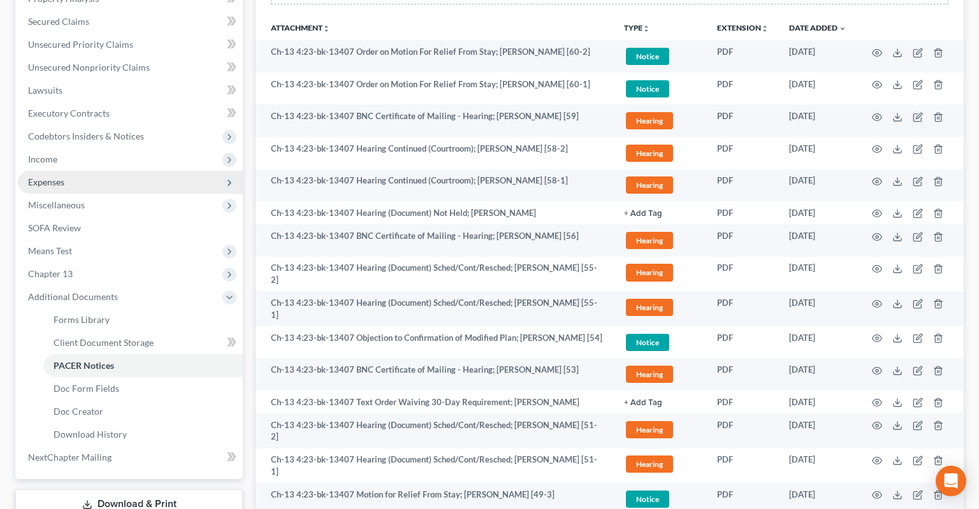
click at [127, 171] on span "Expenses" at bounding box center [130, 182] width 225 height 23
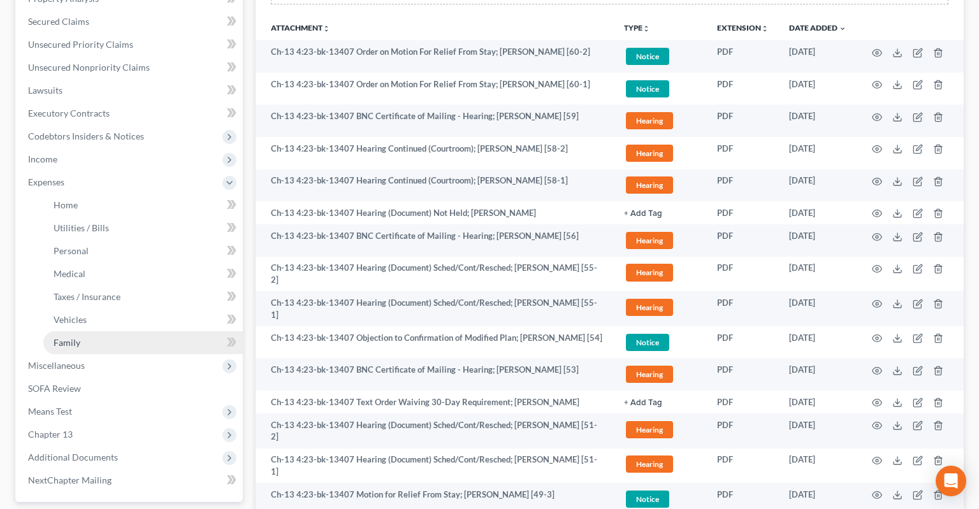
click at [147, 331] on link "Family" at bounding box center [142, 342] width 199 height 23
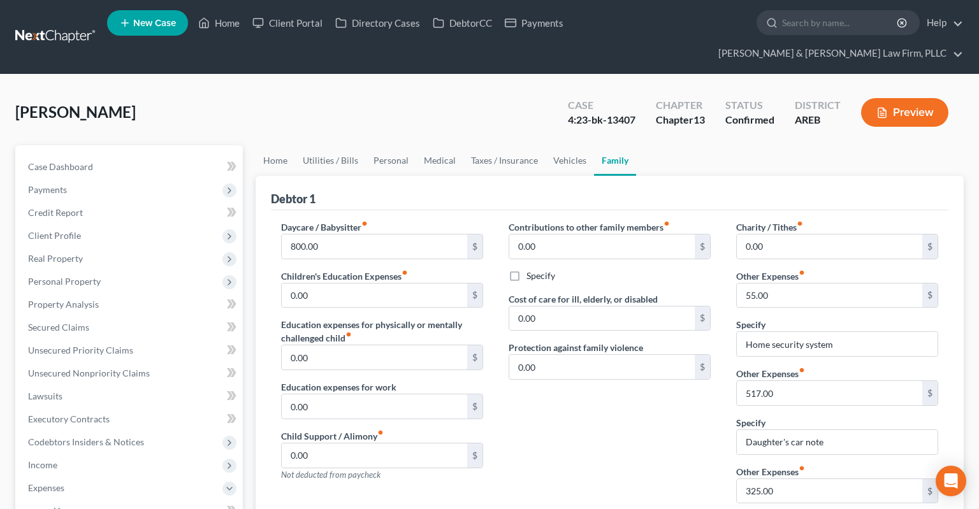
click at [914, 98] on button "Preview" at bounding box center [904, 112] width 87 height 29
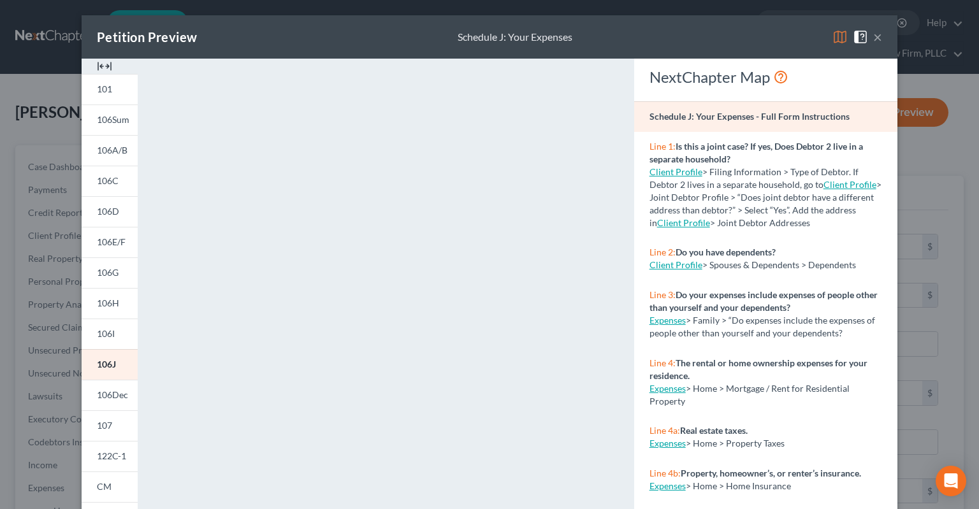
click at [878, 39] on button "×" at bounding box center [877, 36] width 9 height 15
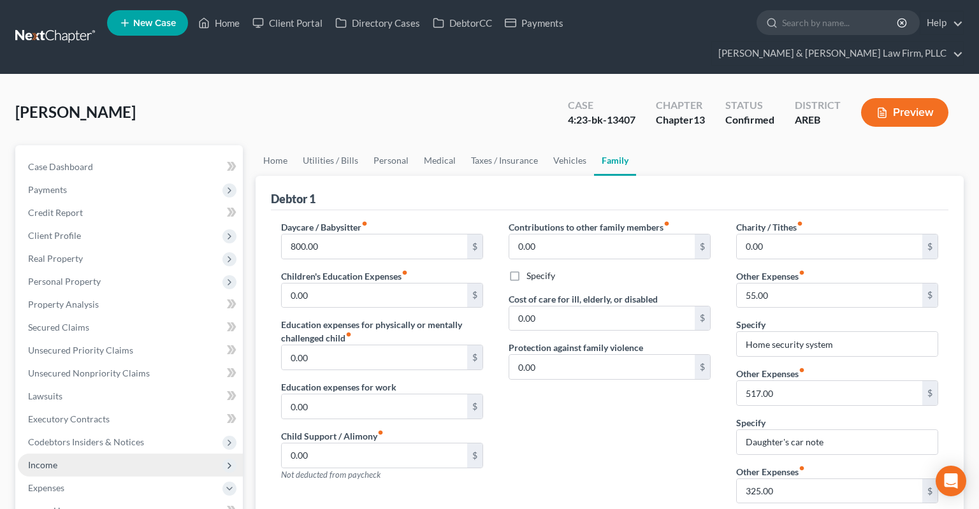
click at [151, 454] on span "Income" at bounding box center [130, 465] width 225 height 23
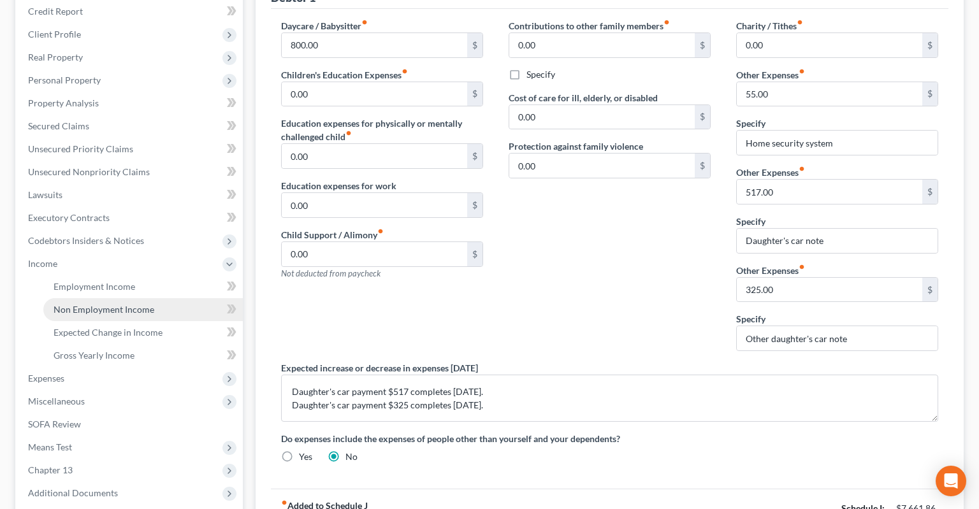
click at [151, 304] on span "Non Employment Income" at bounding box center [104, 309] width 101 height 11
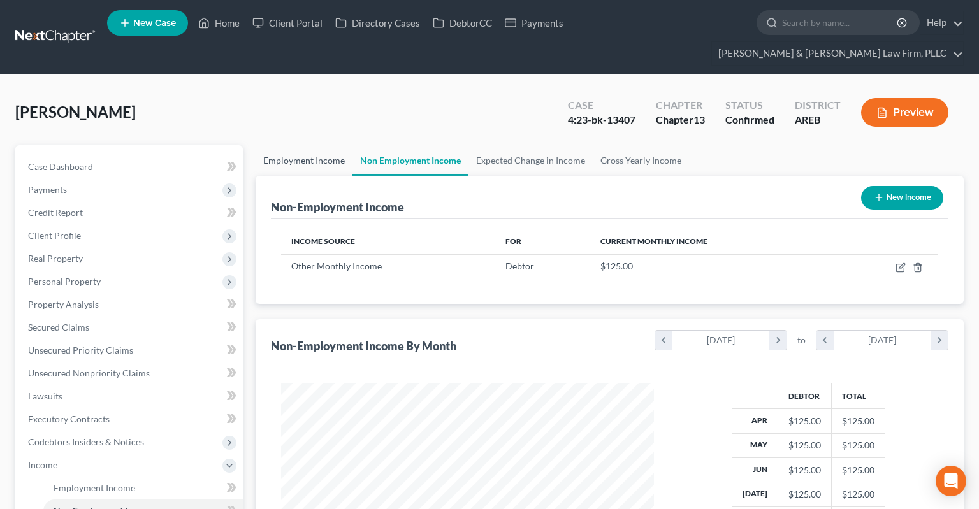
scroll to position [227, 398]
click at [325, 145] on link "Employment Income" at bounding box center [303, 160] width 97 height 31
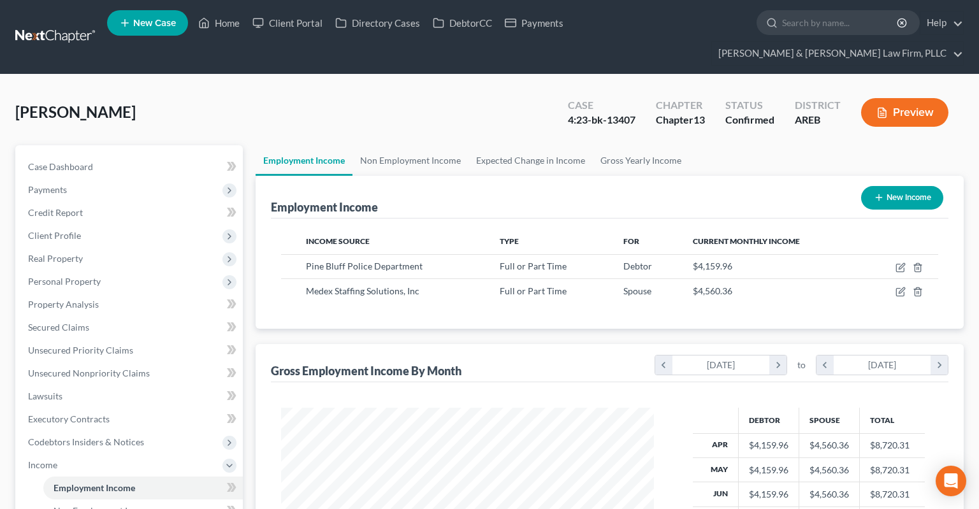
scroll to position [227, 398]
click at [915, 287] on icon "button" at bounding box center [917, 292] width 10 height 10
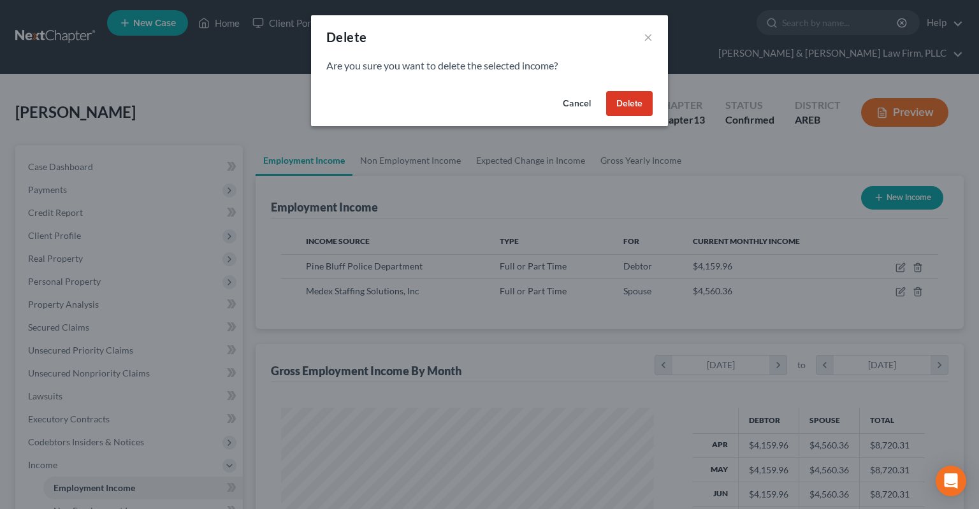
click at [633, 107] on button "Delete" at bounding box center [629, 103] width 47 height 25
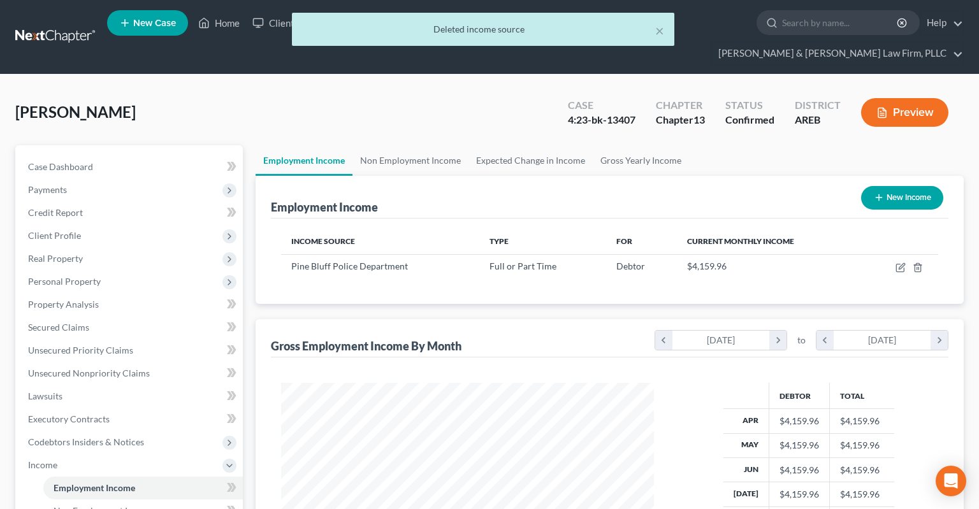
click at [886, 186] on button "New Income" at bounding box center [902, 198] width 82 height 24
select select "0"
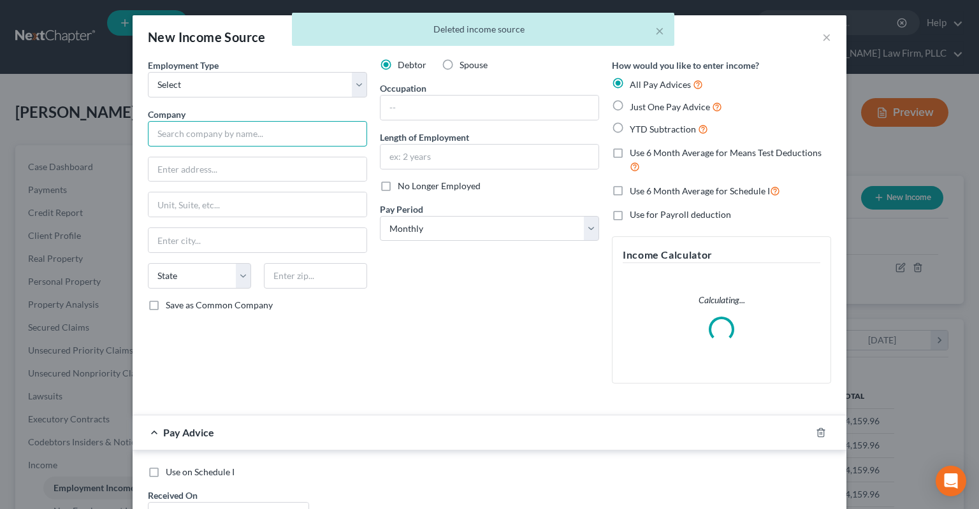
click at [301, 140] on input "text" at bounding box center [257, 133] width 219 height 25
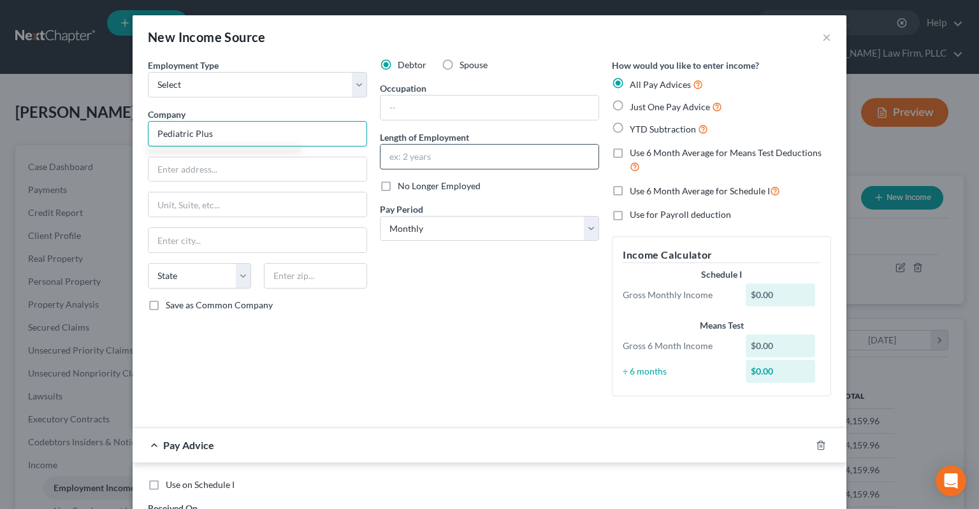
type input "Pediatric Plus"
click at [483, 161] on input "text" at bounding box center [489, 157] width 218 height 24
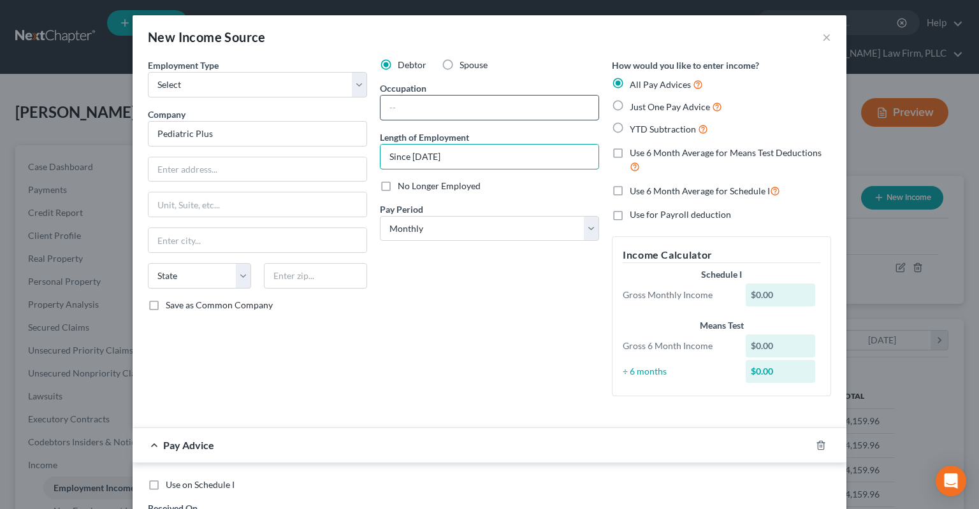
type input "Since [DATE]"
click at [422, 108] on input "text" at bounding box center [489, 108] width 218 height 24
type input "Behavioral technician"
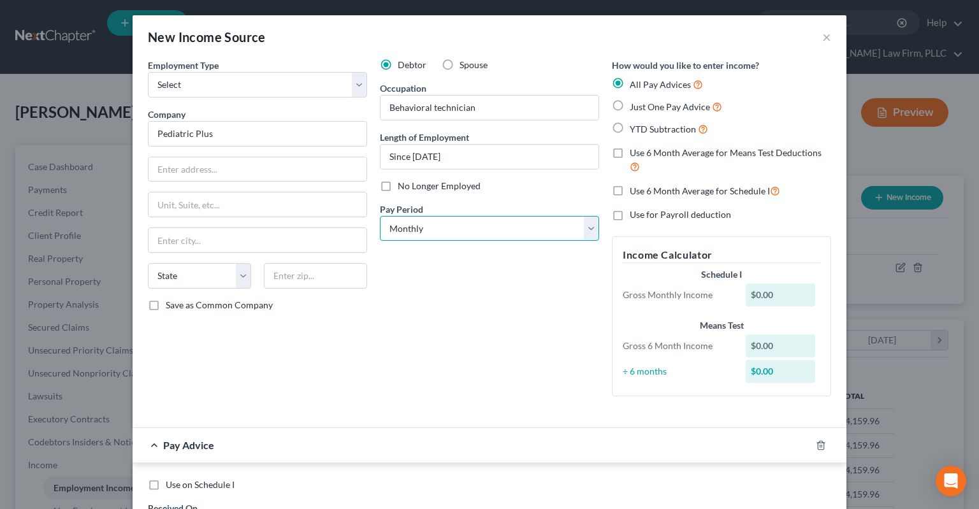
select select "1"
click option "Twice Monthly" at bounding box center [0, 0] width 0 height 0
click at [480, 308] on div "Debtor Spouse Occupation Behavioral technician Length of Employment Since [DATE…" at bounding box center [489, 233] width 232 height 348
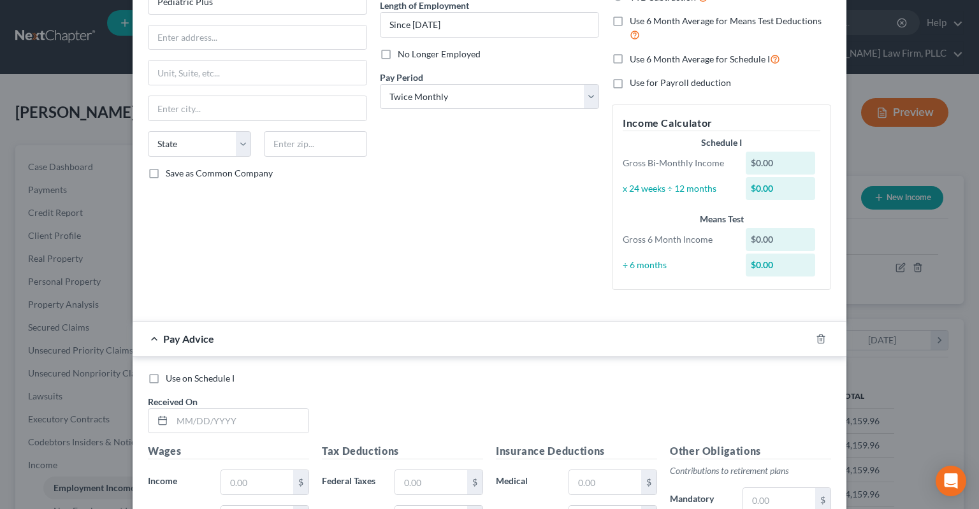
scroll to position [257, 0]
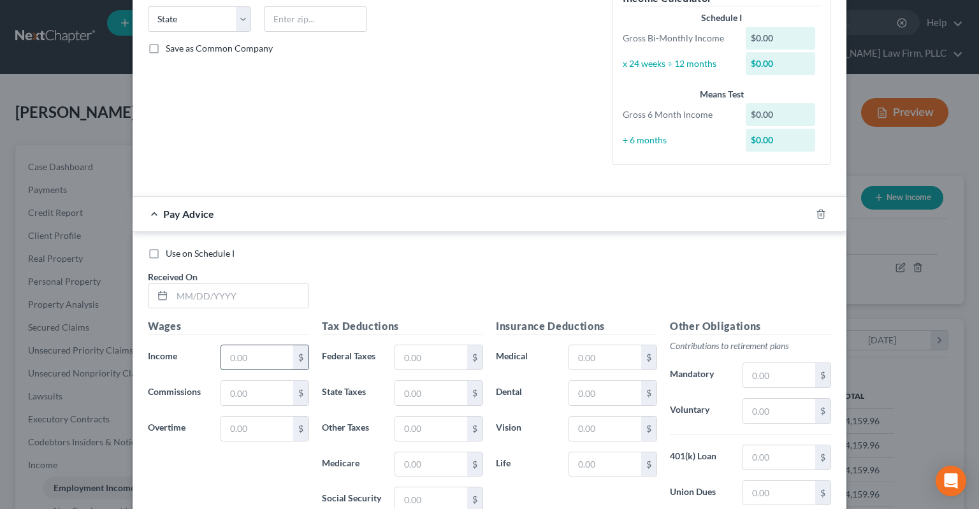
click at [285, 355] on input "text" at bounding box center [257, 357] width 72 height 24
paste input "1,137.5"
type input "1,137.5"
click at [253, 287] on input "text" at bounding box center [240, 296] width 136 height 24
type input "[DATE]"
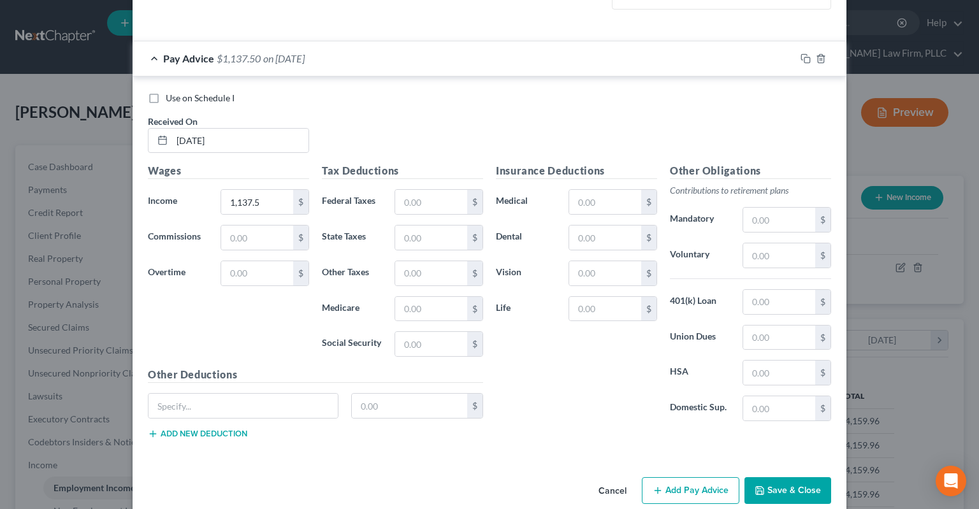
scroll to position [429, 0]
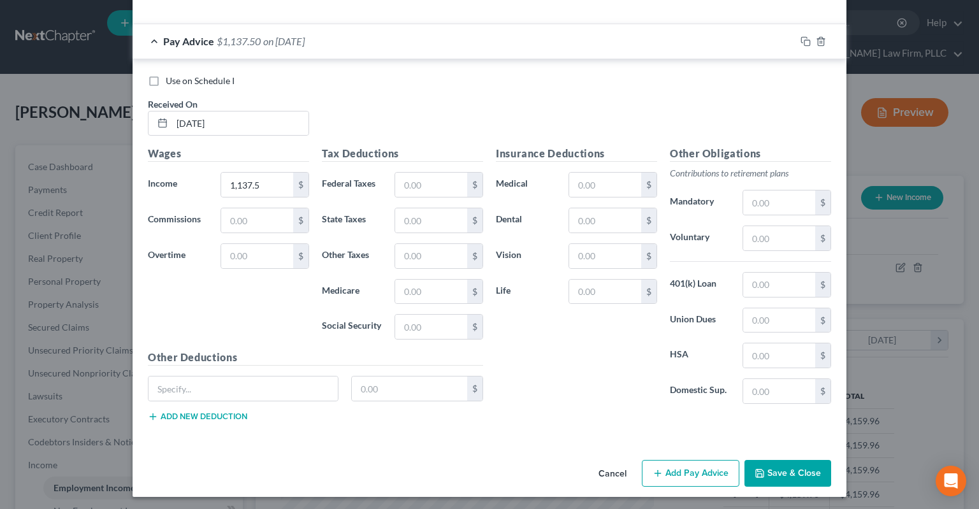
click at [799, 477] on button "Save & Close" at bounding box center [787, 473] width 87 height 27
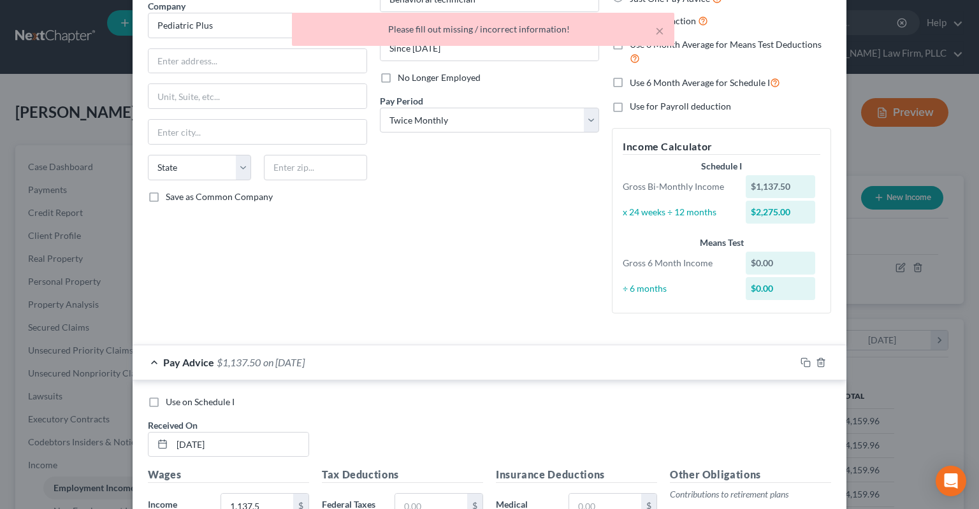
scroll to position [0, 0]
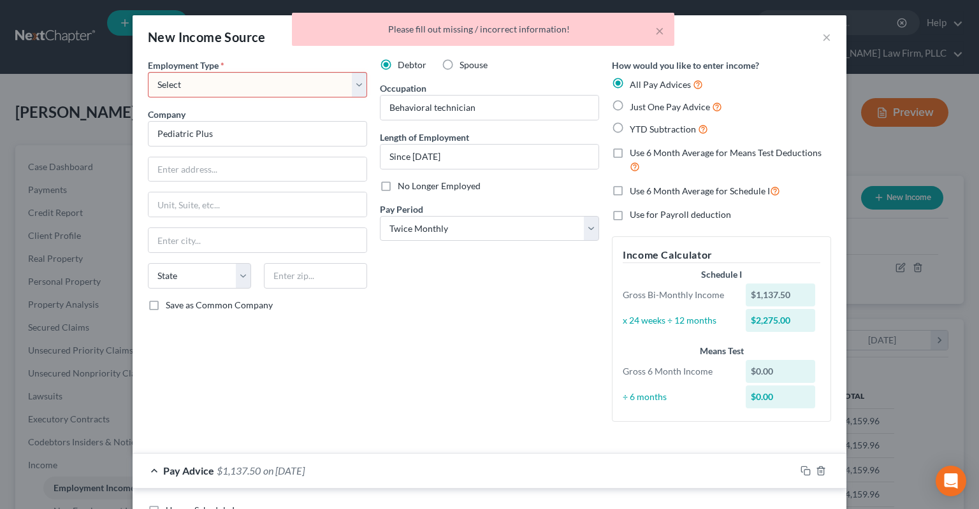
click at [148, 72] on select "Select Full or [DEMOGRAPHIC_DATA] Employment Self Employment" at bounding box center [257, 84] width 219 height 25
select select "0"
click option "Full or [DEMOGRAPHIC_DATA] Employment" at bounding box center [0, 0] width 0 height 0
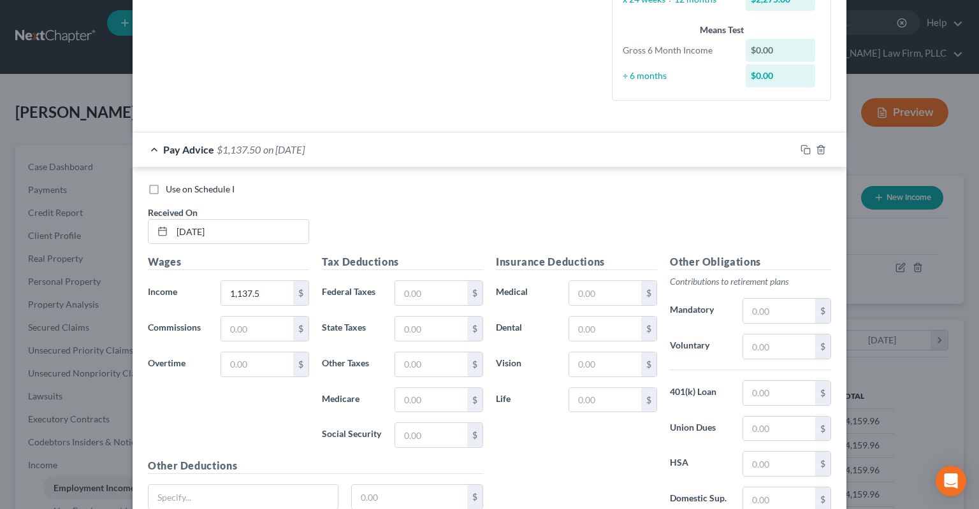
scroll to position [429, 0]
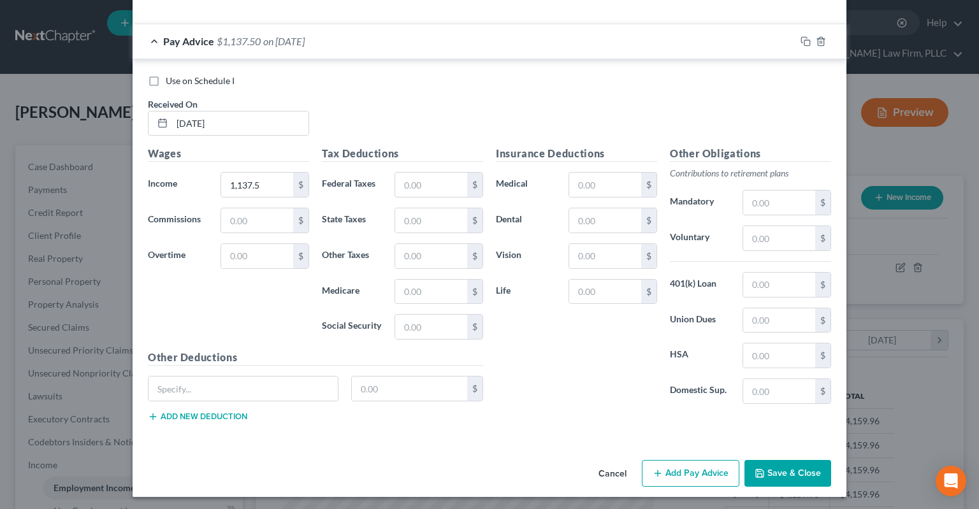
click at [803, 470] on button "Save & Close" at bounding box center [787, 473] width 87 height 27
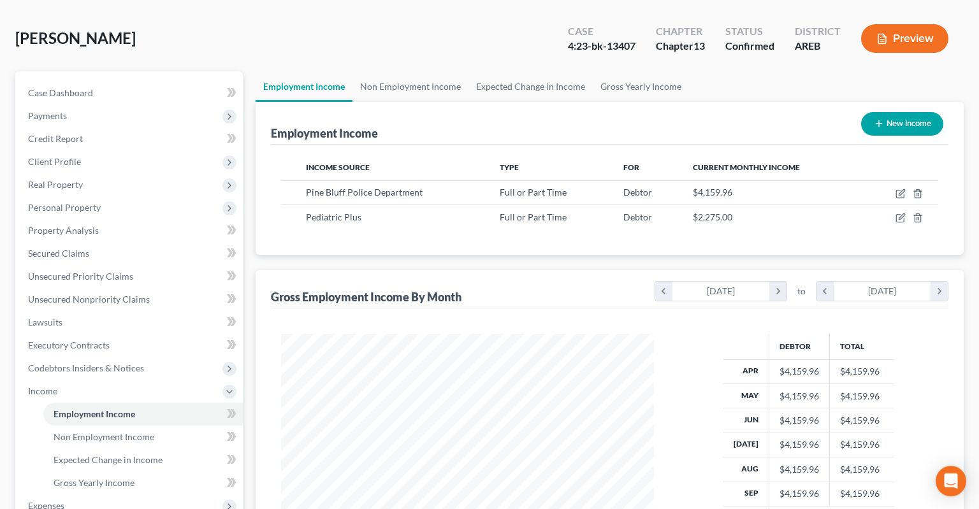
scroll to position [269, 0]
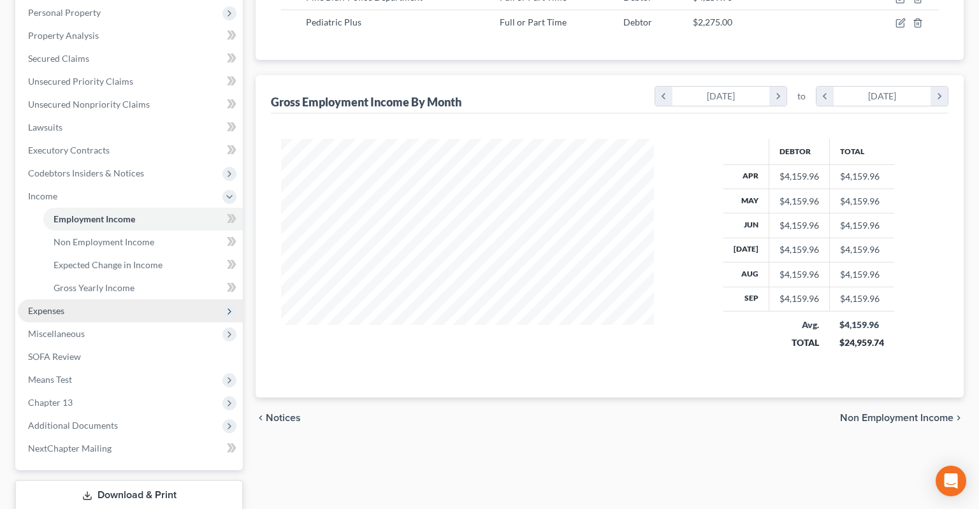
click at [113, 299] on span "Expenses" at bounding box center [130, 310] width 225 height 23
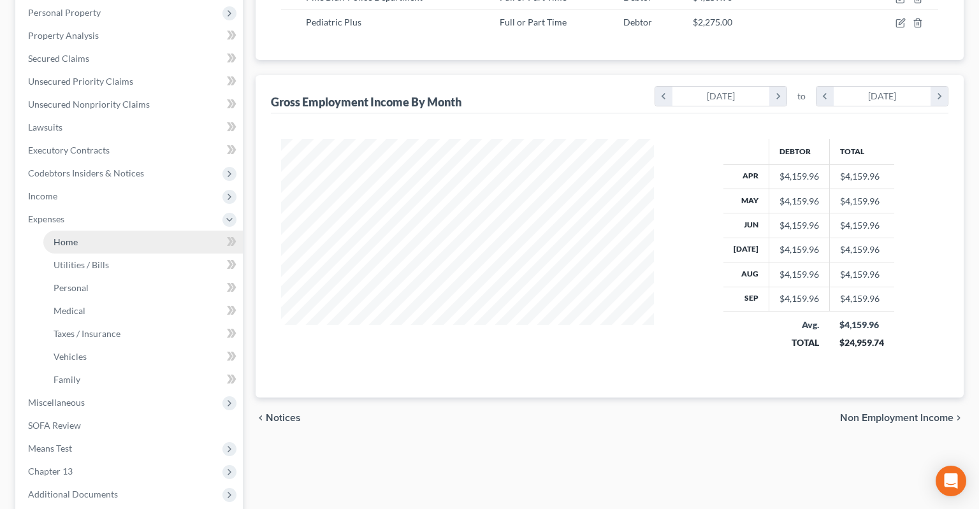
click at [113, 231] on link "Home" at bounding box center [142, 242] width 199 height 23
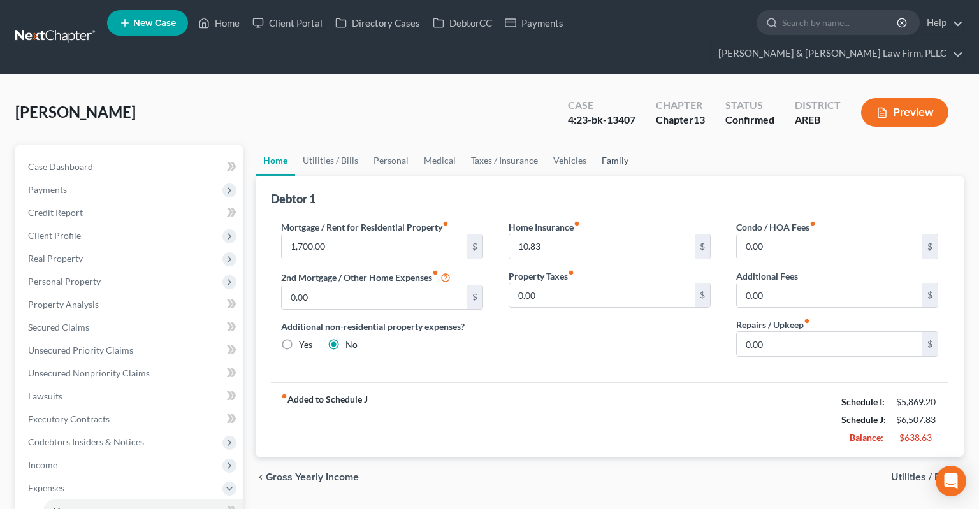
click at [605, 145] on link "Family" at bounding box center [615, 160] width 42 height 31
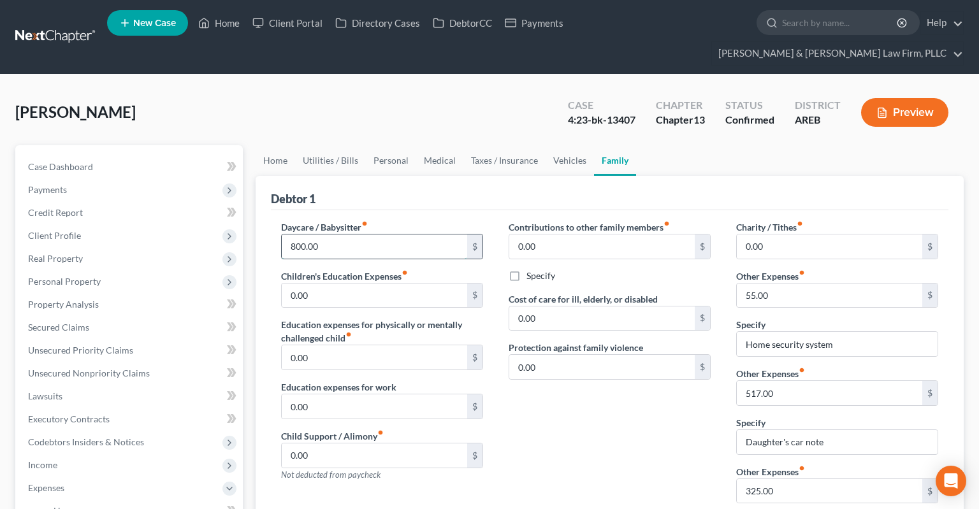
click at [361, 234] on input "800.00" at bounding box center [374, 246] width 185 height 24
type input "380"
click at [638, 416] on div "Contributions to other family members fiber_manual_record 0.00 $ Specify Cost o…" at bounding box center [609, 391] width 227 height 342
click at [572, 145] on link "Vehicles" at bounding box center [569, 160] width 48 height 31
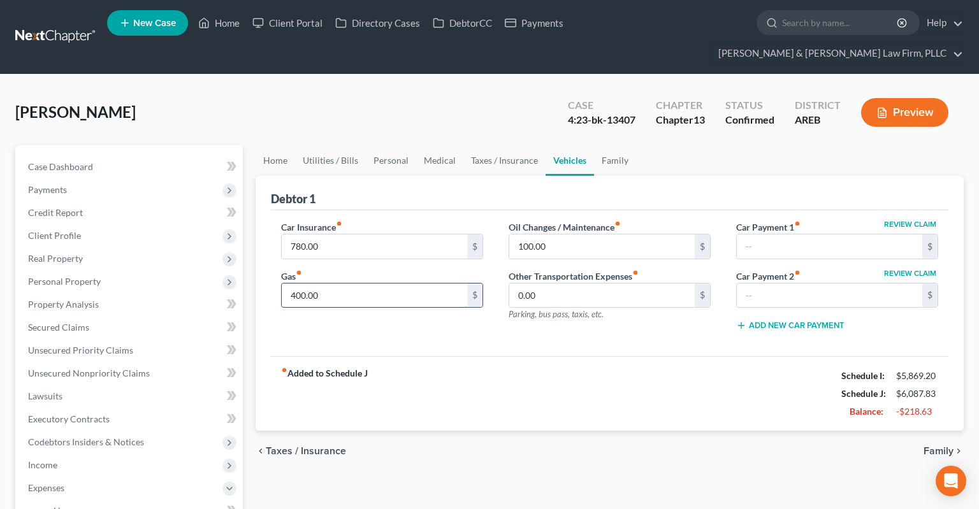
click at [452, 283] on input "400.00" at bounding box center [374, 295] width 185 height 24
type input "300"
click at [639, 234] on input "100.00" at bounding box center [601, 246] width 185 height 24
type input "50"
click at [488, 147] on link "Taxes / Insurance" at bounding box center [504, 160] width 82 height 31
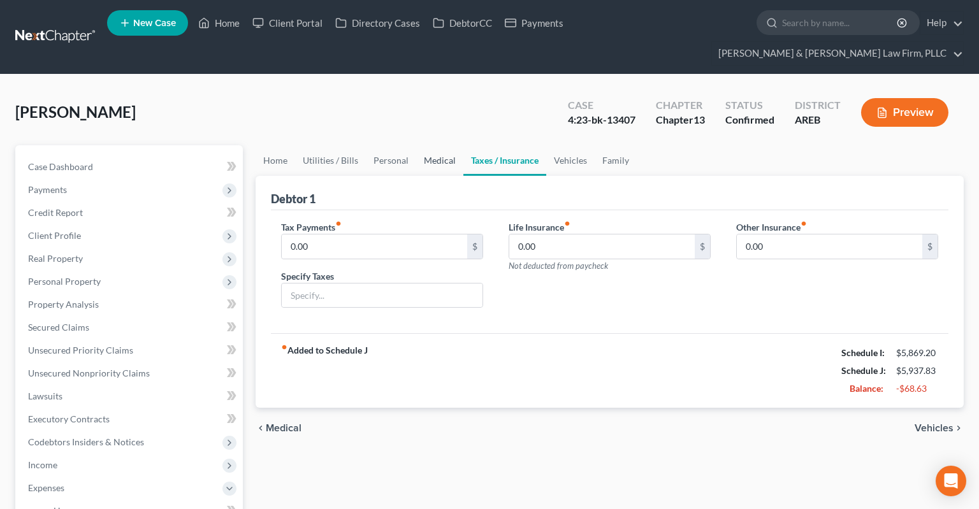
click at [436, 145] on link "Medical" at bounding box center [439, 160] width 47 height 31
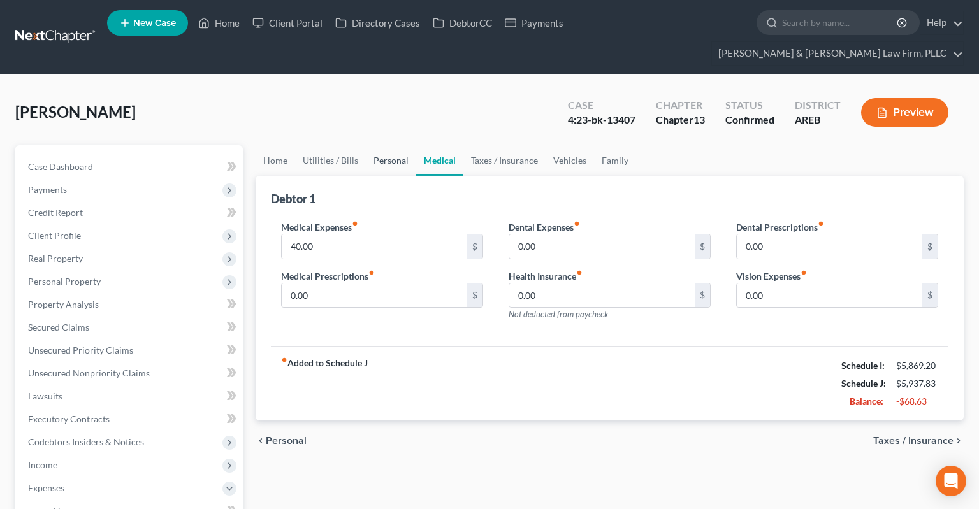
click at [399, 145] on link "Personal" at bounding box center [391, 160] width 50 height 31
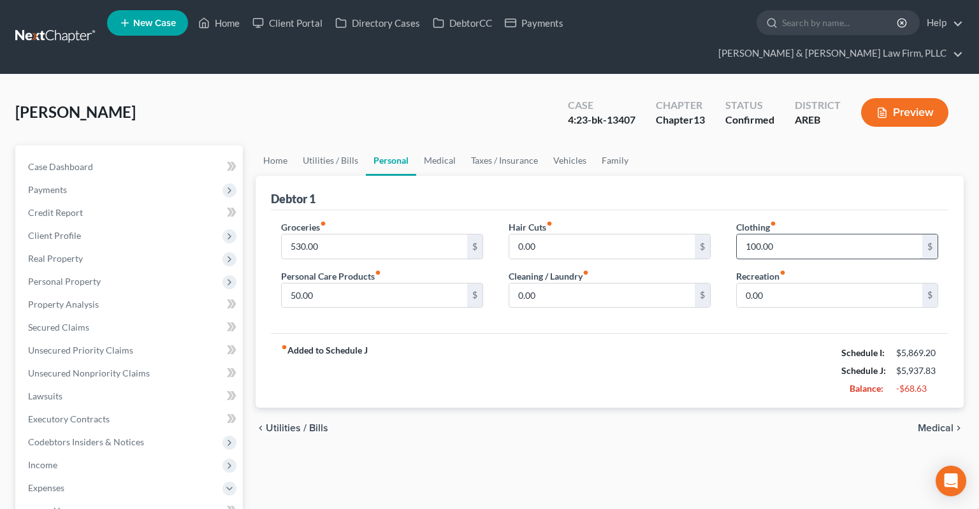
click at [805, 234] on input "100.00" at bounding box center [828, 246] width 185 height 24
type input "50"
click at [399, 234] on div "530.00 $" at bounding box center [382, 246] width 202 height 25
click at [399, 234] on input "530.00" at bounding box center [374, 246] width 185 height 24
type input "200"
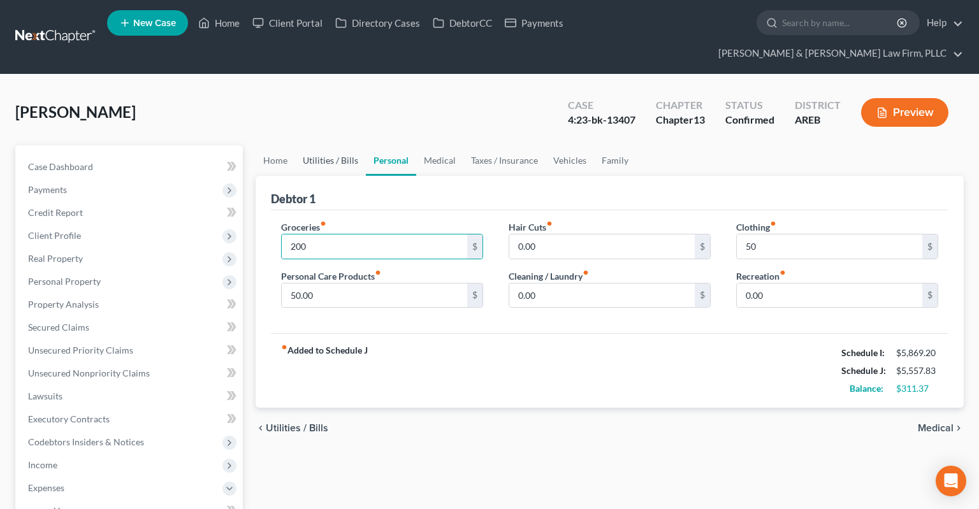
click at [329, 145] on link "Utilities / Bills" at bounding box center [330, 160] width 71 height 31
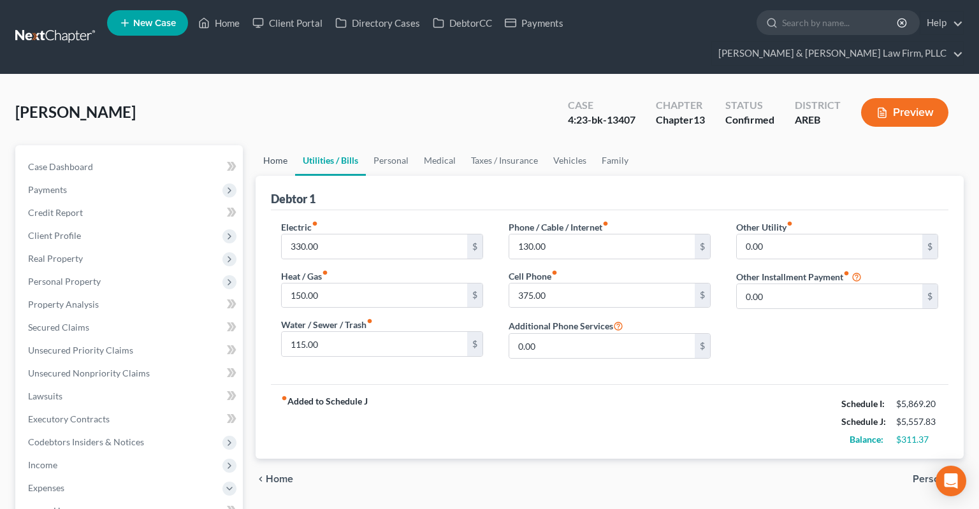
click at [275, 145] on link "Home" at bounding box center [274, 160] width 39 height 31
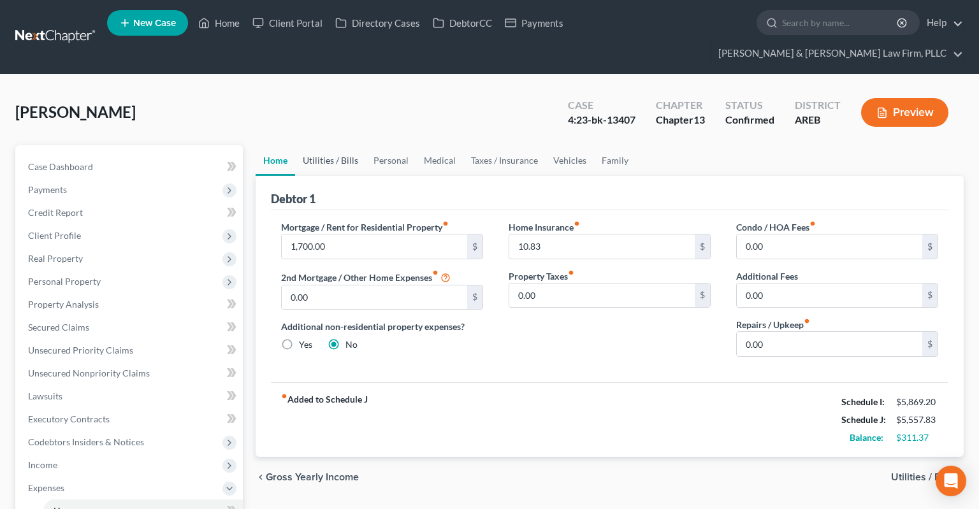
drag, startPoint x: 316, startPoint y: 140, endPoint x: 325, endPoint y: 139, distance: 8.9
click at [318, 145] on link "Utilities / Bills" at bounding box center [330, 160] width 71 height 31
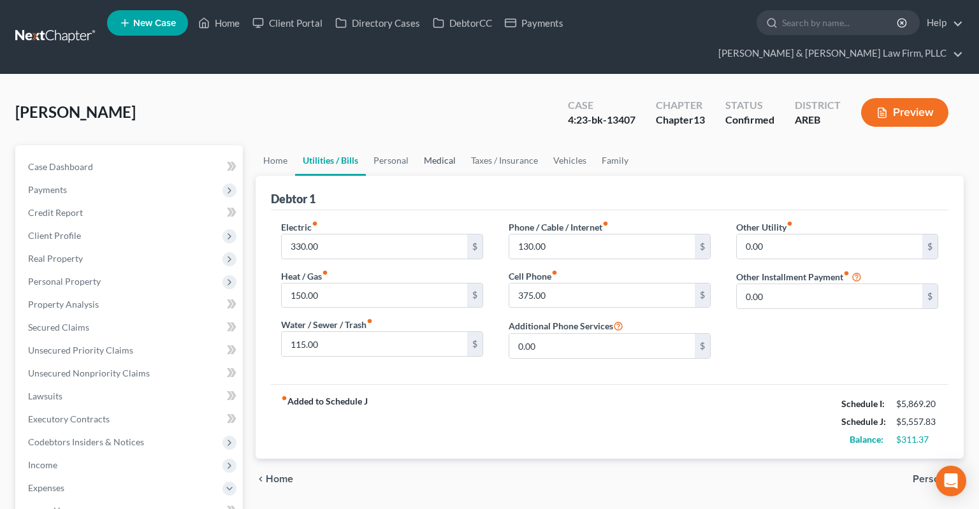
click at [419, 145] on link "Medical" at bounding box center [439, 160] width 47 height 31
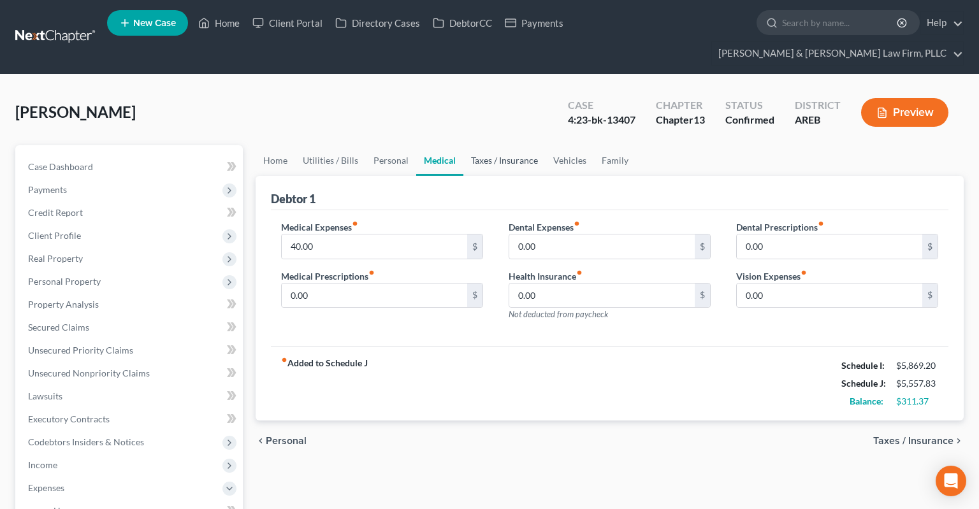
click at [499, 145] on link "Taxes / Insurance" at bounding box center [504, 160] width 82 height 31
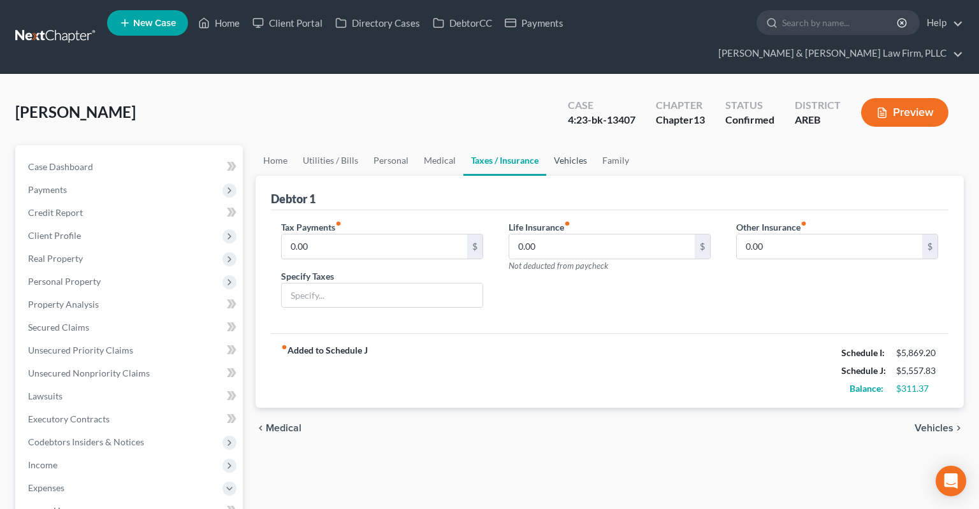
click at [559, 145] on link "Vehicles" at bounding box center [570, 160] width 48 height 31
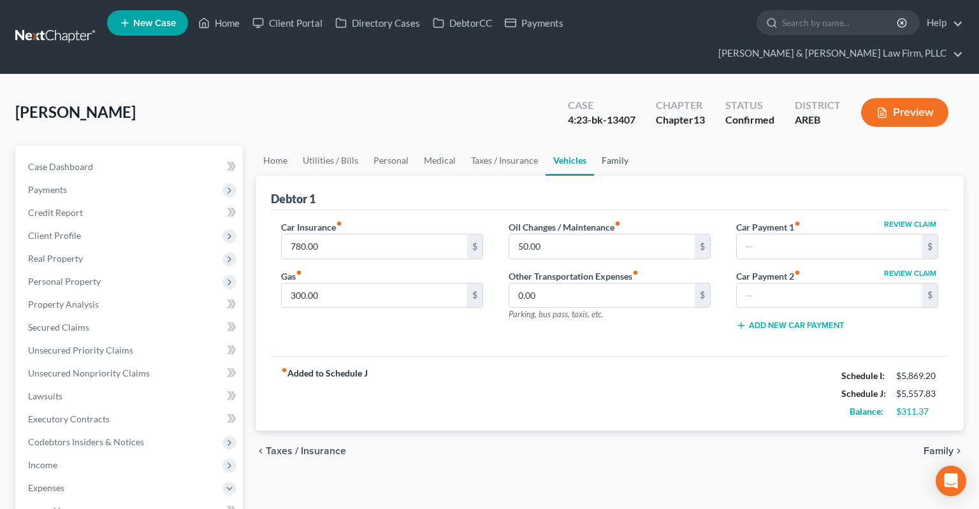
click at [615, 145] on link "Family" at bounding box center [615, 160] width 42 height 31
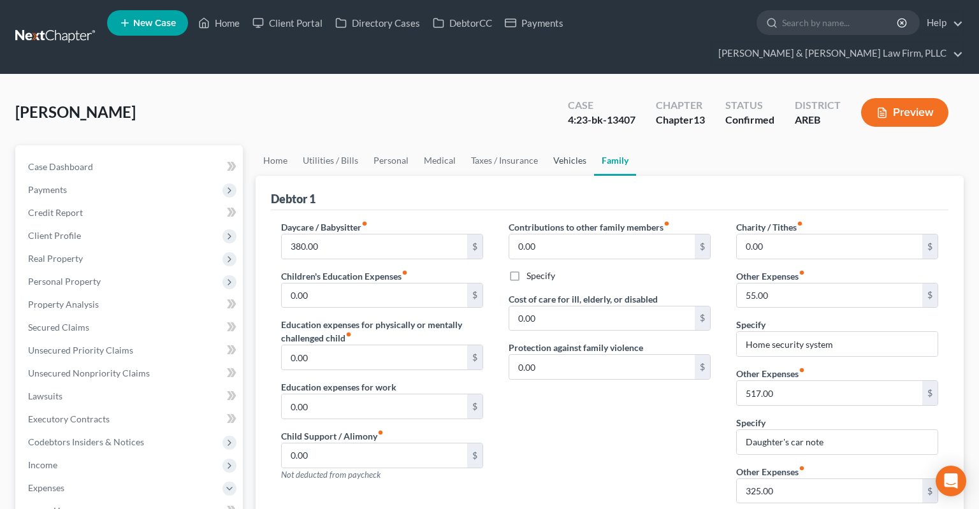
click at [557, 145] on link "Vehicles" at bounding box center [569, 160] width 48 height 31
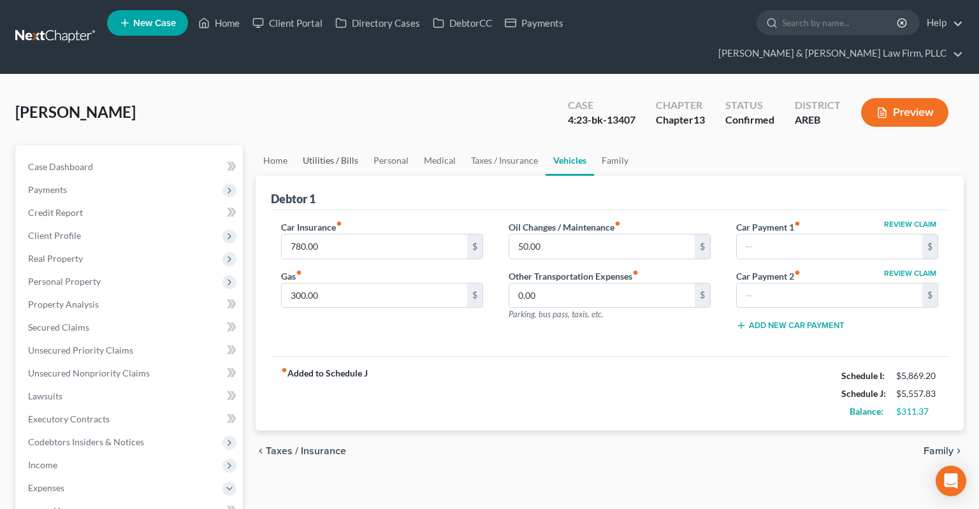
drag, startPoint x: 322, startPoint y: 141, endPoint x: 348, endPoint y: 150, distance: 26.8
click at [324, 145] on link "Utilities / Bills" at bounding box center [330, 160] width 71 height 31
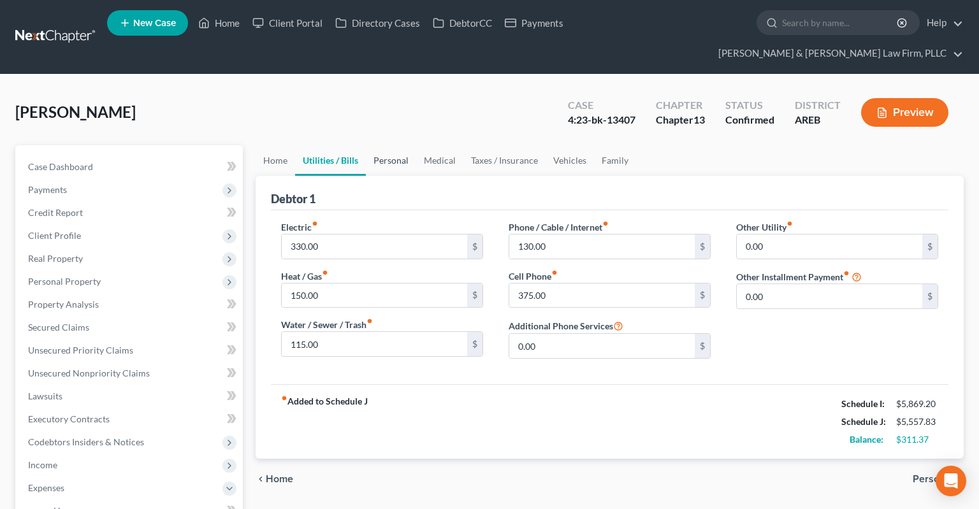
click at [392, 145] on link "Personal" at bounding box center [391, 160] width 50 height 31
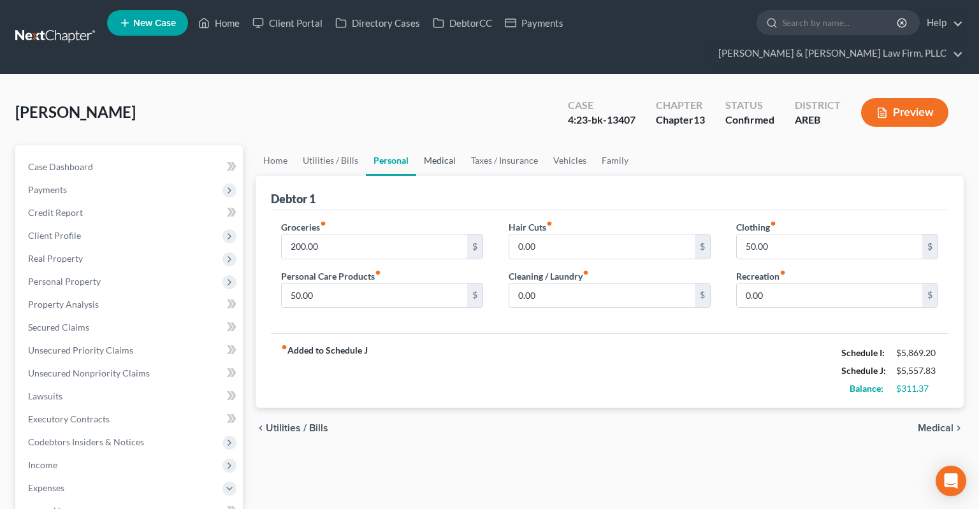
click at [436, 145] on link "Medical" at bounding box center [439, 160] width 47 height 31
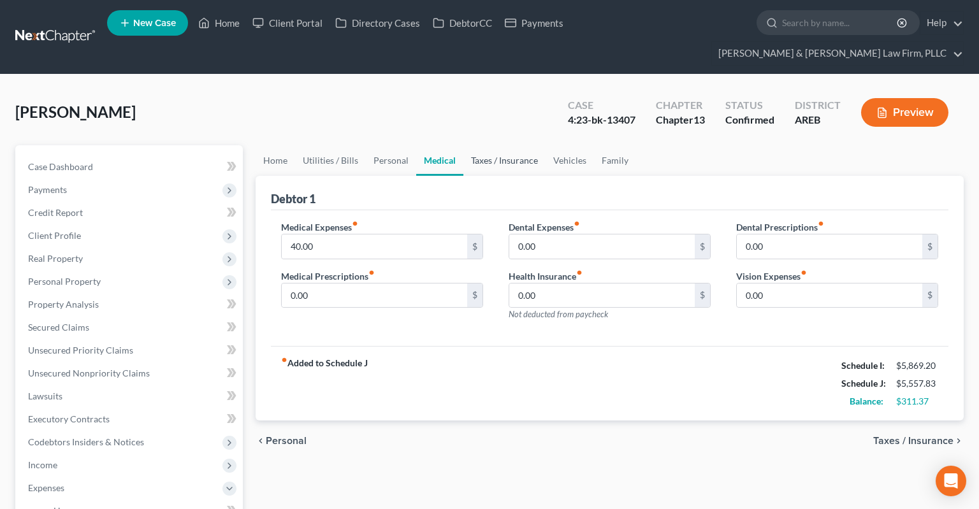
click at [503, 145] on link "Taxes / Insurance" at bounding box center [504, 160] width 82 height 31
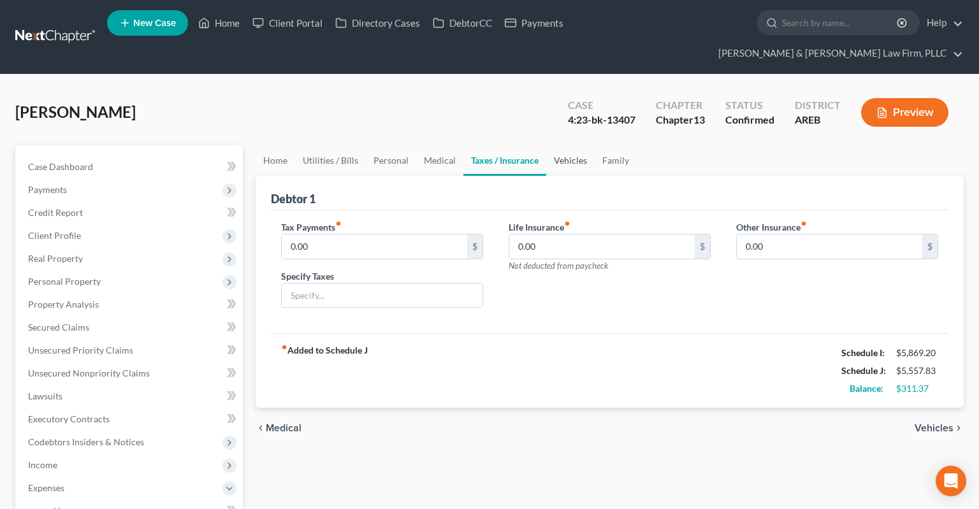
click at [567, 145] on link "Vehicles" at bounding box center [570, 160] width 48 height 31
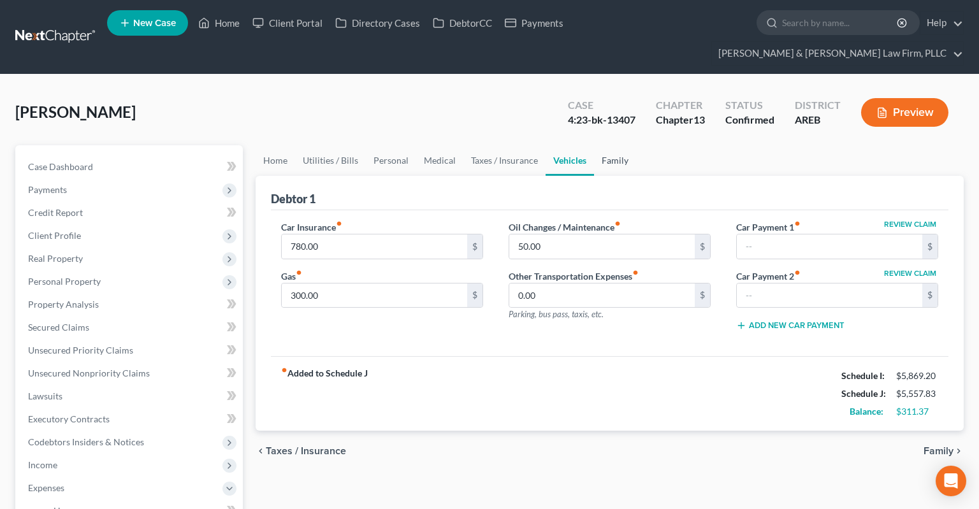
click at [599, 145] on link "Family" at bounding box center [615, 160] width 42 height 31
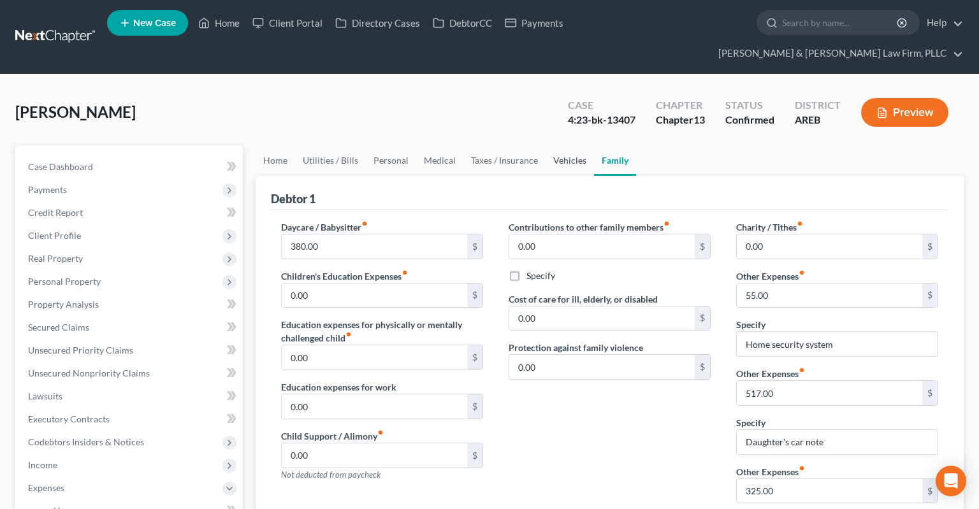
click at [577, 145] on link "Vehicles" at bounding box center [569, 160] width 48 height 31
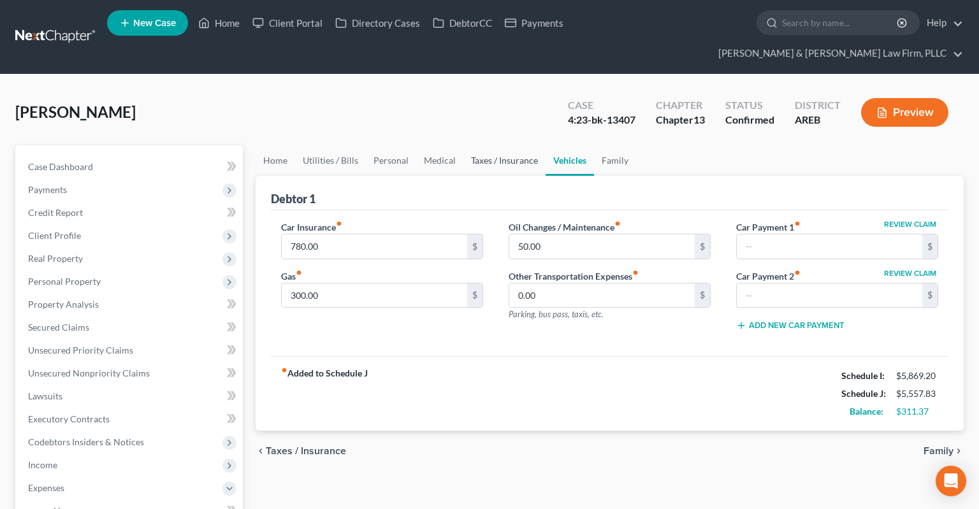
click at [487, 145] on link "Taxes / Insurance" at bounding box center [504, 160] width 82 height 31
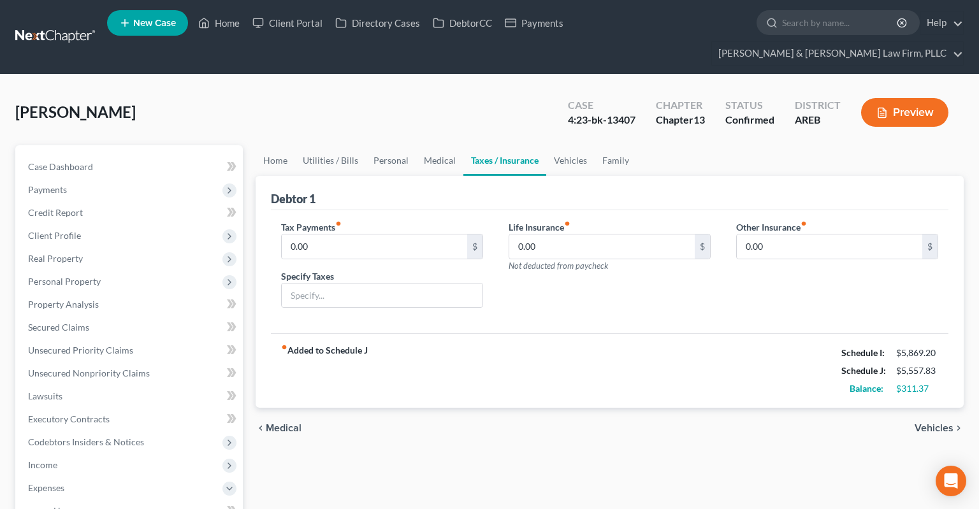
click at [534, 438] on div "Home Utilities / Bills Personal Medical Taxes / Insurance Vehicles Family Debto…" at bounding box center [609, 513] width 721 height 736
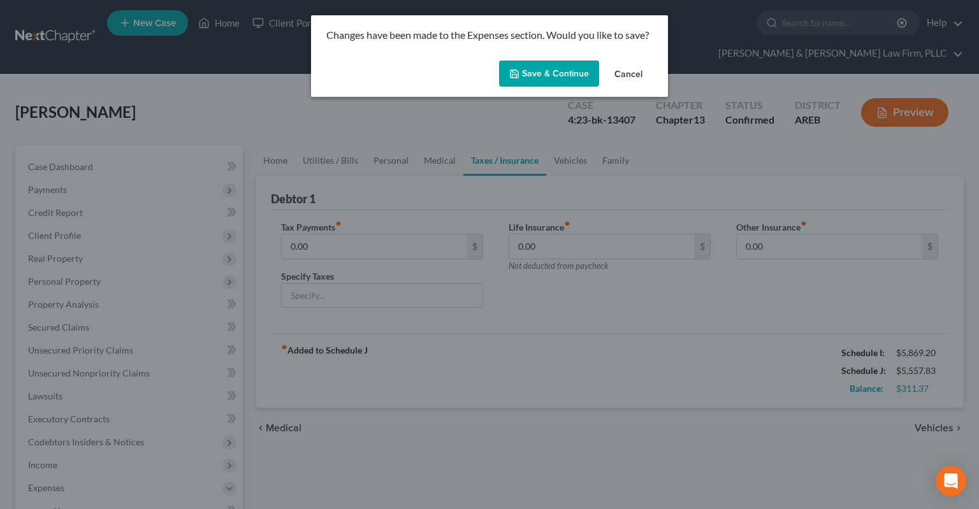
click at [582, 71] on button "Save & Continue" at bounding box center [549, 74] width 100 height 27
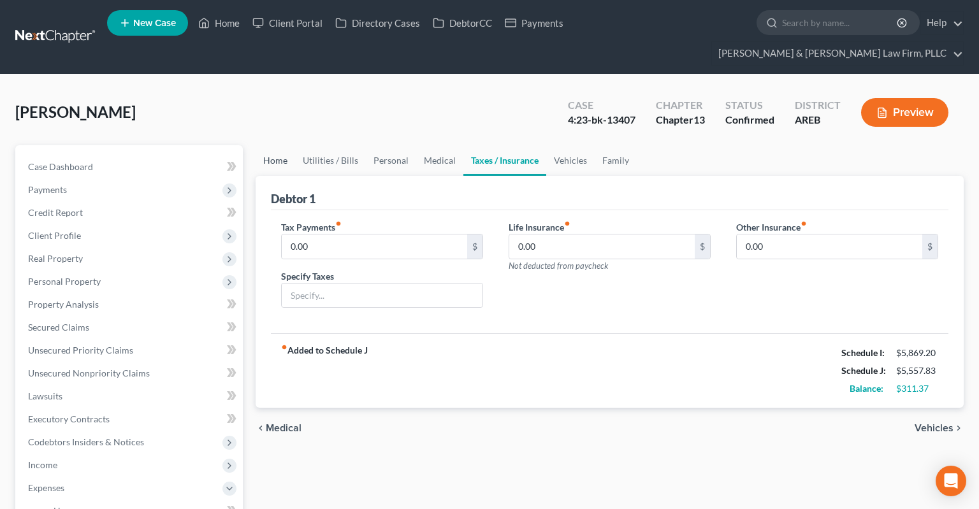
click at [269, 145] on link "Home" at bounding box center [274, 160] width 39 height 31
